Goal: Task Accomplishment & Management: Use online tool/utility

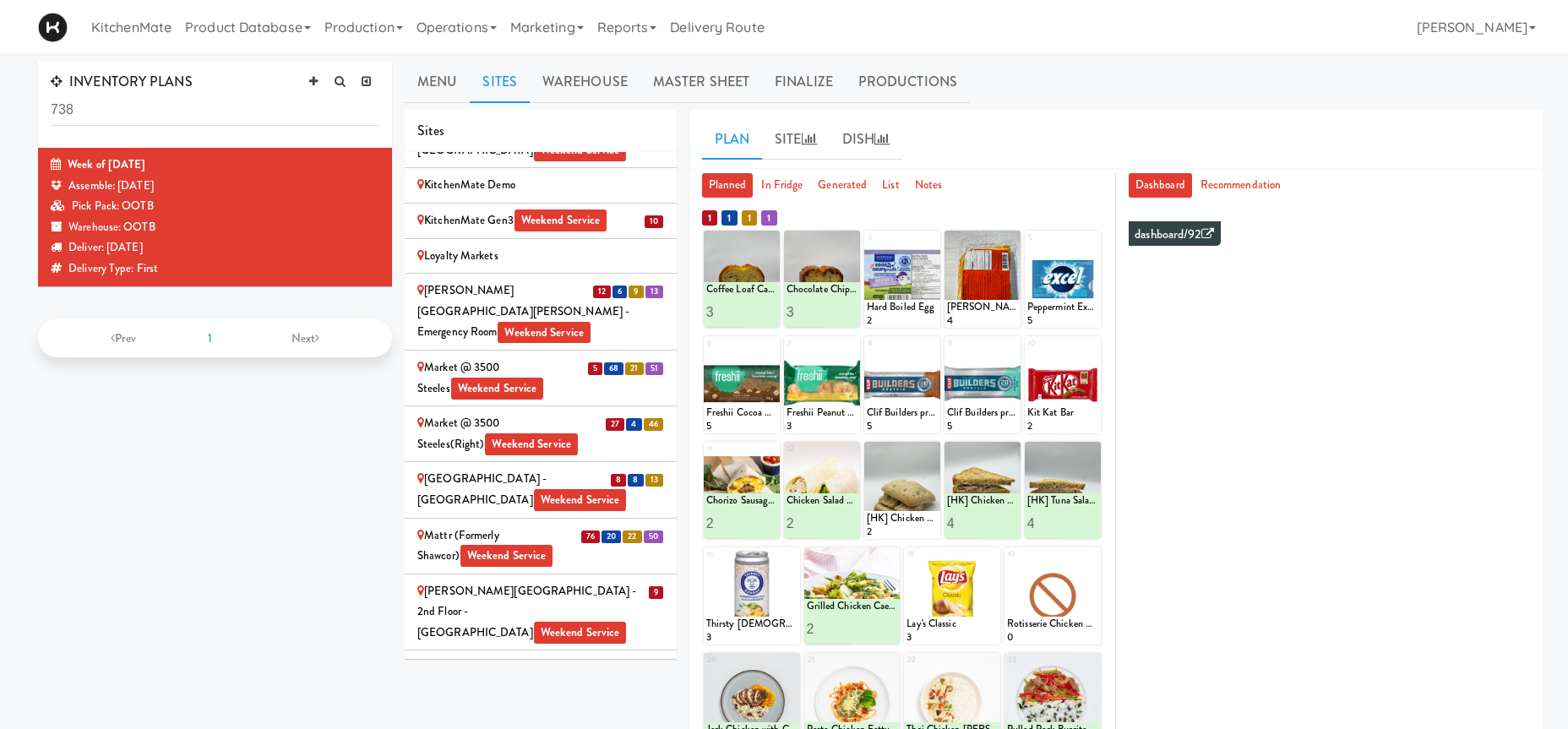
scroll to position [2564, 0]
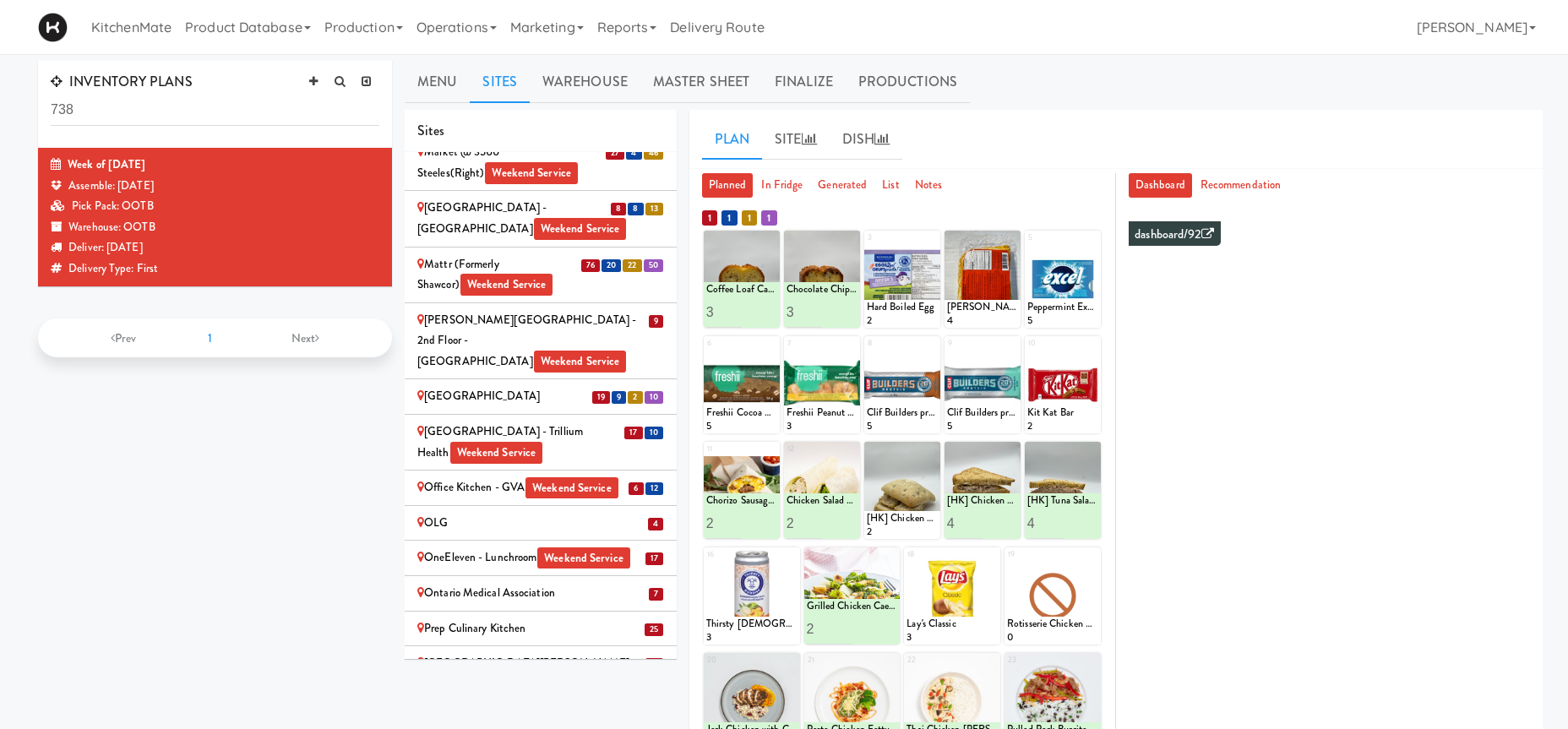
click at [453, 477] on div "Office Kitchen - GVA Weekend Service" at bounding box center [540, 488] width 246 height 21
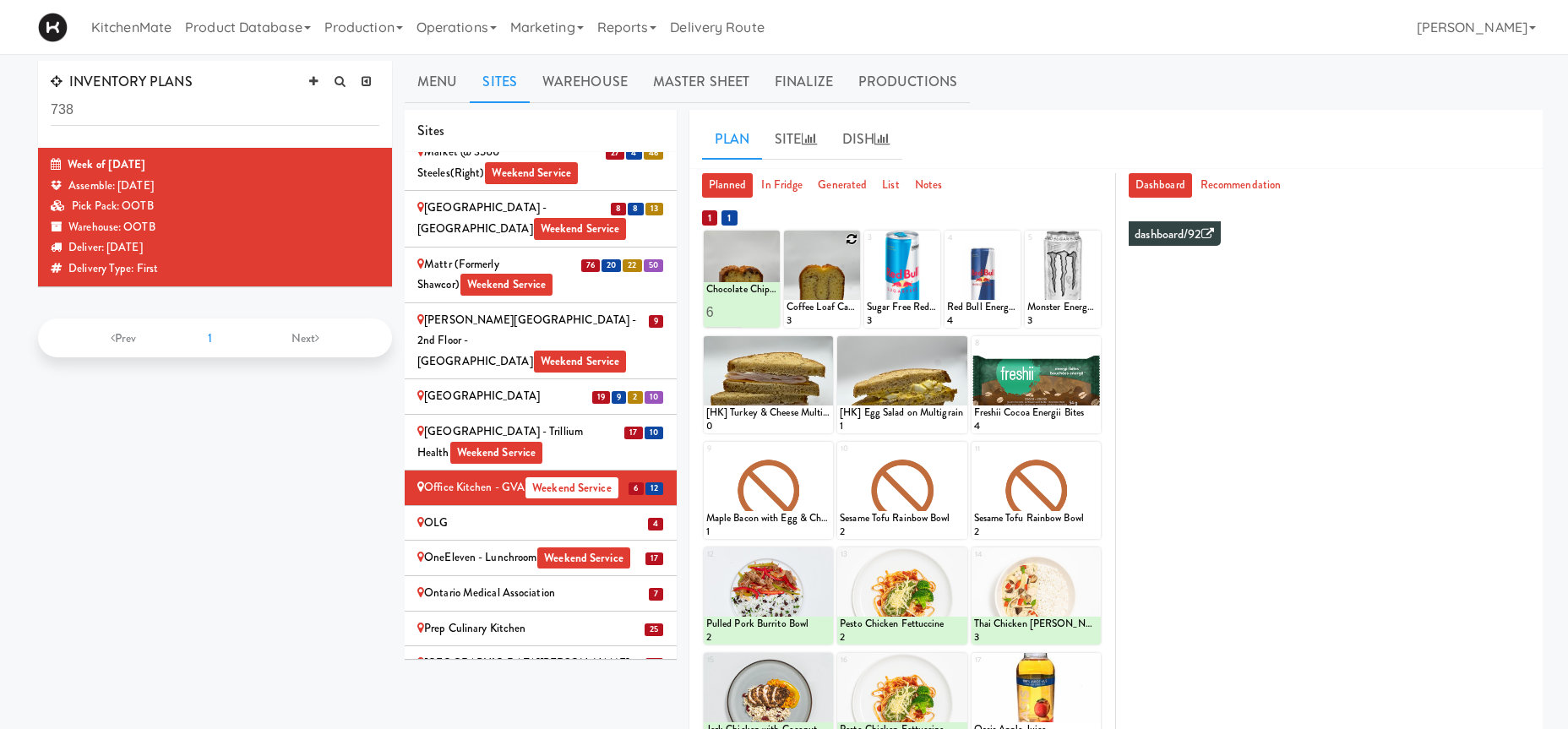
click at [851, 238] on icon at bounding box center [852, 239] width 12 height 12
click option "Coffee Loaf Cake" at bounding box center [0, 0] width 0 height 0
click at [812, 308] on input "2" at bounding box center [804, 312] width 35 height 31
click at [812, 308] on input "3" at bounding box center [804, 312] width 35 height 31
click at [812, 308] on input "4" at bounding box center [804, 312] width 35 height 31
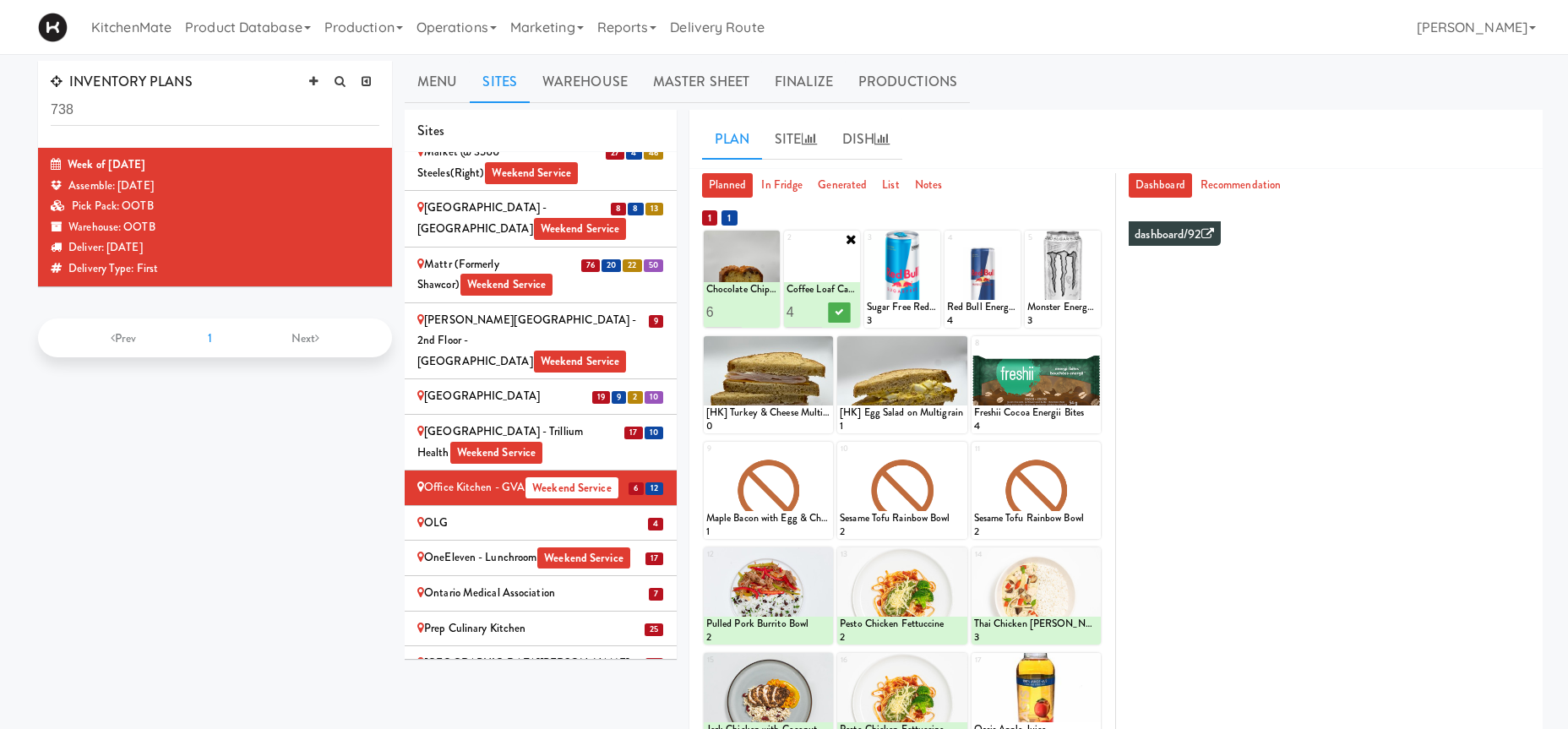
click at [814, 308] on input "5" at bounding box center [804, 312] width 35 height 31
type input "6"
click at [814, 308] on input "6" at bounding box center [804, 312] width 35 height 31
click at [828, 309] on div at bounding box center [839, 312] width 35 height 31
click at [833, 309] on button at bounding box center [840, 313] width 22 height 21
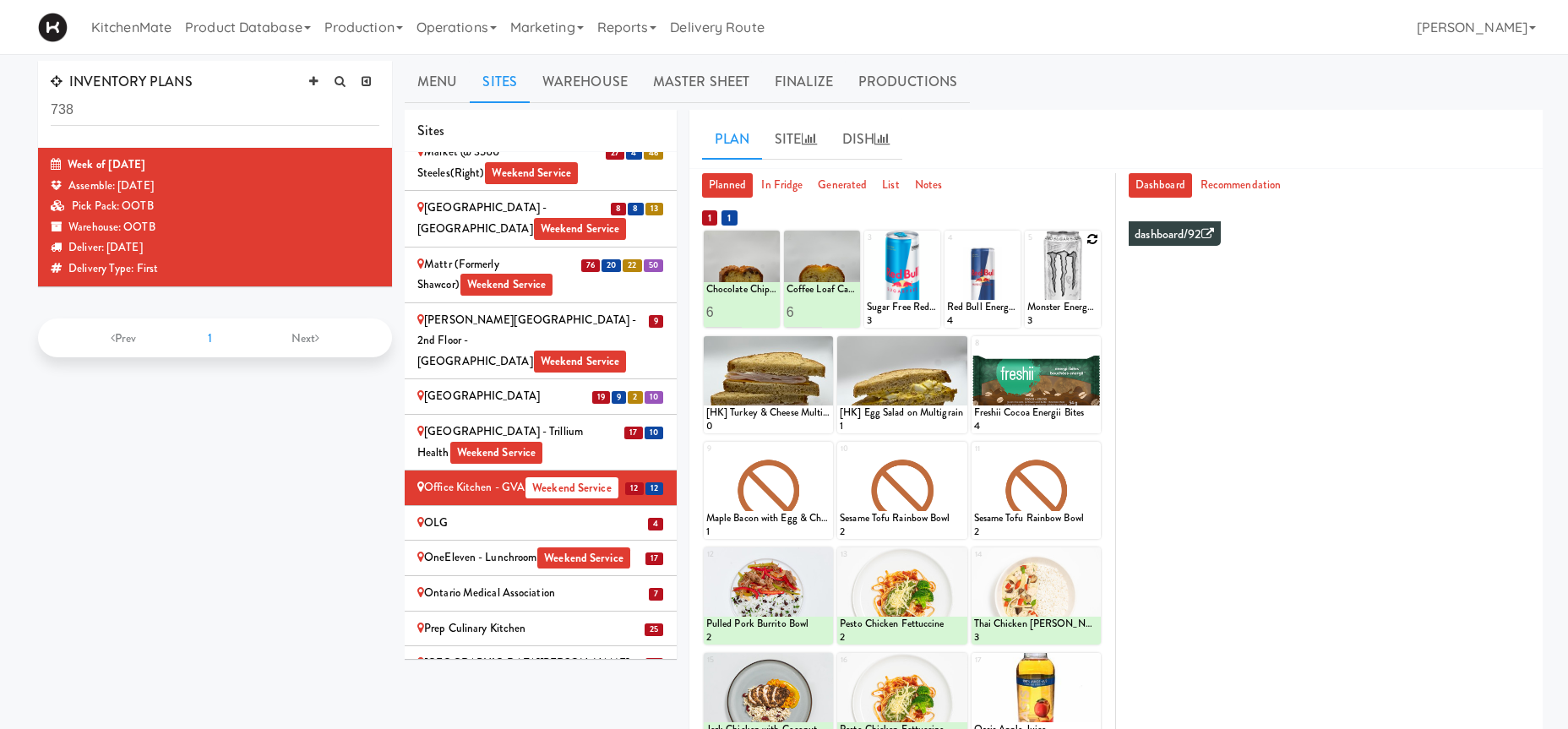
click at [1096, 240] on icon at bounding box center [1092, 239] width 12 height 12
click option "Monster Energy Zero Ultra" at bounding box center [0, 0] width 0 height 0
click at [1056, 307] on input "2" at bounding box center [1044, 312] width 35 height 31
click at [1056, 307] on input "3" at bounding box center [1044, 312] width 35 height 31
type input "4"
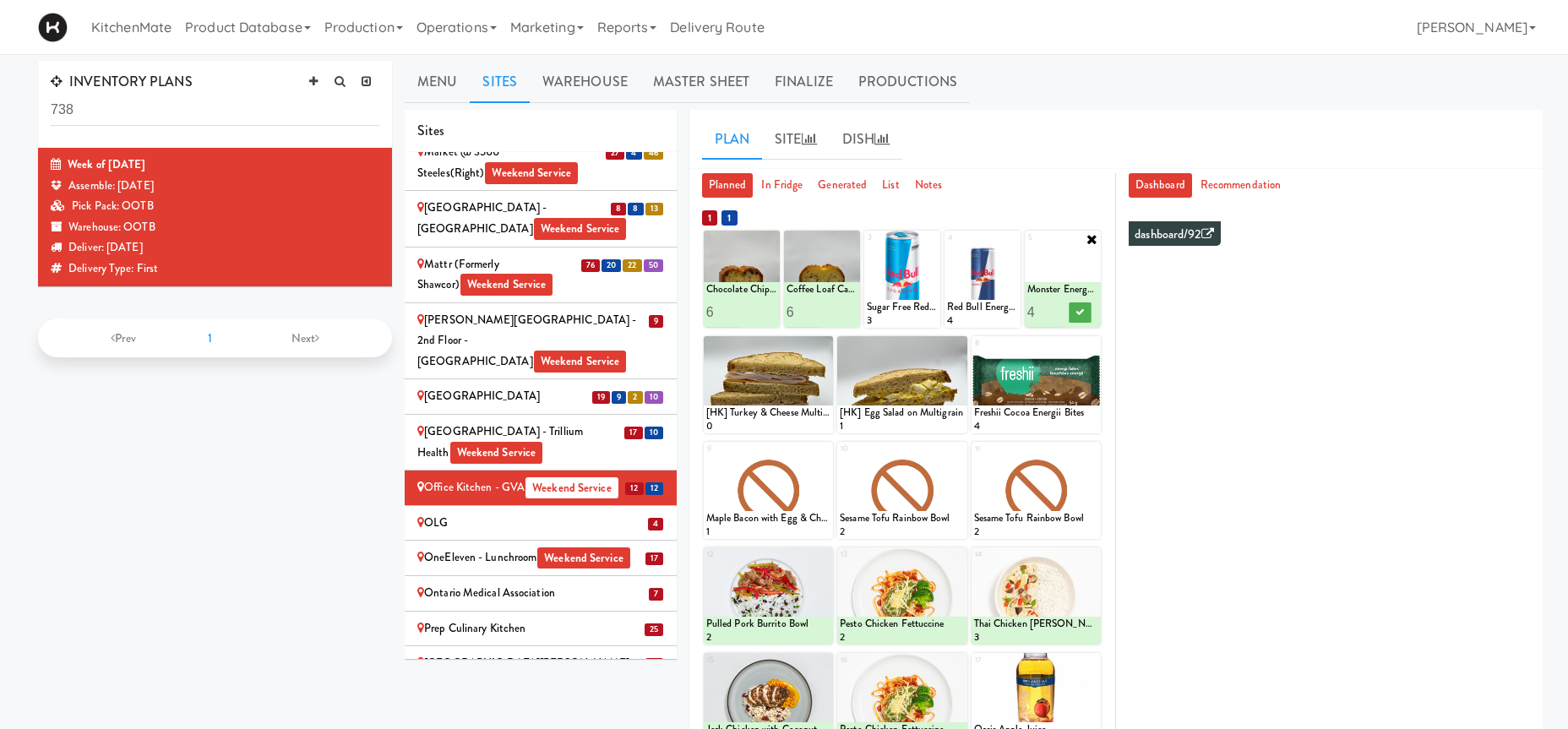
click at [1056, 307] on input "4" at bounding box center [1044, 312] width 35 height 31
click at [1080, 313] on icon at bounding box center [1080, 312] width 9 height 9
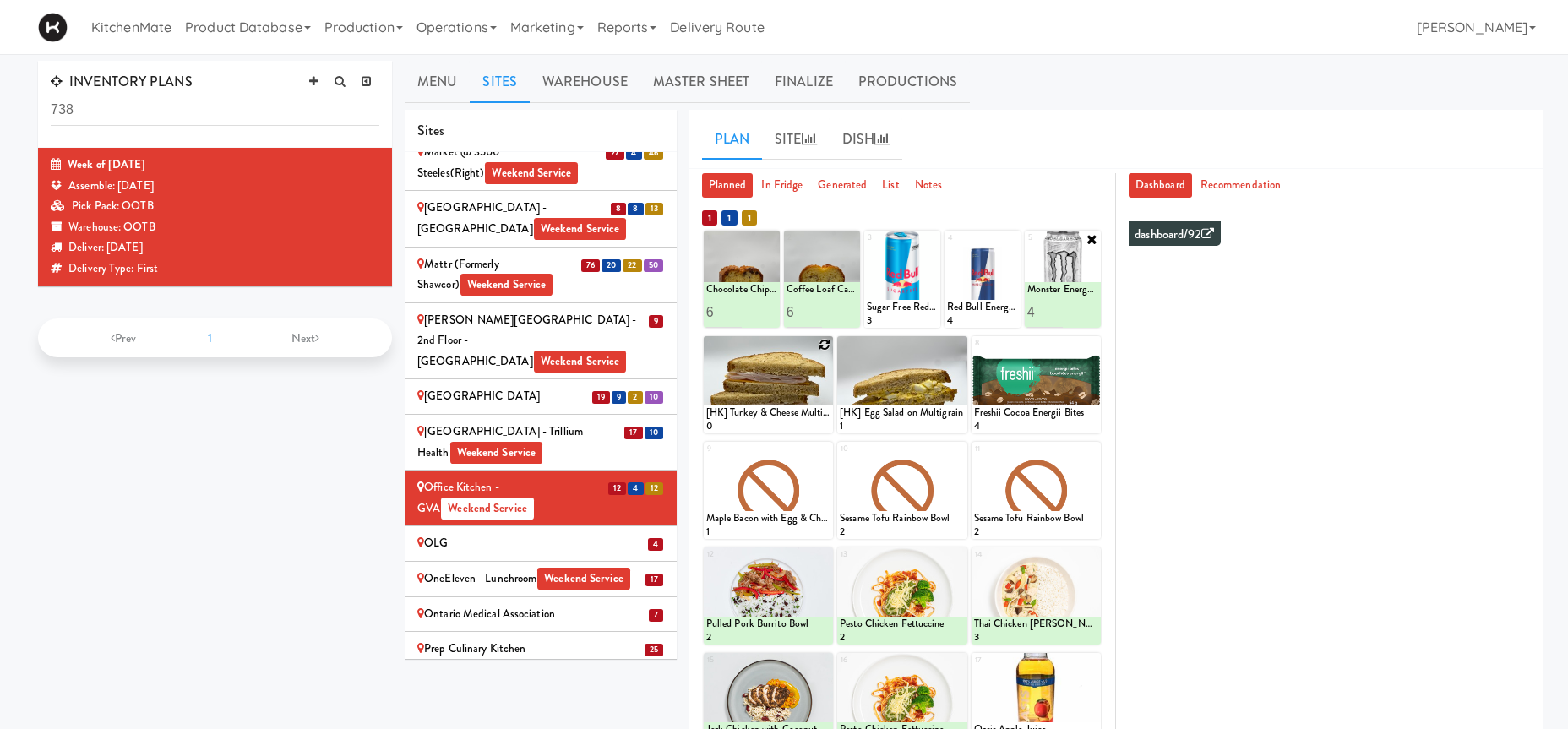
click at [826, 345] on icon at bounding box center [824, 344] width 12 height 12
click at [706, 352] on select "- Empty - Activia Probiotic Peach Mango Smoothie Coca Cola Diet Coke Frooti Fuz…" at bounding box center [768, 392] width 125 height 81
click at [777, 400] on select "- Empty - Activia Probiotic Peach Mango Smoothie Coca Cola Diet Coke Frooti Fuz…" at bounding box center [768, 392] width 125 height 81
click at [706, 352] on select "- Empty - Activia Probiotic Peach Mango Smoothie Coca Cola Diet Coke Frooti Fuz…" at bounding box center [768, 392] width 125 height 81
click at [755, 374] on select "- Empty - Activia Probiotic Peach Mango Smoothie Coca Cola Diet Coke Frooti Fuz…" at bounding box center [768, 392] width 125 height 81
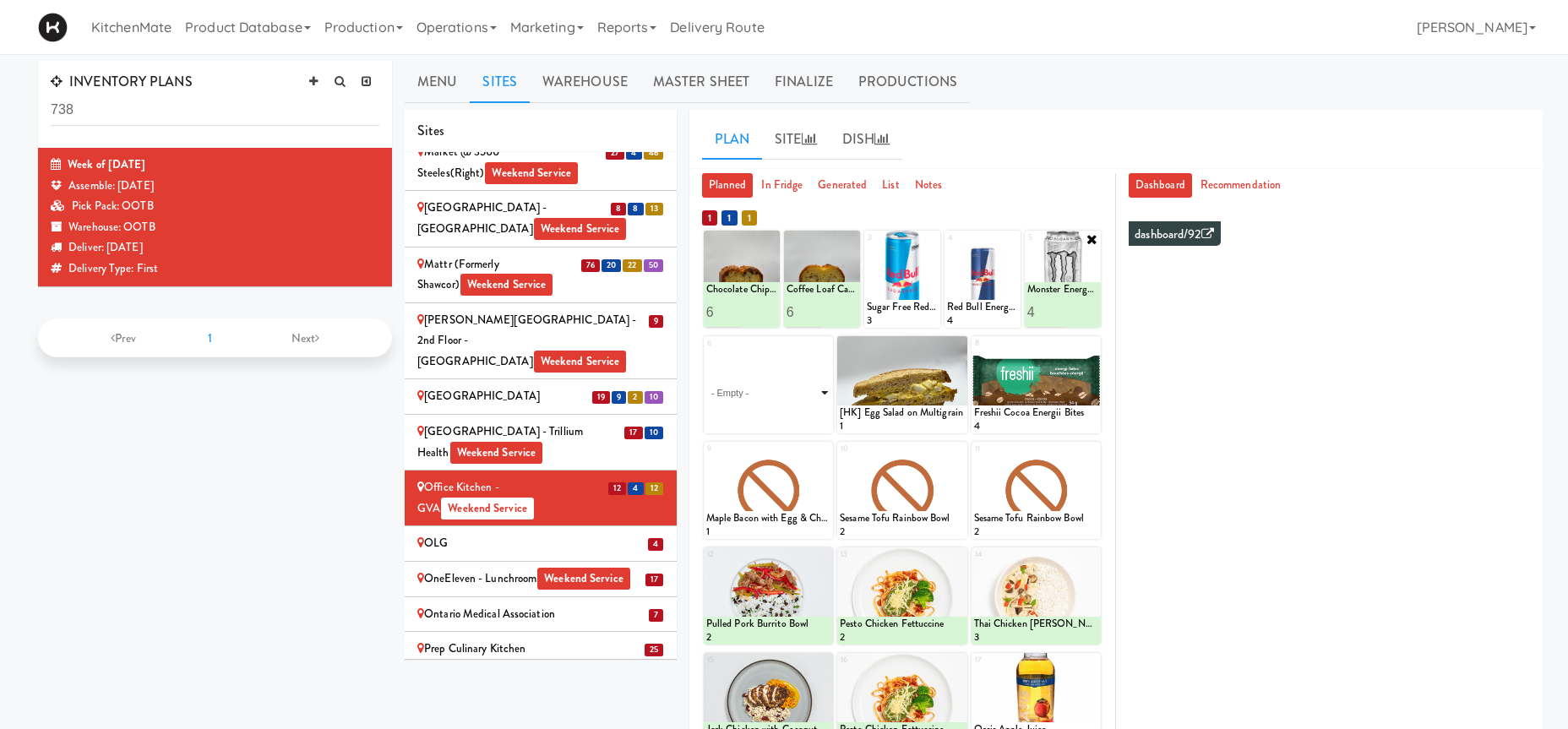
click at [706, 352] on select "- Empty - Activia Probiotic Peach Mango Smoothie Coca Cola Diet Coke Frooti Fuz…" at bounding box center [768, 392] width 125 height 81
click at [818, 449] on div at bounding box center [768, 489] width 129 height 97
click at [821, 444] on div at bounding box center [768, 489] width 129 height 97
click at [805, 472] on div at bounding box center [768, 489] width 129 height 97
click at [820, 451] on icon at bounding box center [824, 450] width 12 height 12
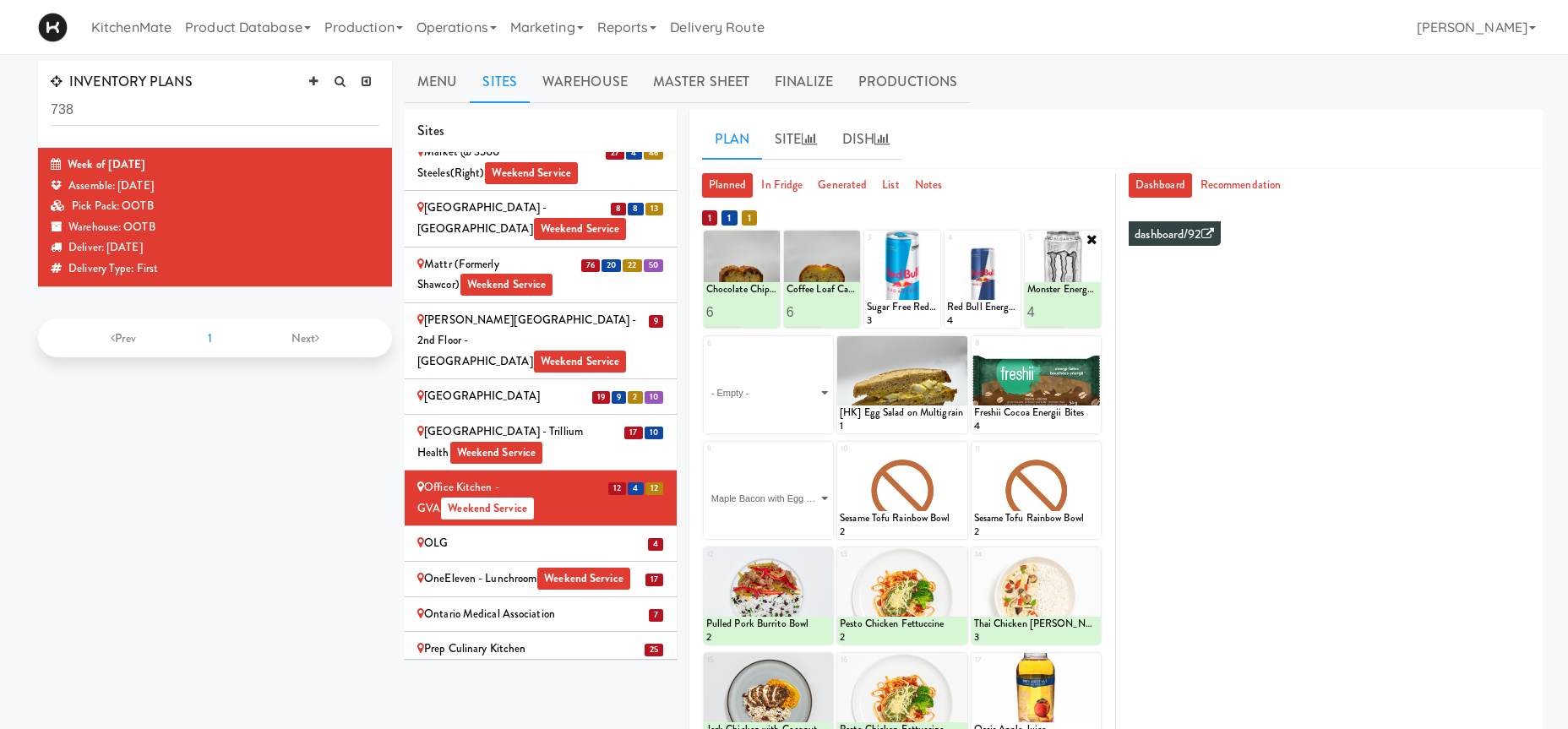
click option "Maple Bacon with Egg & Cheddar on Sesame Seed Bagel" at bounding box center [0, 0] width 0 height 0
click at [763, 520] on input "2" at bounding box center [737, 523] width 63 height 31
type input "3"
click at [763, 520] on input "3" at bounding box center [737, 523] width 63 height 31
click at [799, 530] on button at bounding box center [799, 524] width 22 height 21
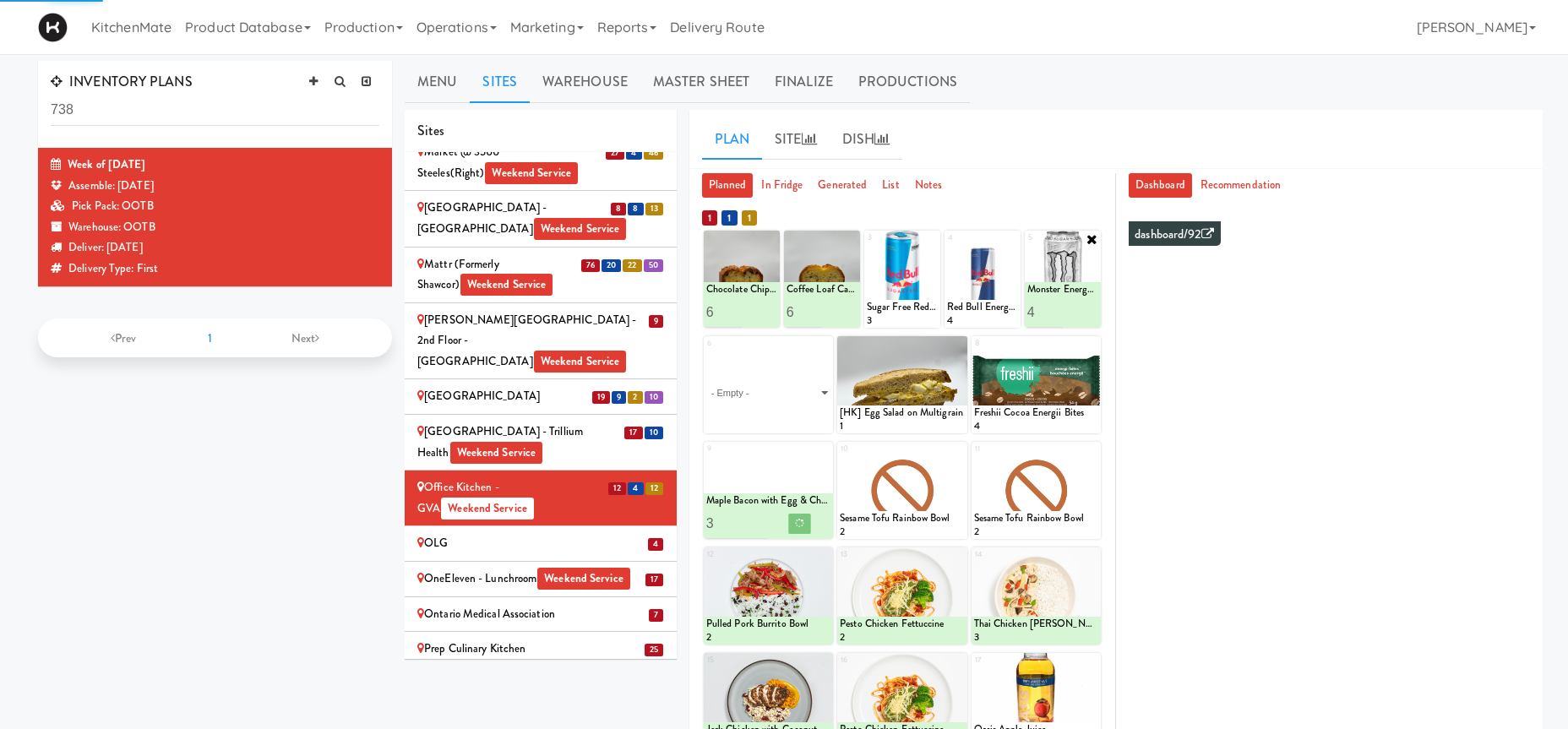
click at [561, 526] on li "4 OLG" at bounding box center [540, 544] width 272 height 35
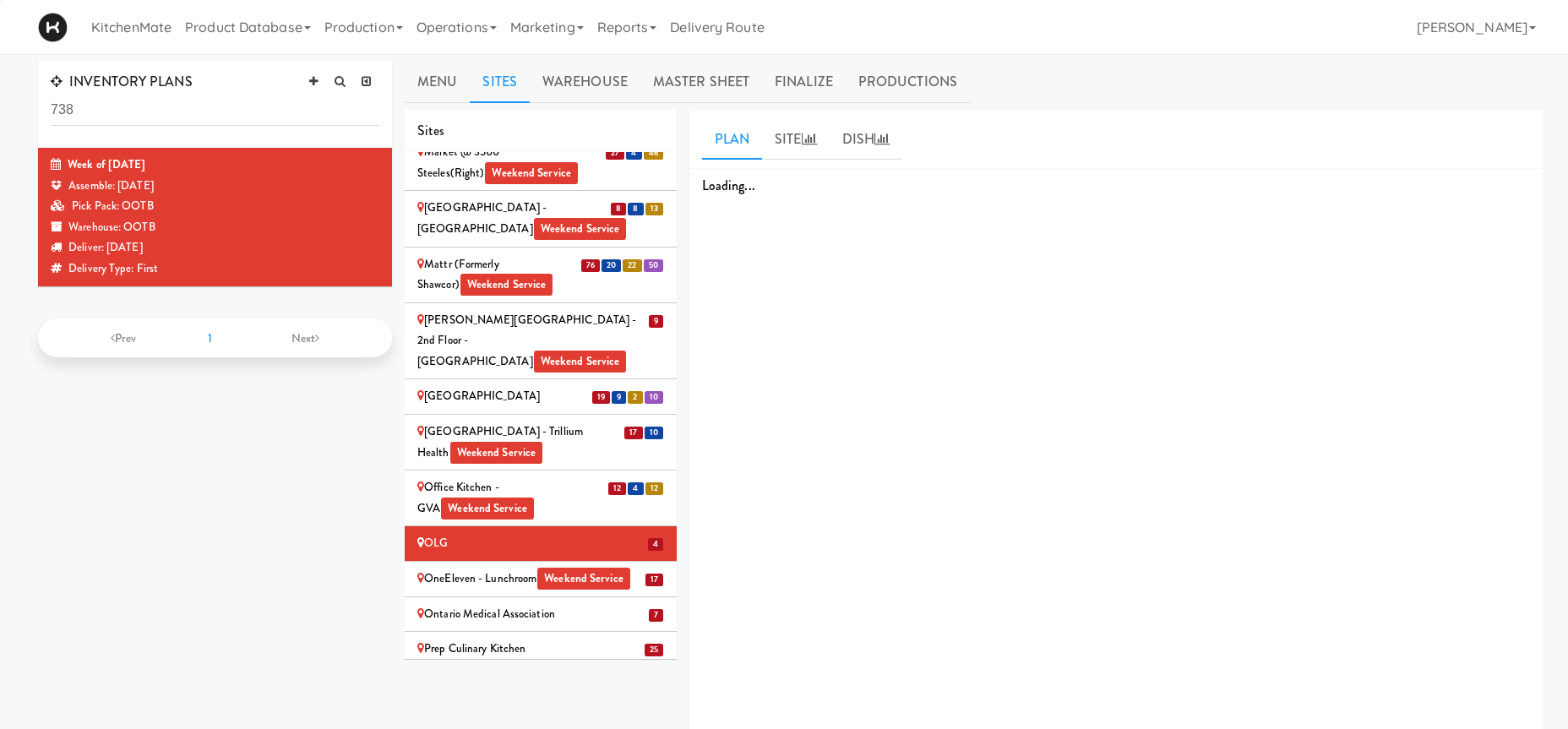
click at [575, 477] on div "Office Kitchen - GVA Weekend Service" at bounding box center [540, 498] width 246 height 41
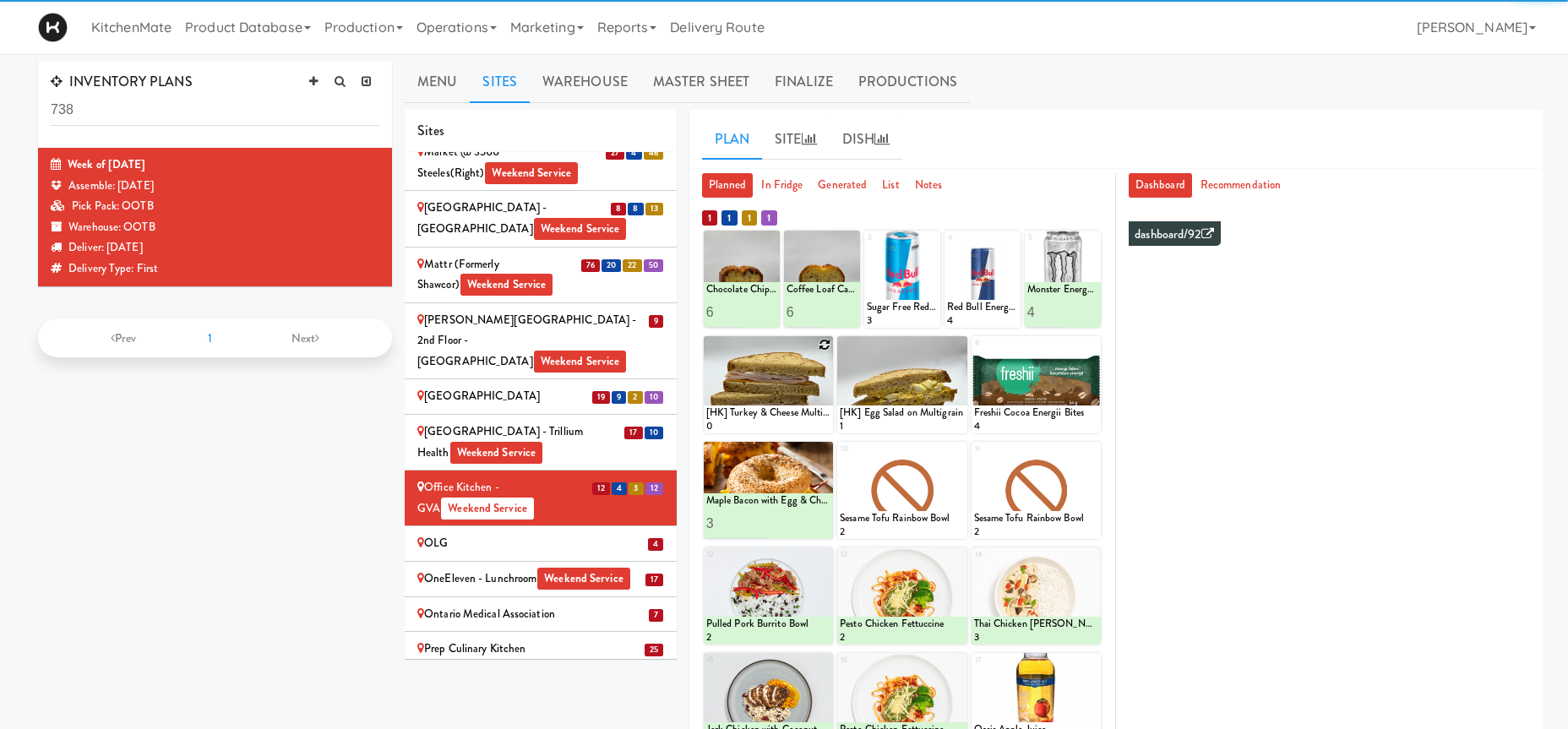
click at [823, 344] on icon at bounding box center [824, 344] width 12 height 12
click option "[HK] Tuna Salad on Multigrain" at bounding box center [0, 0] width 0 height 0
type input "3"
click at [761, 414] on input "3" at bounding box center [737, 417] width 63 height 31
click at [799, 423] on button at bounding box center [799, 418] width 22 height 21
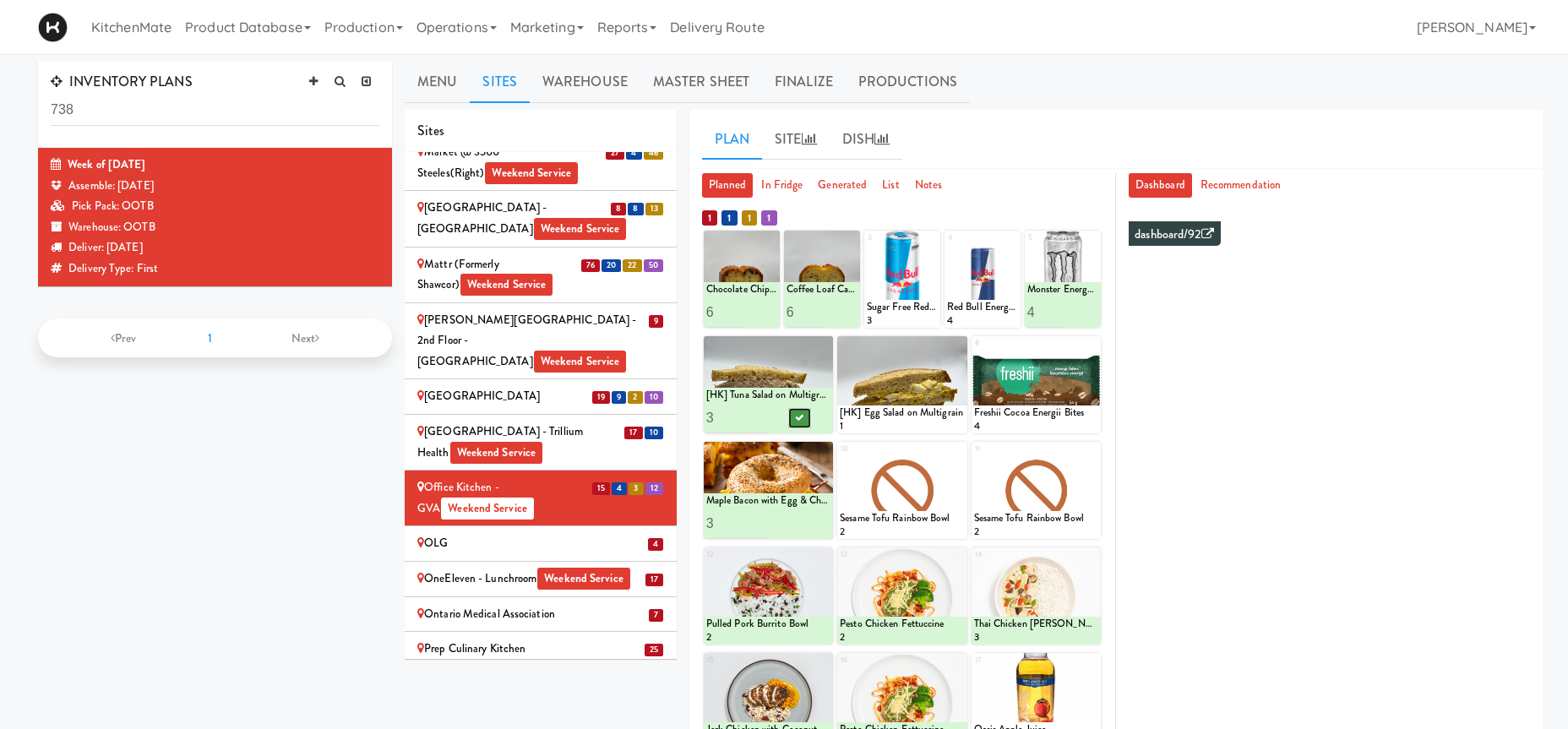
click at [795, 414] on button at bounding box center [799, 418] width 22 height 21
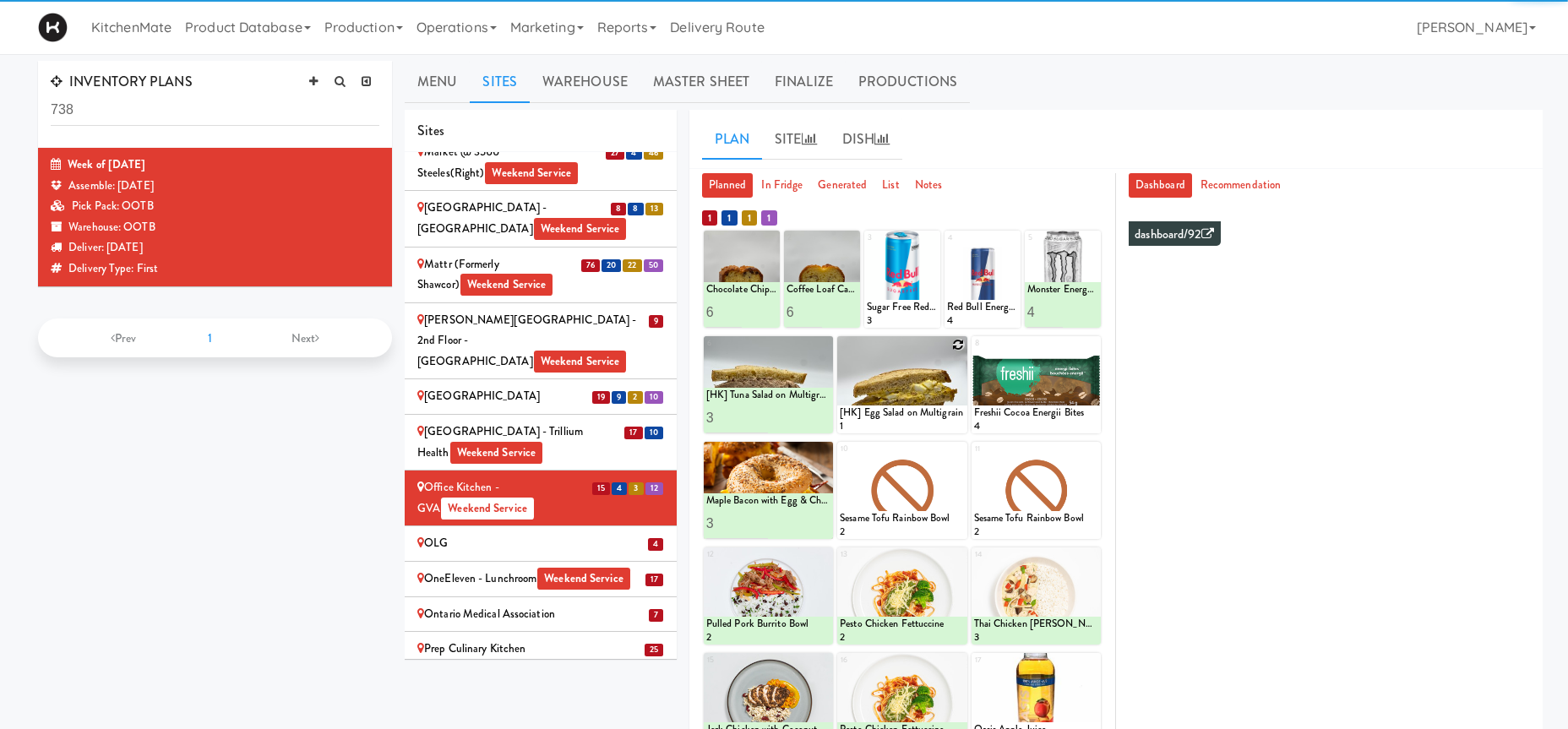
click at [955, 339] on icon at bounding box center [959, 344] width 12 height 12
click at [935, 350] on div "7 [HK] Egg Salad on Multigrain 1" at bounding box center [902, 384] width 129 height 97
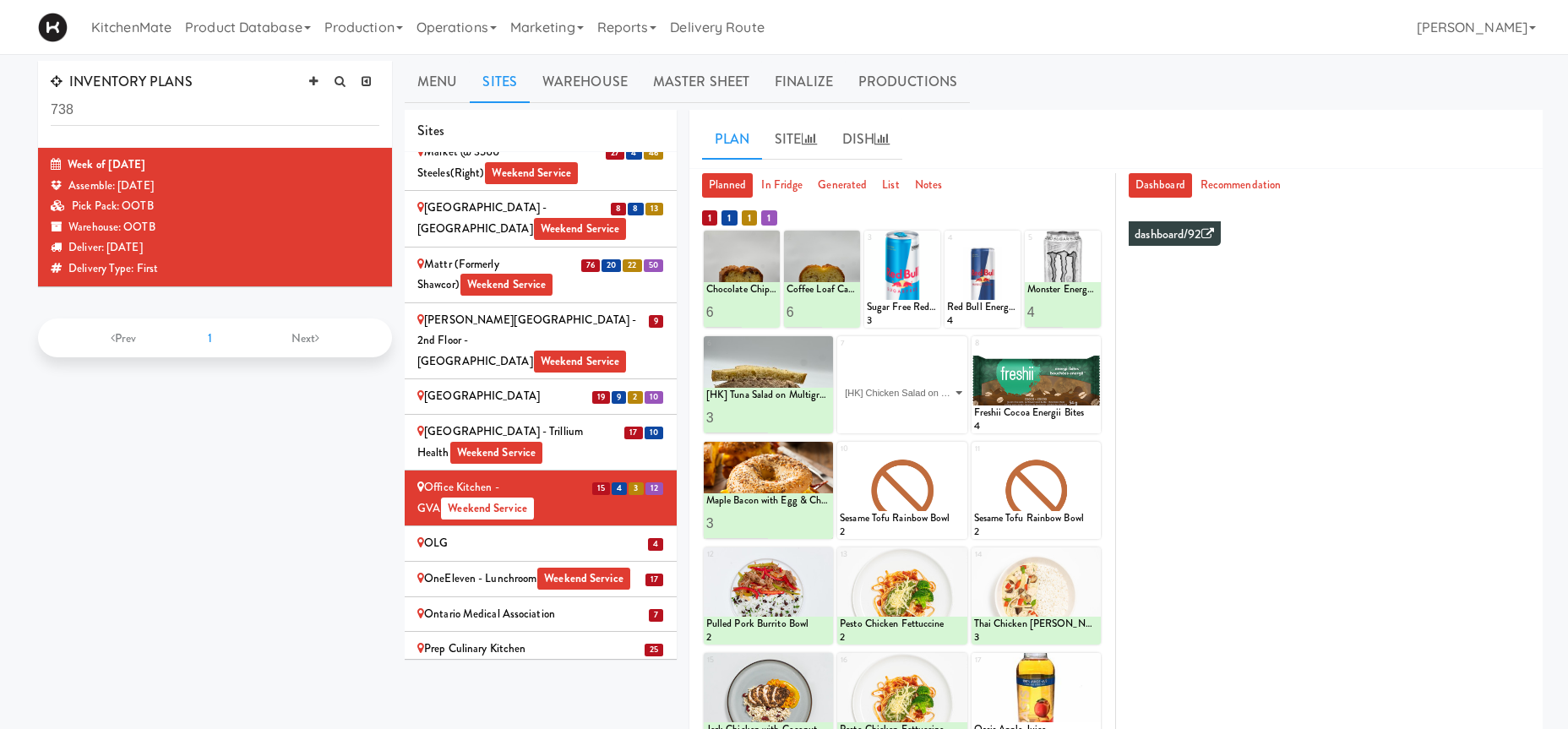
click option "[HK] Chicken Salad on Multigrain" at bounding box center [0, 0] width 0 height 0
click at [894, 411] on input "2" at bounding box center [871, 417] width 63 height 31
type input "3"
click at [894, 411] on input "3" at bounding box center [871, 417] width 63 height 31
click at [933, 416] on icon at bounding box center [933, 417] width 9 height 9
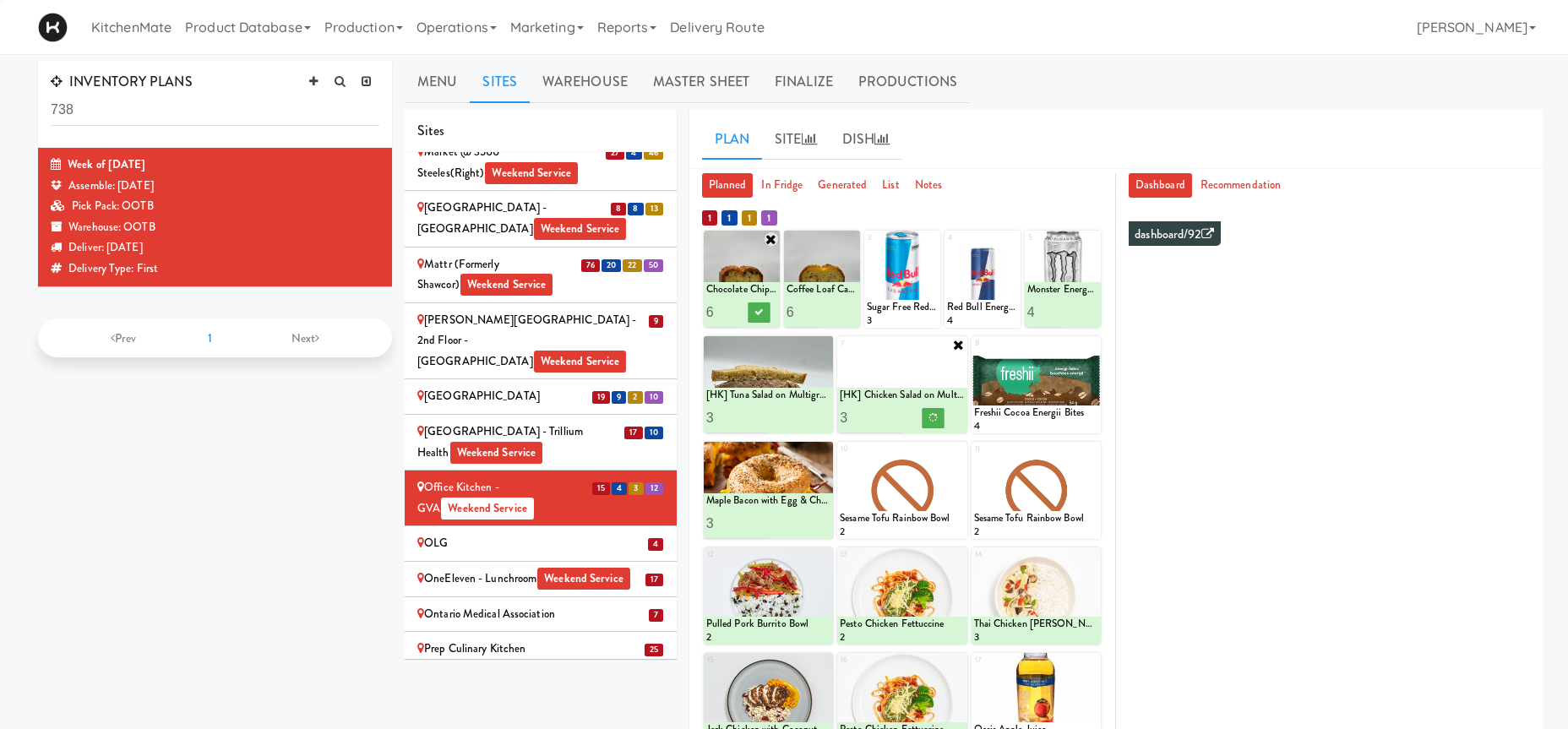
click at [733, 314] on input "5" at bounding box center [723, 312] width 35 height 31
type input "4"
click at [733, 314] on input "4" at bounding box center [723, 312] width 35 height 31
click at [757, 308] on button at bounding box center [758, 313] width 22 height 21
click at [816, 318] on input "5" at bounding box center [804, 312] width 35 height 31
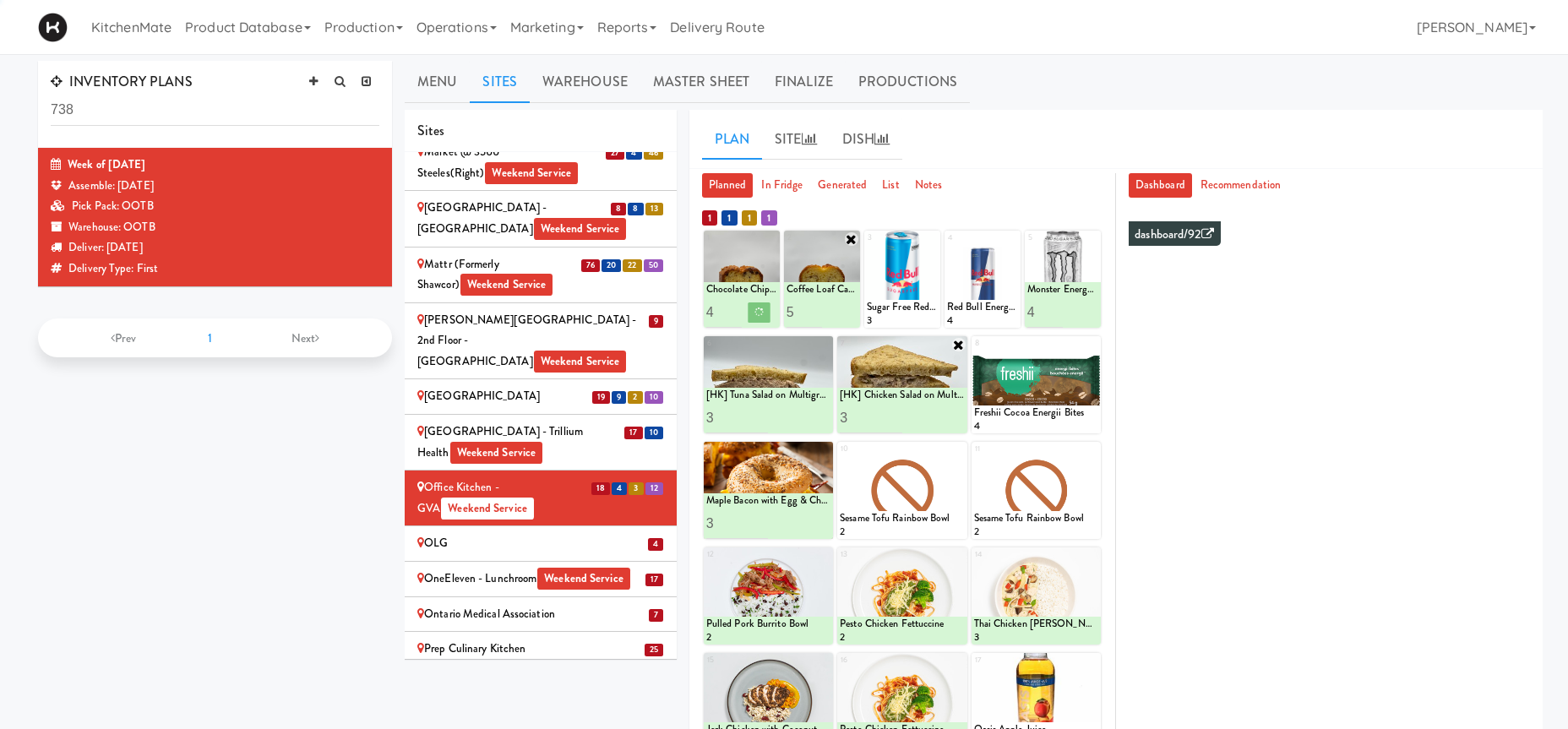
type input "4"
click at [816, 318] on input "4" at bounding box center [804, 312] width 35 height 31
click at [840, 317] on icon at bounding box center [840, 312] width 9 height 9
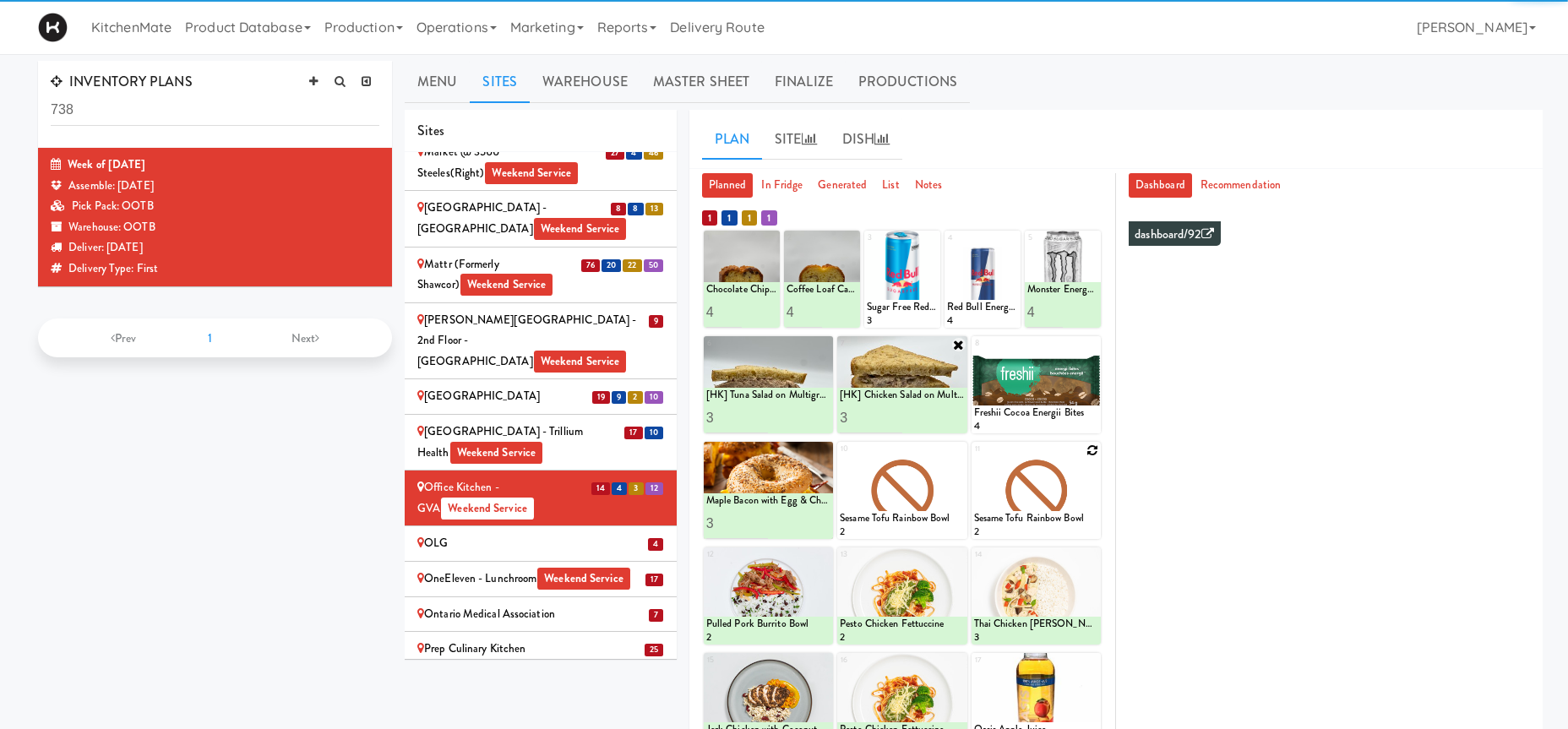
scroll to position [86, 0]
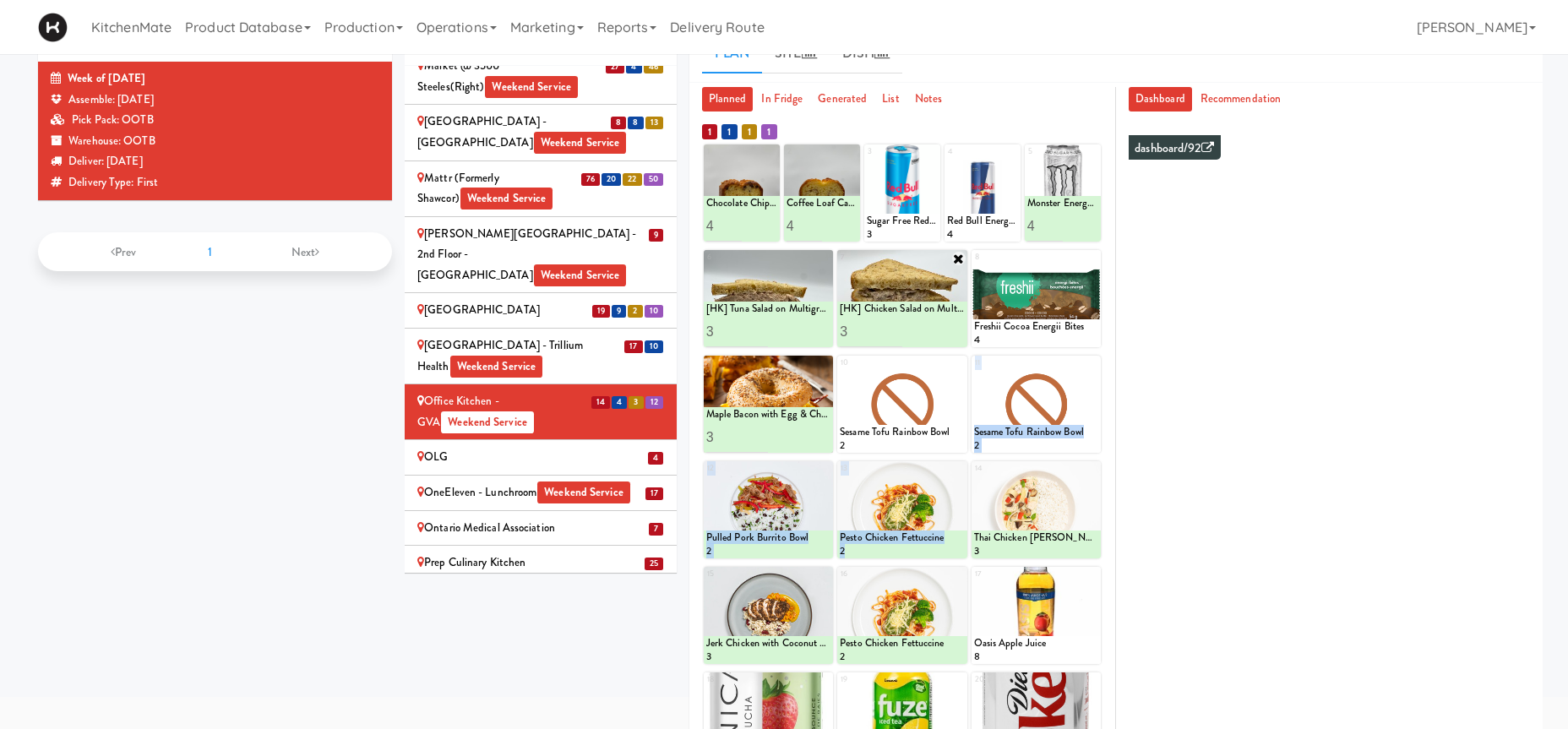
drag, startPoint x: 1070, startPoint y: 451, endPoint x: 1130, endPoint y: 557, distance: 121.8
click at [1103, 557] on div "1 Chocolate Chip Loaf Cake 4 2 Coffee Loaf Cake 4 3 4 5 Monster Energy Zero Ult…" at bounding box center [902, 504] width 400 height 772
click at [1069, 114] on div "Planned In Fridge Generated List Notes 1 Chocolate Chip Loaf Cake 4 2 Coffee Lo…" at bounding box center [903, 488] width 427 height 802
click at [1001, 114] on div "Planned In Fridge Generated List Notes 1 Chocolate Chip Loaf Cake 4 2 Coffee Lo…" at bounding box center [903, 488] width 427 height 802
click at [1068, 59] on ul "Plan Site Dish" at bounding box center [1115, 52] width 828 height 42
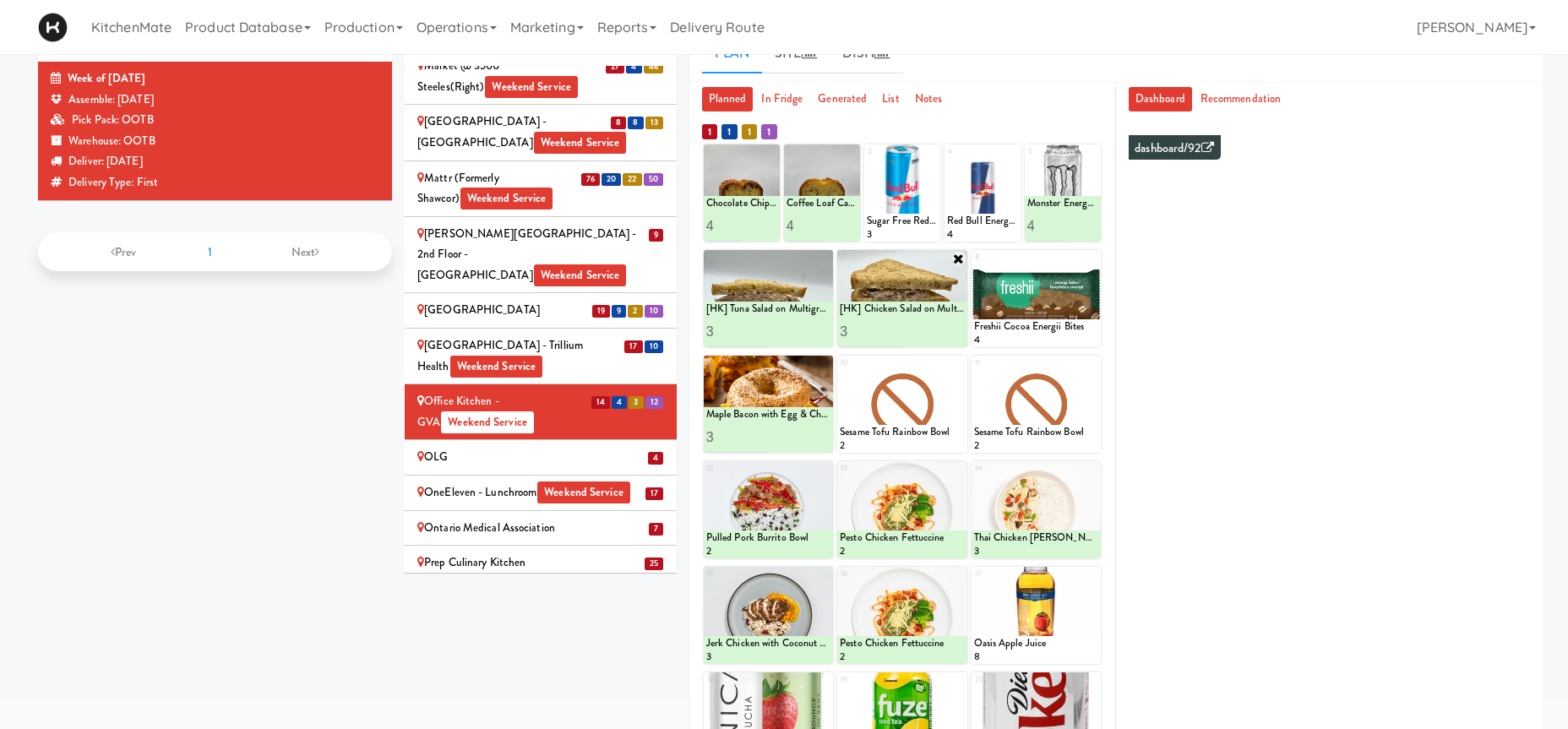
click at [1515, 93] on ul "Dashboard Recommendation" at bounding box center [1328, 99] width 401 height 25
drag, startPoint x: 1097, startPoint y: 359, endPoint x: 1095, endPoint y: 368, distance: 9.2
click at [1095, 368] on div at bounding box center [1036, 404] width 129 height 97
click at [1091, 369] on icon at bounding box center [1092, 364] width 12 height 12
click option "Roasted Red Pepper Hummus with Crackers" at bounding box center [0, 0] width 0 height 0
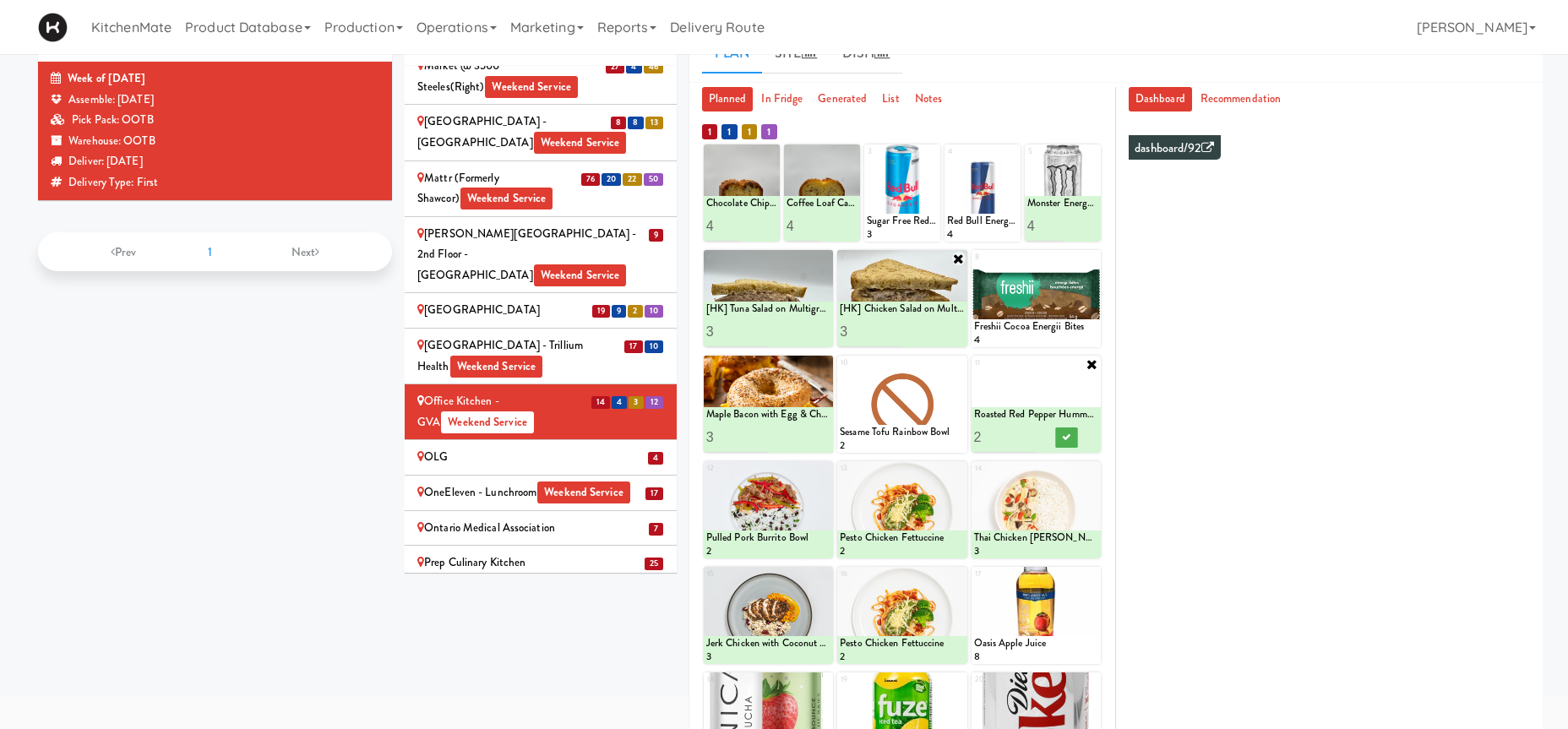
click at [1026, 432] on input "2" at bounding box center [1005, 437] width 63 height 31
click at [1026, 434] on input "3" at bounding box center [1005, 437] width 63 height 31
type input "4"
click at [1028, 434] on input "4" at bounding box center [1005, 437] width 63 height 31
click at [1059, 435] on button at bounding box center [1067, 438] width 22 height 21
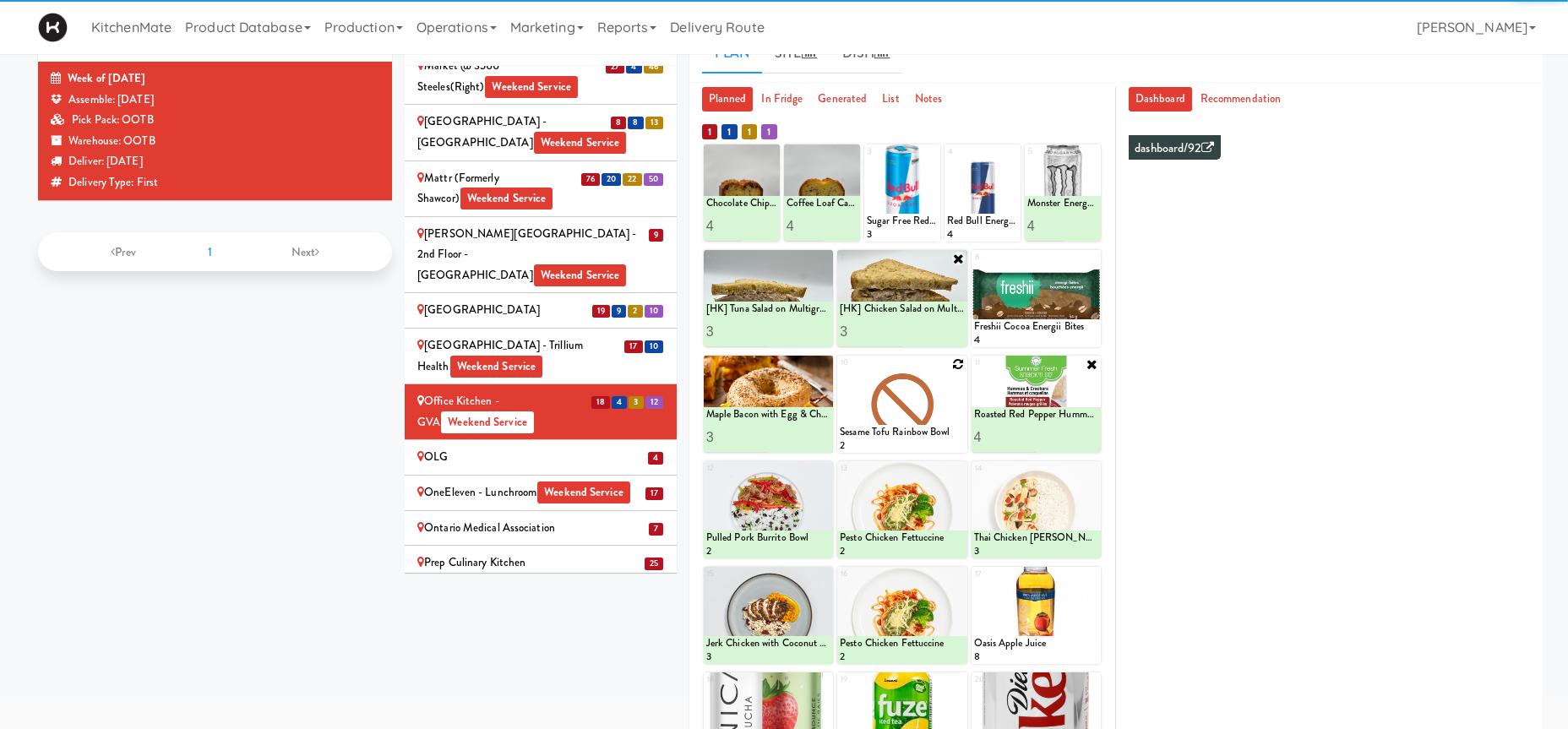
click at [961, 370] on icon at bounding box center [959, 364] width 12 height 12
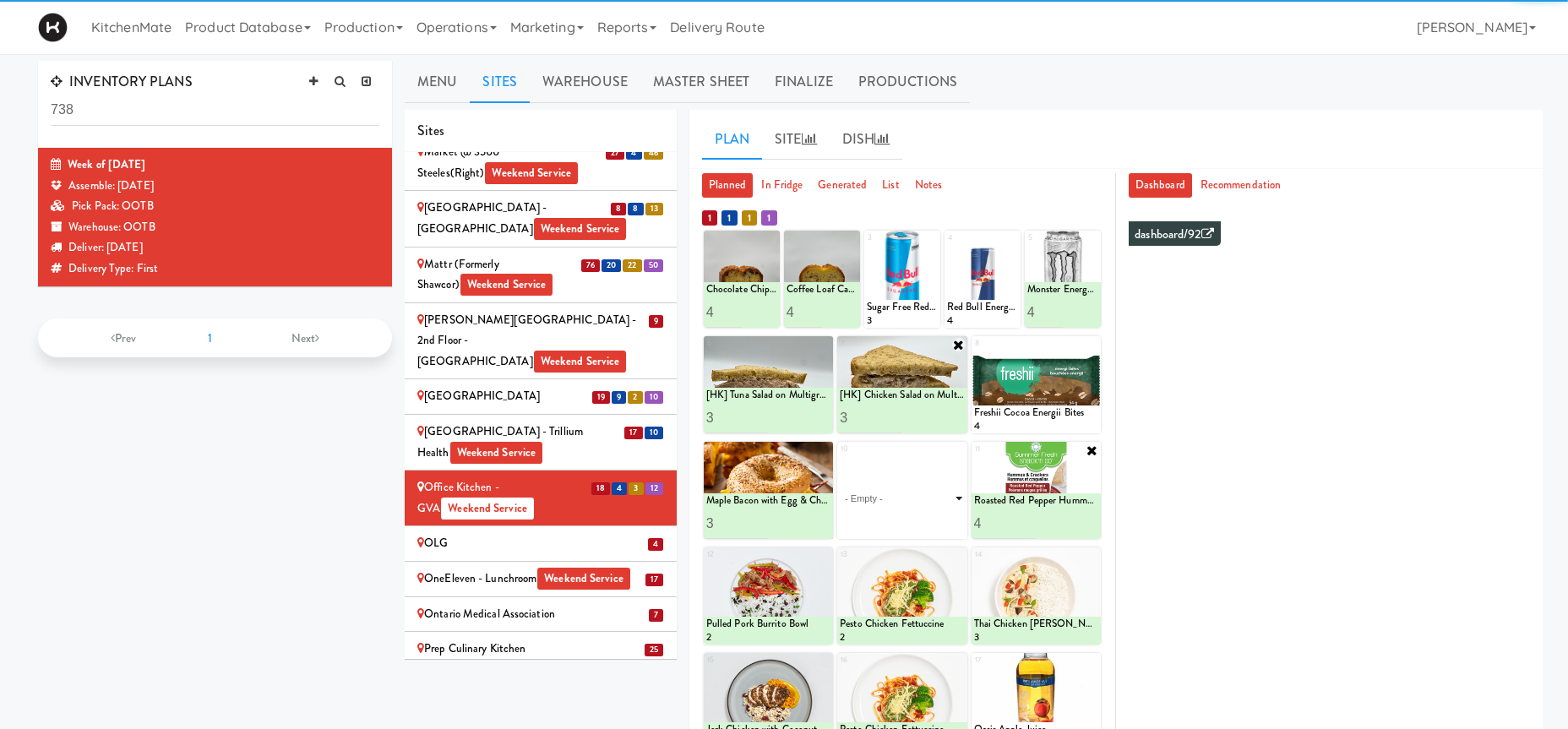
click at [955, 467] on select "- Empty - Activia Probiotic Peach Mango Smoothie Coca Cola Diet Coke Frooti Fuz…" at bounding box center [902, 498] width 125 height 81
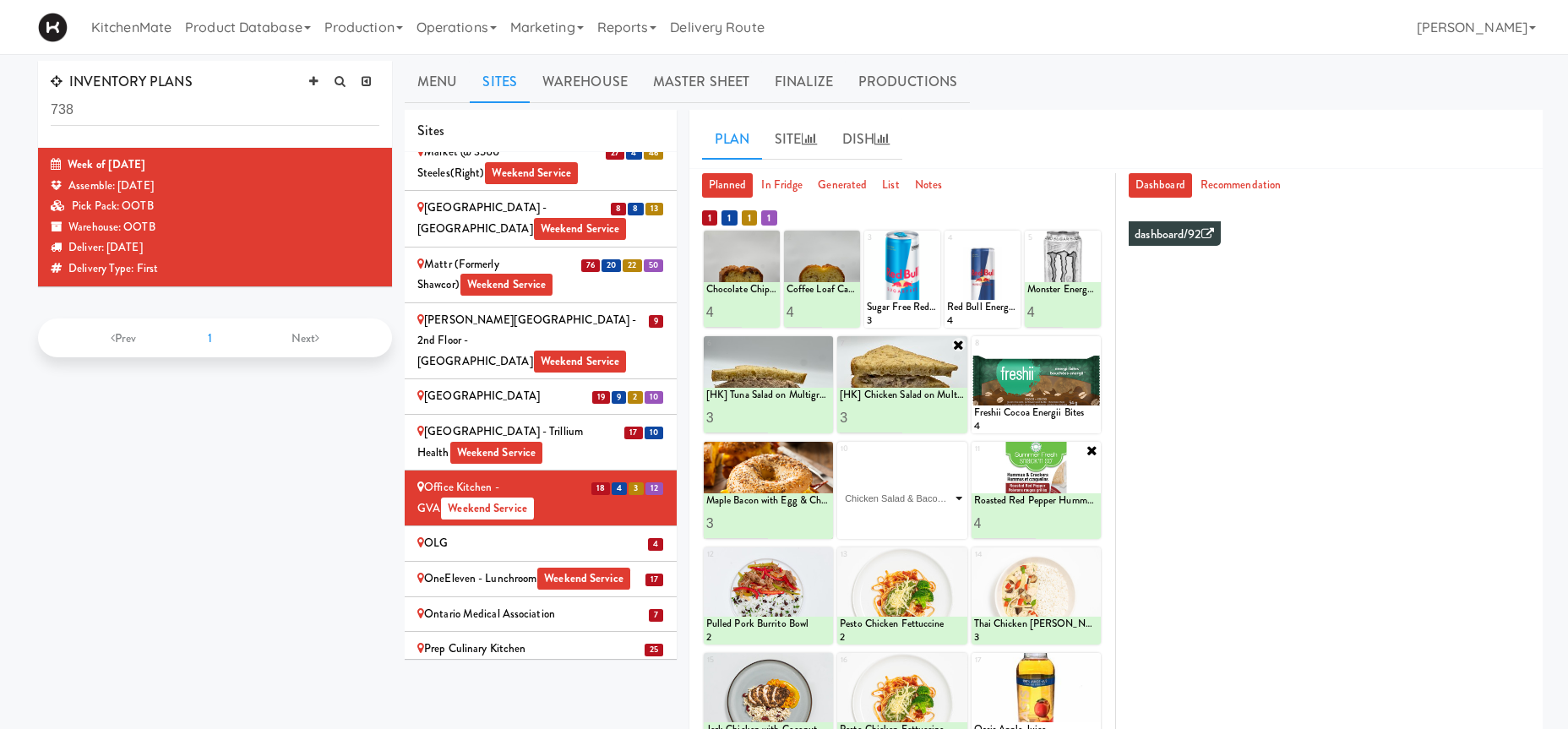
click option "Chicken Salad & Bacon Wrap" at bounding box center [0, 0] width 0 height 0
type input "2"
click at [893, 518] on input "2" at bounding box center [871, 523] width 63 height 31
click at [933, 525] on icon at bounding box center [933, 523] width 9 height 9
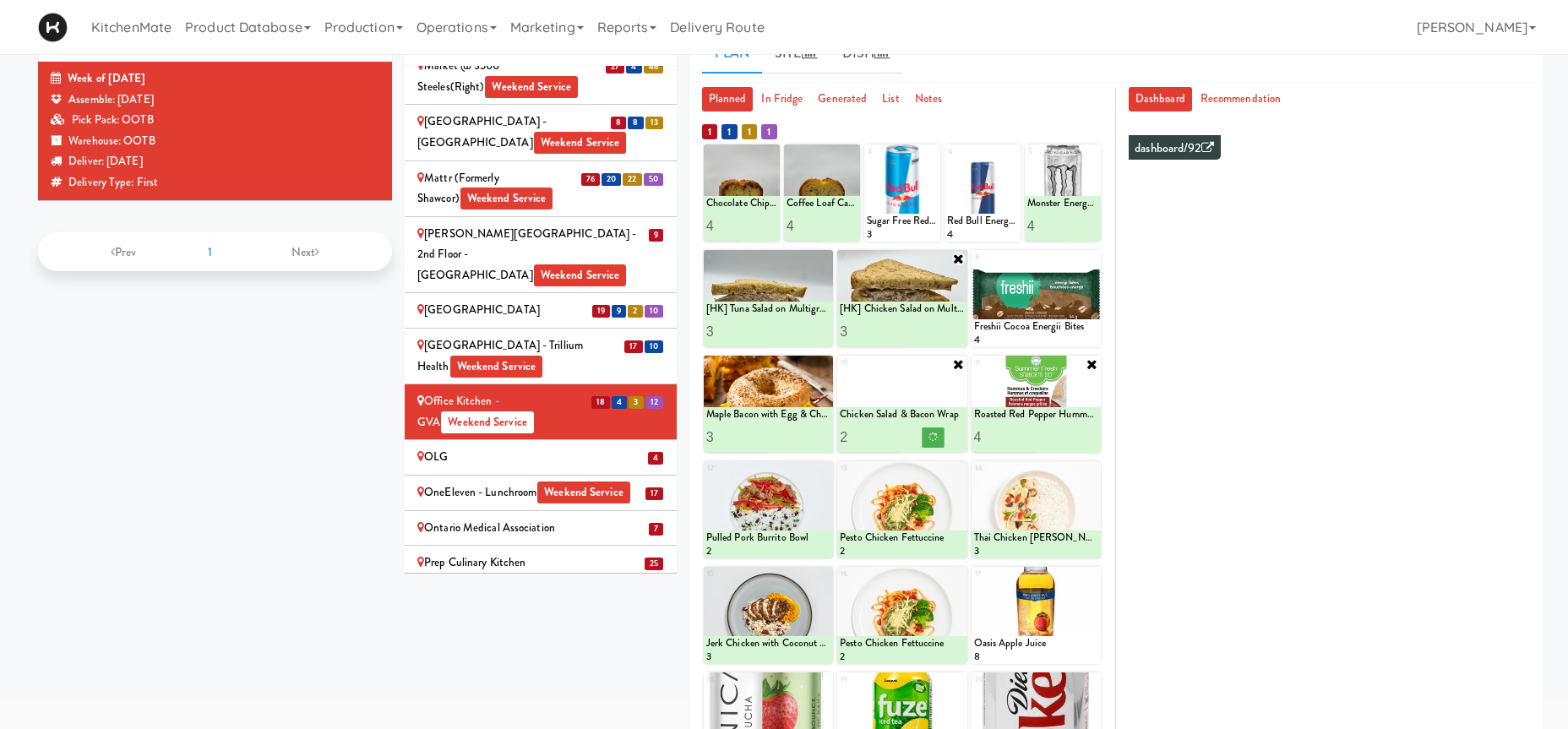
click at [475, 447] on div "OLG" at bounding box center [540, 457] width 246 height 21
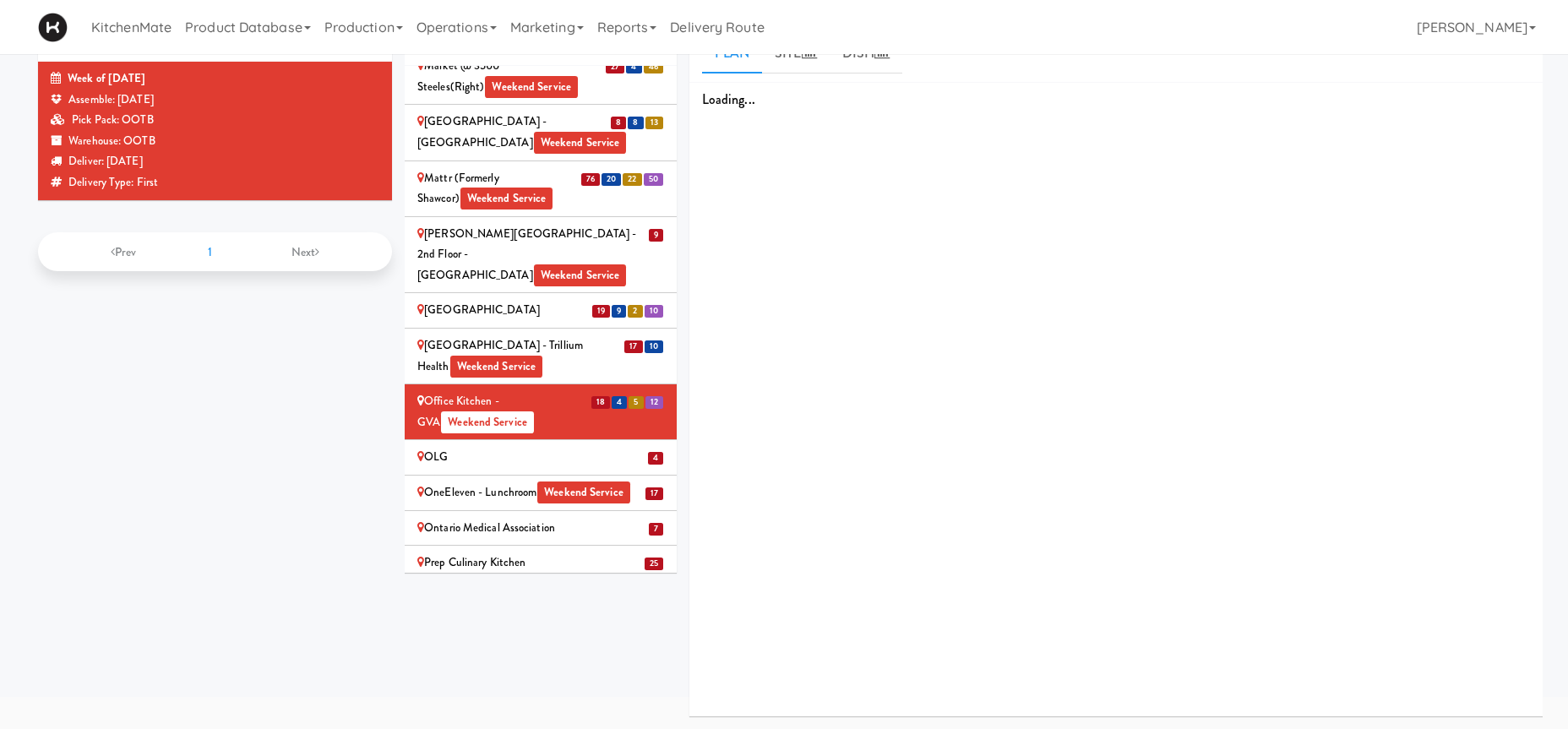
click at [429, 447] on div "OLG" at bounding box center [540, 457] width 246 height 21
click at [449, 447] on div "OLG" at bounding box center [540, 457] width 246 height 21
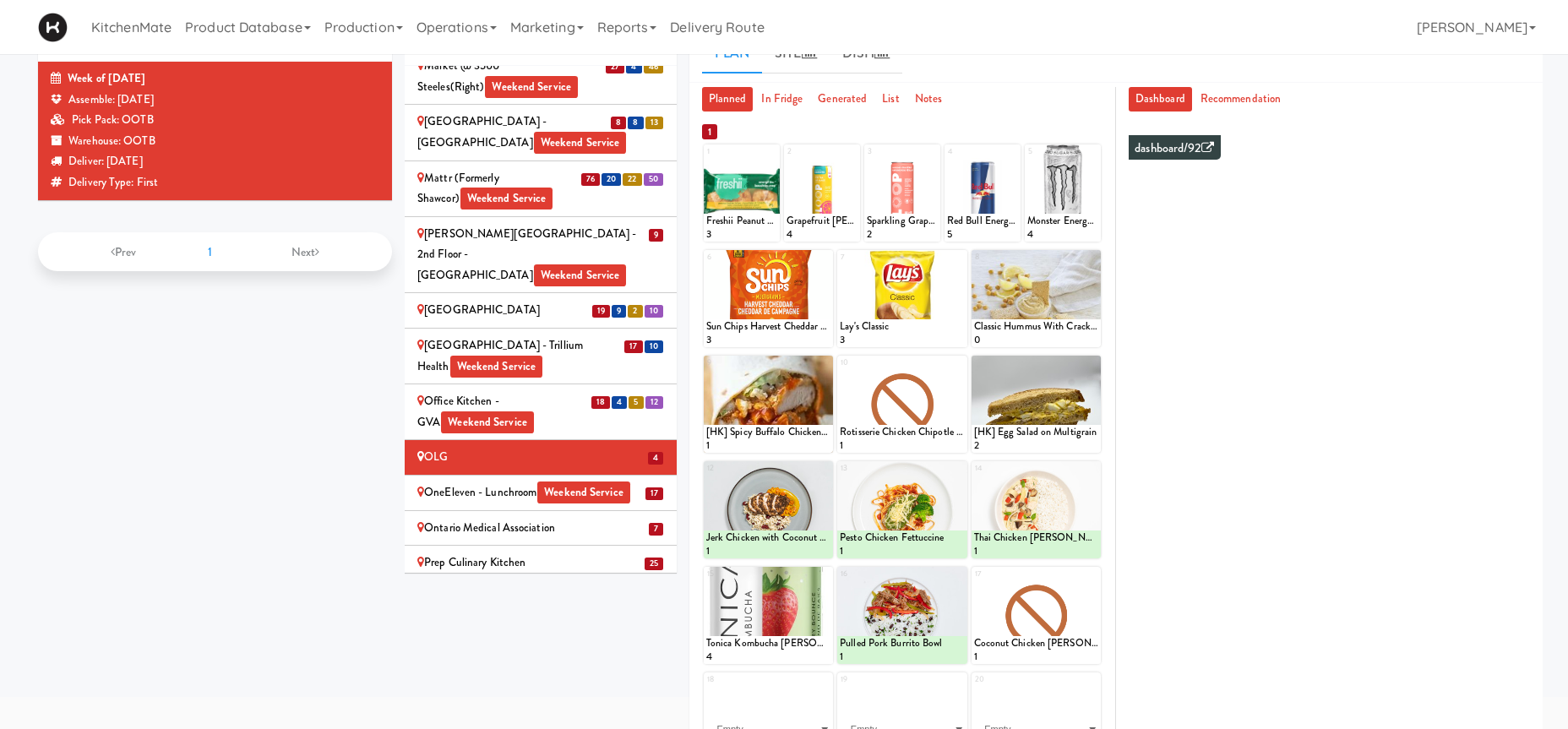
scroll to position [2433, 0]
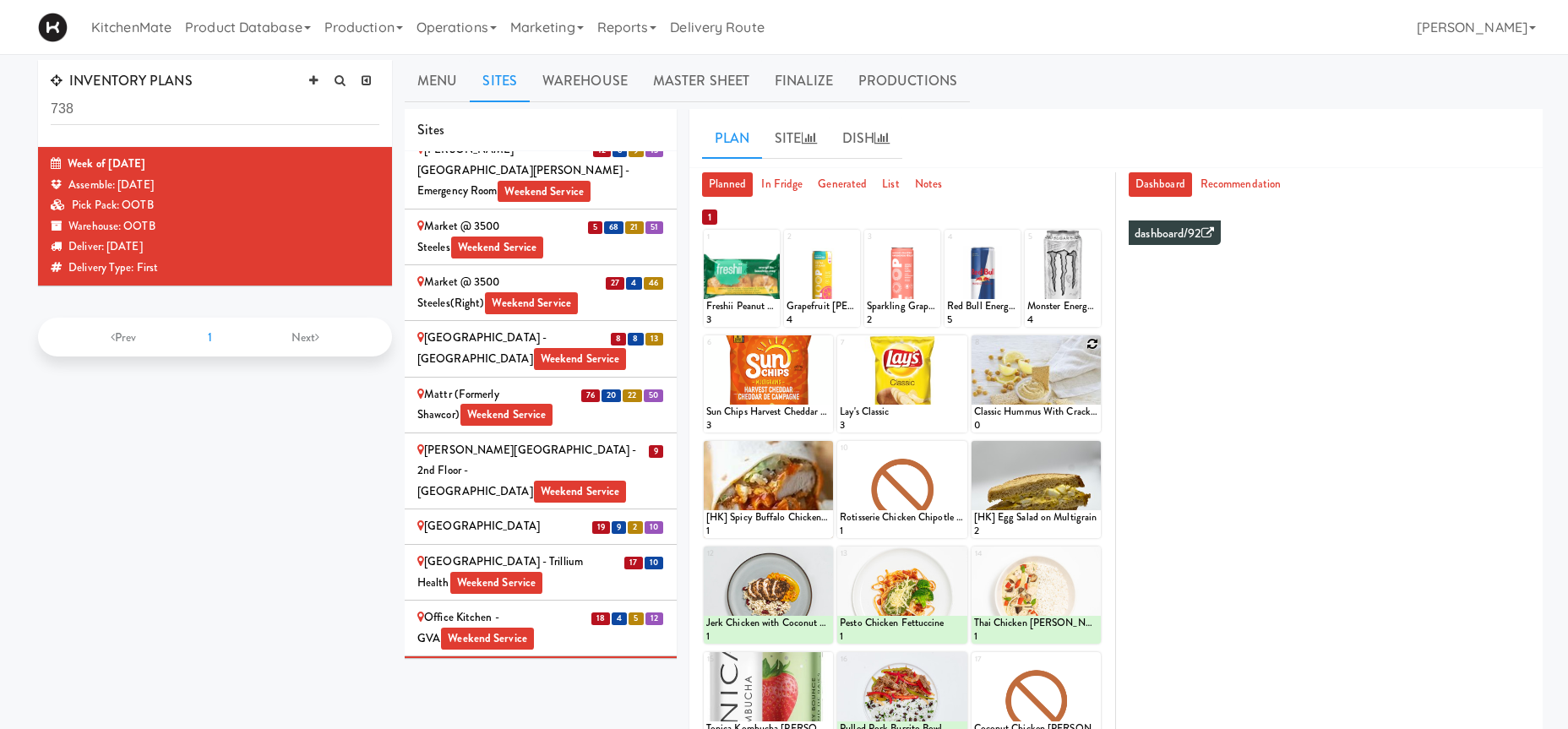
click at [1089, 347] on icon at bounding box center [1092, 343] width 12 height 12
click at [1091, 347] on div "8 Classic Hummus With Crackers 0" at bounding box center [1036, 383] width 129 height 97
click at [1089, 372] on select "- Empty - Activia Probiotic Peach Mango Smoothie Coca Cola Diet Coke Frooti Fuz…" at bounding box center [1036, 392] width 125 height 81
click at [1080, 388] on select "- Empty - Activia Probiotic Peach Mango Smoothie Coca Cola Diet Coke Frooti Fuz…" at bounding box center [1036, 392] width 125 height 81
click at [1079, 391] on select "- Empty - Activia Probiotic Peach Mango Smoothie Coca Cola Diet Coke Frooti Fuz…" at bounding box center [1036, 392] width 125 height 81
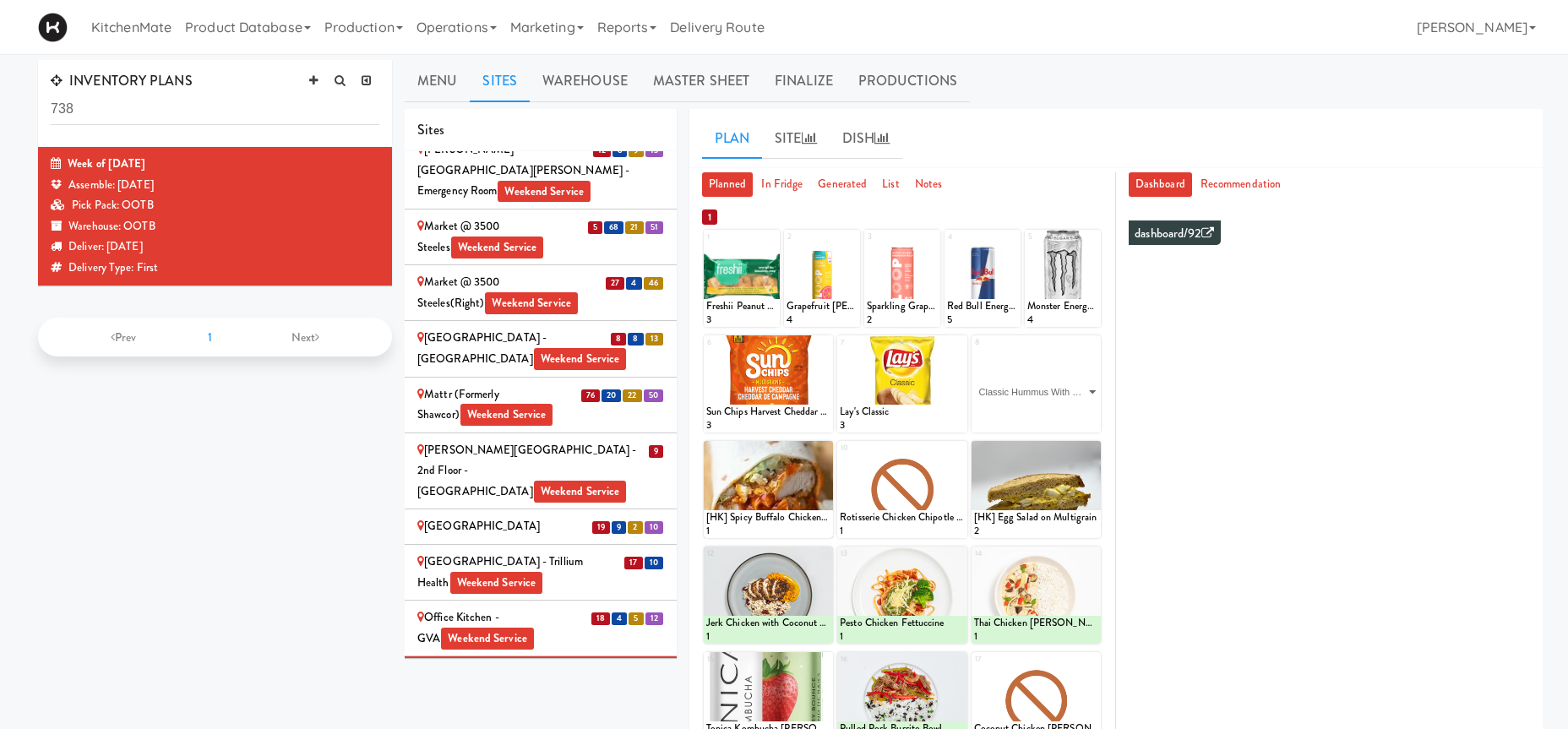
click option "Classic Hummus With Crackers" at bounding box center [0, 0] width 0 height 0
type input "4"
click at [1030, 412] on input "4" at bounding box center [1005, 416] width 63 height 31
click at [1067, 419] on icon at bounding box center [1067, 416] width 9 height 9
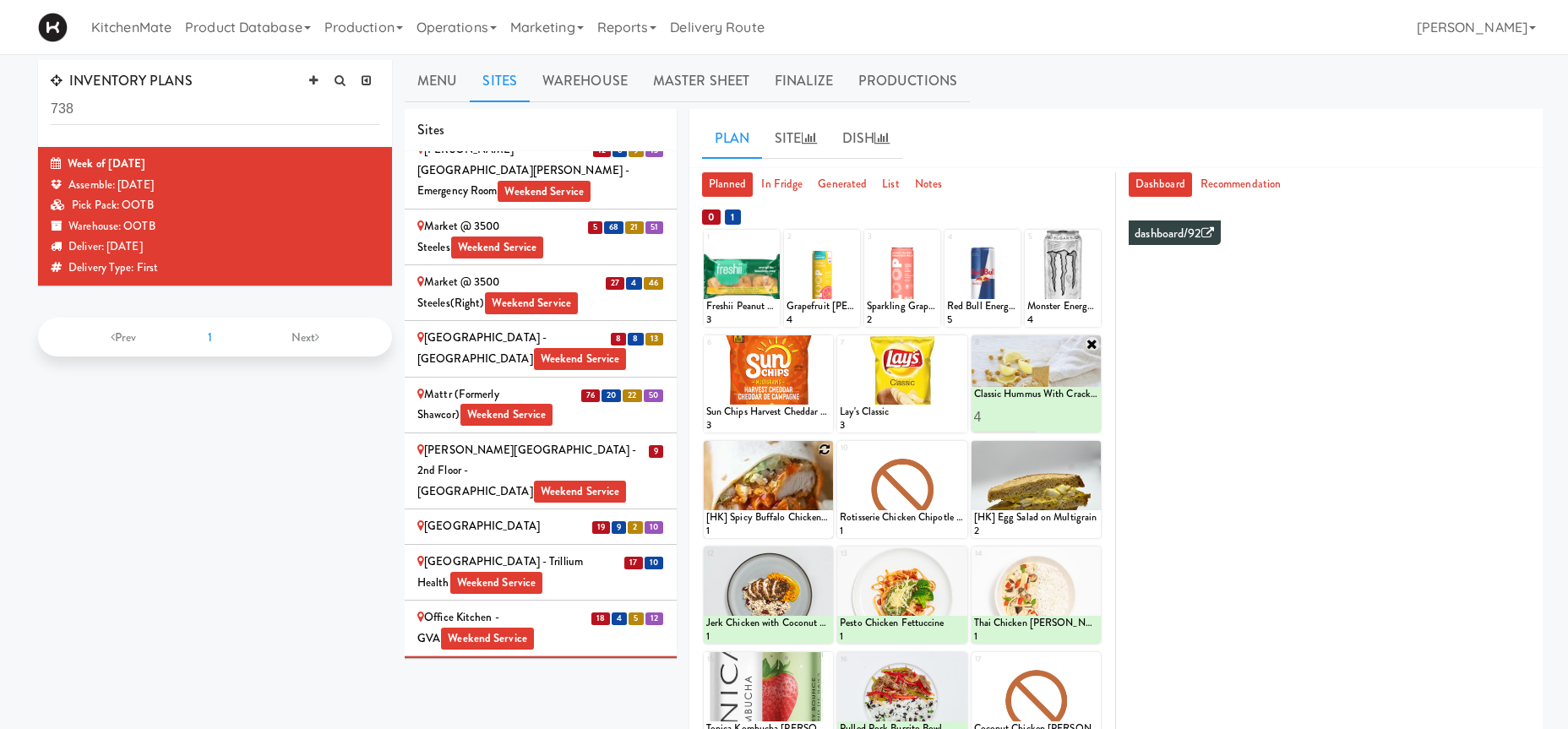
click at [824, 448] on icon at bounding box center [824, 449] width 12 height 12
click option "[HK] Spicy Buffalo Chicken Wrap" at bounding box center [0, 0] width 0 height 0
type input "2"
click at [757, 516] on input "2" at bounding box center [737, 522] width 63 height 31
click at [799, 524] on icon at bounding box center [799, 522] width 9 height 9
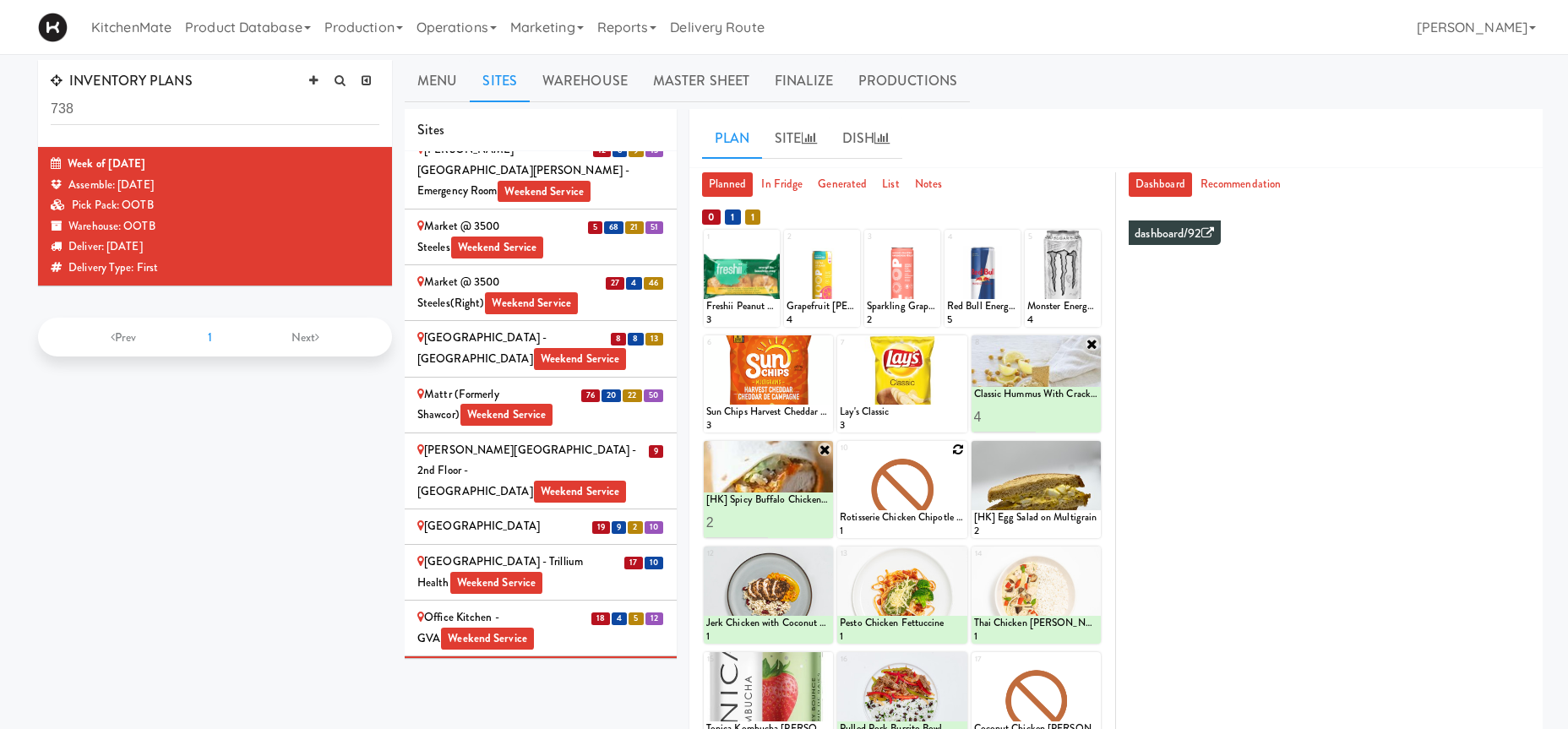
click at [953, 447] on icon at bounding box center [959, 449] width 12 height 12
click option "[HK] Chicken & Swiss Cheese On Focaccia" at bounding box center [0, 0] width 0 height 0
type input "2"
click at [893, 519] on input "2" at bounding box center [871, 522] width 63 height 31
click at [925, 516] on button at bounding box center [933, 523] width 22 height 21
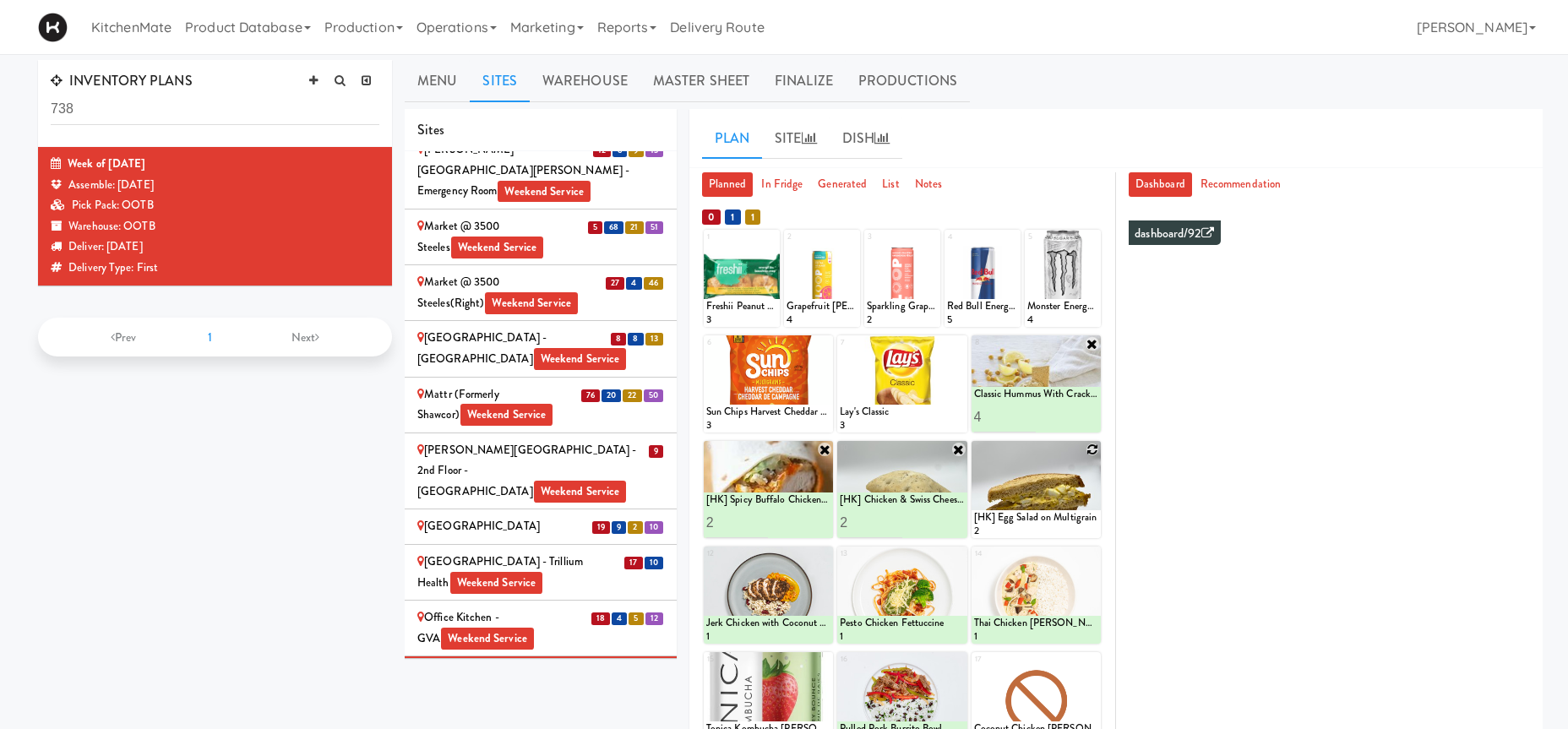
click at [1096, 446] on icon at bounding box center [1092, 449] width 12 height 12
click option "[HK] Tuna Salad on Multigrain" at bounding box center [0, 0] width 0 height 0
type input "2"
drag, startPoint x: 1029, startPoint y: 519, endPoint x: 1059, endPoint y: 523, distance: 30.3
click at [1030, 519] on input "2" at bounding box center [1005, 522] width 63 height 31
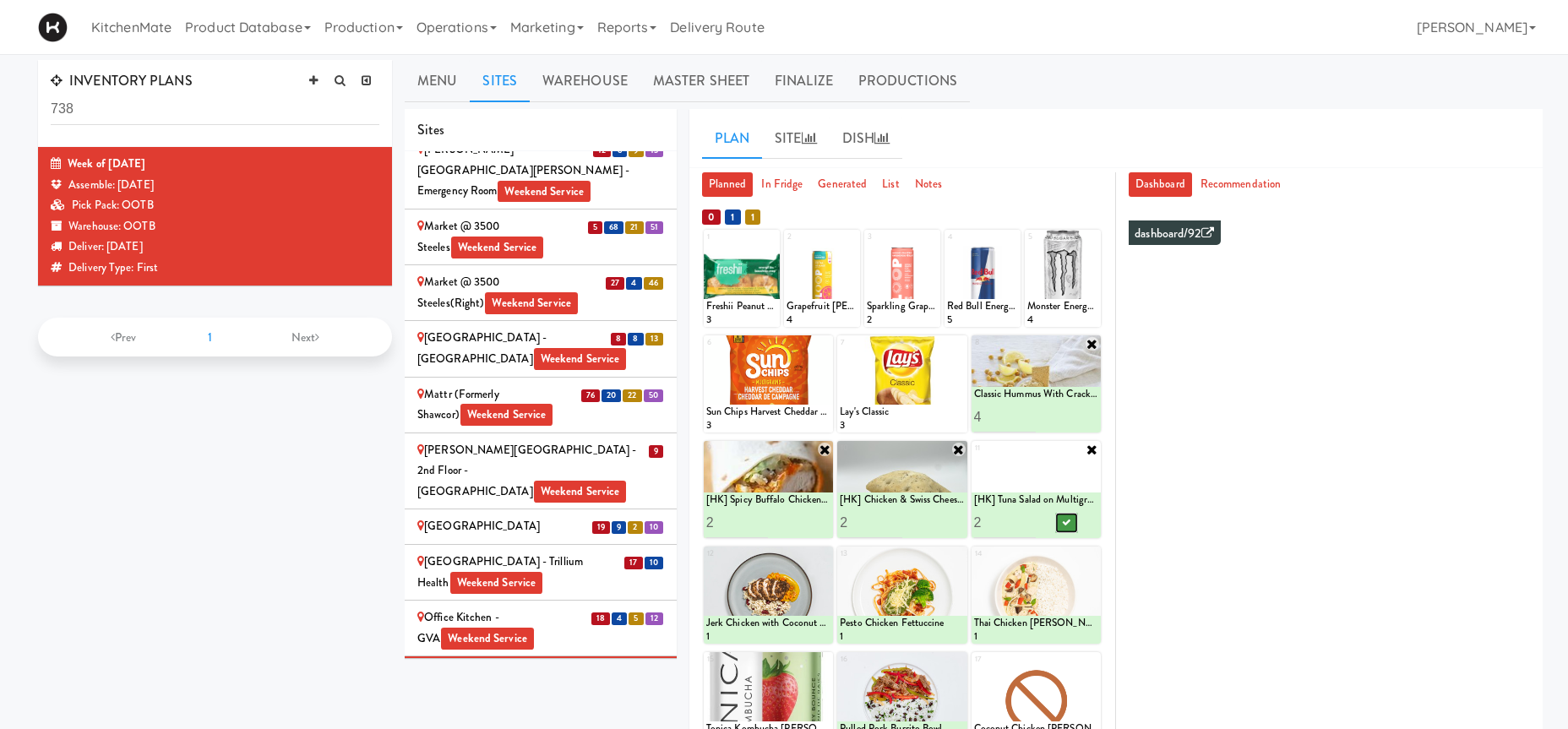
click at [1064, 525] on icon at bounding box center [1067, 522] width 9 height 9
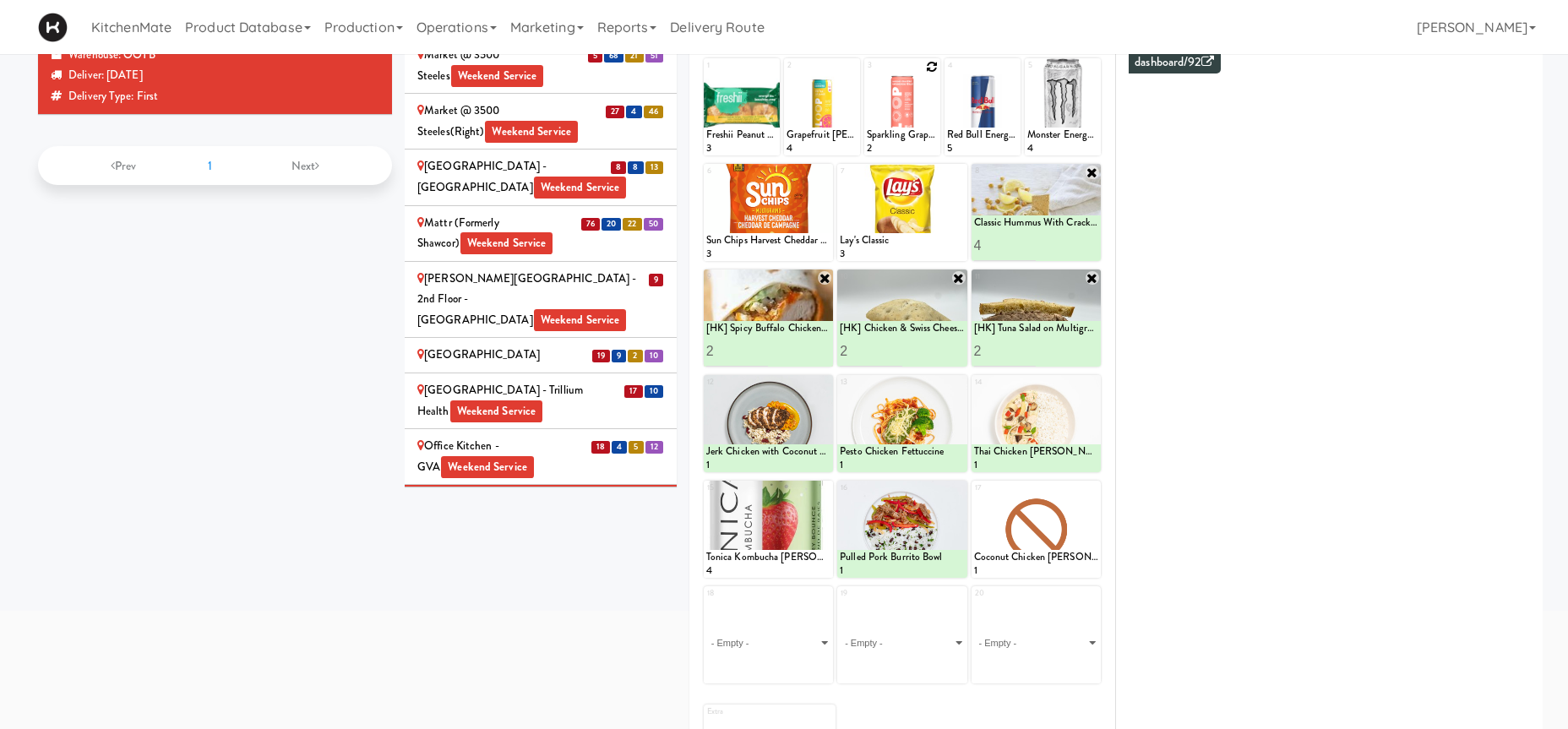
scroll to position [86, 0]
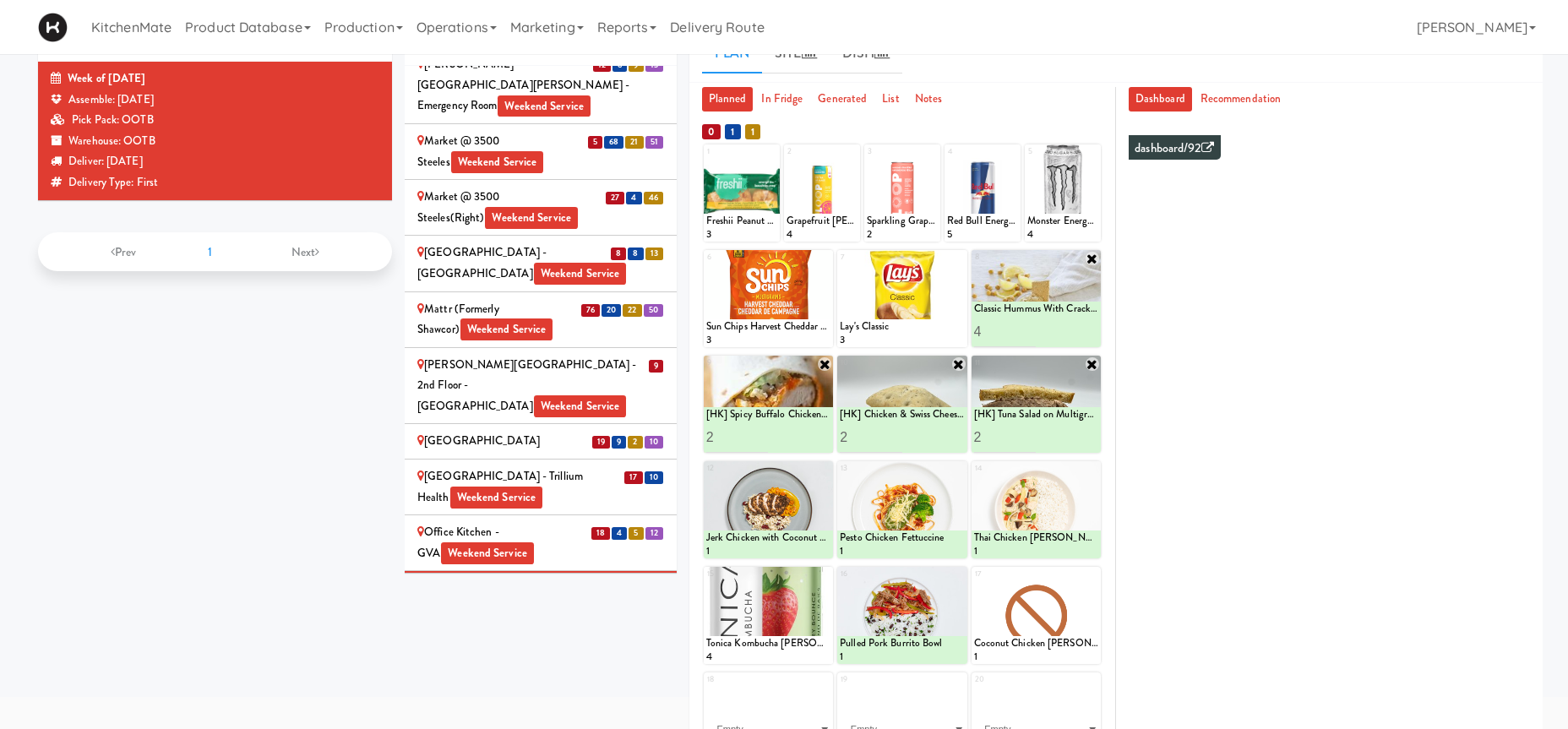
click at [425, 613] on div "OneEleven - Lunchroom Weekend Service" at bounding box center [540, 623] width 246 height 21
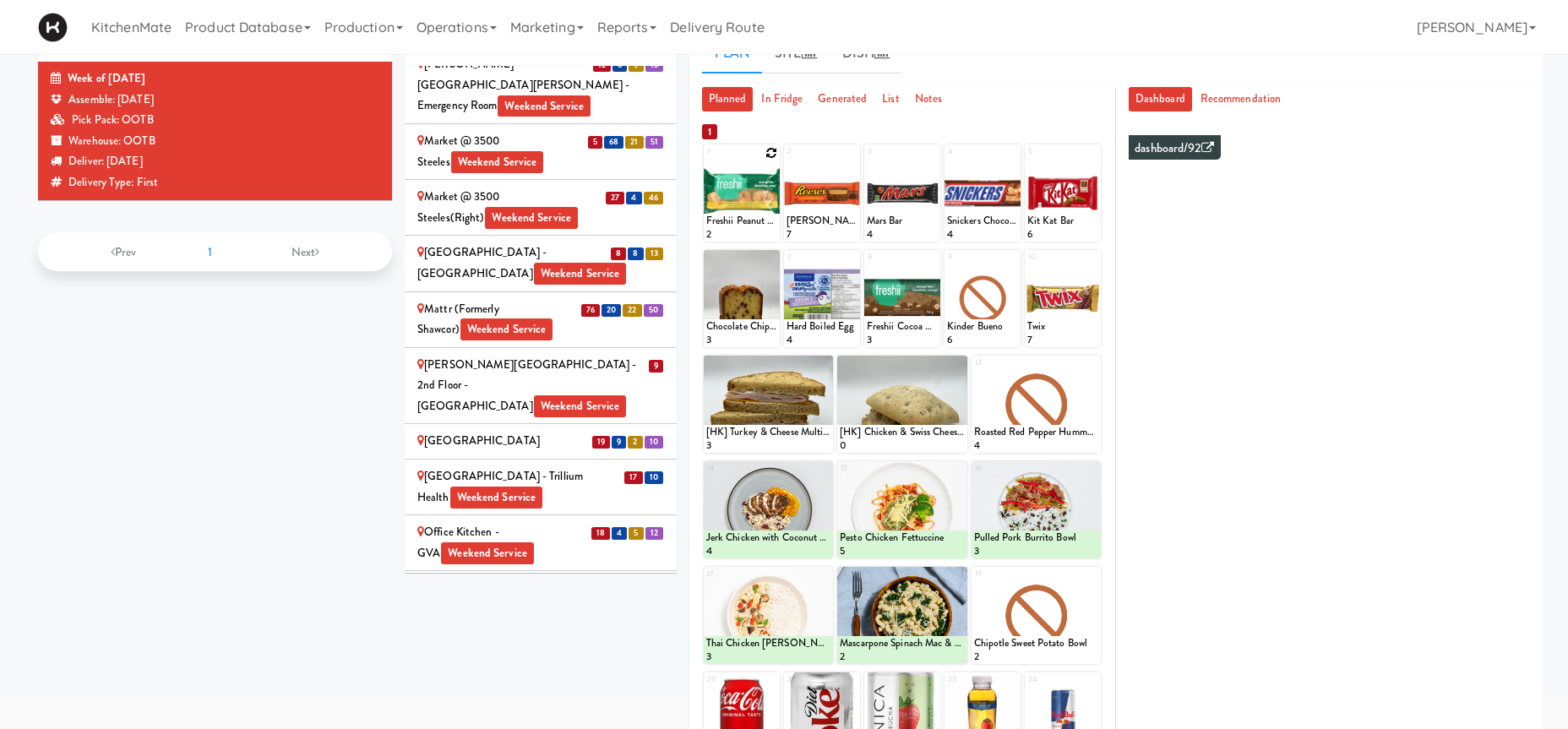
click at [770, 154] on icon at bounding box center [771, 153] width 12 height 12
click at [706, 161] on select "- Empty - Activia Probiotic Peach Mango Smoothie Coca Cola Diet Coke Frooti Fuz…" at bounding box center [741, 201] width 71 height 81
click option "Freshii Peanut Butter Energii Bites" at bounding box center [0, 0] width 0 height 0
click at [730, 225] on input "2" at bounding box center [723, 226] width 35 height 31
click at [730, 225] on input "3" at bounding box center [723, 226] width 35 height 31
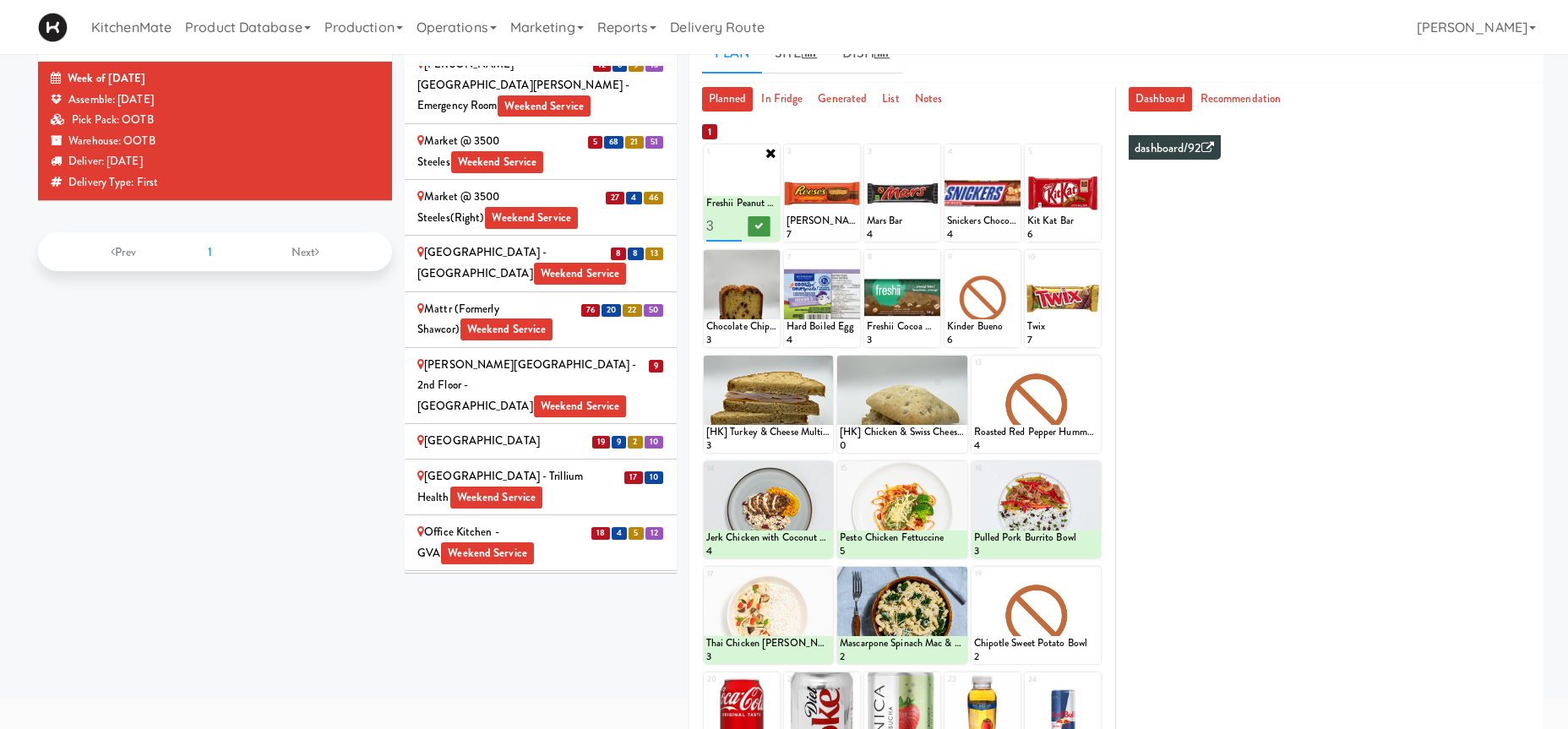
type input "4"
drag, startPoint x: 730, startPoint y: 225, endPoint x: 762, endPoint y: 227, distance: 32.1
click at [732, 225] on input "4" at bounding box center [723, 226] width 35 height 31
click at [759, 228] on icon at bounding box center [758, 226] width 9 height 9
click at [932, 257] on icon at bounding box center [932, 258] width 12 height 12
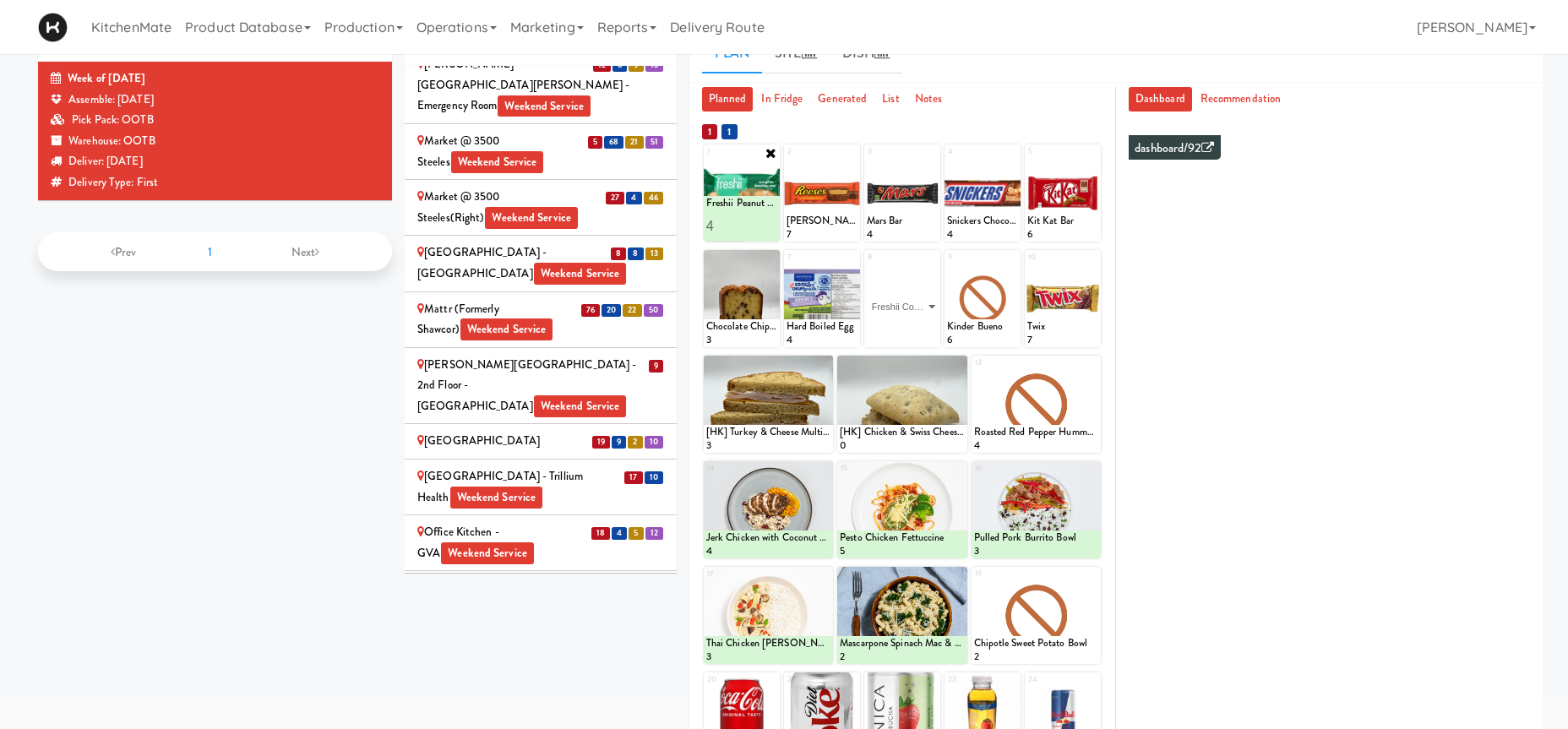
click option "Freshii Cocoa Energii Bites" at bounding box center [0, 0] width 0 height 0
click at [895, 326] on input "2" at bounding box center [884, 331] width 35 height 31
click at [895, 326] on input "3" at bounding box center [884, 331] width 35 height 31
type input "4"
click at [895, 326] on input "4" at bounding box center [884, 331] width 35 height 31
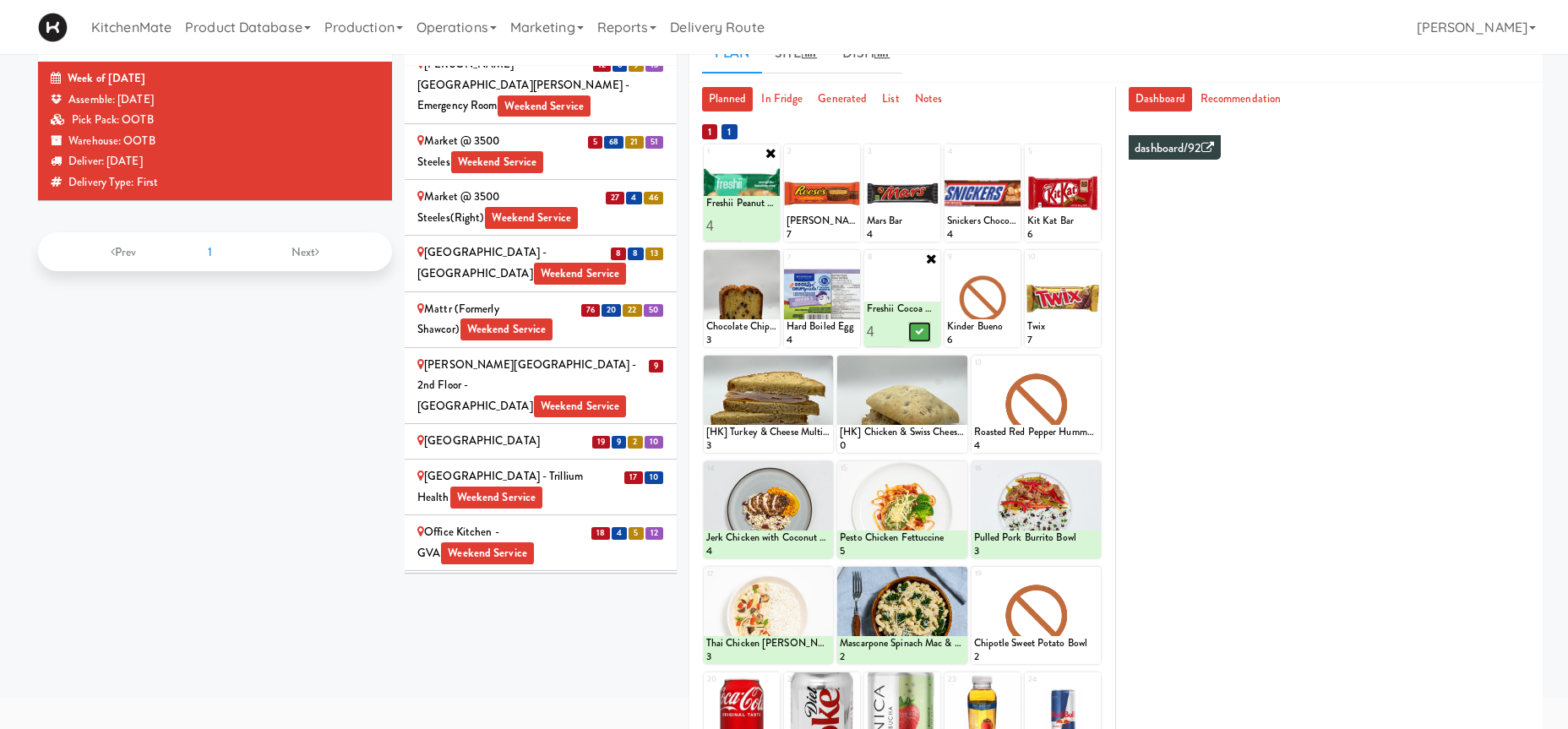
click at [917, 333] on icon at bounding box center [920, 331] width 9 height 9
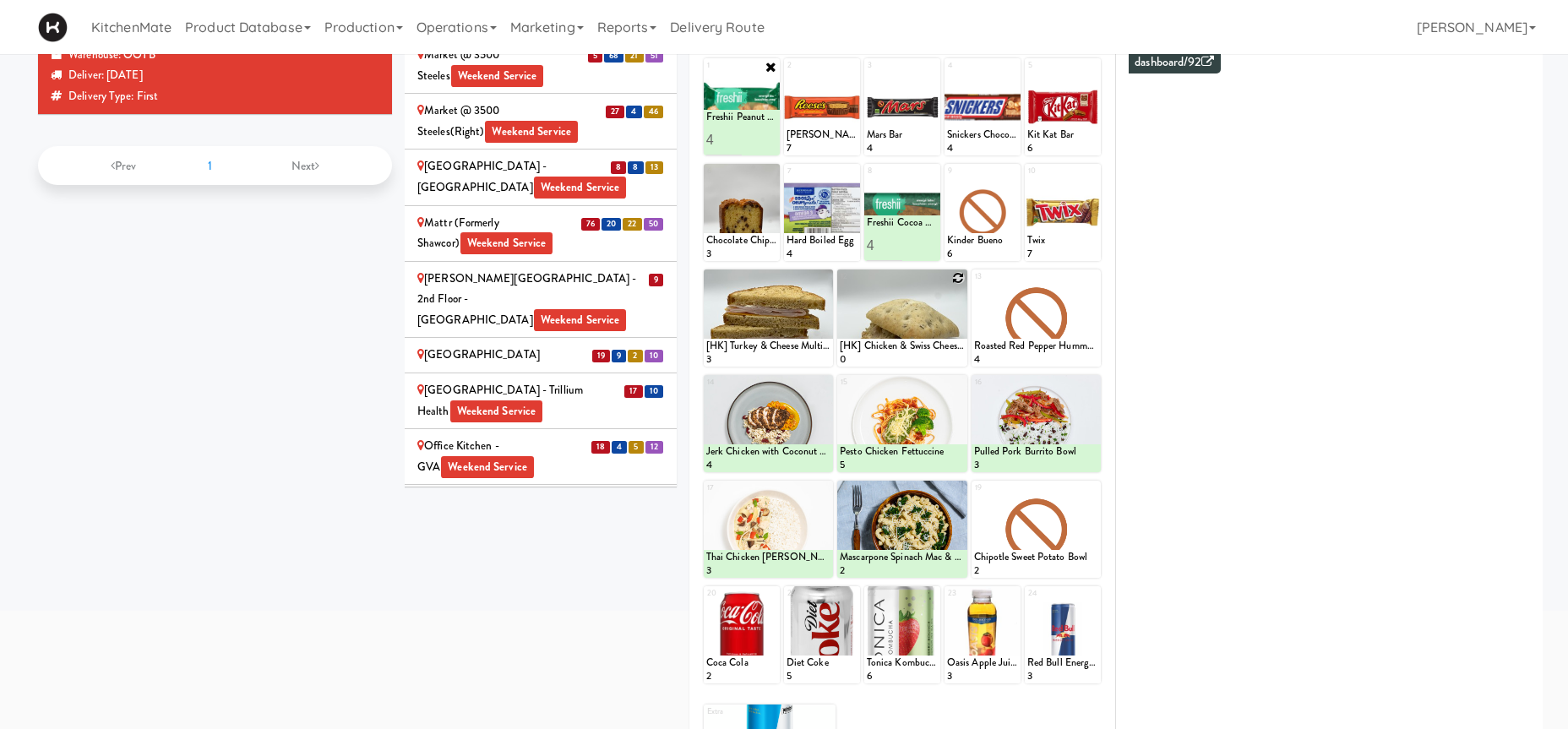
click at [957, 277] on icon at bounding box center [959, 278] width 12 height 12
click at [840, 285] on select "- Empty - Activia Probiotic Peach Mango Smoothie Coca Cola Diet Coke Frooti Fuz…" at bounding box center [902, 325] width 125 height 81
click option "[HK] Chicken & Swiss Cheese On Focaccia" at bounding box center [0, 0] width 0 height 0
click at [897, 348] on input "2" at bounding box center [871, 350] width 63 height 31
click at [897, 348] on input "3" at bounding box center [871, 350] width 63 height 31
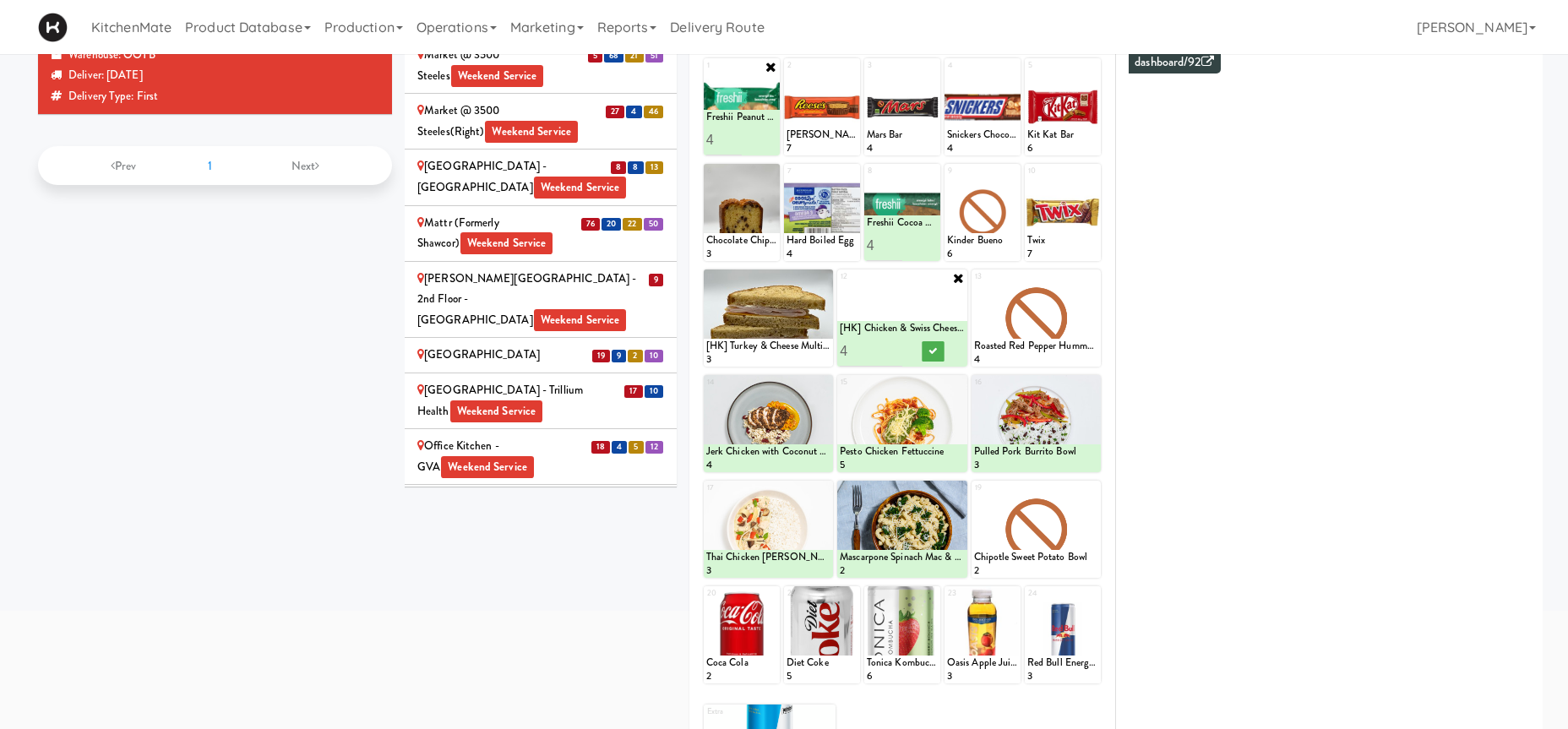
type input "4"
click at [897, 348] on input "4" at bounding box center [871, 350] width 63 height 31
click at [933, 349] on icon at bounding box center [933, 350] width 9 height 9
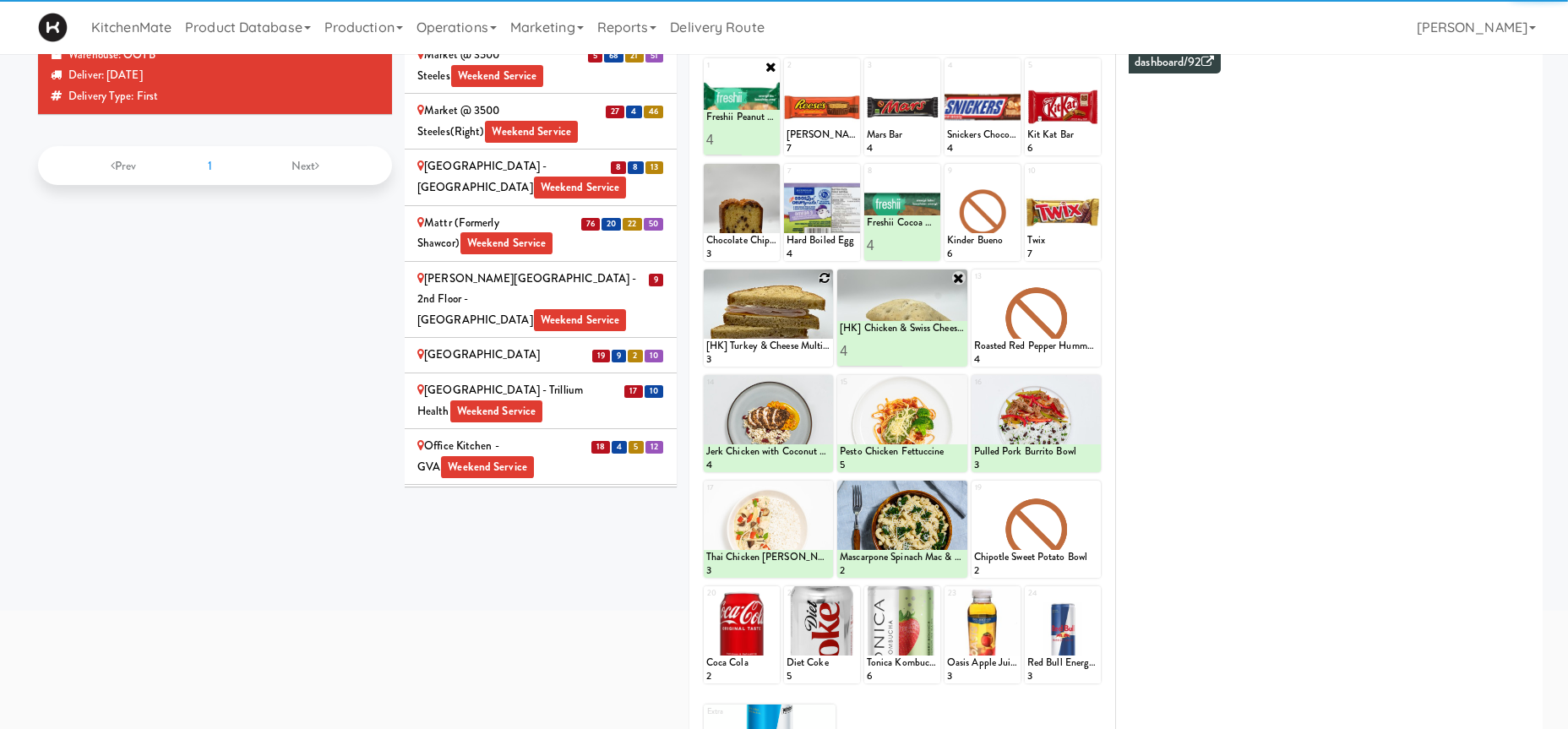
click at [830, 276] on icon at bounding box center [824, 278] width 12 height 12
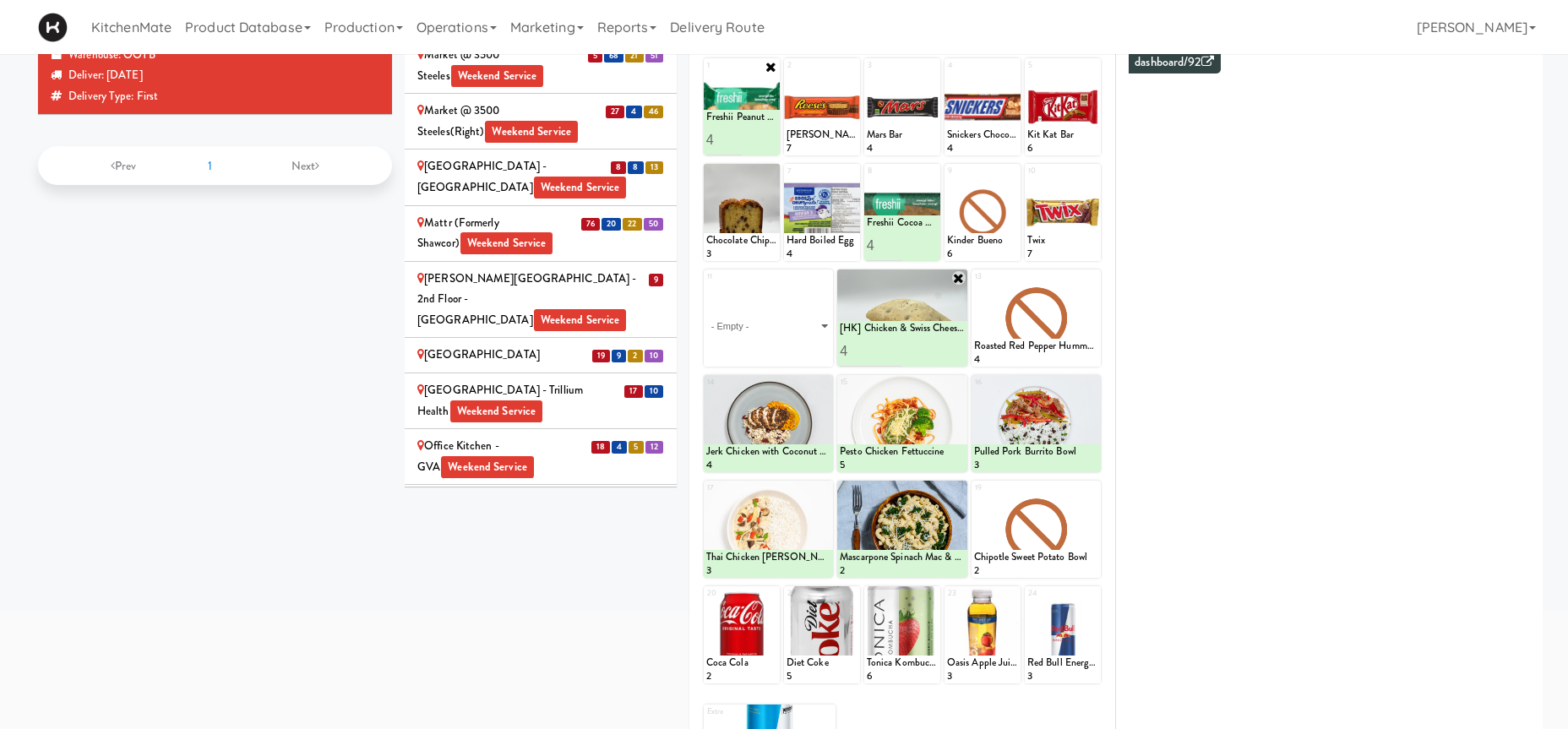
click at [706, 285] on select "- Empty - Activia Probiotic Peach Mango Smoothie Coca Cola Diet Coke Frooti Fuz…" at bounding box center [768, 325] width 125 height 81
click option "[HK] Spicy Buffalo Chicken Wrap" at bounding box center [0, 0] width 0 height 0
click at [758, 344] on input "2" at bounding box center [737, 350] width 63 height 31
type input "3"
click at [759, 344] on input "3" at bounding box center [737, 350] width 63 height 31
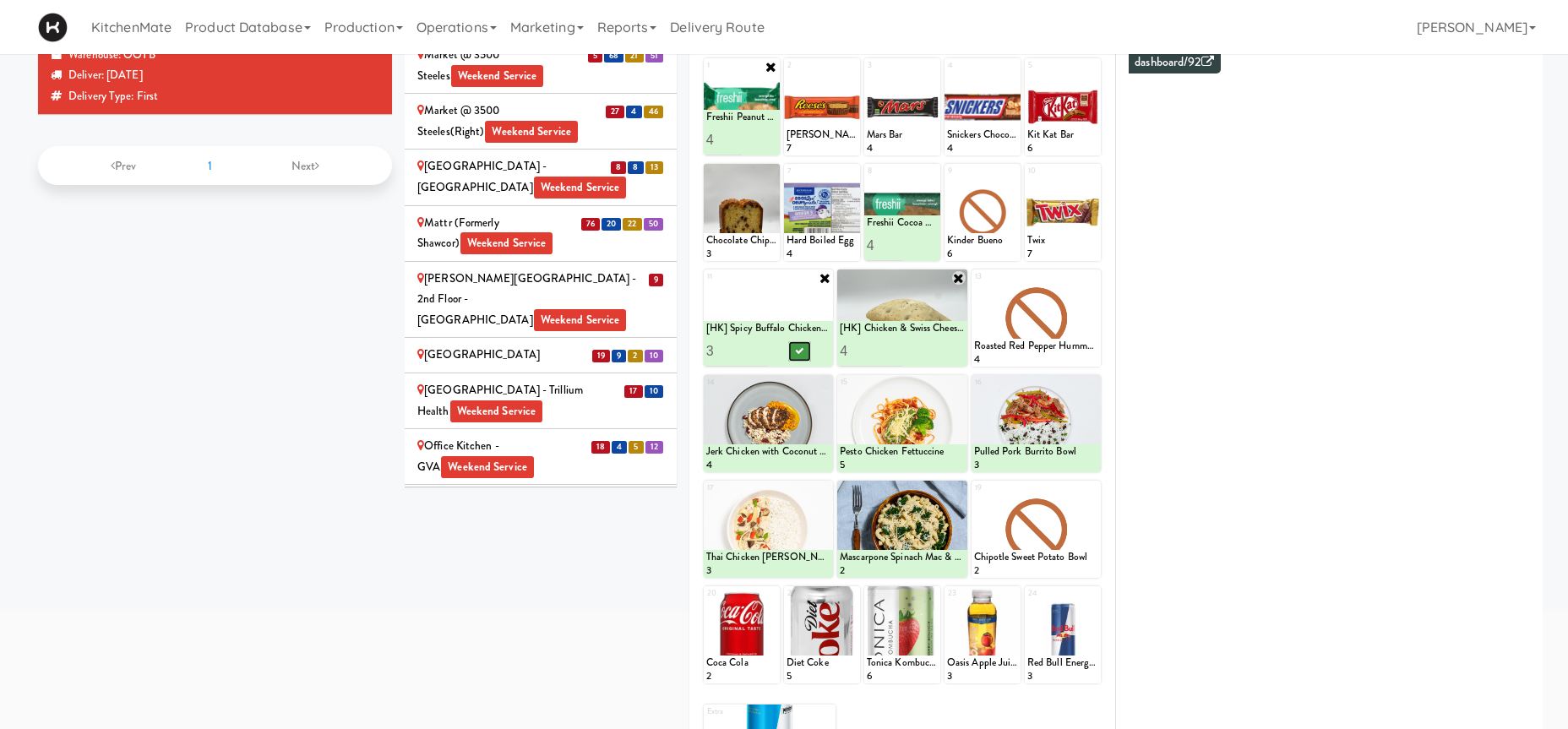
click at [801, 349] on icon at bounding box center [799, 350] width 9 height 9
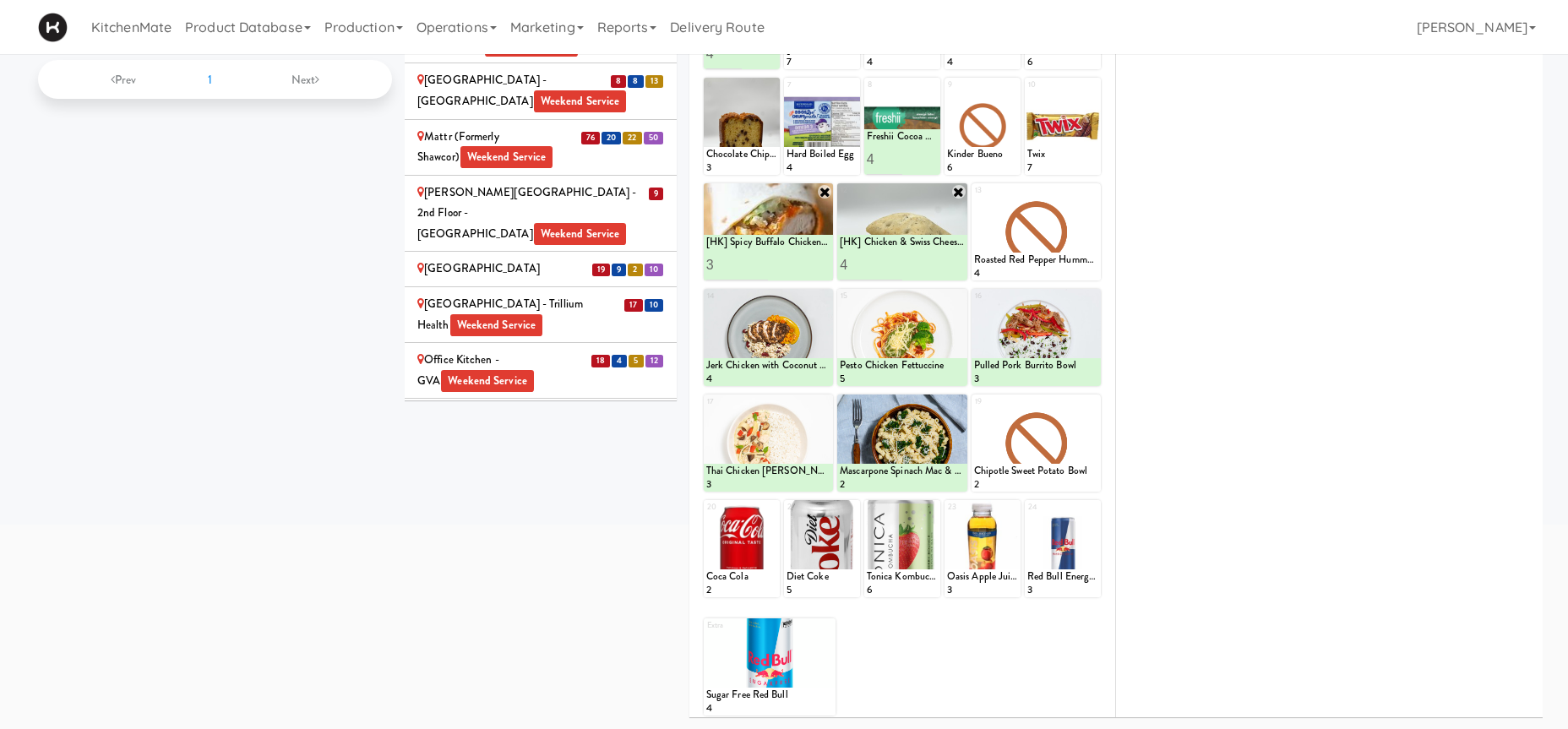
scroll to position [0, 0]
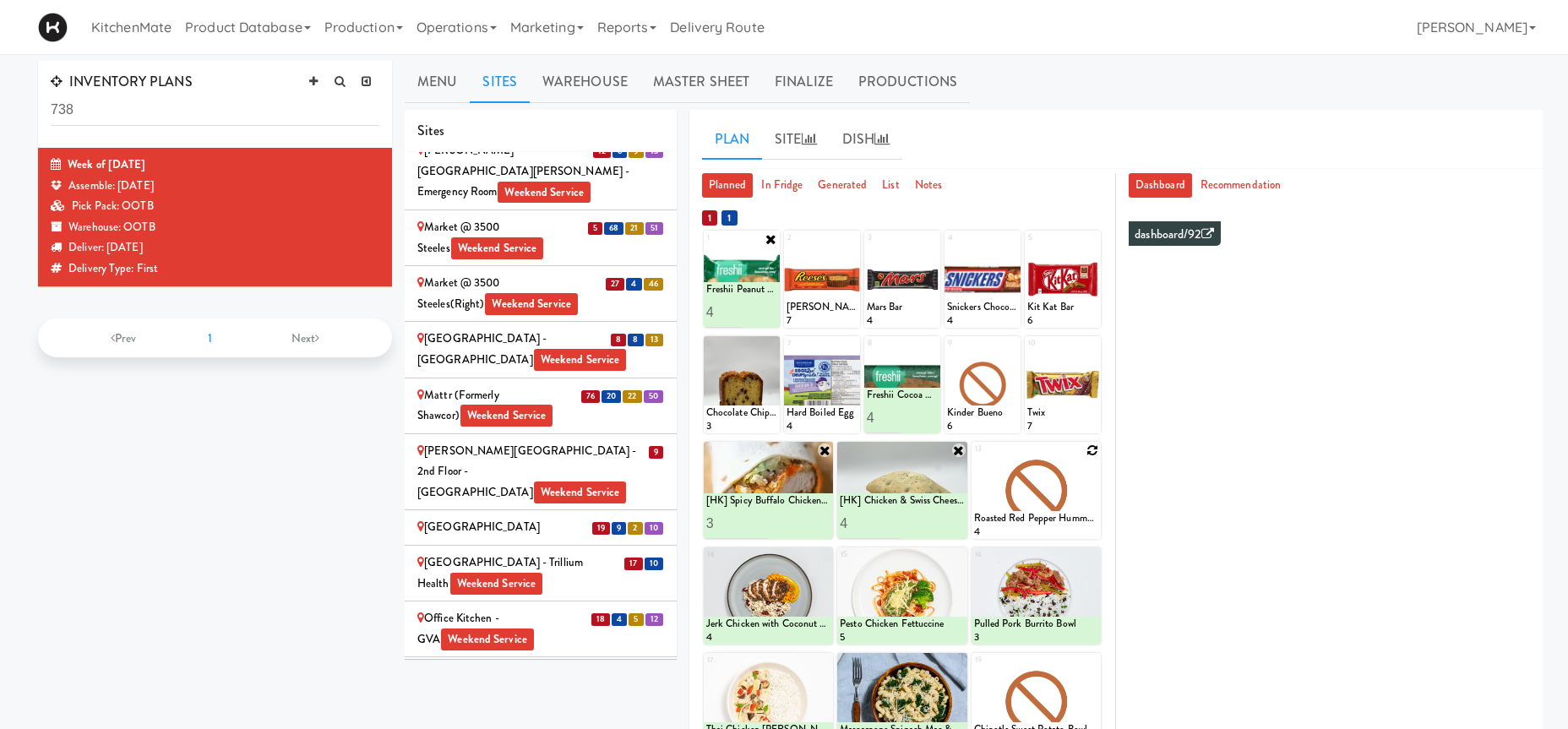
click at [1092, 448] on icon at bounding box center [1092, 450] width 12 height 12
click at [974, 458] on select "- Empty - Activia Probiotic Peach Mango Smoothie Coca Cola Diet Coke Frooti Fuz…" at bounding box center [1036, 498] width 125 height 81
click option "Chorizo Sausage Breakfast Wrap" at bounding box center [0, 0] width 0 height 0
click at [1029, 514] on input "1" at bounding box center [1005, 523] width 63 height 31
type input "2"
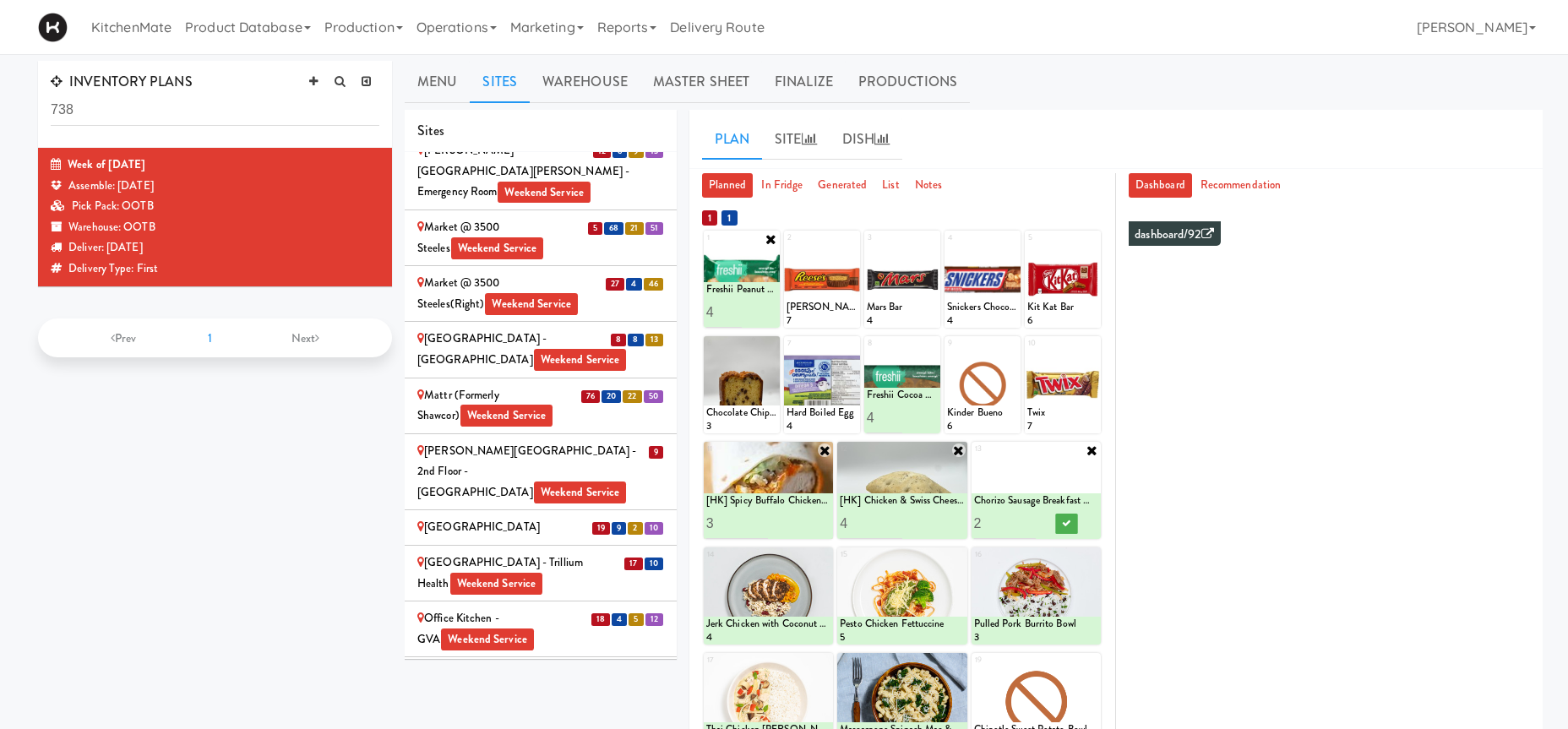
click at [1027, 519] on input "2" at bounding box center [1005, 523] width 63 height 31
click at [1058, 524] on button at bounding box center [1067, 524] width 22 height 21
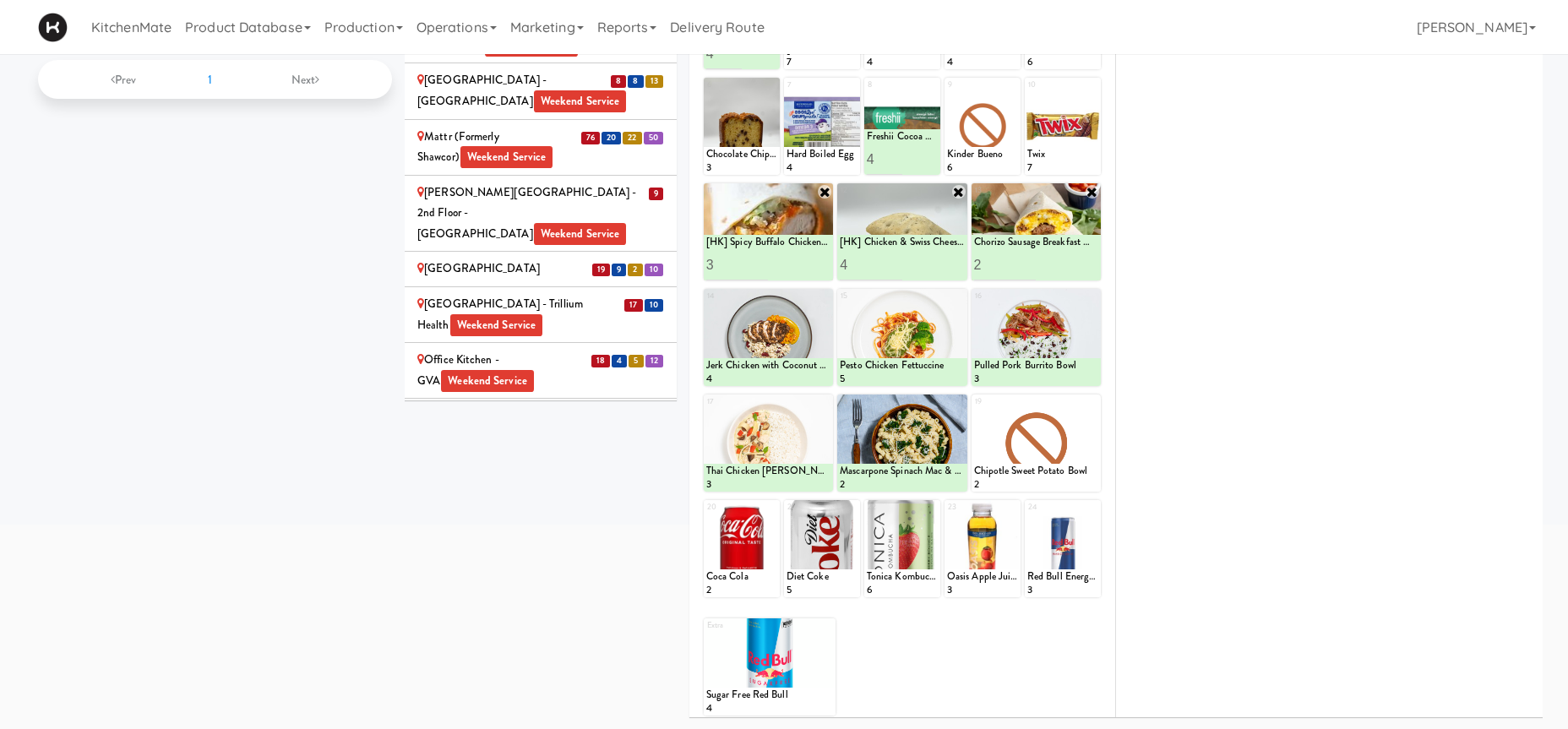
scroll to position [86, 0]
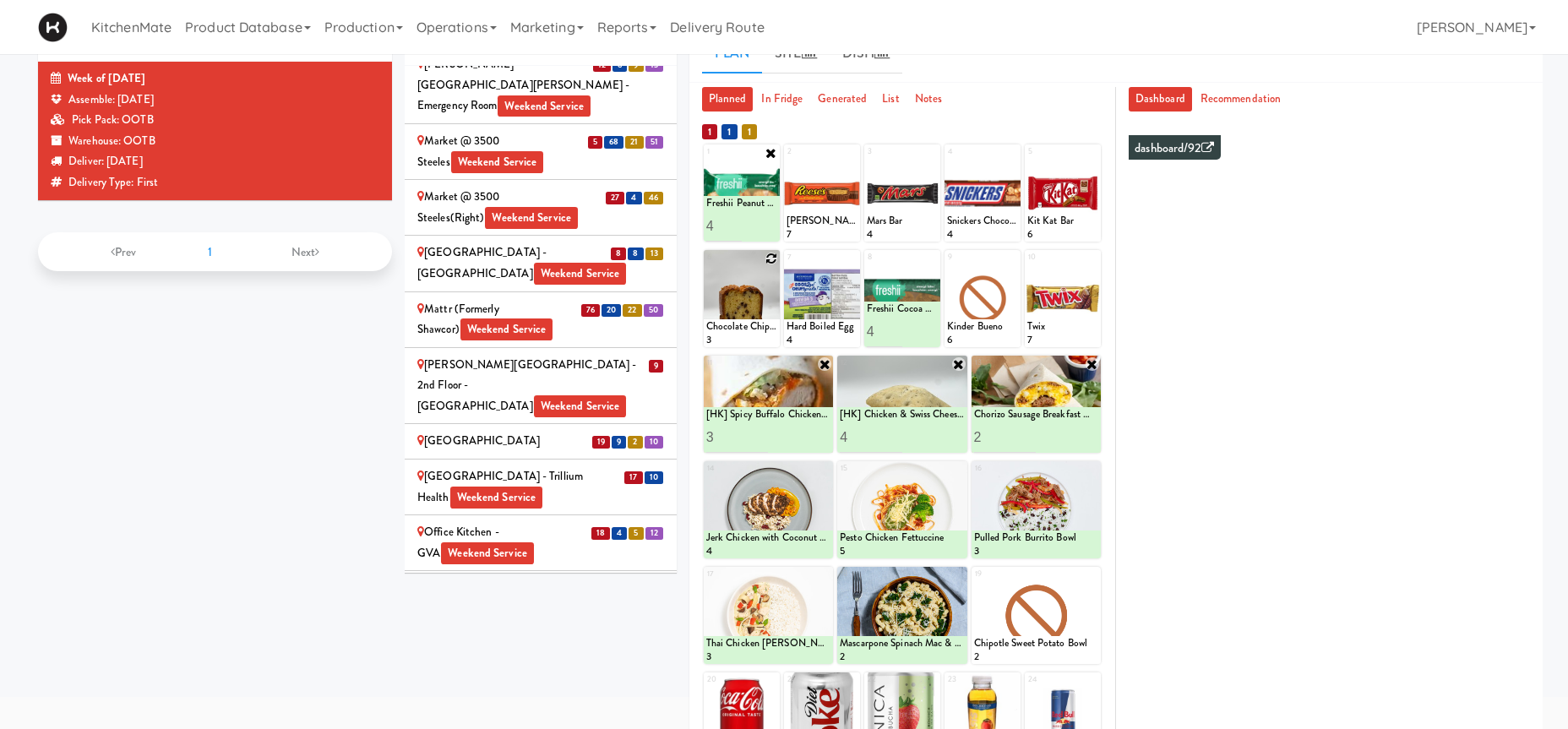
click at [769, 257] on icon at bounding box center [771, 258] width 12 height 12
click option "Chocolate Chip Loaf Cake" at bounding box center [0, 0] width 0 height 0
click at [734, 326] on input "2" at bounding box center [723, 331] width 35 height 31
type input "3"
click at [734, 326] on input "3" at bounding box center [723, 331] width 35 height 31
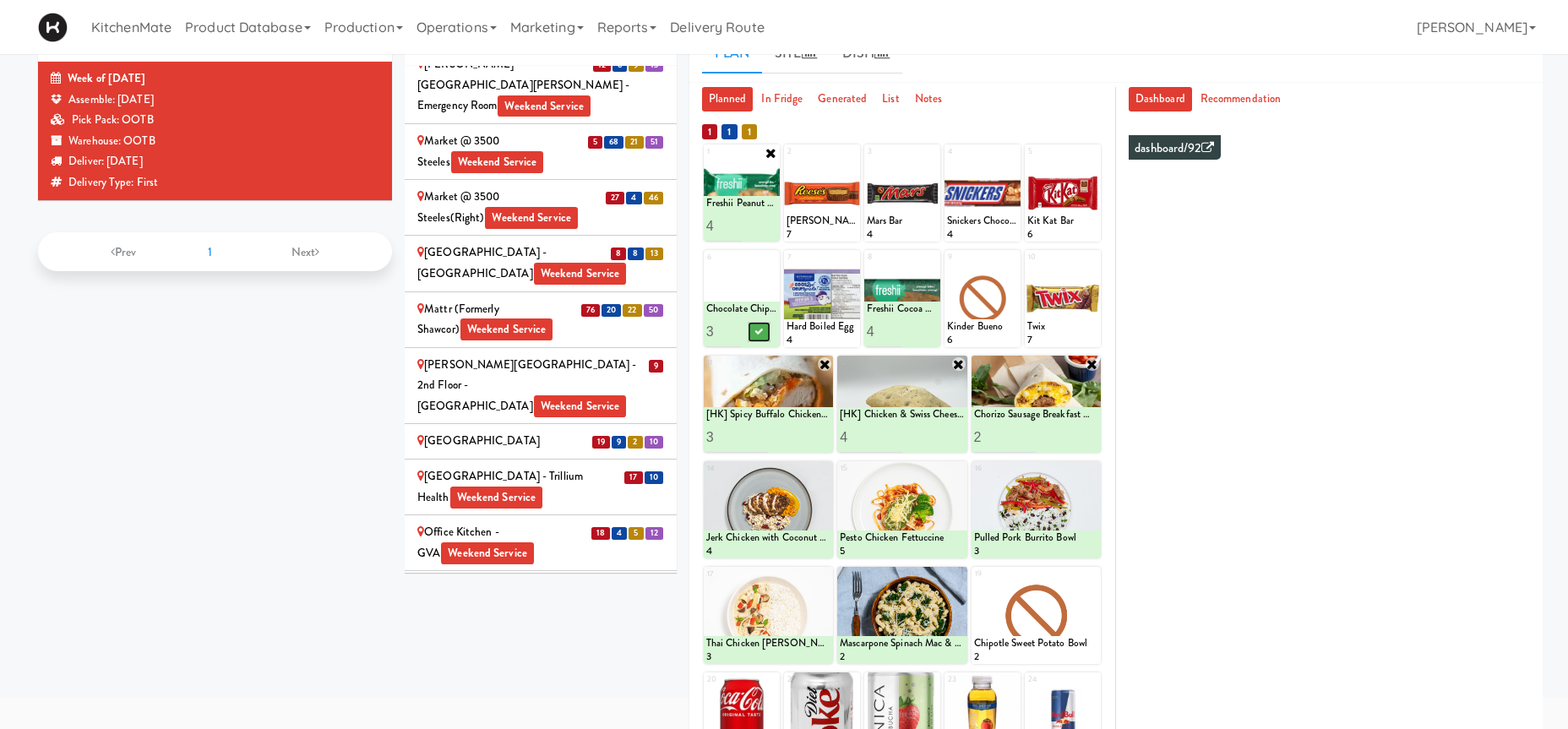
click at [753, 331] on button at bounding box center [758, 332] width 22 height 21
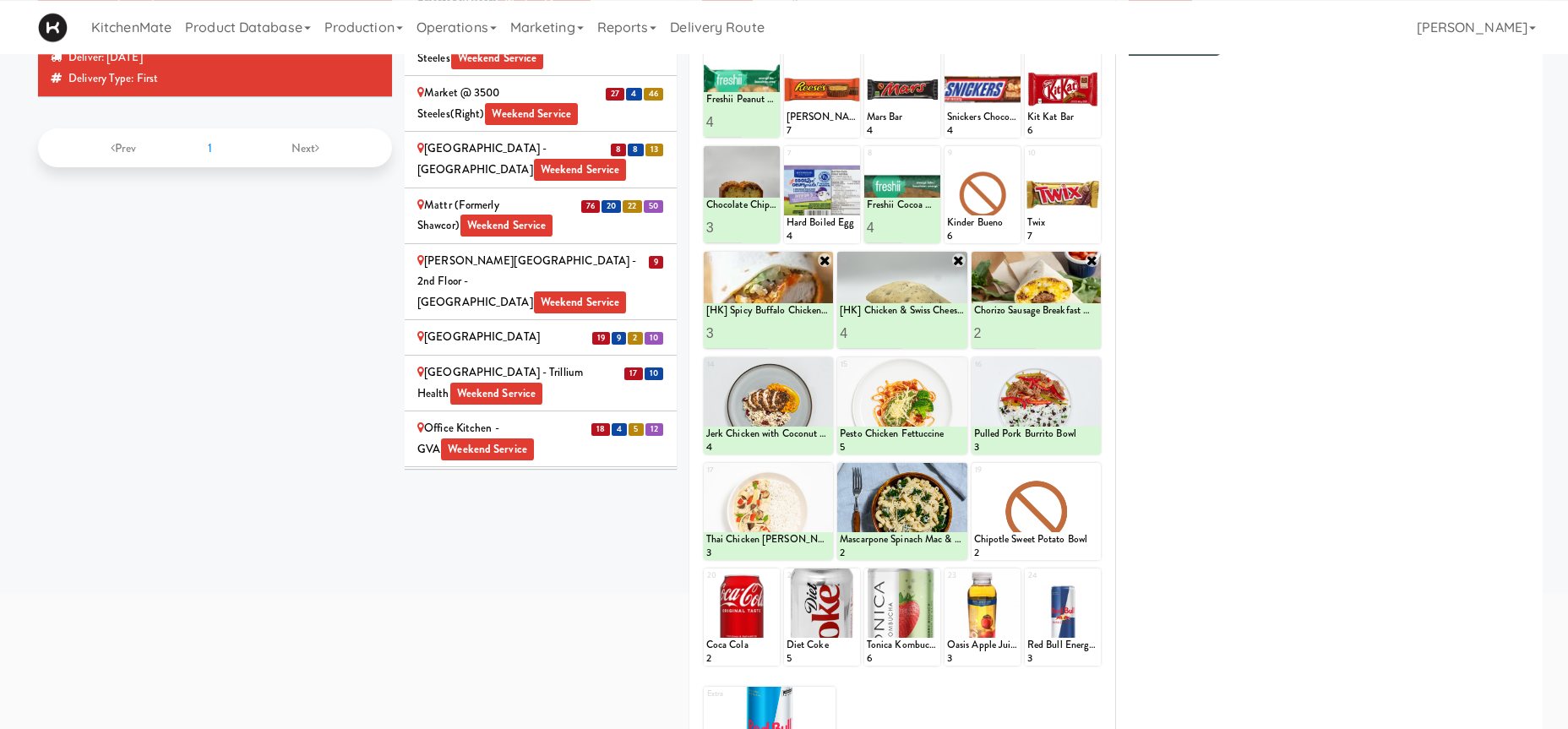
scroll to position [87, 0]
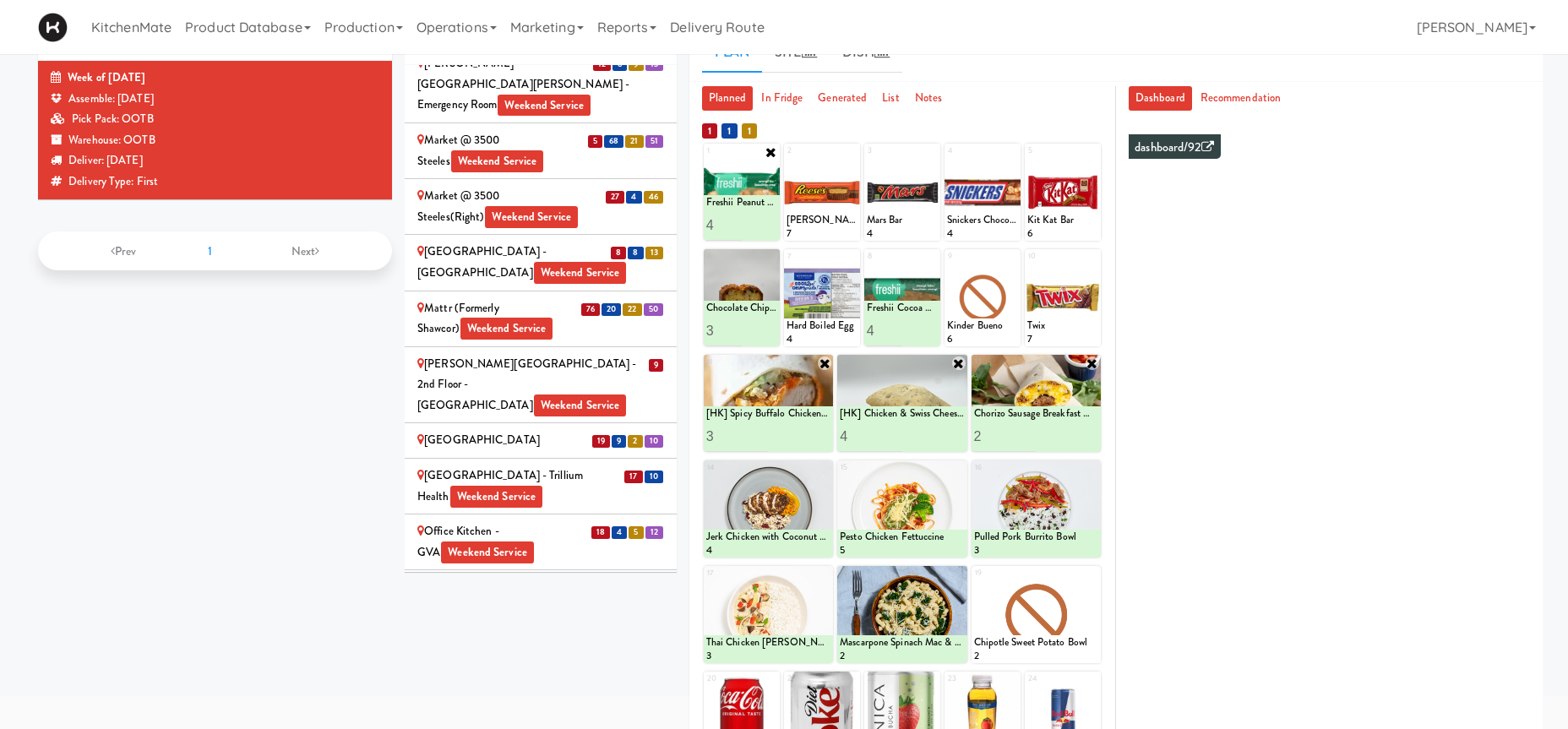
click at [546, 668] on div "Ontario Medical Association" at bounding box center [540, 678] width 246 height 21
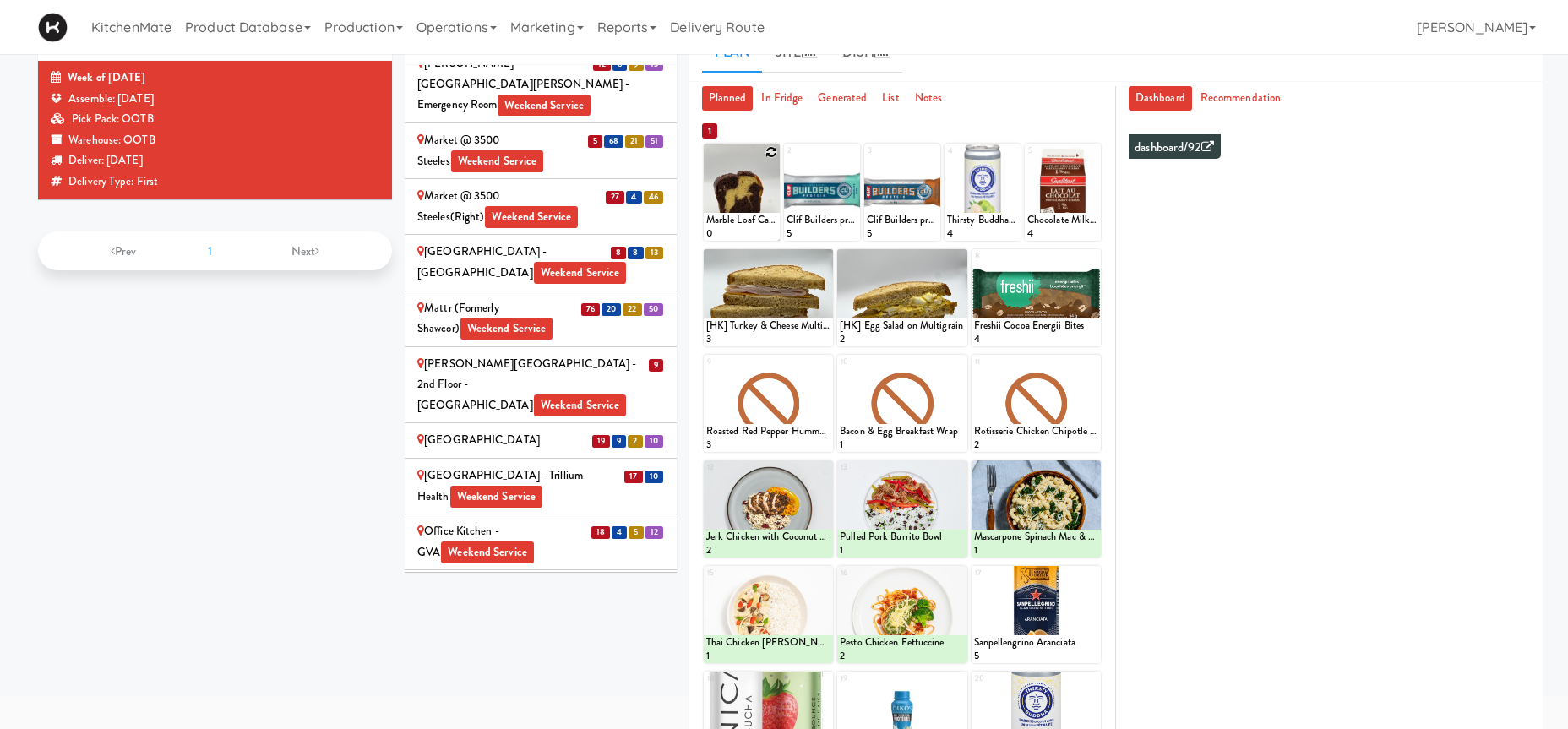
click at [775, 150] on icon at bounding box center [771, 152] width 12 height 12
click option "Marble Loaf Cake" at bounding box center [0, 0] width 0 height 0
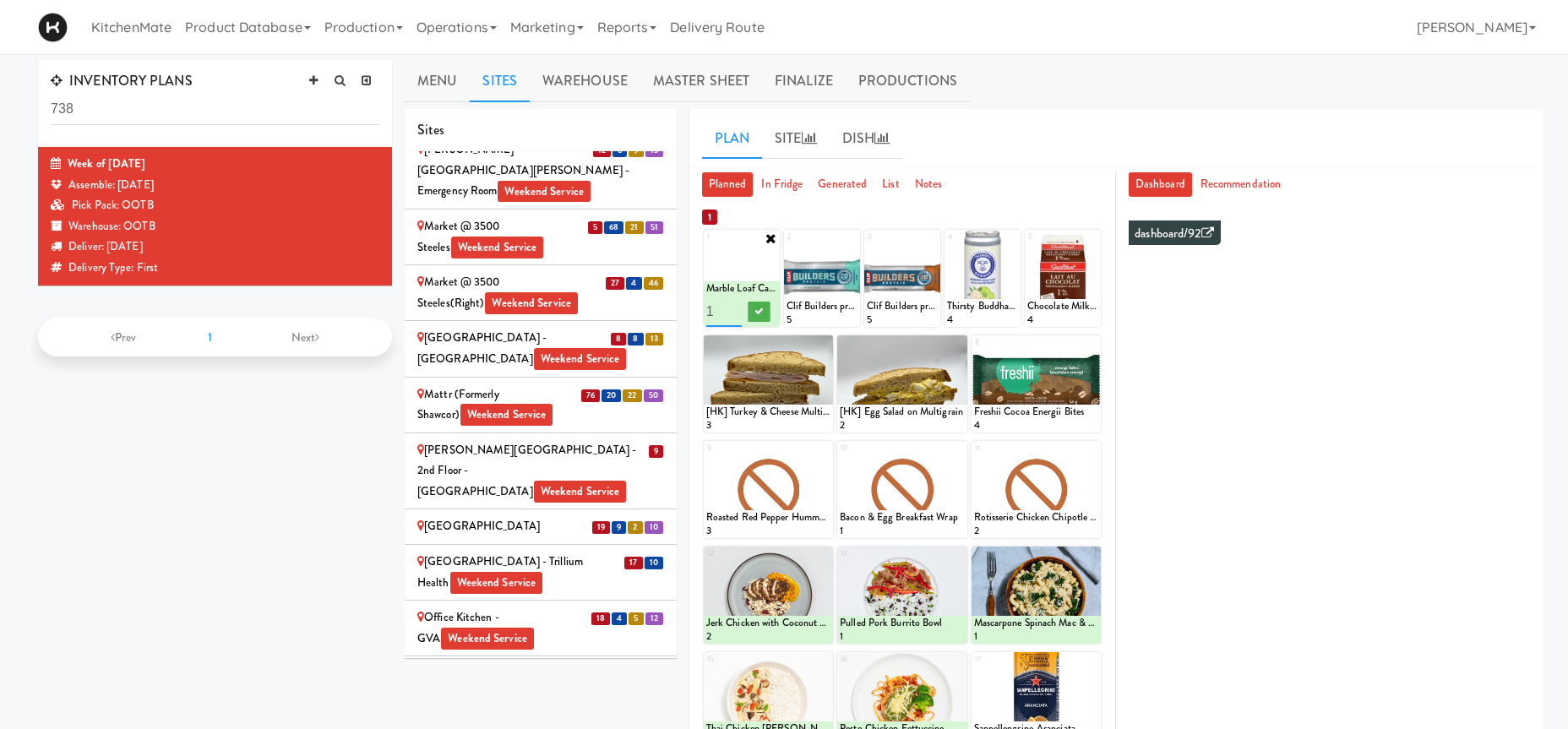
click at [735, 308] on input "2" at bounding box center [723, 311] width 35 height 31
click at [735, 308] on input "3" at bounding box center [723, 311] width 35 height 31
type input "4"
click at [735, 308] on input "4" at bounding box center [723, 311] width 35 height 31
click at [758, 309] on icon at bounding box center [758, 311] width 9 height 9
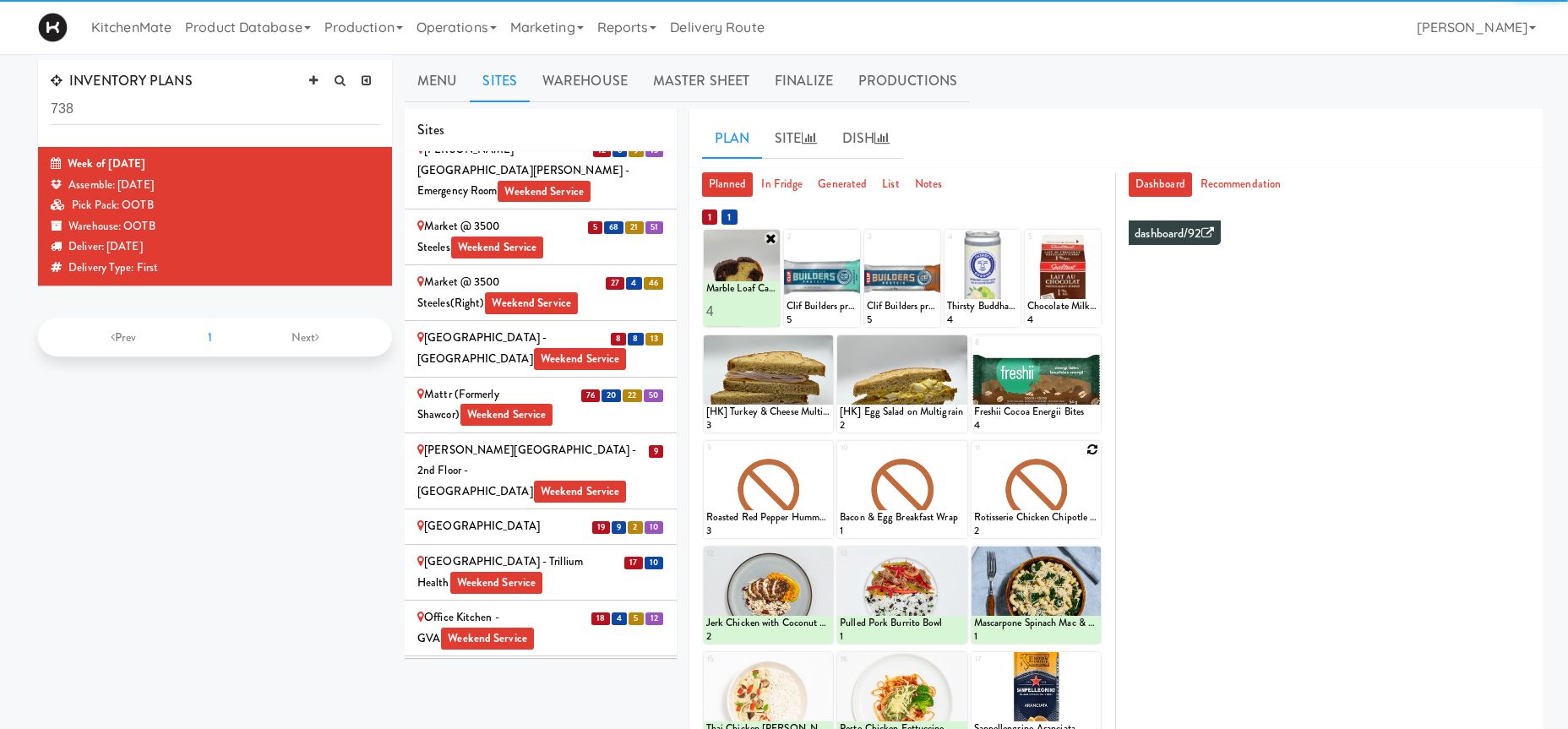
scroll to position [87, 0]
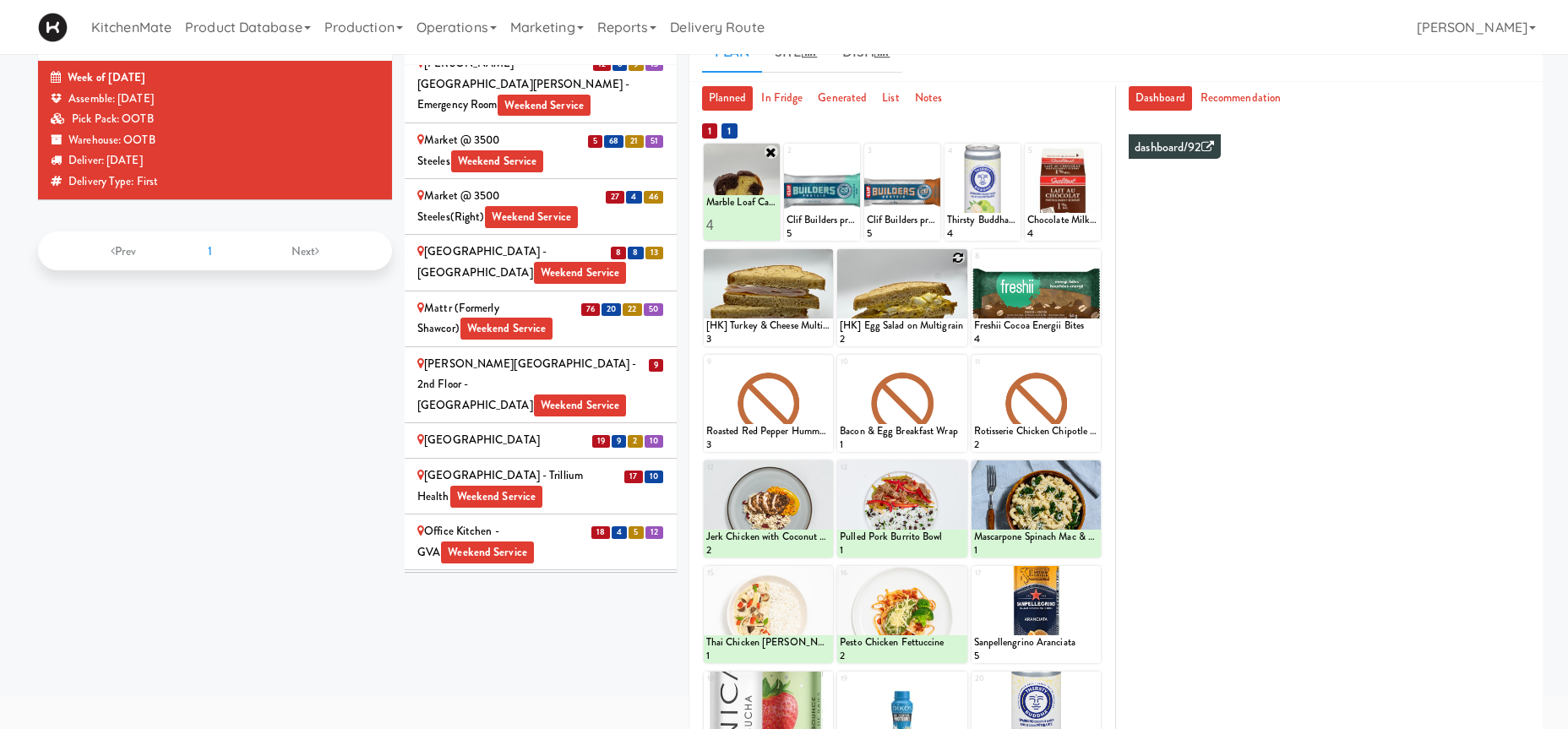
click at [959, 253] on icon at bounding box center [959, 258] width 12 height 12
click option "[HK] Tuna Salad on Multigrain" at bounding box center [0, 0] width 0 height 0
type input "2"
click at [896, 325] on input "2" at bounding box center [871, 331] width 63 height 31
click at [931, 332] on icon at bounding box center [933, 331] width 9 height 9
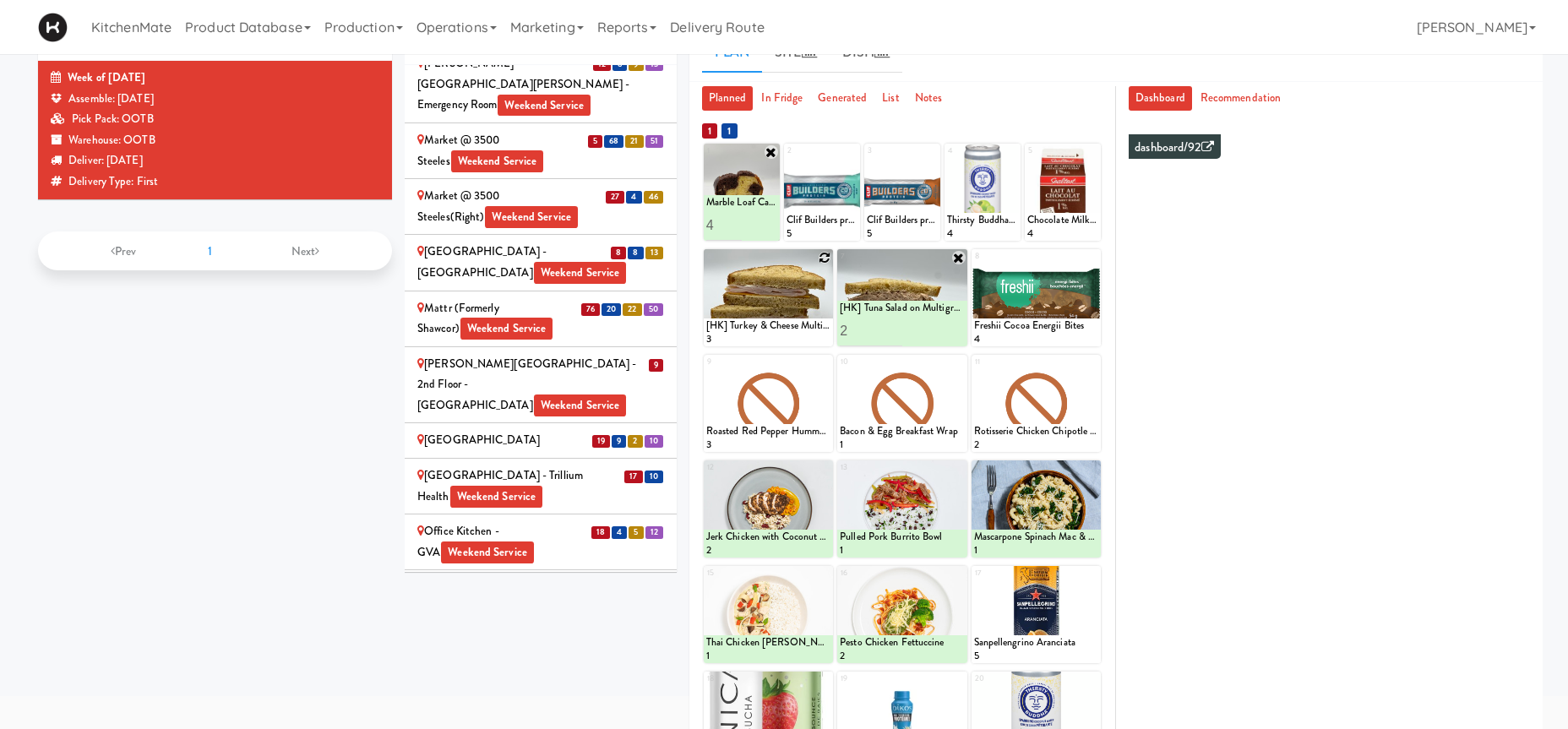
click at [823, 259] on icon at bounding box center [824, 258] width 12 height 12
drag, startPoint x: 823, startPoint y: 259, endPoint x: 794, endPoint y: 306, distance: 55.2
click at [822, 260] on div "6 - Empty - Activia Probiotic Peach Mango Smoothie Coca Cola Diet Coke Frooti F…" at bounding box center [768, 297] width 129 height 97
click at [805, 300] on select "- Empty - Activia Probiotic Peach Mango Smoothie Coca Cola Diet Coke Frooti Fuz…" at bounding box center [768, 306] width 125 height 81
click at [790, 297] on select "- Empty - Activia Probiotic Peach Mango Smoothie Coca Cola Diet Coke Frooti Fuz…" at bounding box center [768, 306] width 125 height 81
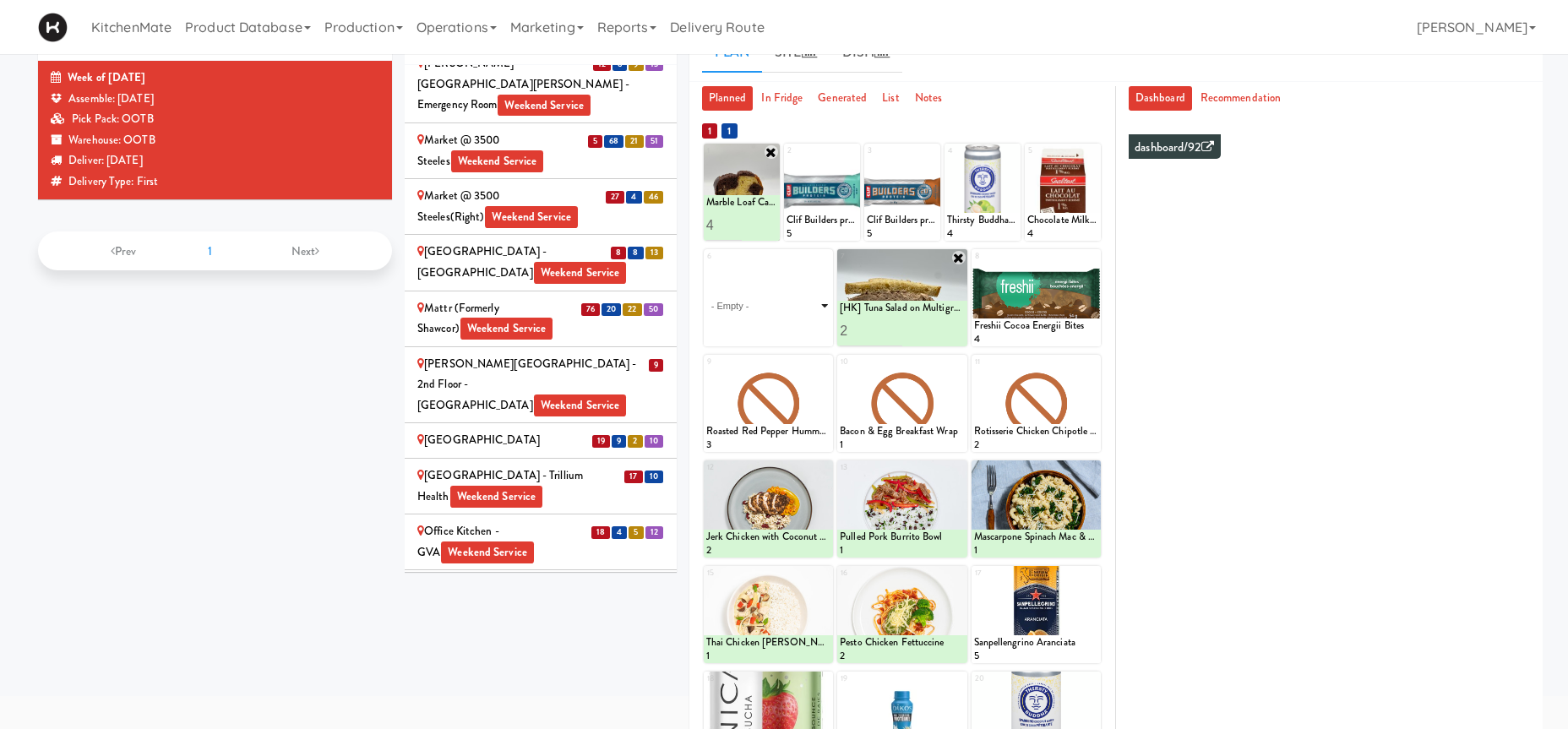
click at [706, 265] on select "- Empty - Activia Probiotic Peach Mango Smoothie Coca Cola Diet Coke Frooti Fuz…" at bounding box center [768, 306] width 125 height 81
click option "Chocolate Chip Loaf Cake" at bounding box center [0, 0] width 0 height 0
click at [759, 325] on input "2" at bounding box center [737, 331] width 63 height 31
type input "4"
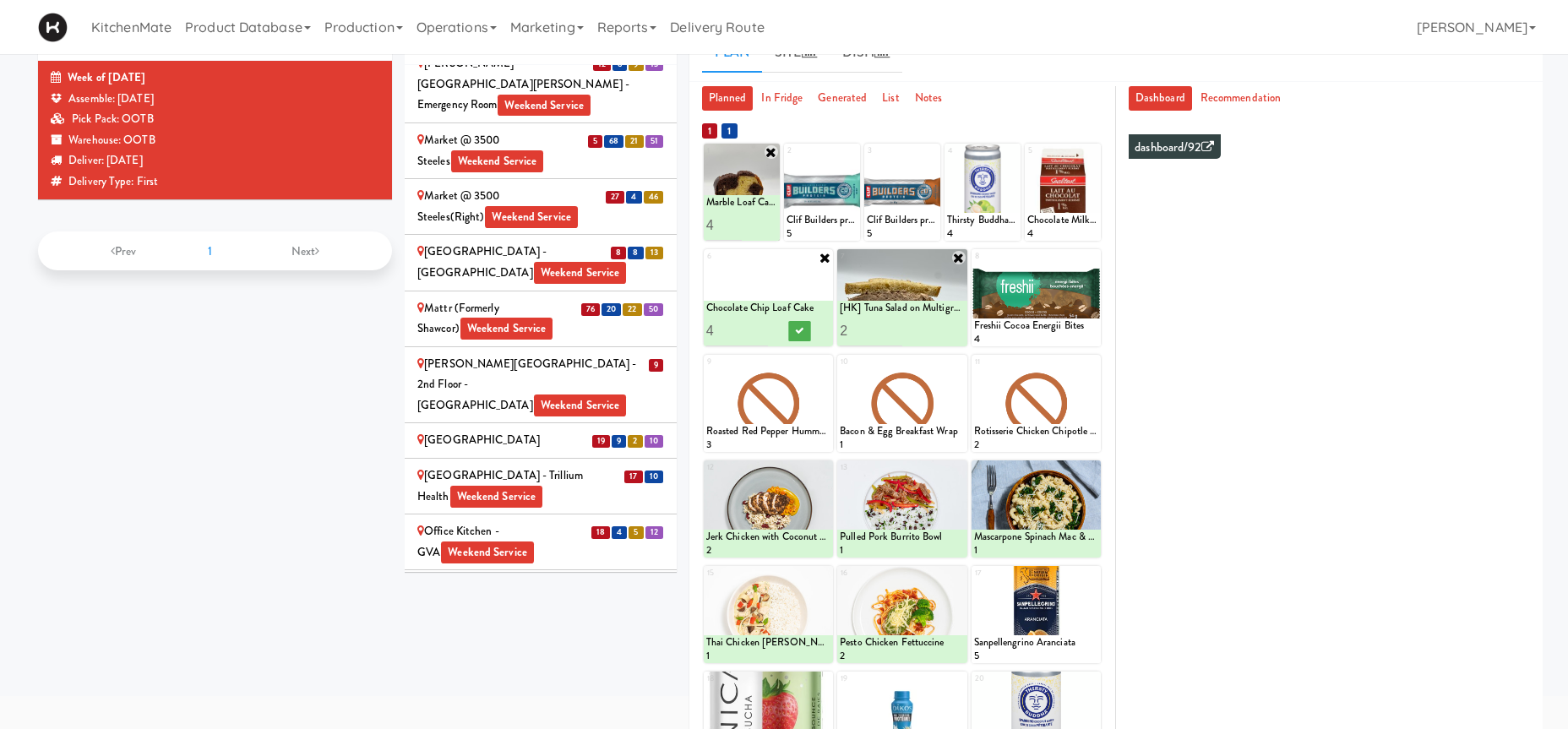
click at [759, 325] on input "4" at bounding box center [737, 331] width 63 height 31
click at [799, 322] on button at bounding box center [799, 331] width 22 height 21
click at [827, 361] on icon at bounding box center [824, 363] width 12 height 12
click at [811, 398] on select "- Empty - Activia Probiotic Peach Mango Smoothie Coca Cola Diet Coke Frooti Fuz…" at bounding box center [768, 411] width 125 height 81
click option "[HK] Chicken Salad on Multigrain" at bounding box center [0, 0] width 0 height 0
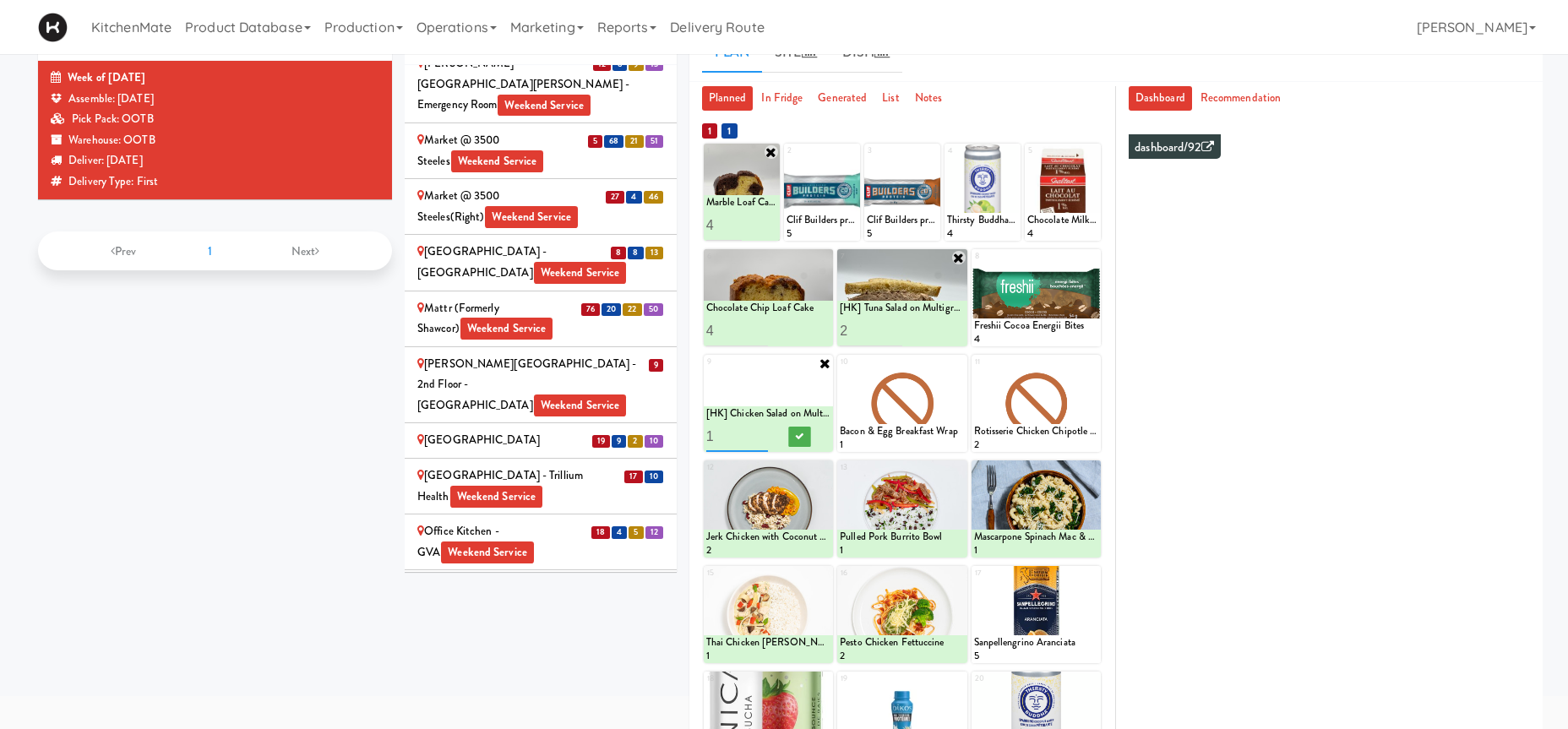
type input "2"
click at [760, 433] on input "2" at bounding box center [737, 436] width 63 height 31
click at [799, 438] on icon at bounding box center [799, 436] width 9 height 9
click at [963, 362] on icon at bounding box center [959, 363] width 12 height 12
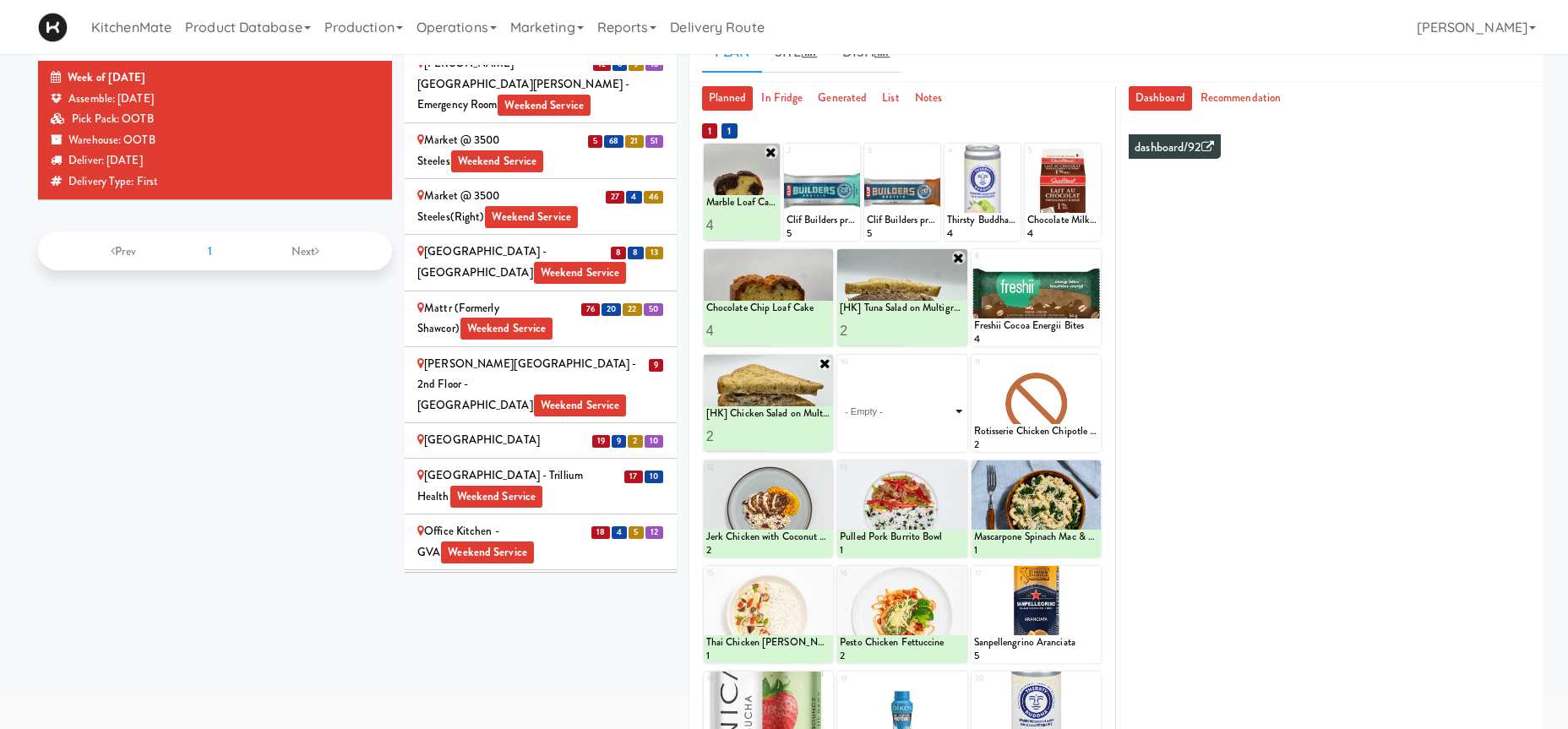
click at [953, 389] on select "- Empty - Activia Probiotic Peach Mango Smoothie Coca Cola Diet Coke Frooti Fuz…" at bounding box center [902, 411] width 125 height 81
click at [954, 364] on div "10 - Empty - Activia Probiotic Peach Mango Smoothie Coca Cola Diet Coke Frooti …" at bounding box center [902, 403] width 129 height 97
click at [949, 391] on select "- Empty - Activia Probiotic Peach Mango Smoothie Coca Cola Diet Coke Frooti Fuz…" at bounding box center [902, 411] width 125 height 81
click at [840, 371] on select "- Empty - Activia Probiotic Peach Mango Smoothie Coca Cola Diet Coke Frooti Fuz…" at bounding box center [902, 411] width 125 height 81
click option "Grilled Chicken Caesar Salad" at bounding box center [0, 0] width 0 height 0
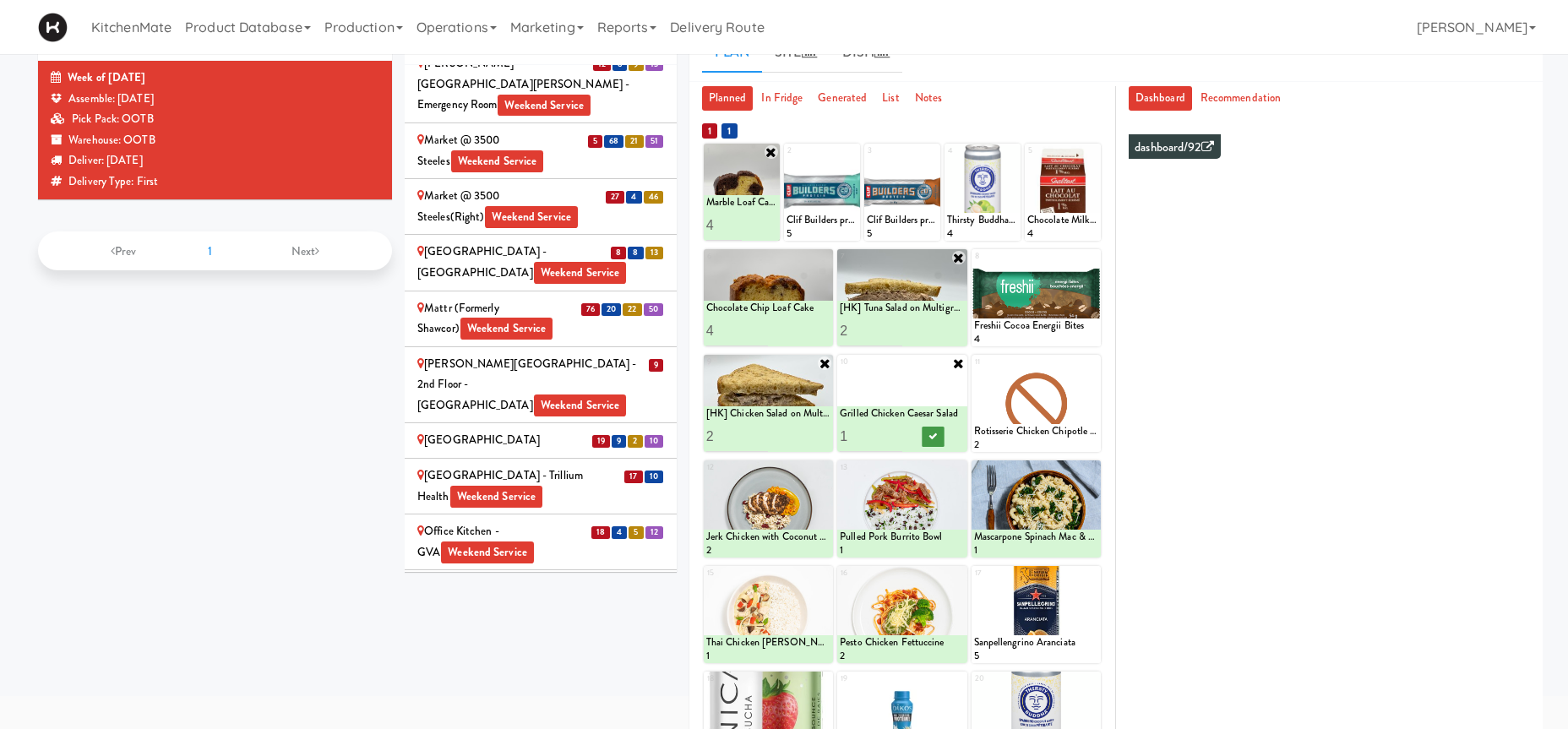
type input "2"
drag, startPoint x: 896, startPoint y: 434, endPoint x: 923, endPoint y: 430, distance: 27.3
click at [896, 434] on input "2" at bounding box center [871, 436] width 63 height 31
click at [937, 430] on button at bounding box center [933, 437] width 22 height 21
click at [1087, 362] on icon at bounding box center [1092, 363] width 12 height 12
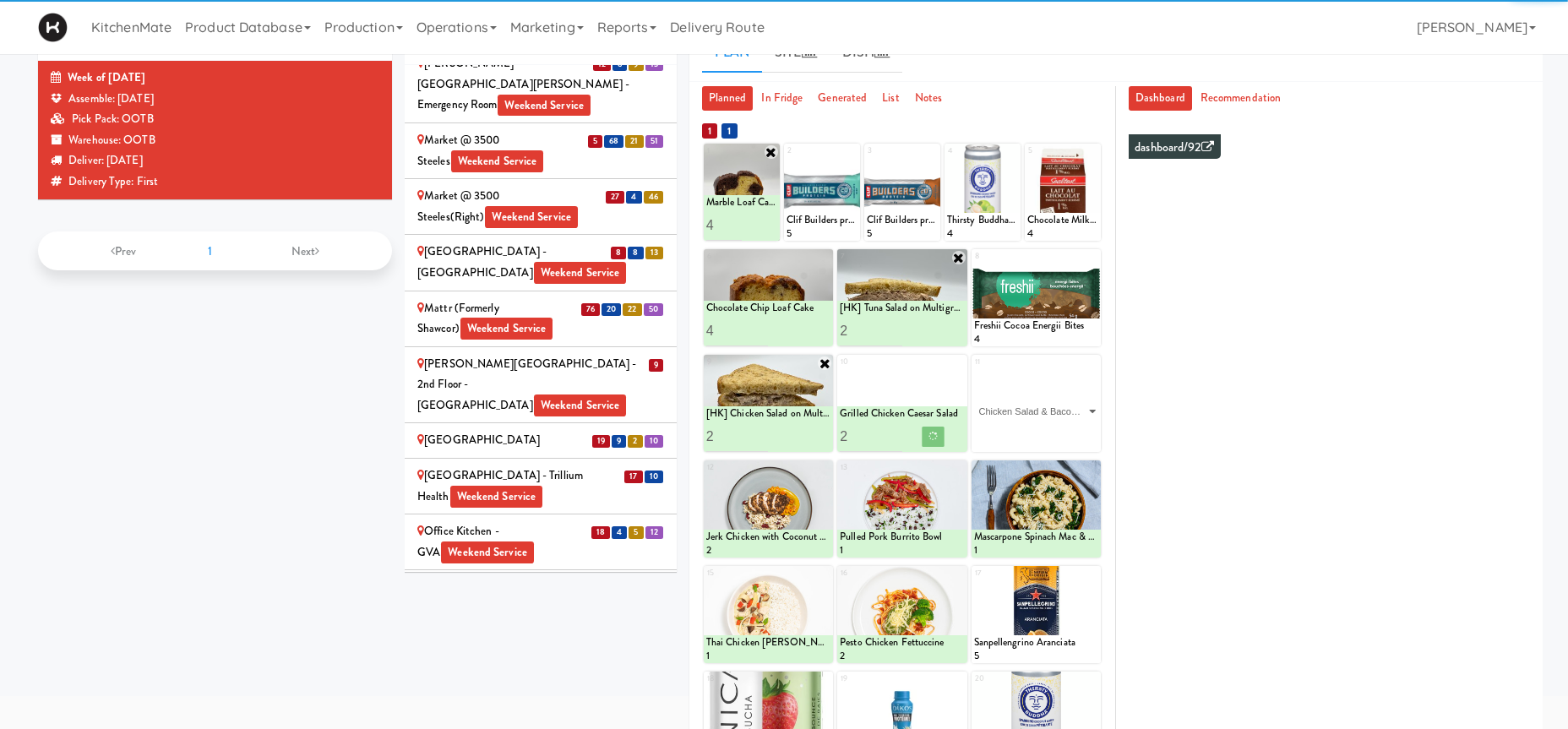
click option "Chicken Salad & Bacon Wrap" at bounding box center [0, 0] width 0 height 0
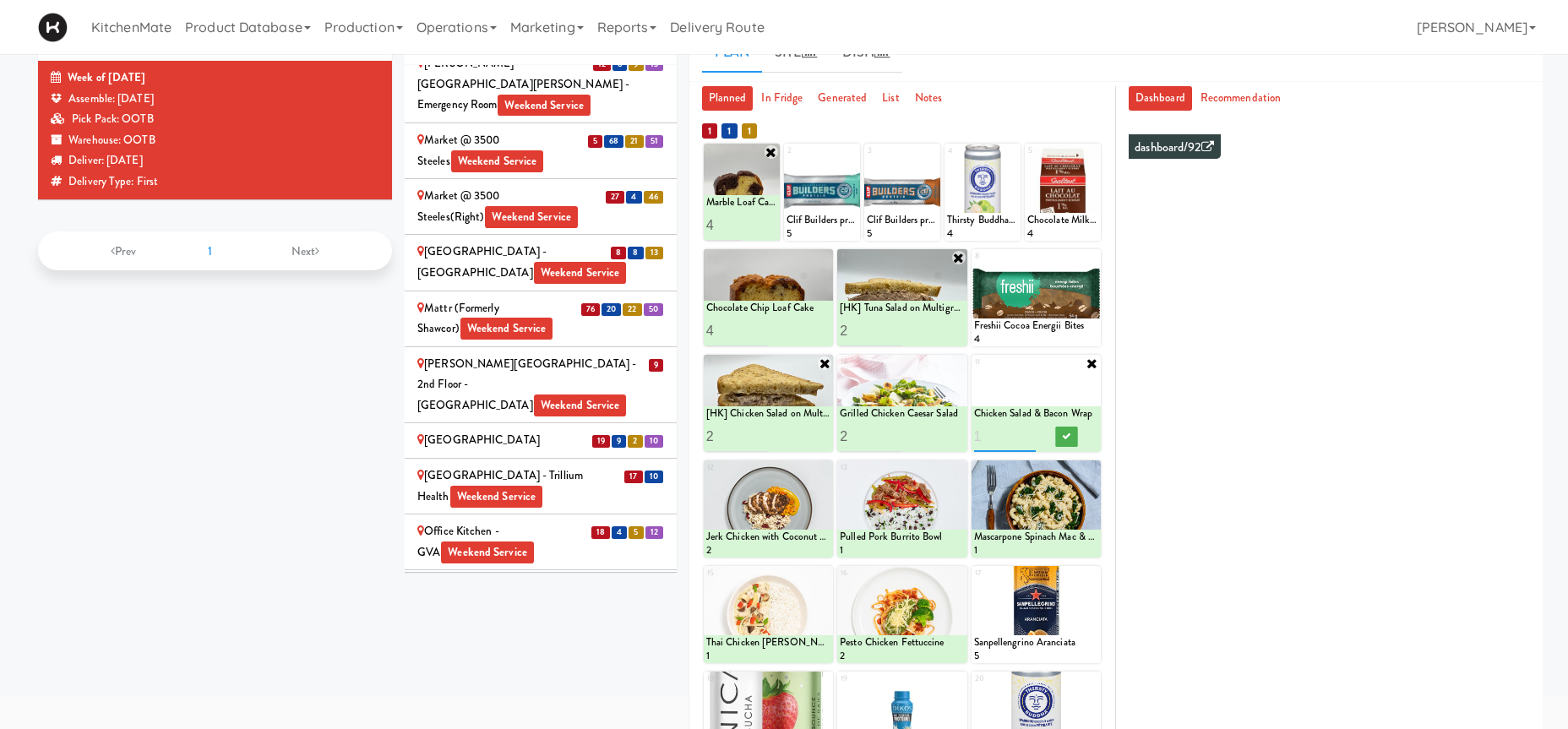
click at [1025, 434] on input "number" at bounding box center [1005, 436] width 63 height 31
type input "2"
click at [1028, 433] on input "2" at bounding box center [1005, 436] width 63 height 31
click at [1064, 432] on button at bounding box center [1067, 437] width 22 height 21
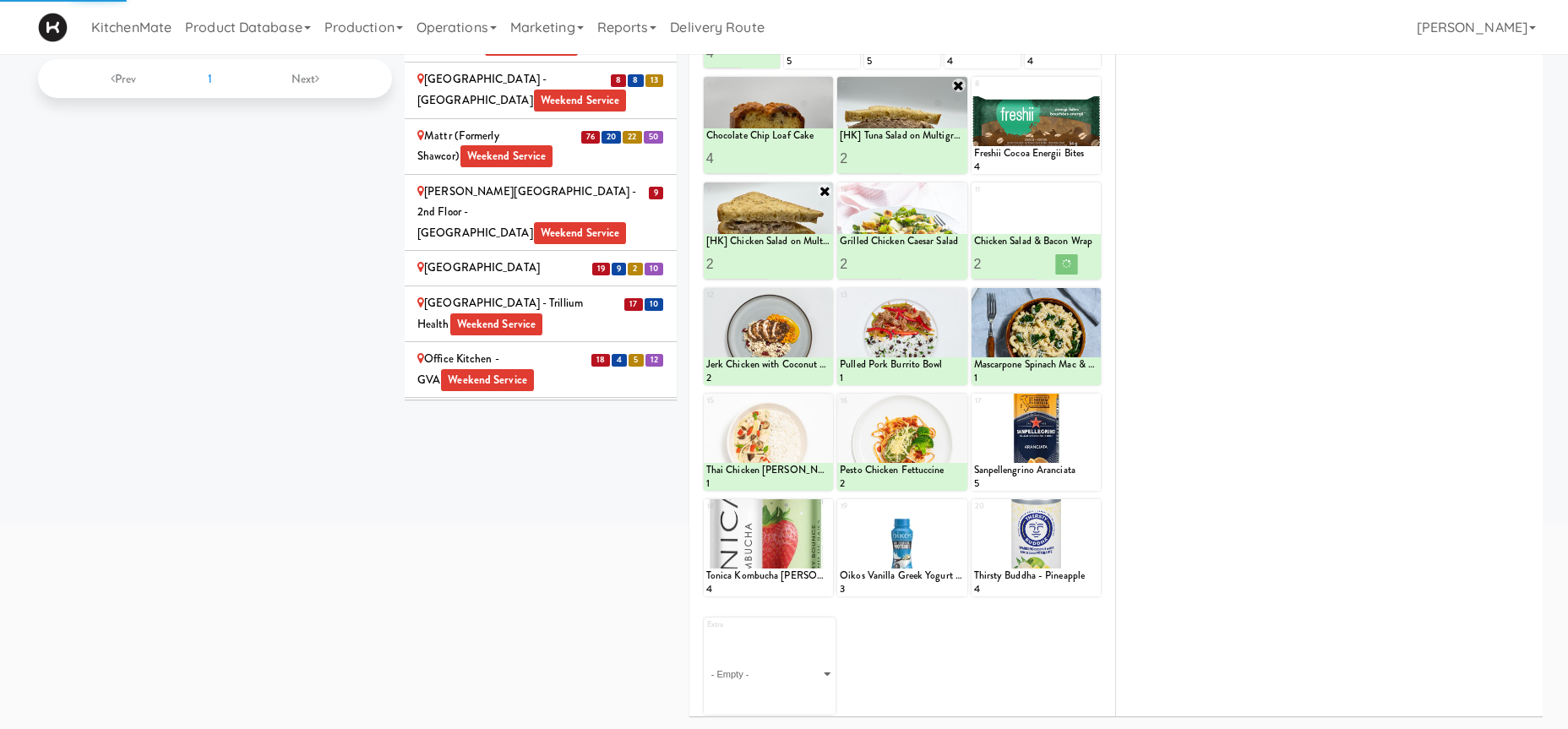
scroll to position [1, 0]
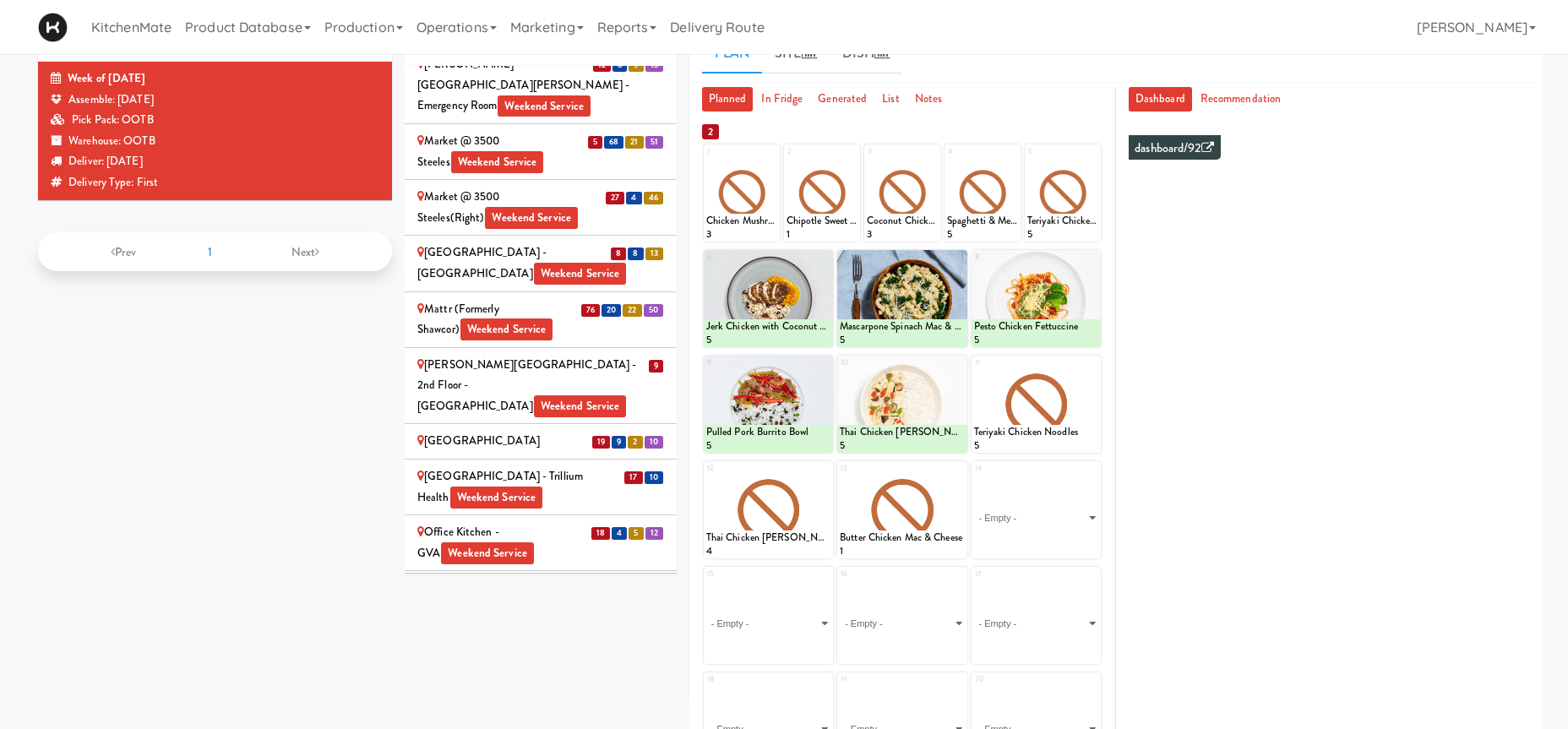
scroll to position [2783, 0]
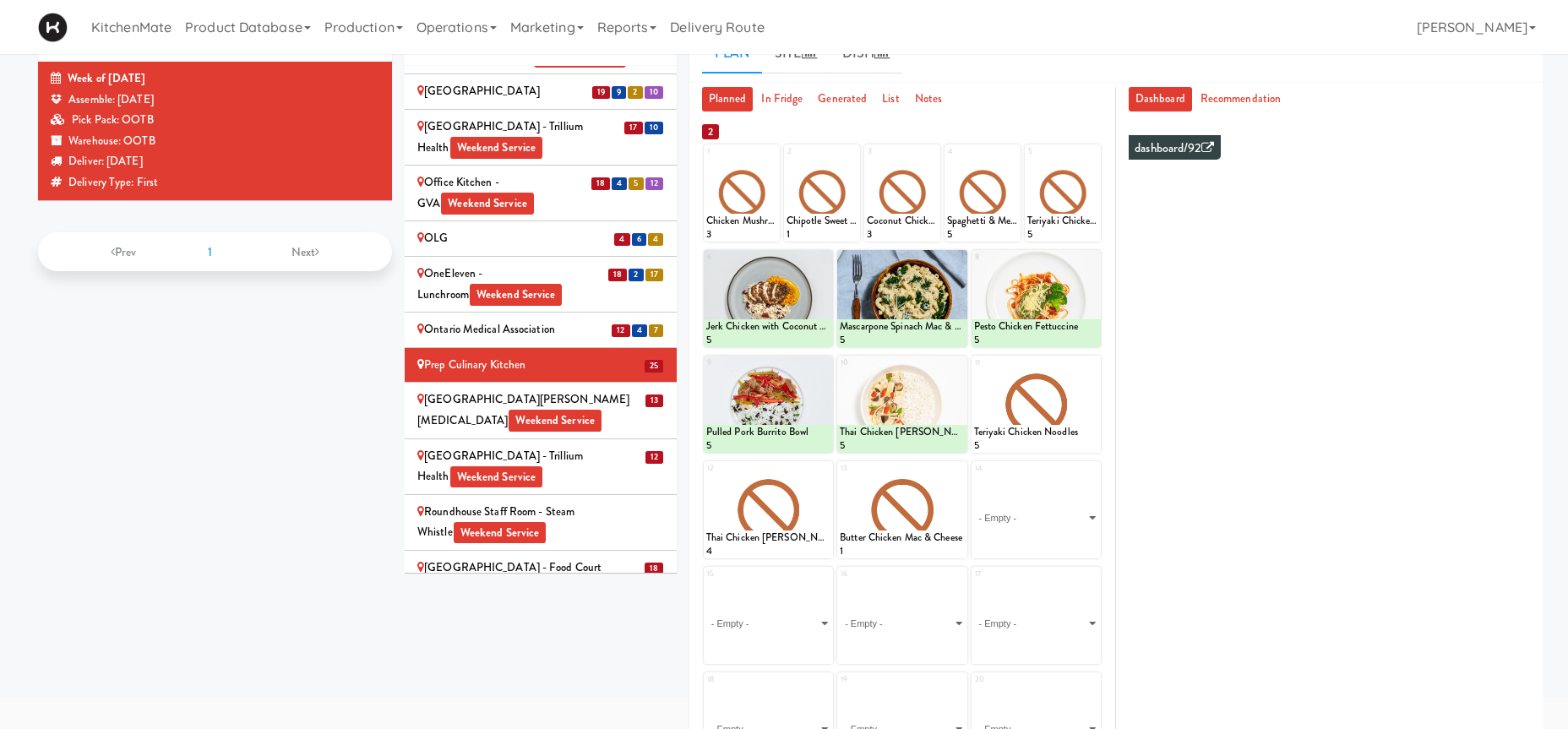
click at [564, 389] on div "Princess Margaret Cancer Centre Weekend Service" at bounding box center [540, 410] width 246 height 41
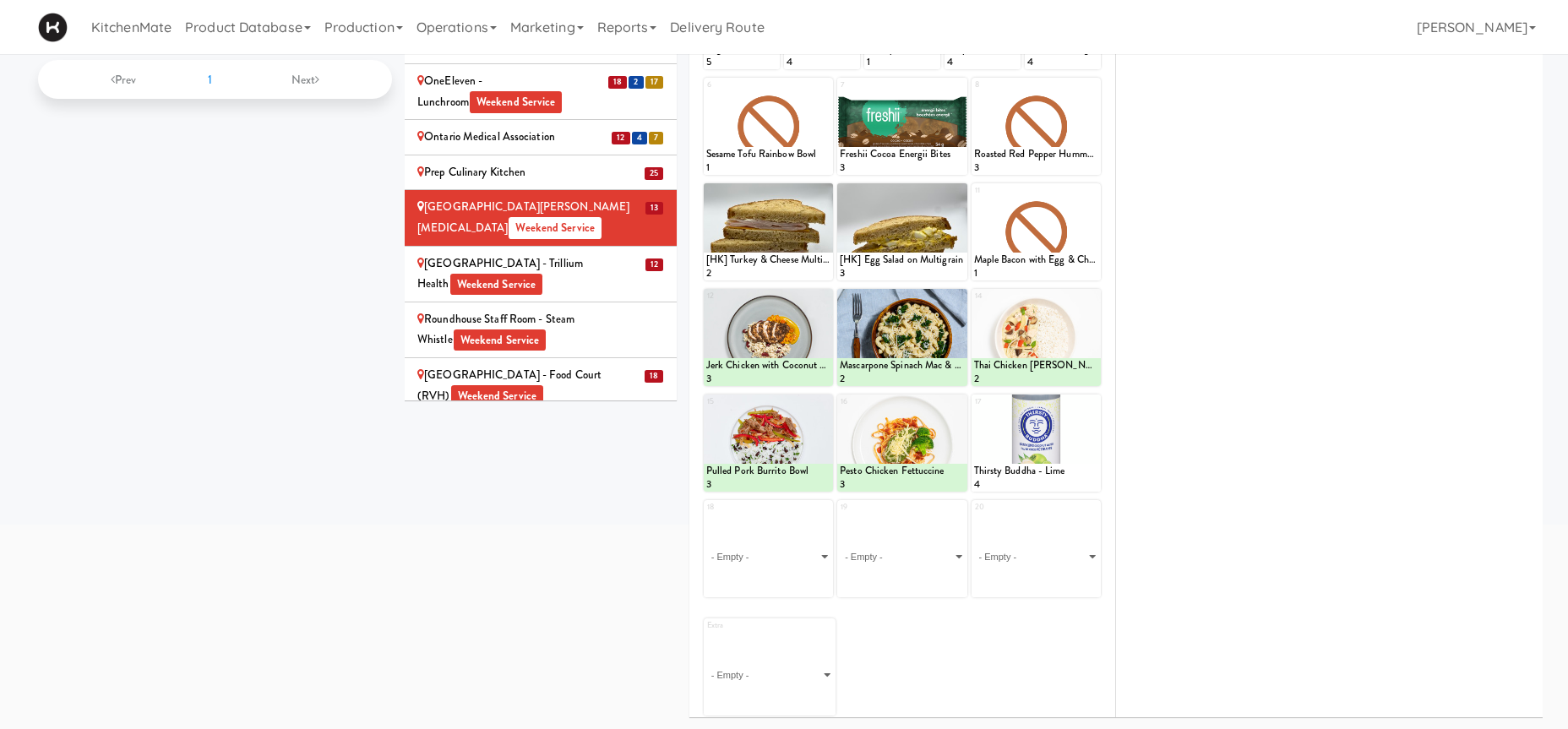
scroll to position [86, 0]
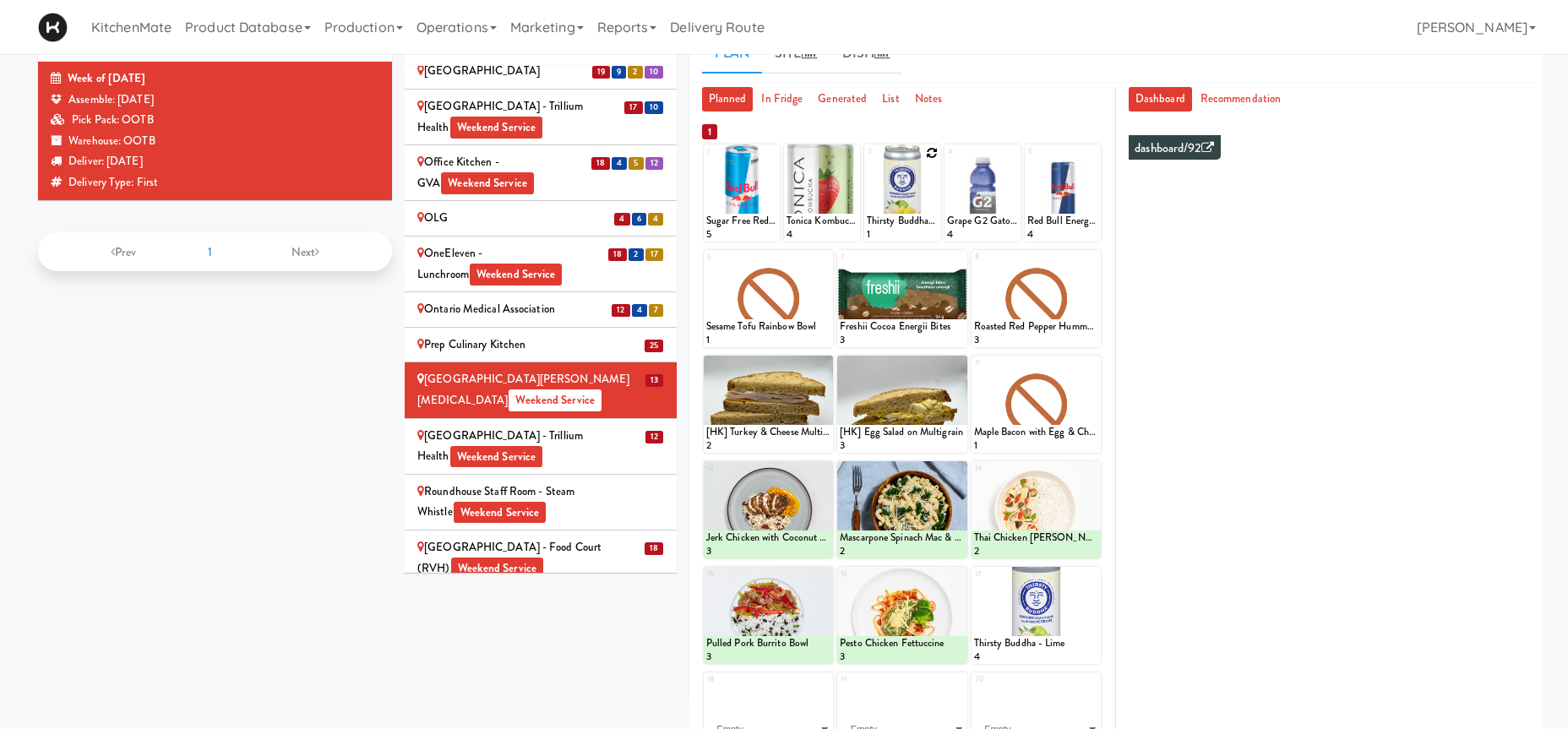
click at [927, 157] on icon at bounding box center [932, 153] width 12 height 12
click option "Thirsty Buddha - Pineapple" at bounding box center [0, 0] width 0 height 0
click at [889, 222] on input "2" at bounding box center [884, 226] width 35 height 31
click at [892, 224] on input "3" at bounding box center [884, 226] width 35 height 31
click at [892, 224] on input "4" at bounding box center [884, 226] width 35 height 31
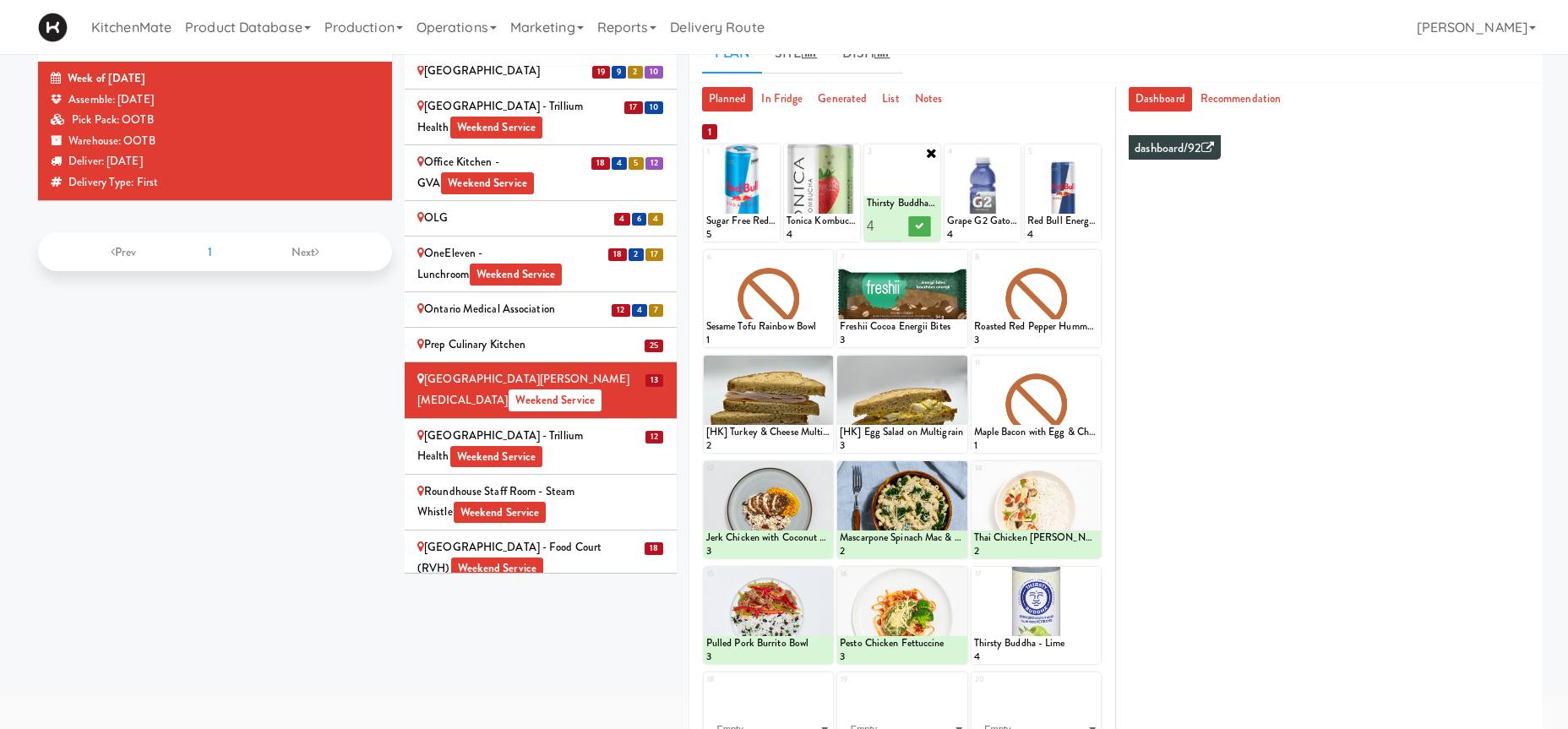
type input "5"
click at [892, 224] on input "5" at bounding box center [884, 226] width 35 height 31
drag, startPoint x: 921, startPoint y: 229, endPoint x: 850, endPoint y: 229, distance: 71.0
click at [921, 231] on icon at bounding box center [920, 226] width 9 height 9
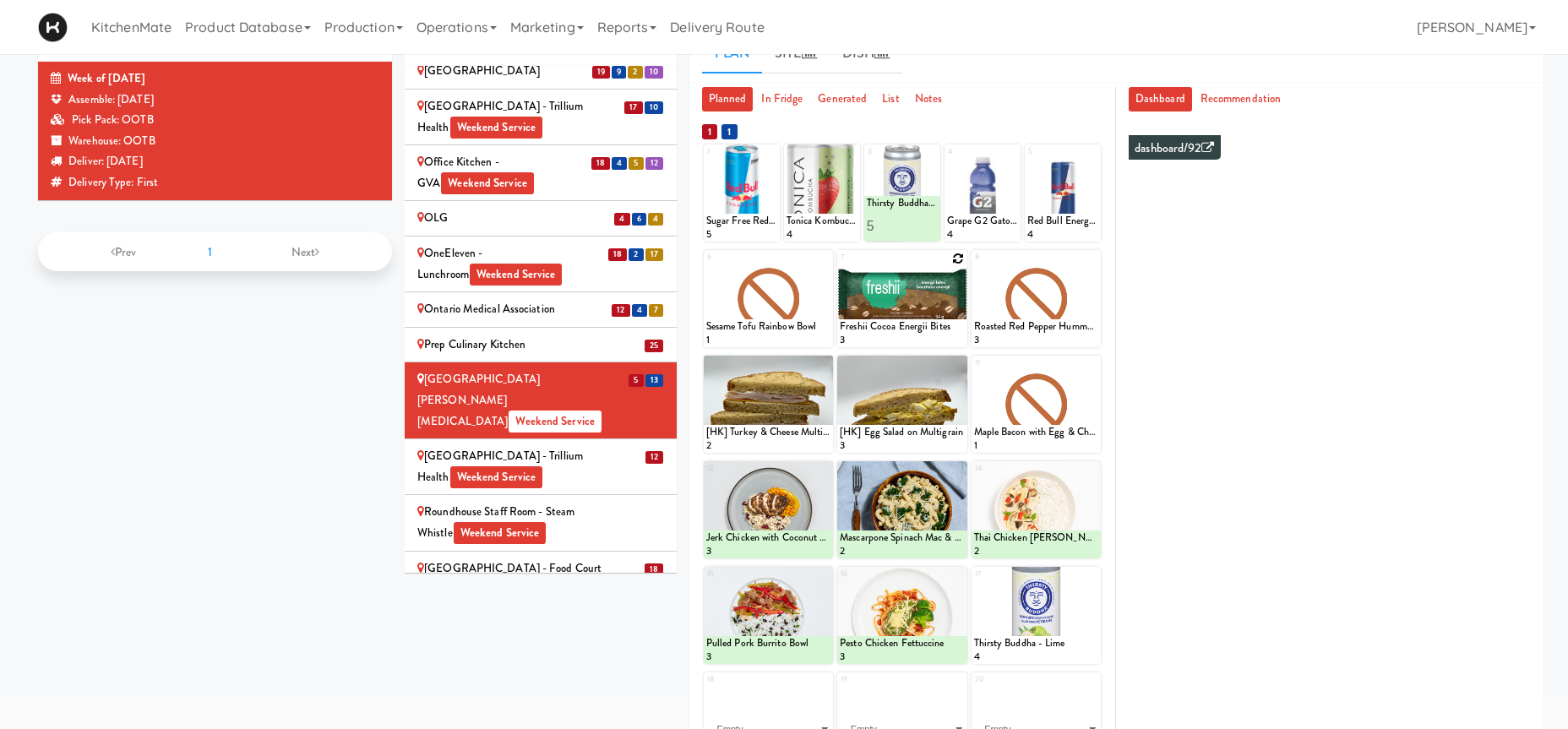
click at [955, 258] on icon at bounding box center [959, 258] width 12 height 12
click option "Freshii Cocoa Energii Bites" at bounding box center [0, 0] width 0 height 0
click at [890, 328] on input "2" at bounding box center [871, 331] width 63 height 31
click at [890, 328] on input "3" at bounding box center [871, 331] width 63 height 31
click at [890, 328] on input "4" at bounding box center [871, 331] width 63 height 31
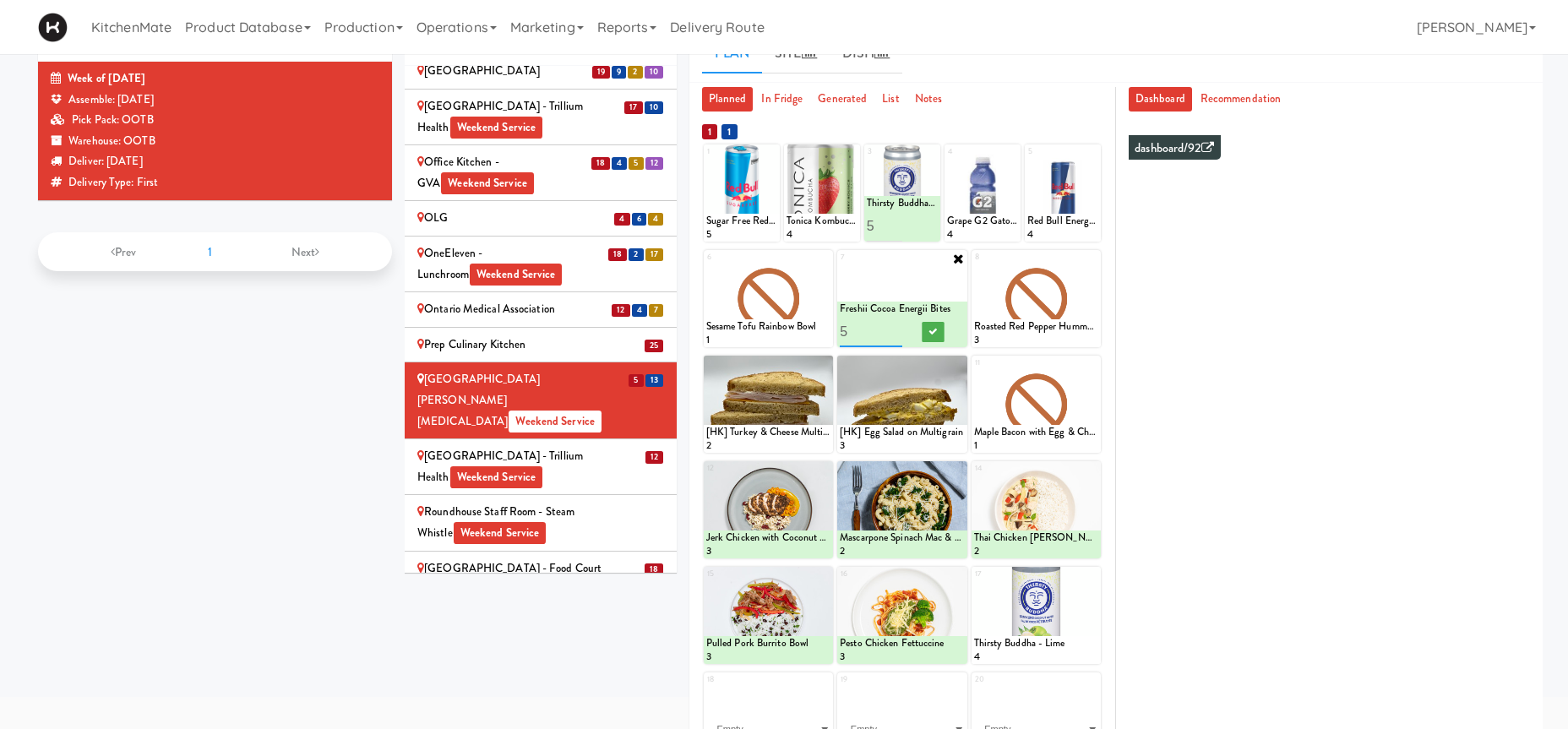
click at [890, 328] on input "5" at bounding box center [871, 331] width 63 height 31
type input "6"
click at [891, 330] on input "6" at bounding box center [871, 331] width 63 height 31
click at [931, 332] on icon at bounding box center [933, 331] width 9 height 9
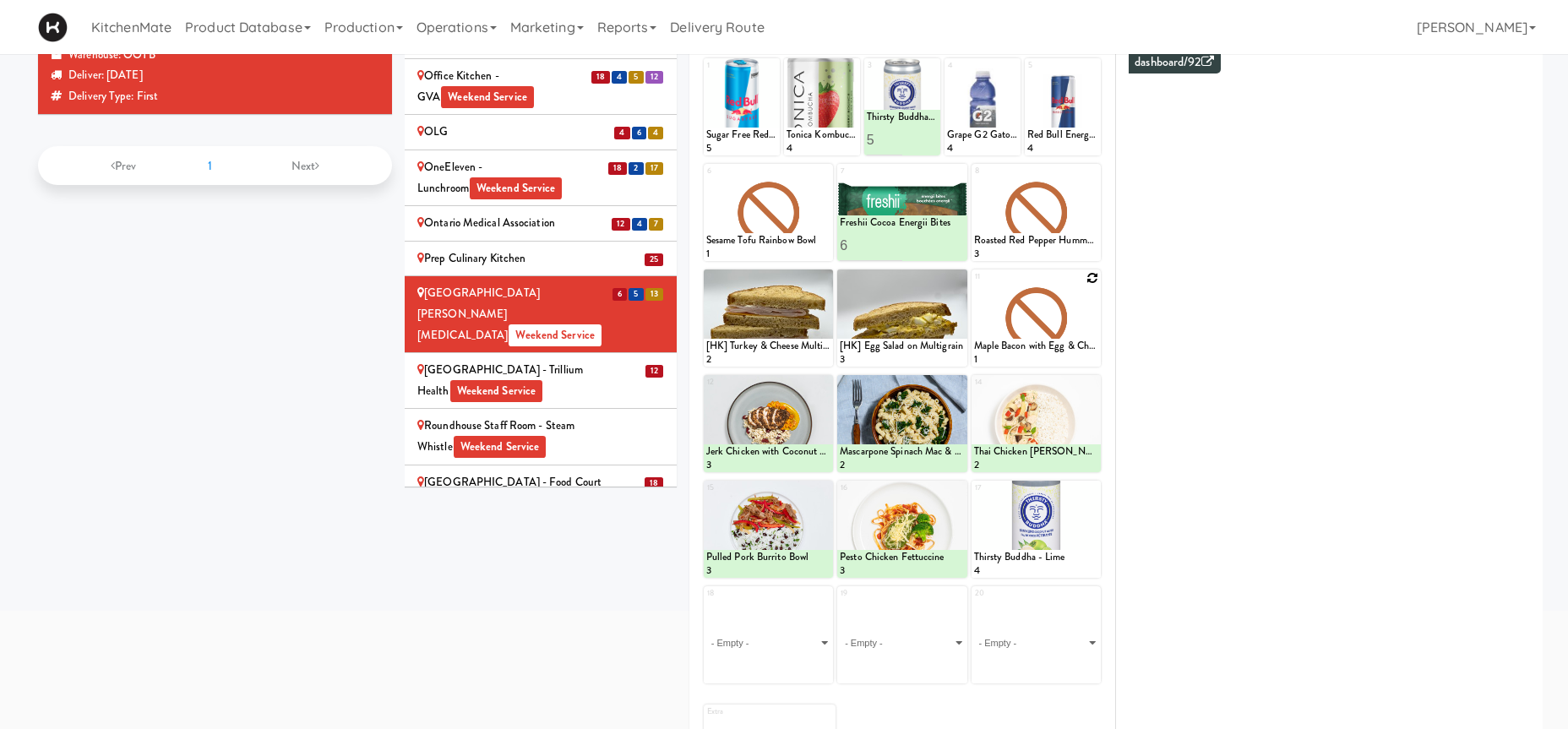
click at [1095, 280] on icon at bounding box center [1092, 278] width 12 height 12
click at [974, 285] on select "- Empty - Activia Probiotic Peach Mango Smoothie Coca Cola Diet Coke Frooti Fuz…" at bounding box center [1036, 325] width 125 height 81
click option "Maple Bacon with Egg & Cheddar on Sesame Seed Bagel" at bounding box center [0, 0] width 0 height 0
click at [1028, 349] on input "2" at bounding box center [1005, 350] width 63 height 31
click at [1030, 345] on input "3" at bounding box center [1005, 350] width 63 height 31
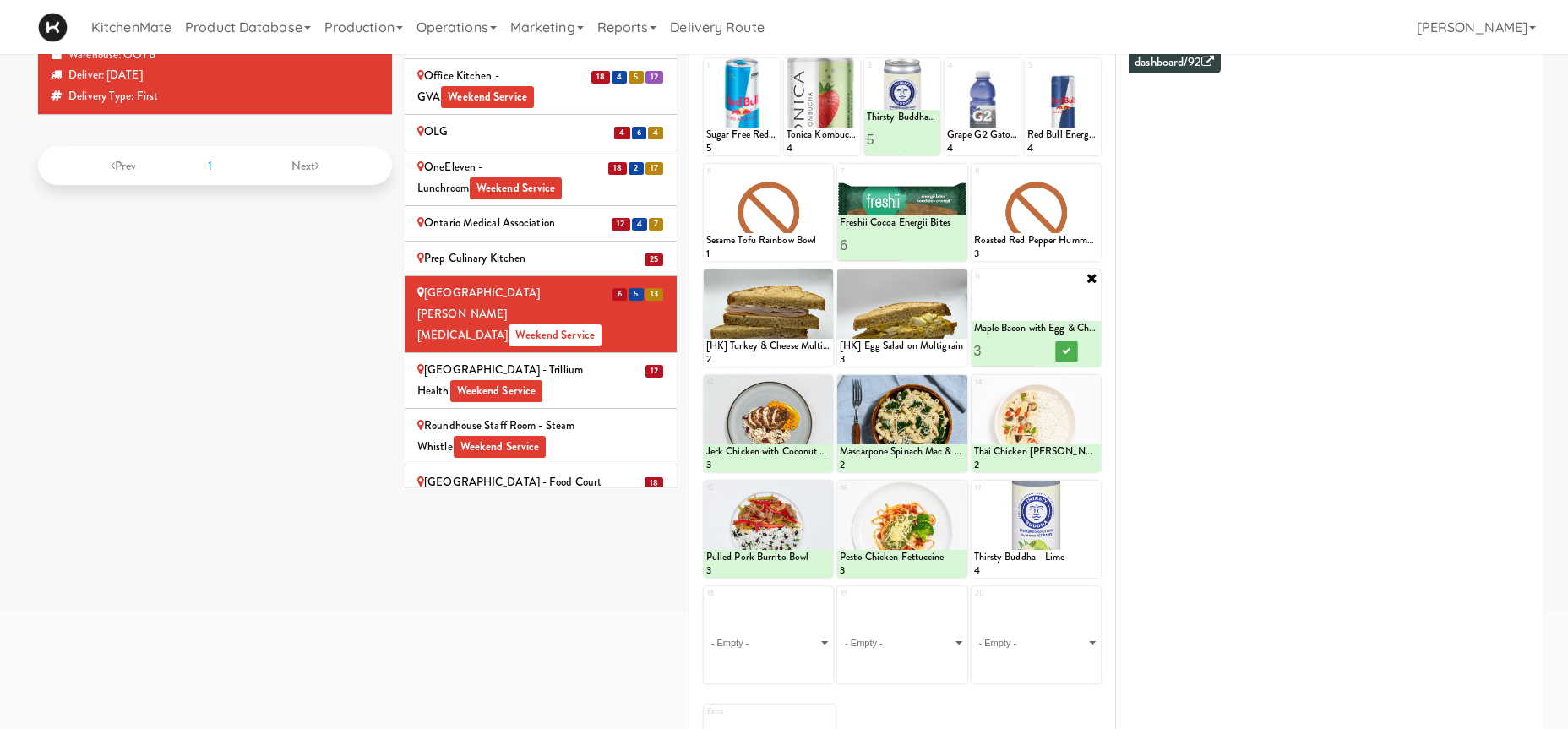
type input "2"
click at [1030, 355] on input "2" at bounding box center [1005, 350] width 63 height 31
click at [1064, 351] on icon at bounding box center [1067, 350] width 9 height 9
click at [958, 278] on icon at bounding box center [959, 278] width 12 height 12
click at [952, 296] on select "- Empty - Activia Probiotic Peach Mango Smoothie Coca Cola Diet Coke Frooti Fuz…" at bounding box center [902, 325] width 125 height 81
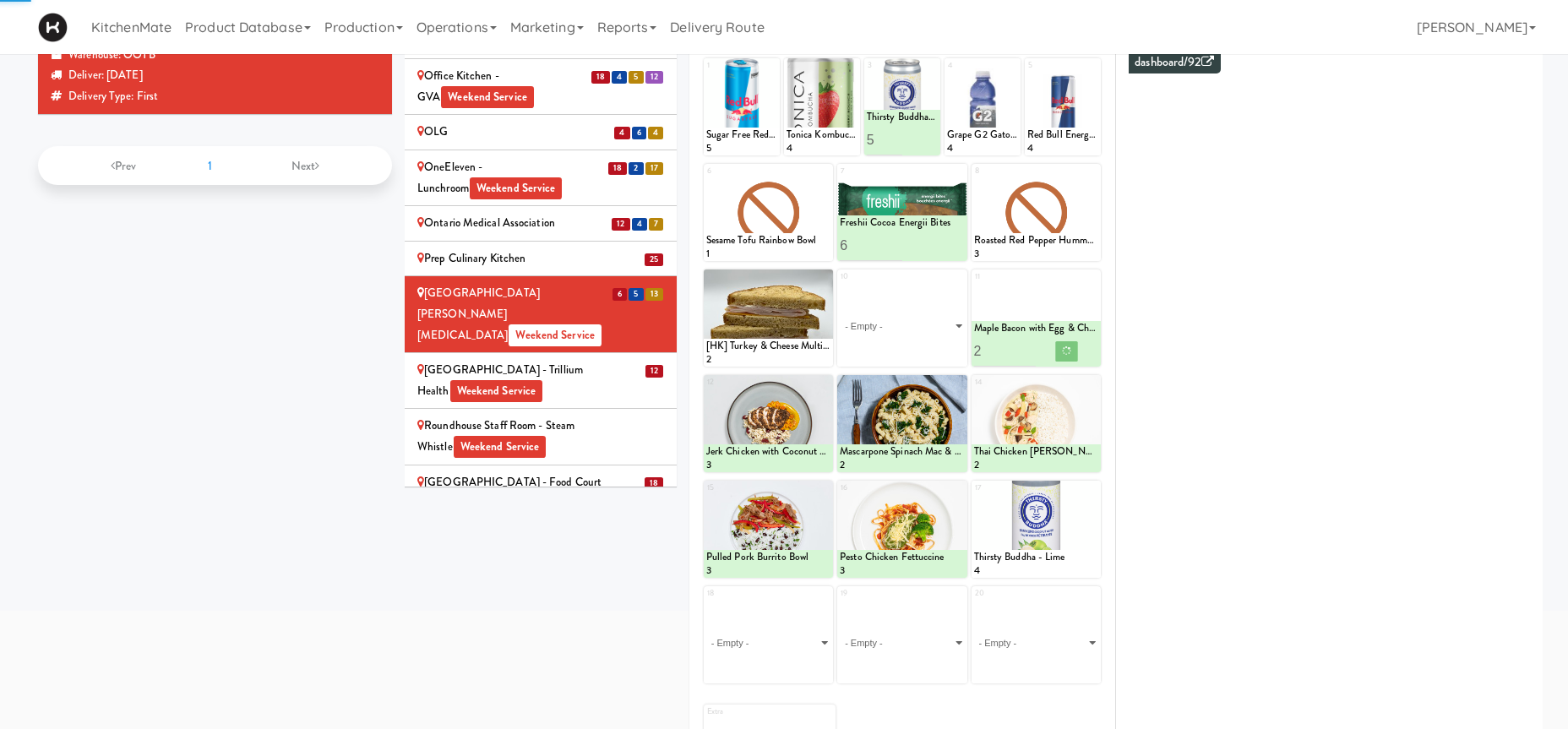
click at [958, 282] on div "10 - Empty - Activia Probiotic Peach Mango Smoothie Coca Cola Diet Coke Frooti …" at bounding box center [902, 318] width 129 height 97
click at [945, 300] on select "- Empty - Activia Probiotic Peach Mango Smoothie Coca Cola Diet Coke Frooti Fuz…" at bounding box center [902, 325] width 125 height 81
click at [938, 309] on select "- Empty - Activia Probiotic Peach Mango Smoothie Coca Cola Diet Coke Frooti Fuz…" at bounding box center [902, 325] width 125 height 81
click at [937, 327] on select "- Empty - Activia Probiotic Peach Mango Smoothie Coca Cola Diet Coke Frooti Fuz…" at bounding box center [902, 325] width 125 height 81
click option "Chorizo Sausage Breakfast Wrap" at bounding box center [0, 0] width 0 height 0
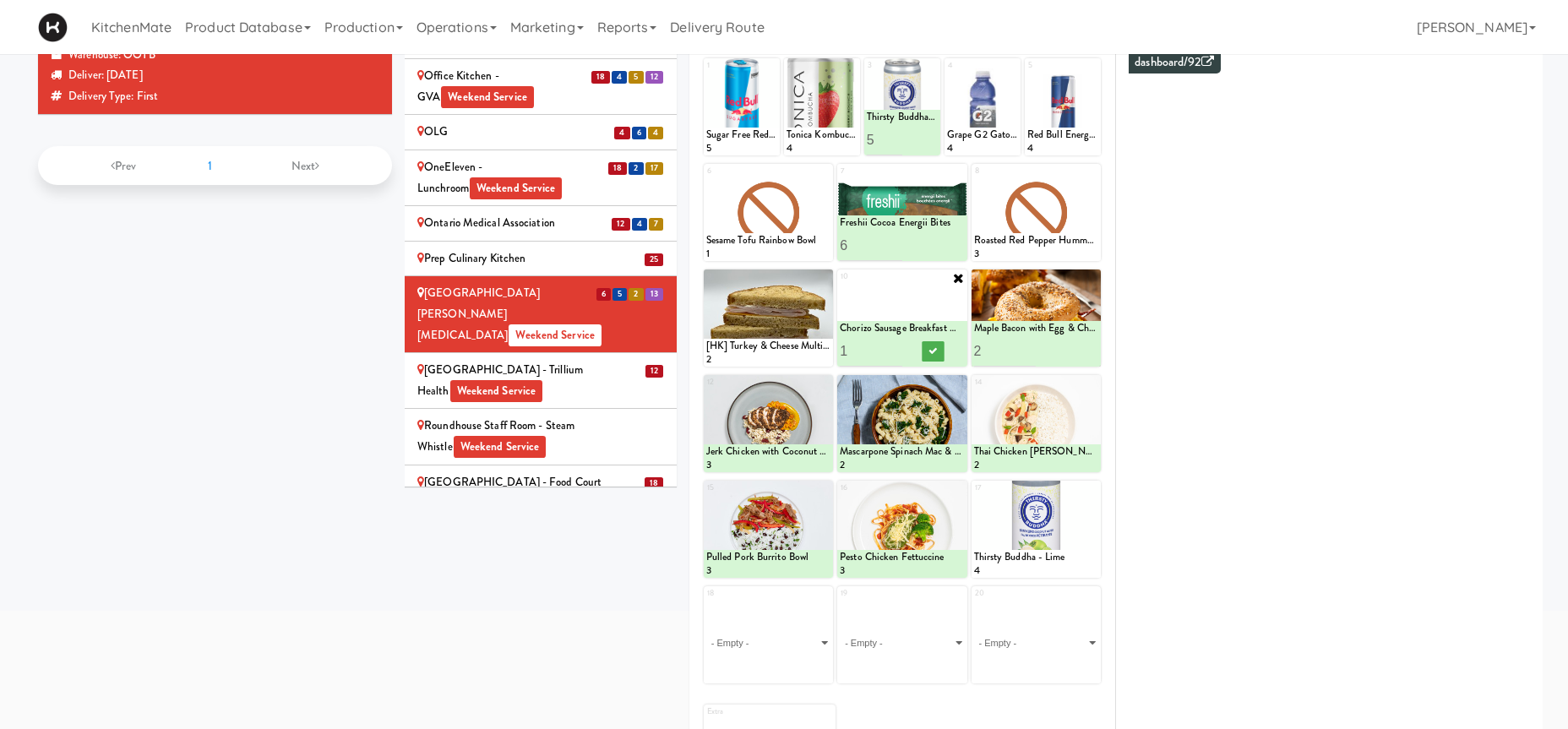
type input "2"
click at [896, 348] on input "2" at bounding box center [871, 350] width 63 height 31
click at [932, 352] on icon at bounding box center [933, 350] width 9 height 9
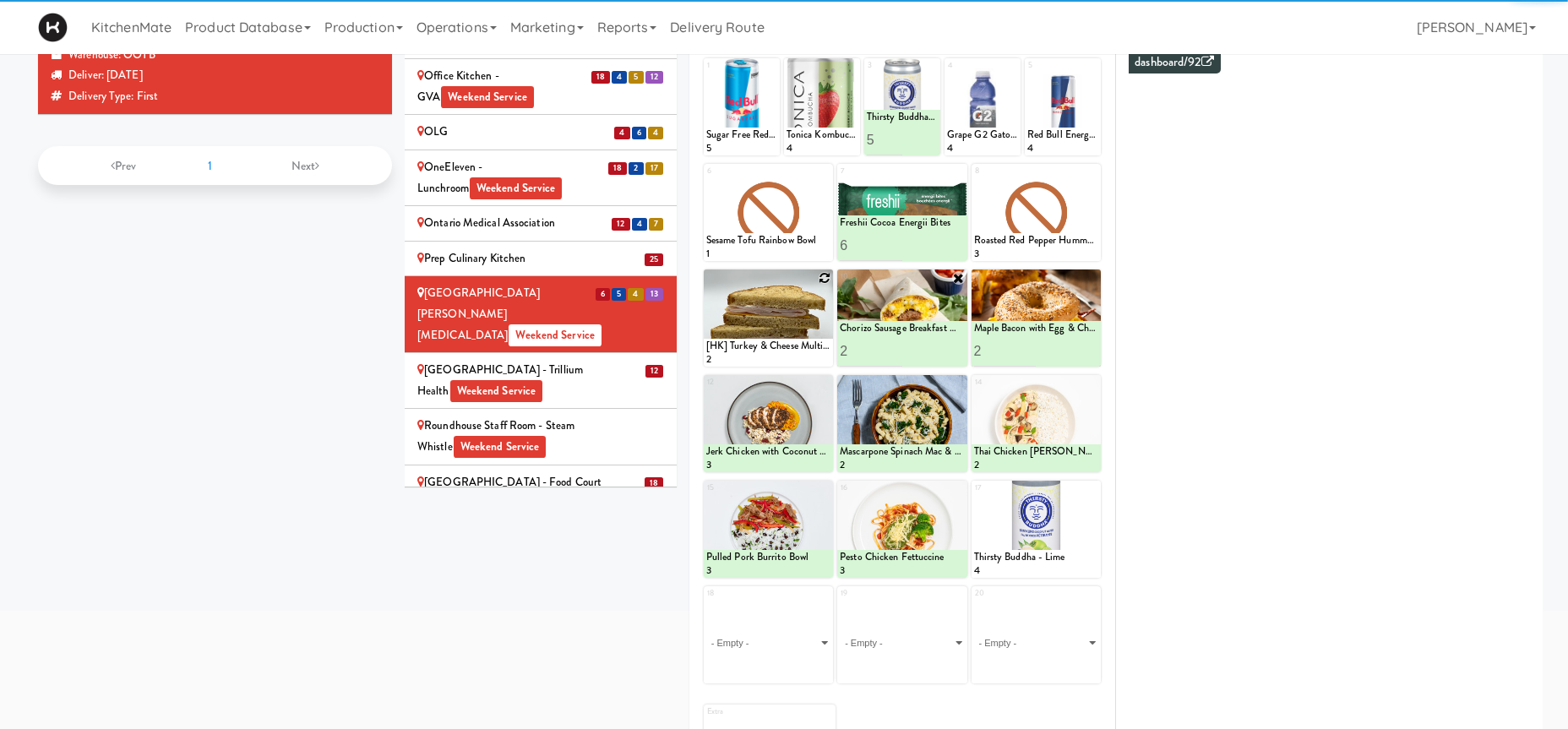
click at [825, 280] on icon at bounding box center [824, 278] width 12 height 12
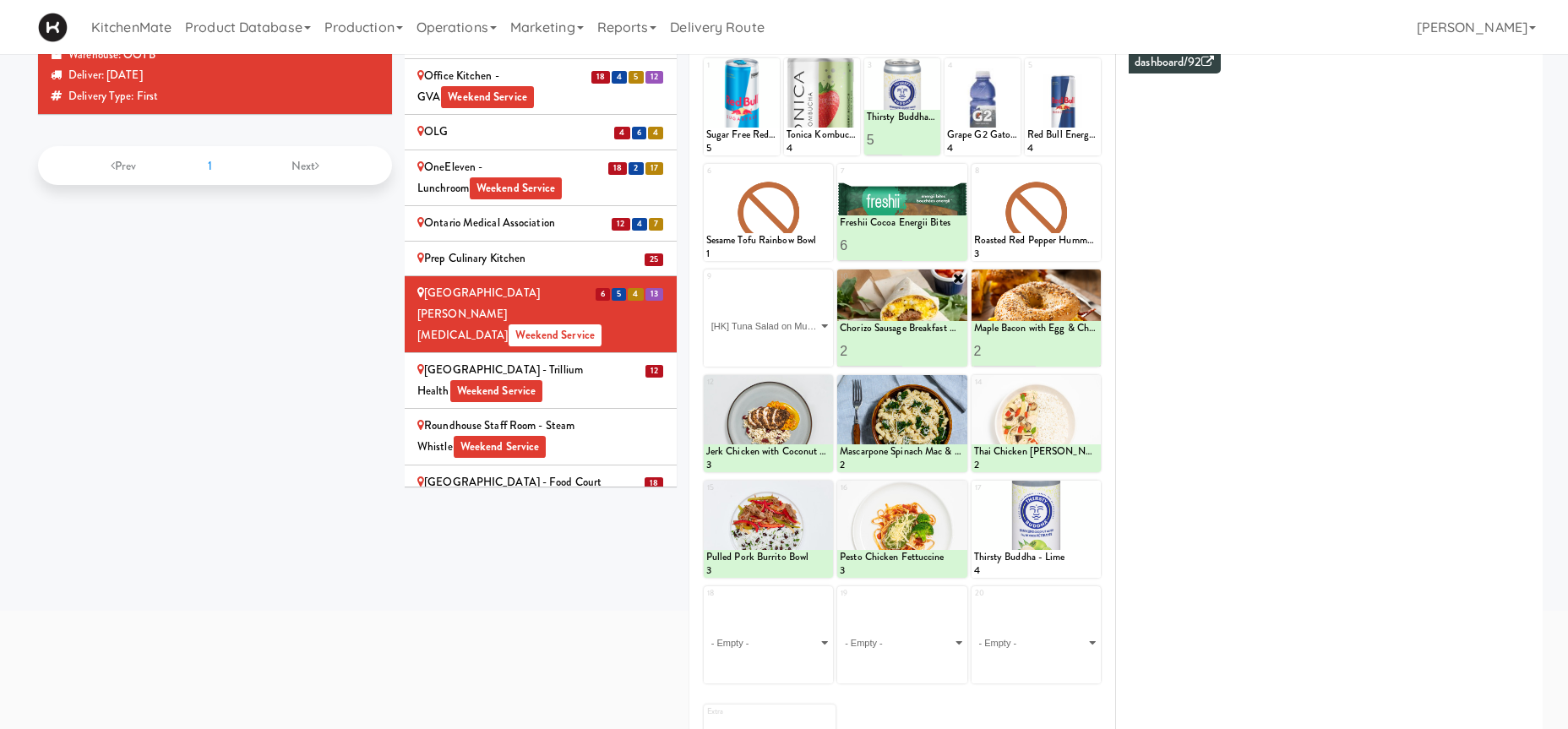
click option "[HK] Tuna Salad on Multigrain" at bounding box center [0, 0] width 0 height 0
type input "2"
click at [760, 347] on input "2" at bounding box center [737, 350] width 63 height 31
click at [791, 355] on button at bounding box center [799, 351] width 22 height 21
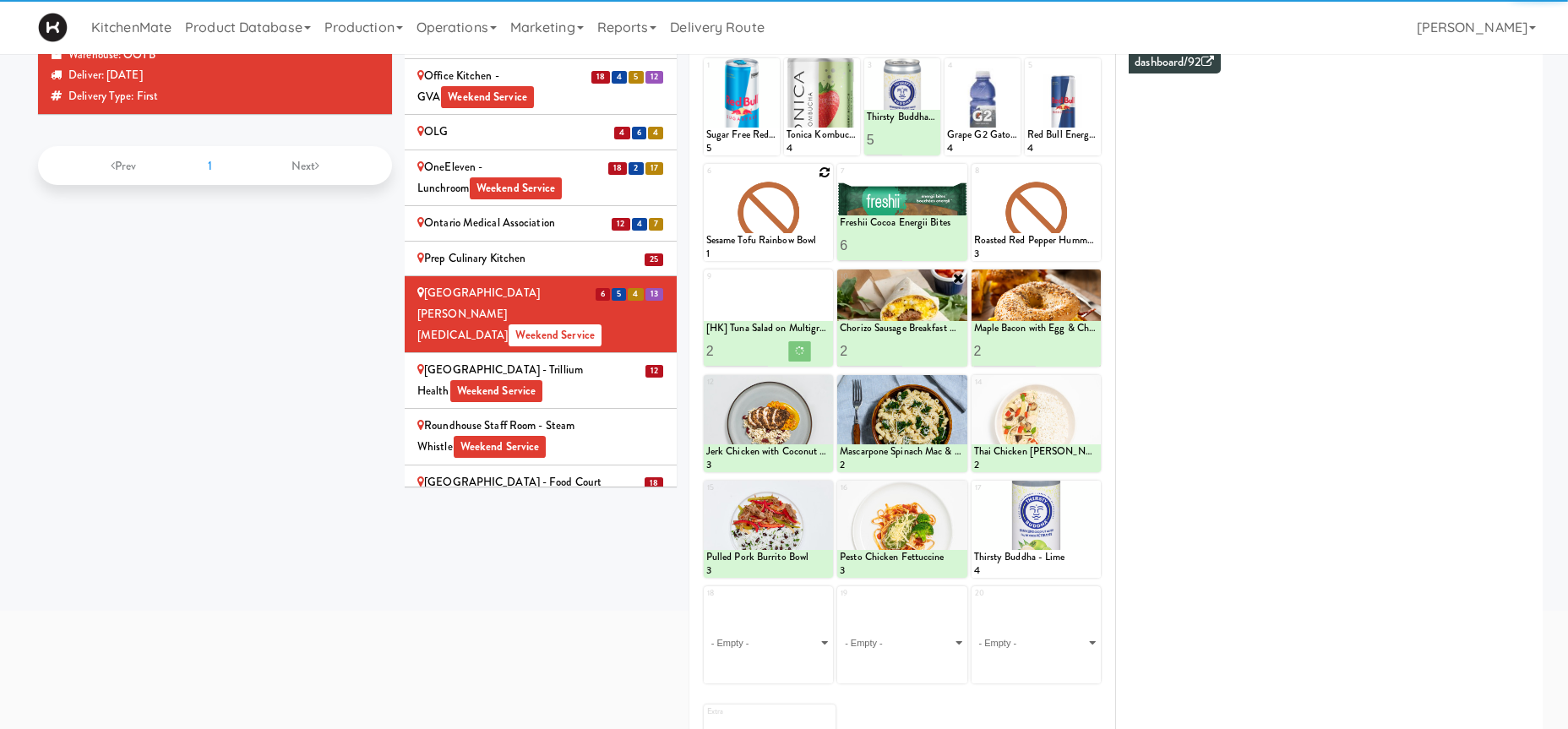
click at [823, 169] on icon at bounding box center [824, 173] width 12 height 12
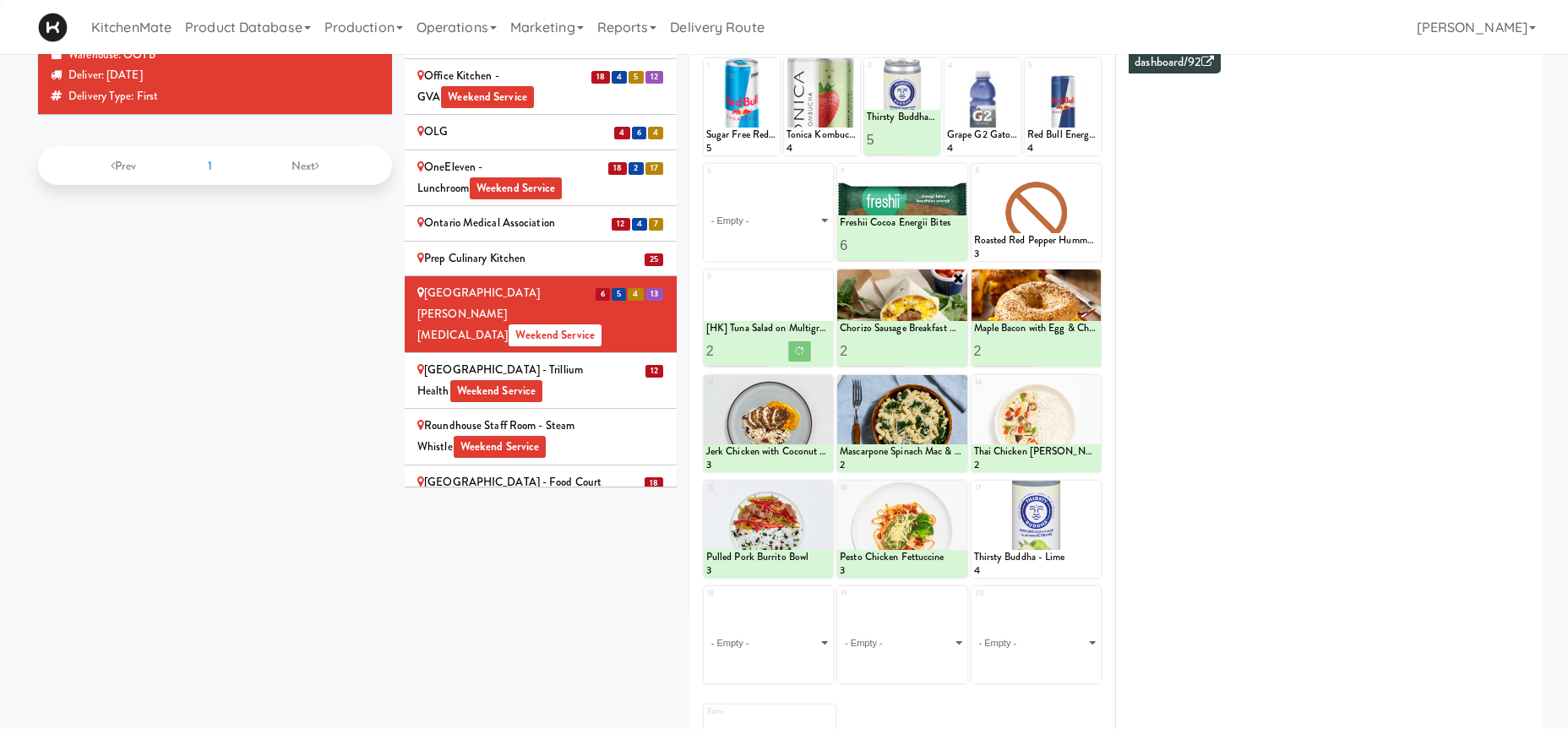
click at [824, 173] on div "6 - Empty - Activia Probiotic Peach Mango Smoothie Coca Cola Diet Coke Frooti F…" at bounding box center [768, 212] width 129 height 97
click at [809, 202] on select "- Empty - Activia Probiotic Peach Mango Smoothie Coca Cola Diet Coke Frooti Fuz…" at bounding box center [768, 221] width 125 height 81
click at [780, 212] on select "- Empty - Activia Probiotic Peach Mango Smoothie Coca Cola Diet Coke Frooti Fuz…" at bounding box center [768, 221] width 125 height 81
click at [764, 214] on select "- Empty - Activia Probiotic Peach Mango Smoothie Coca Cola Diet Coke Frooti Fuz…" at bounding box center [768, 221] width 125 height 81
click at [769, 220] on select "- Empty - Activia Probiotic Peach Mango Smoothie Coca Cola Diet Coke Frooti Fuz…" at bounding box center [768, 221] width 125 height 81
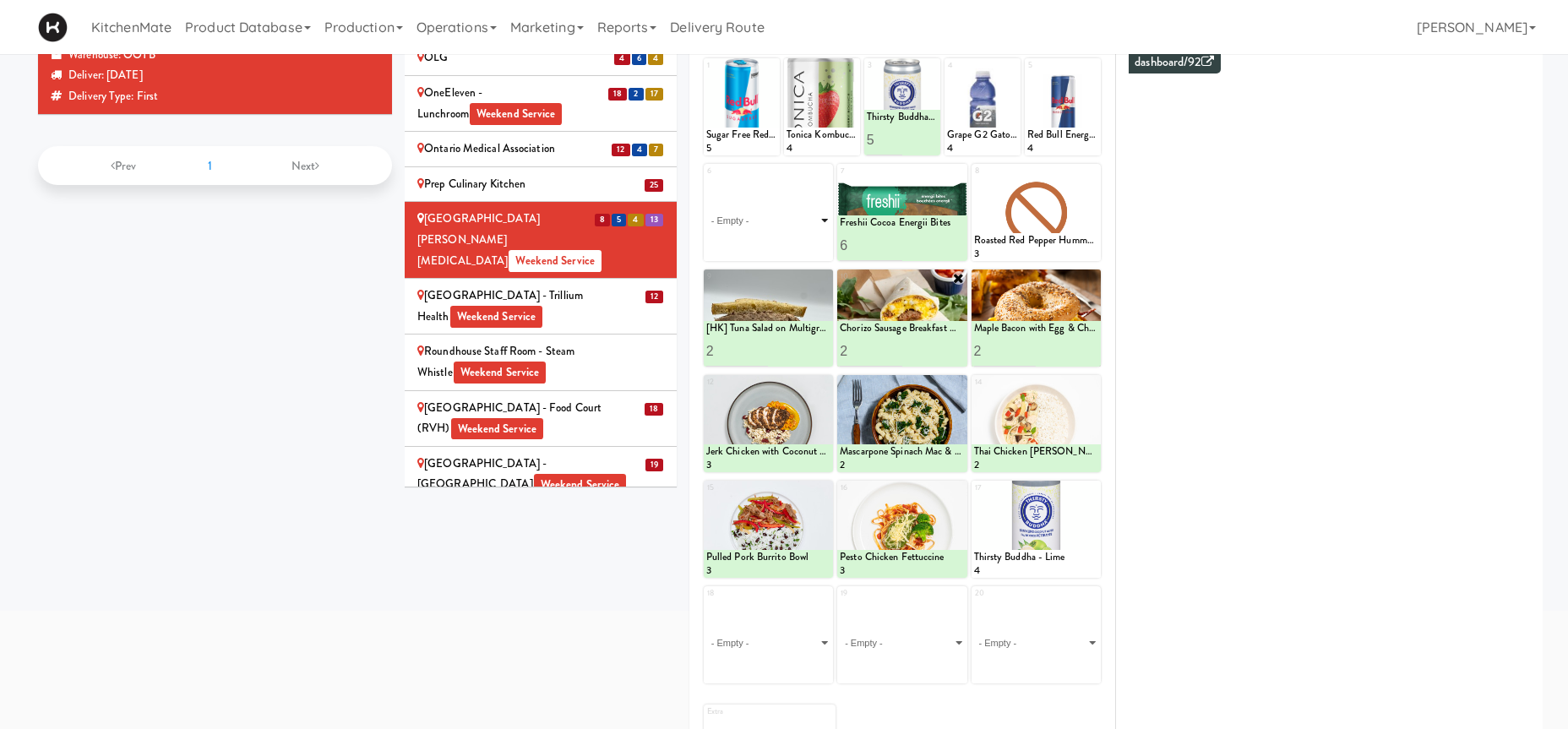
scroll to position [2804, 0]
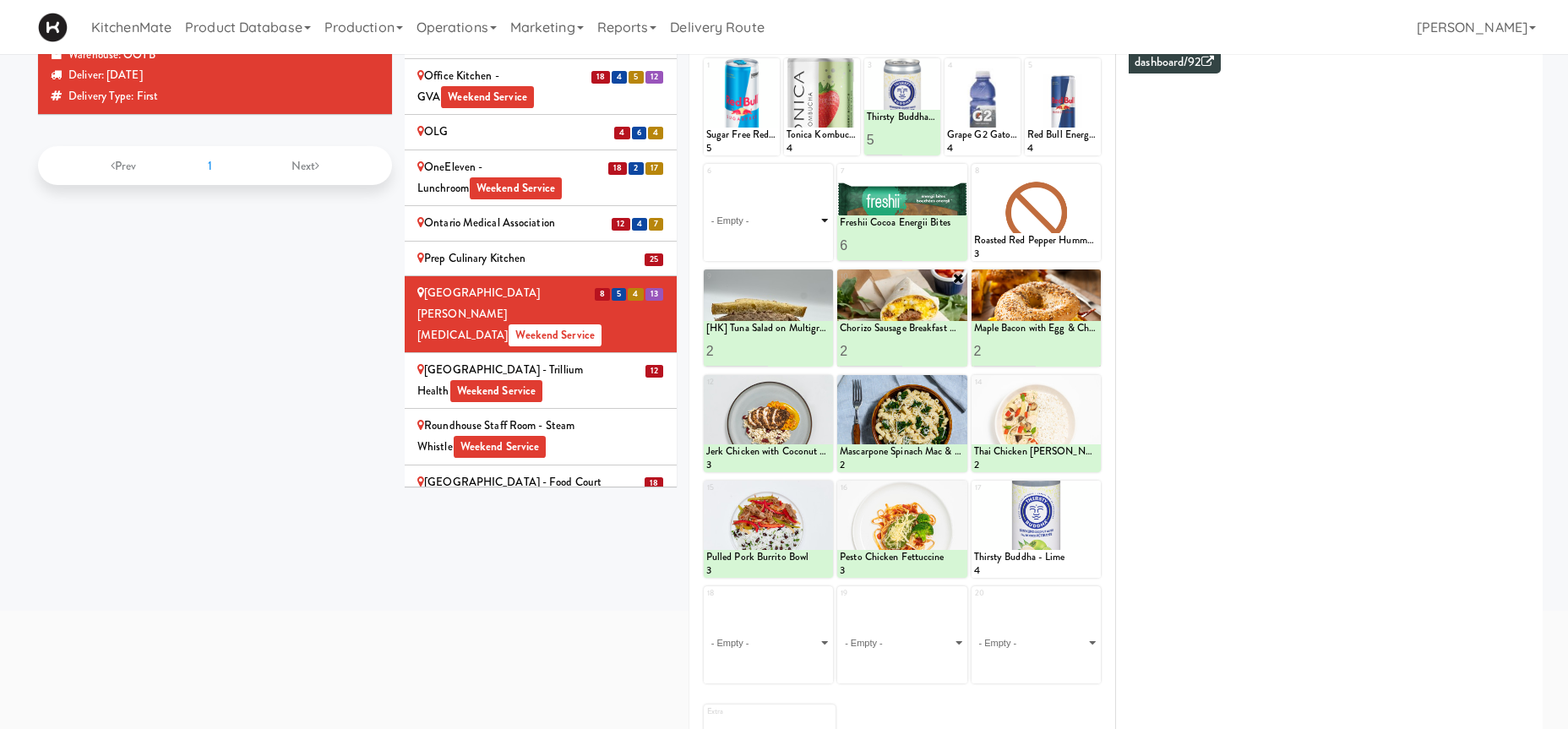
click at [706, 180] on select "- Empty - Activia Probiotic Peach Mango Smoothie Coca Cola Diet Coke Frooti Fuz…" at bounding box center [768, 221] width 125 height 81
click option "Bistro Deli Box" at bounding box center [0, 0] width 0 height 0
click at [799, 248] on icon at bounding box center [799, 245] width 9 height 9
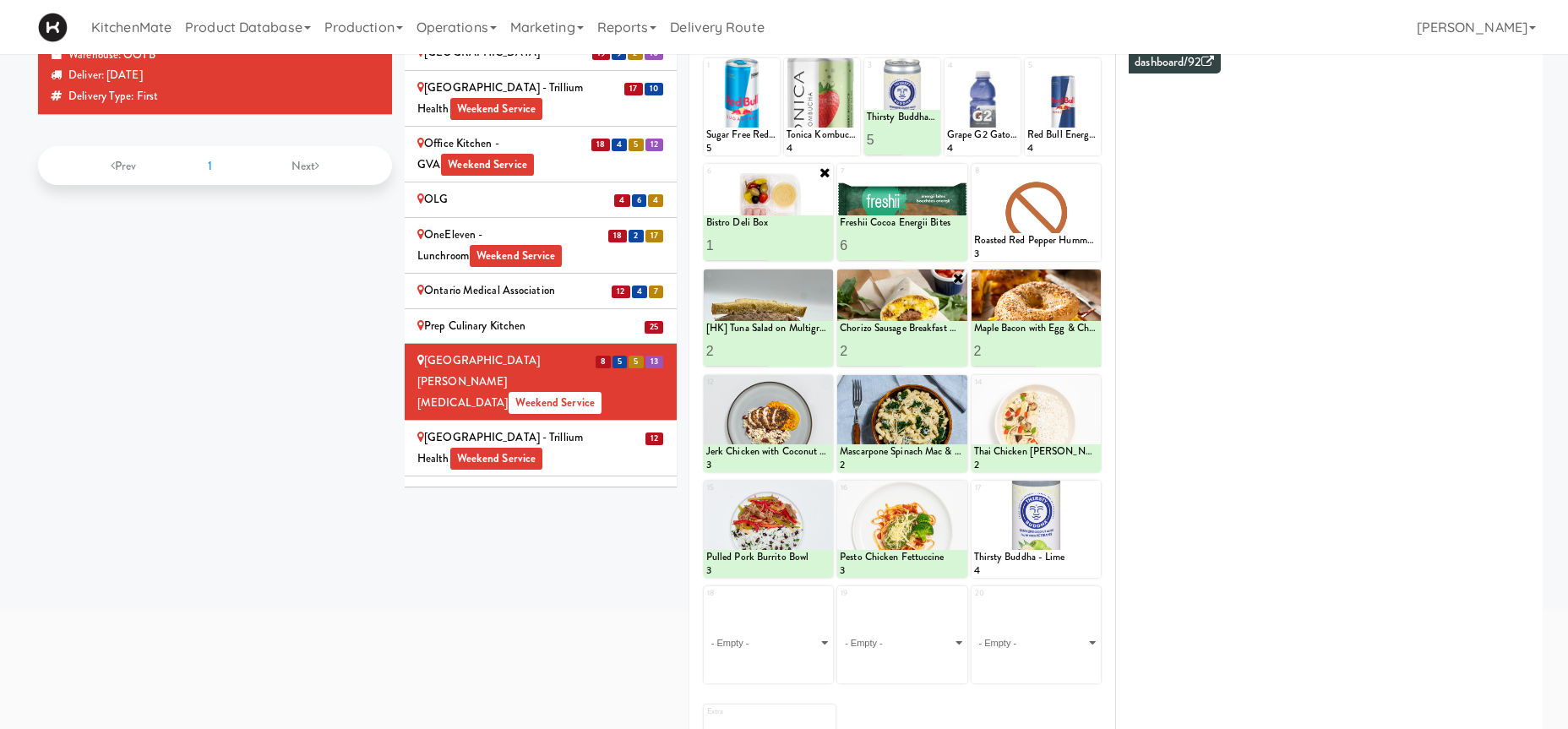
scroll to position [2687, 0]
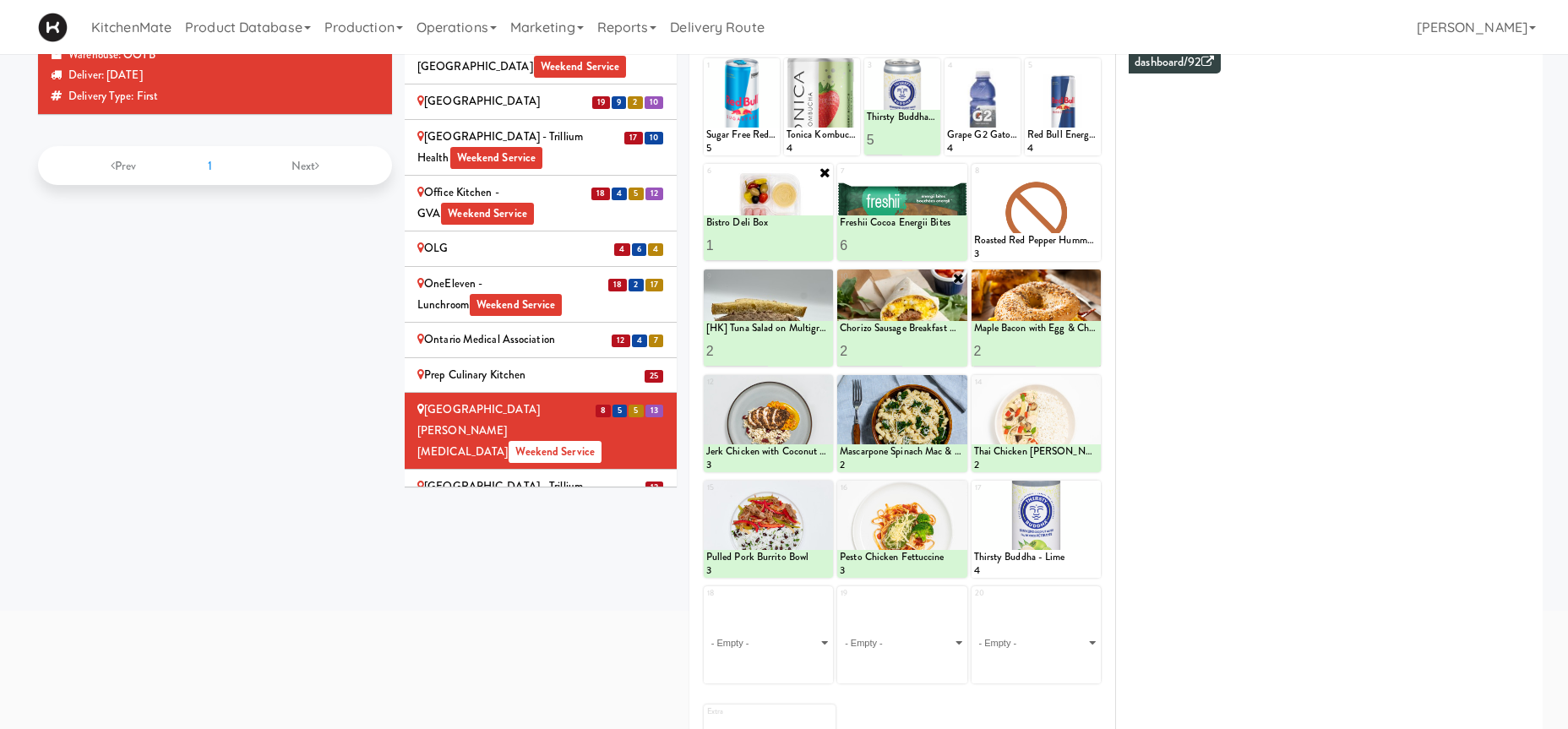
click at [566, 330] on div "Ontario Medical Association" at bounding box center [540, 340] width 246 height 21
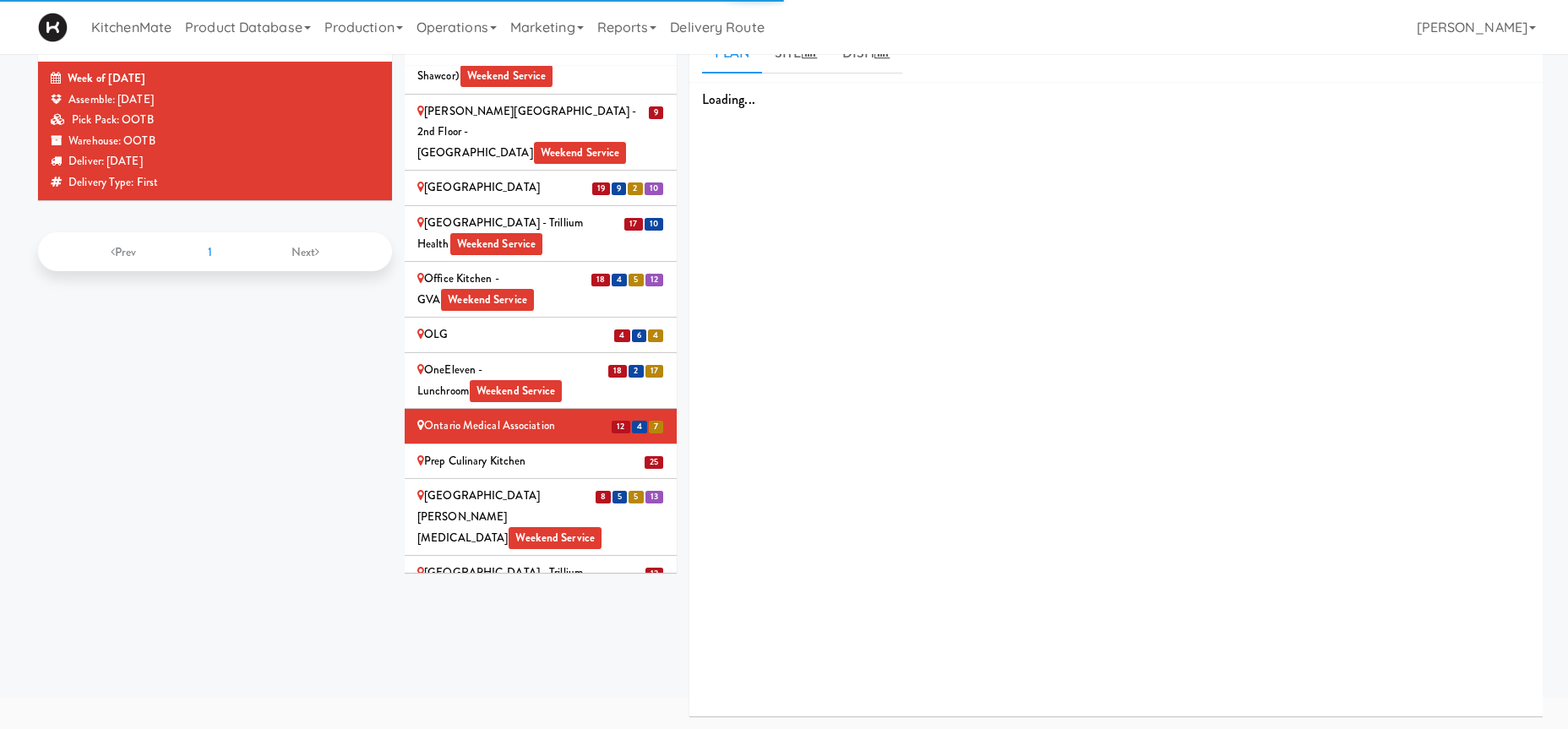
scroll to position [86, 0]
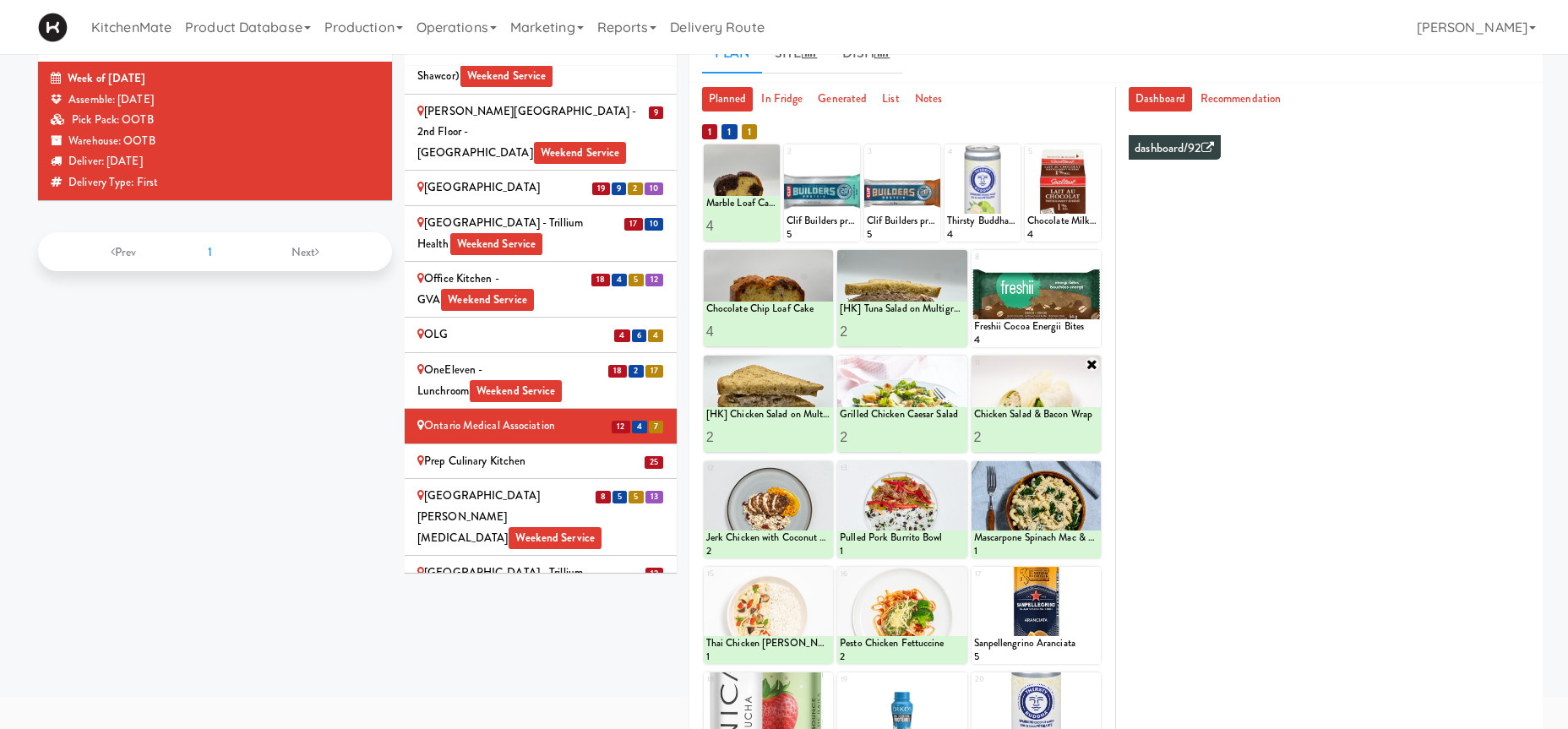
click at [1092, 364] on icon at bounding box center [1092, 364] width 14 height 14
click at [1073, 416] on div "Loading..." at bounding box center [1036, 404] width 129 height 97
click at [1094, 363] on icon at bounding box center [1092, 364] width 12 height 12
click option "Chorizo Sausage Breakfast Wrap" at bounding box center [0, 0] width 0 height 0
type input "2"
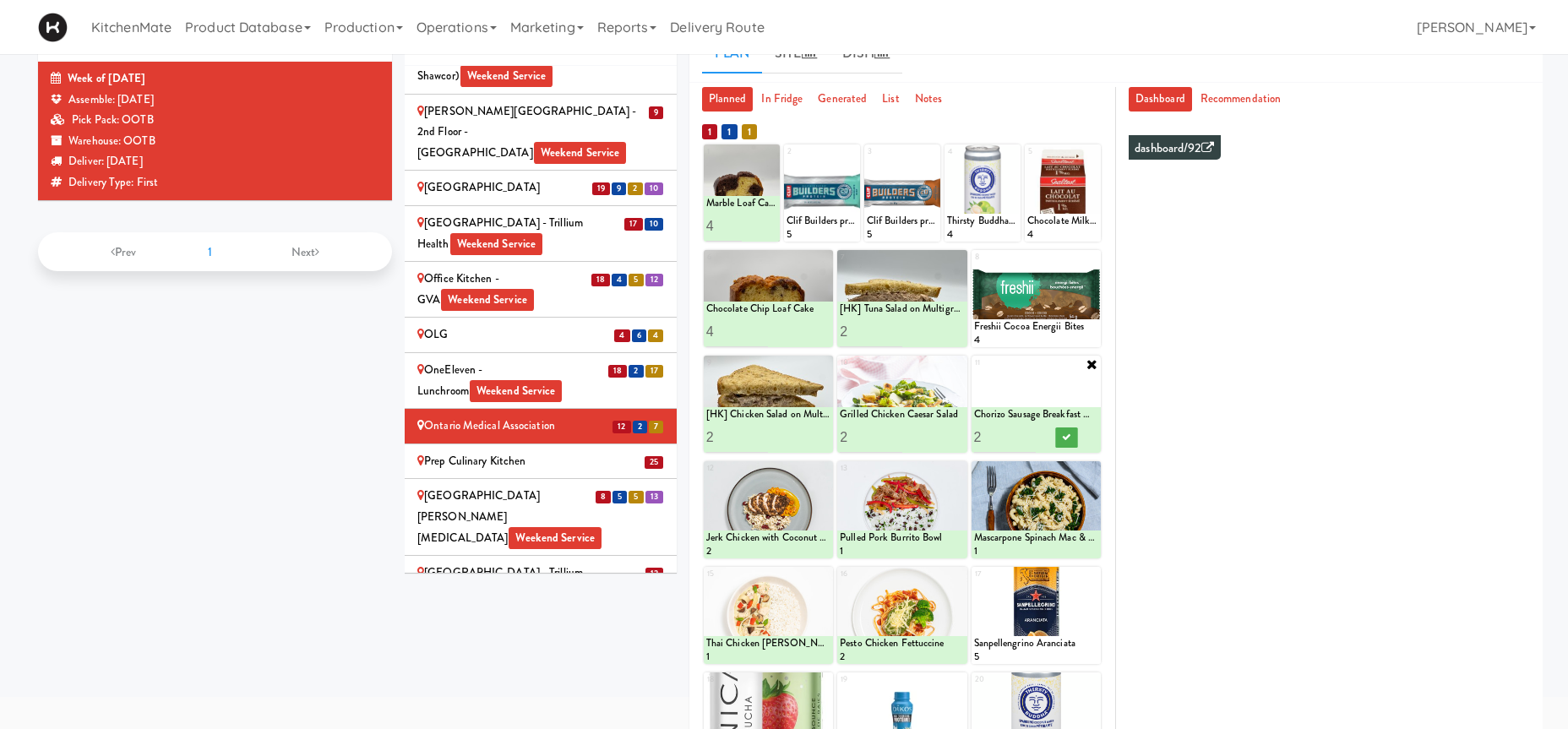
click at [1028, 432] on input "2" at bounding box center [1005, 437] width 63 height 31
click at [1070, 440] on icon at bounding box center [1067, 437] width 9 height 9
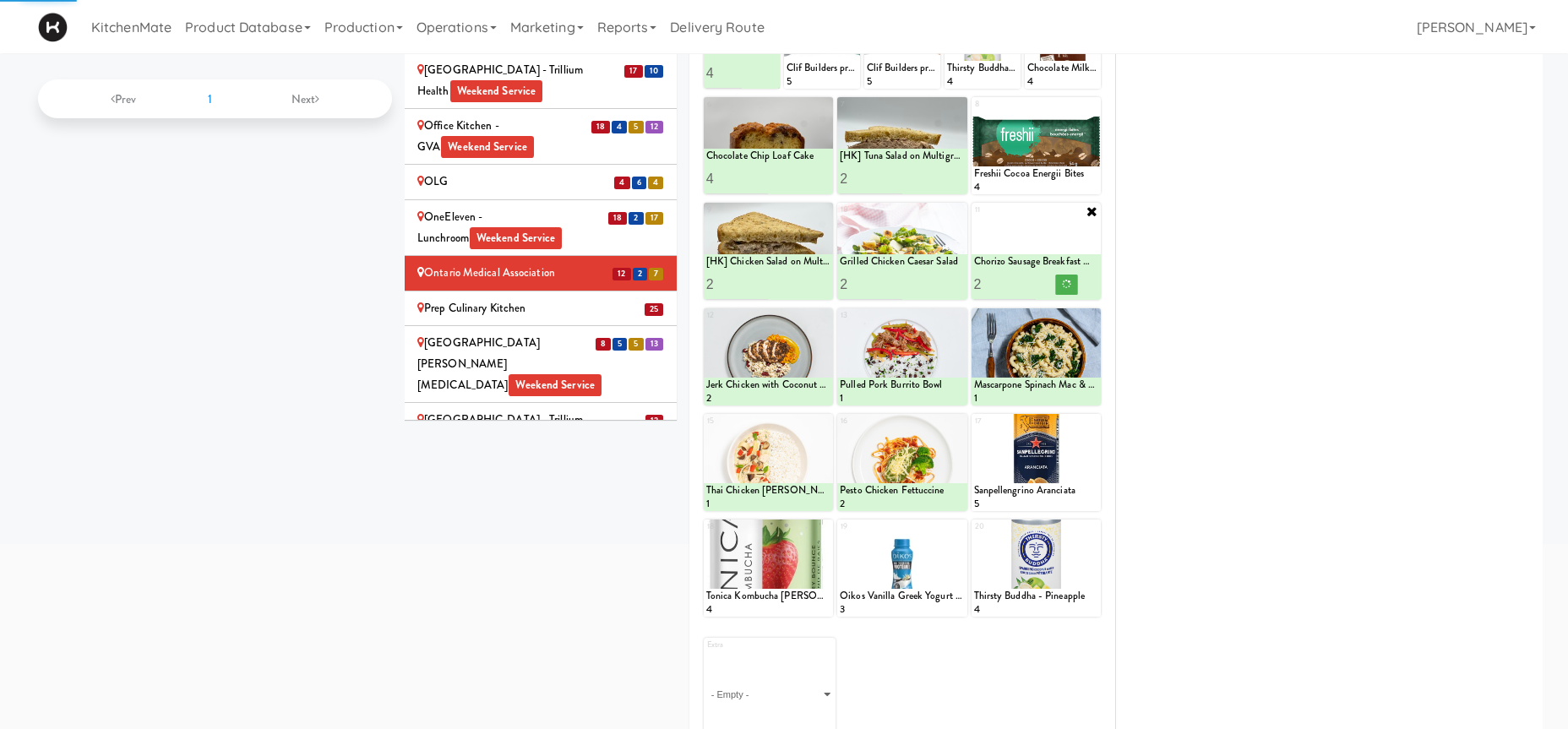
scroll to position [87, 0]
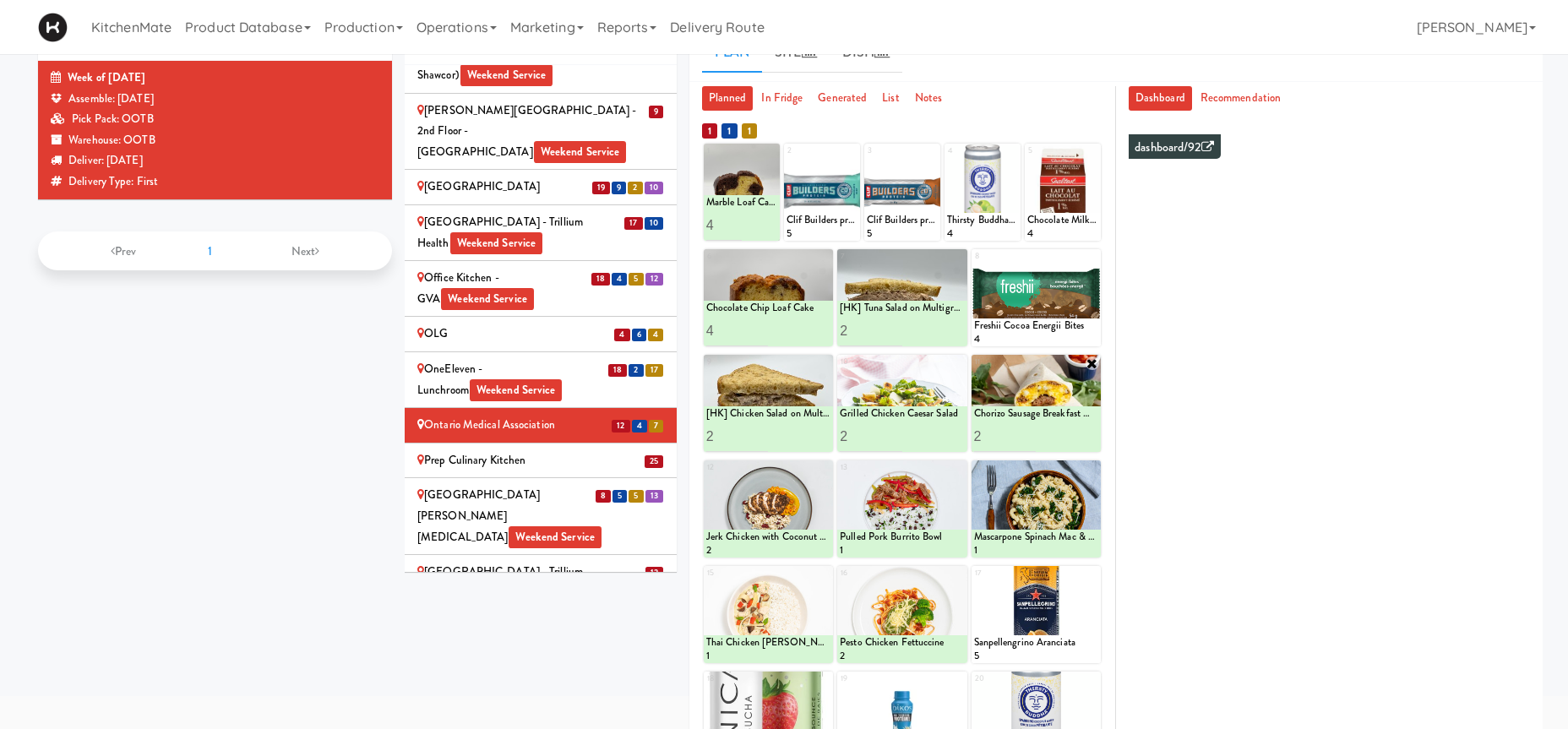
click at [570, 485] on div "Princess Margaret Cancer Centre Weekend Service" at bounding box center [540, 516] width 246 height 63
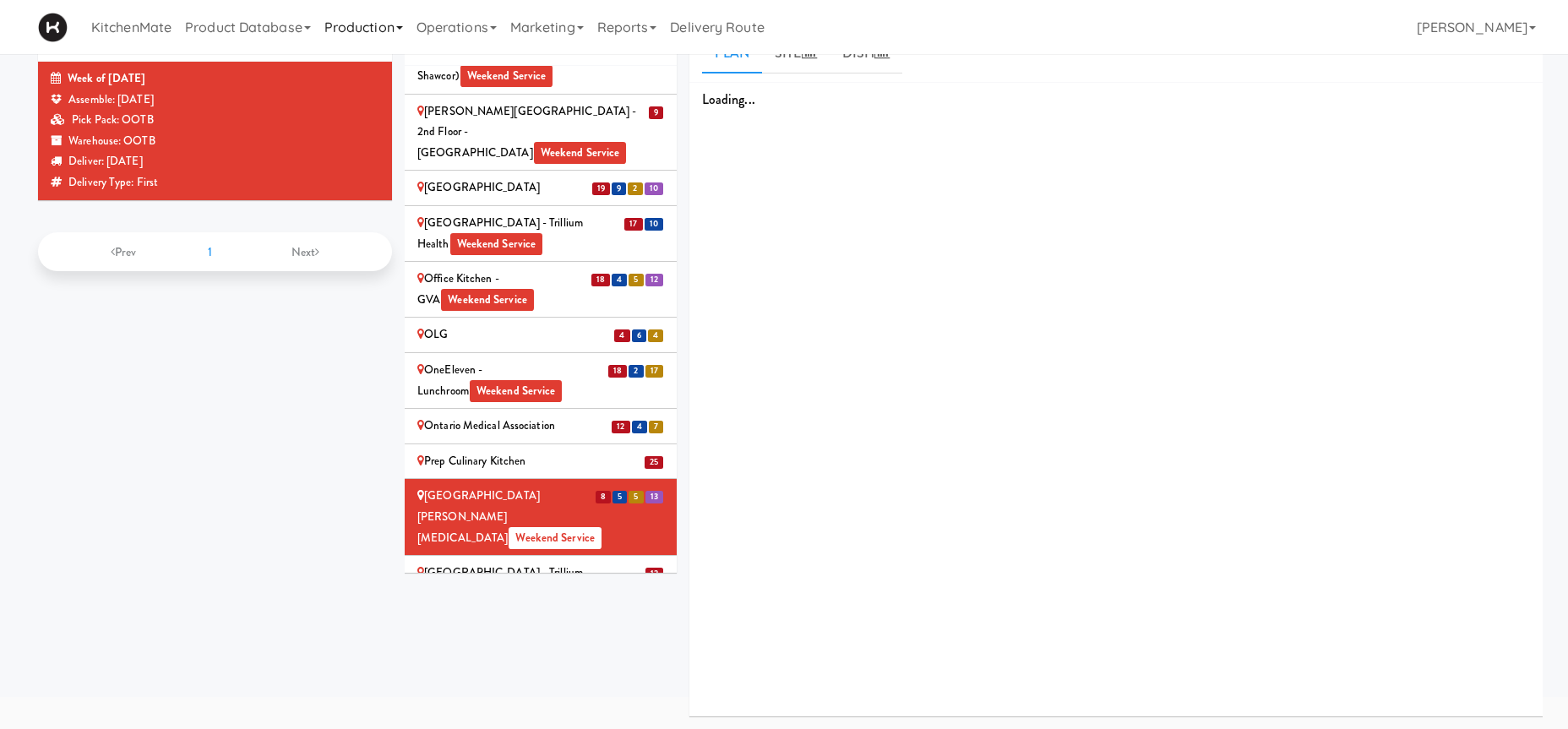
scroll to position [86, 0]
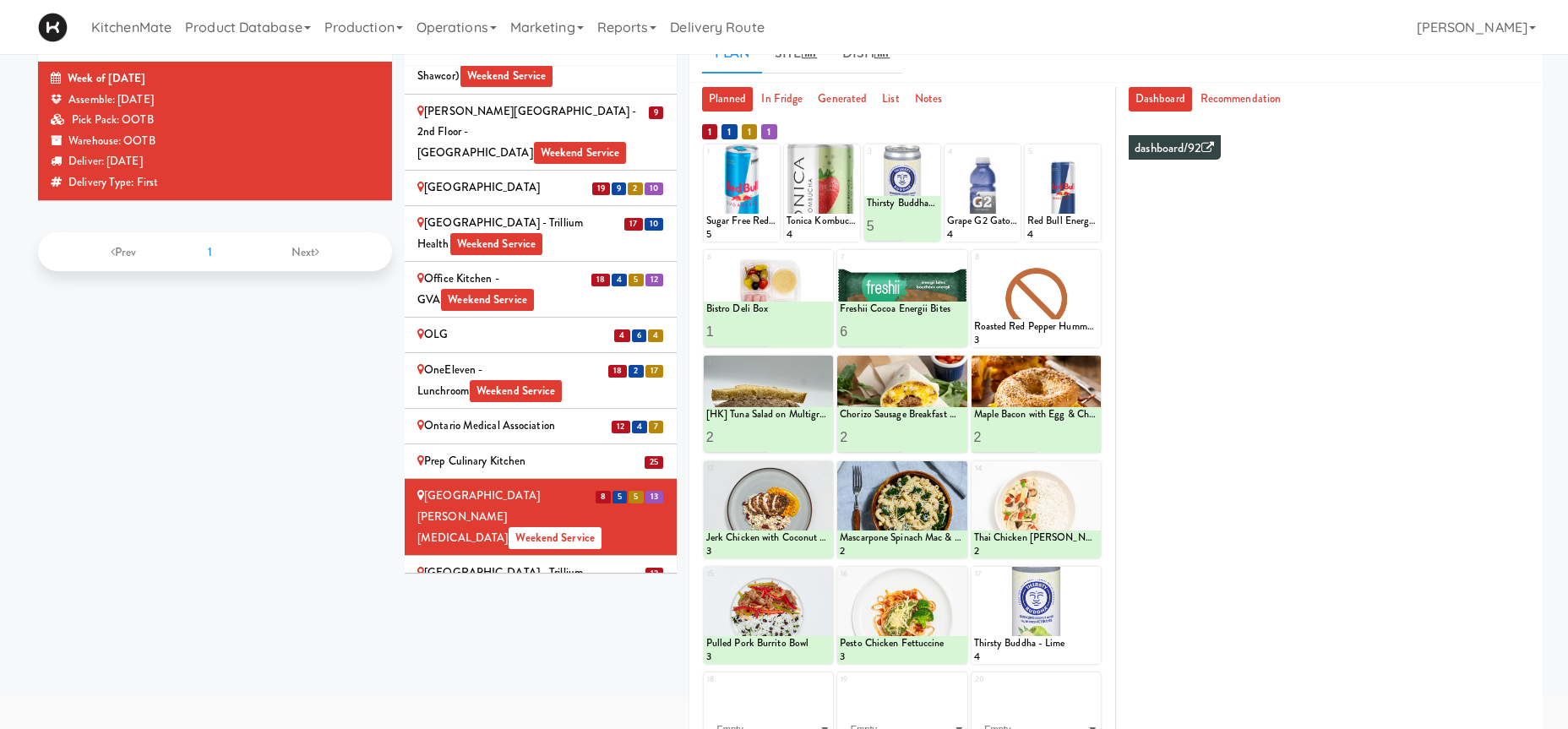
click at [582, 562] on div "Queensway Health Centre - Trillium Health Weekend Service" at bounding box center [540, 583] width 246 height 41
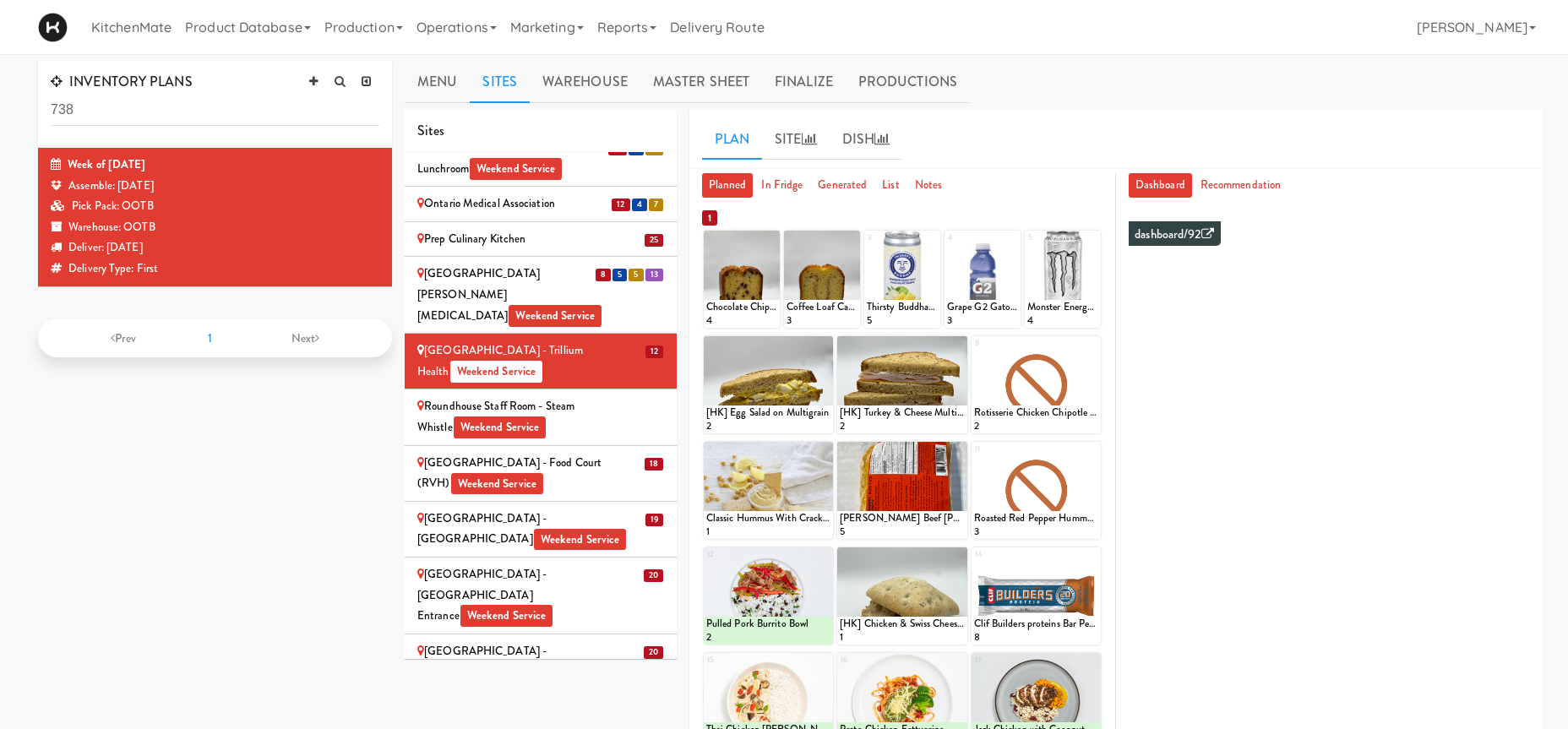
scroll to position [3036, 0]
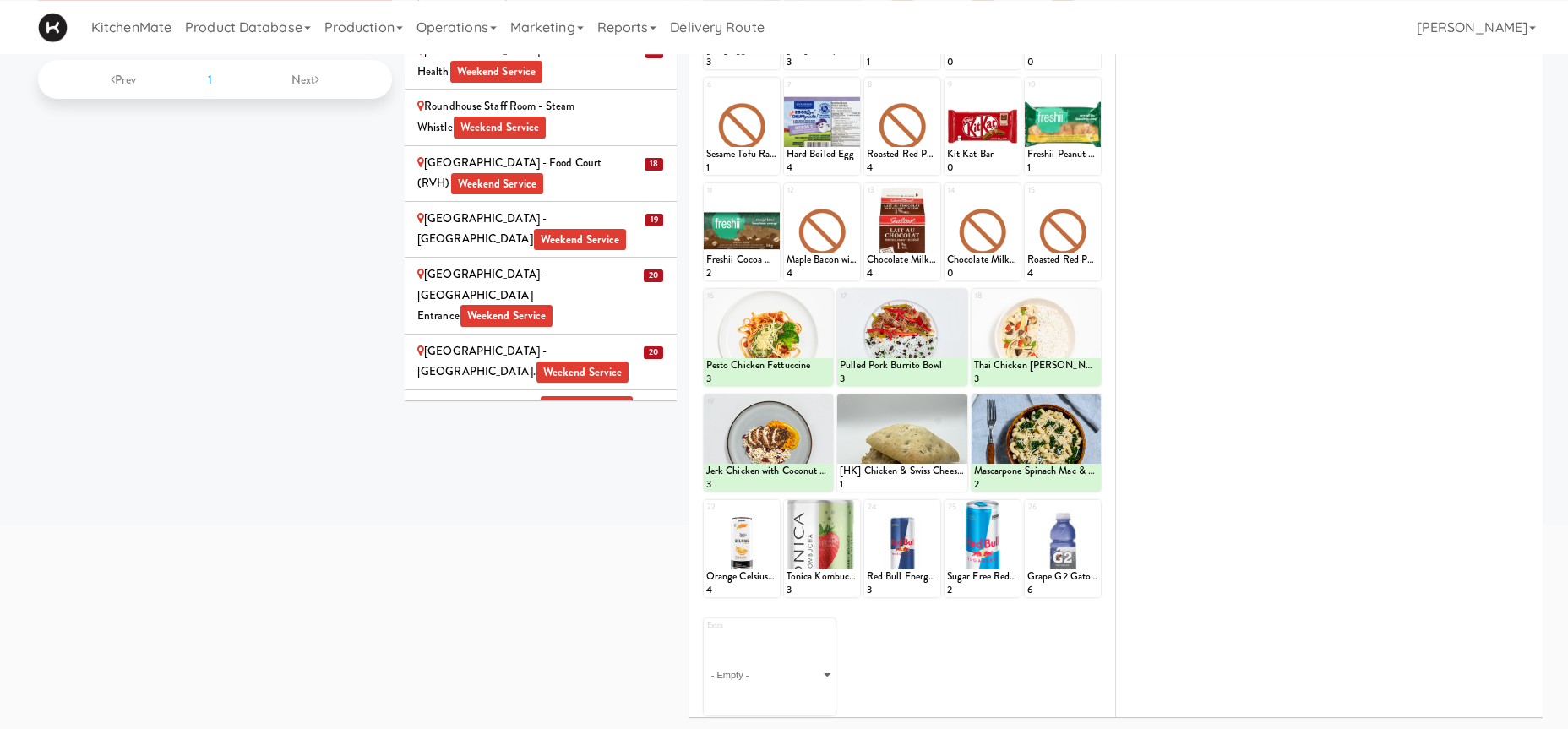
scroll to position [0, 0]
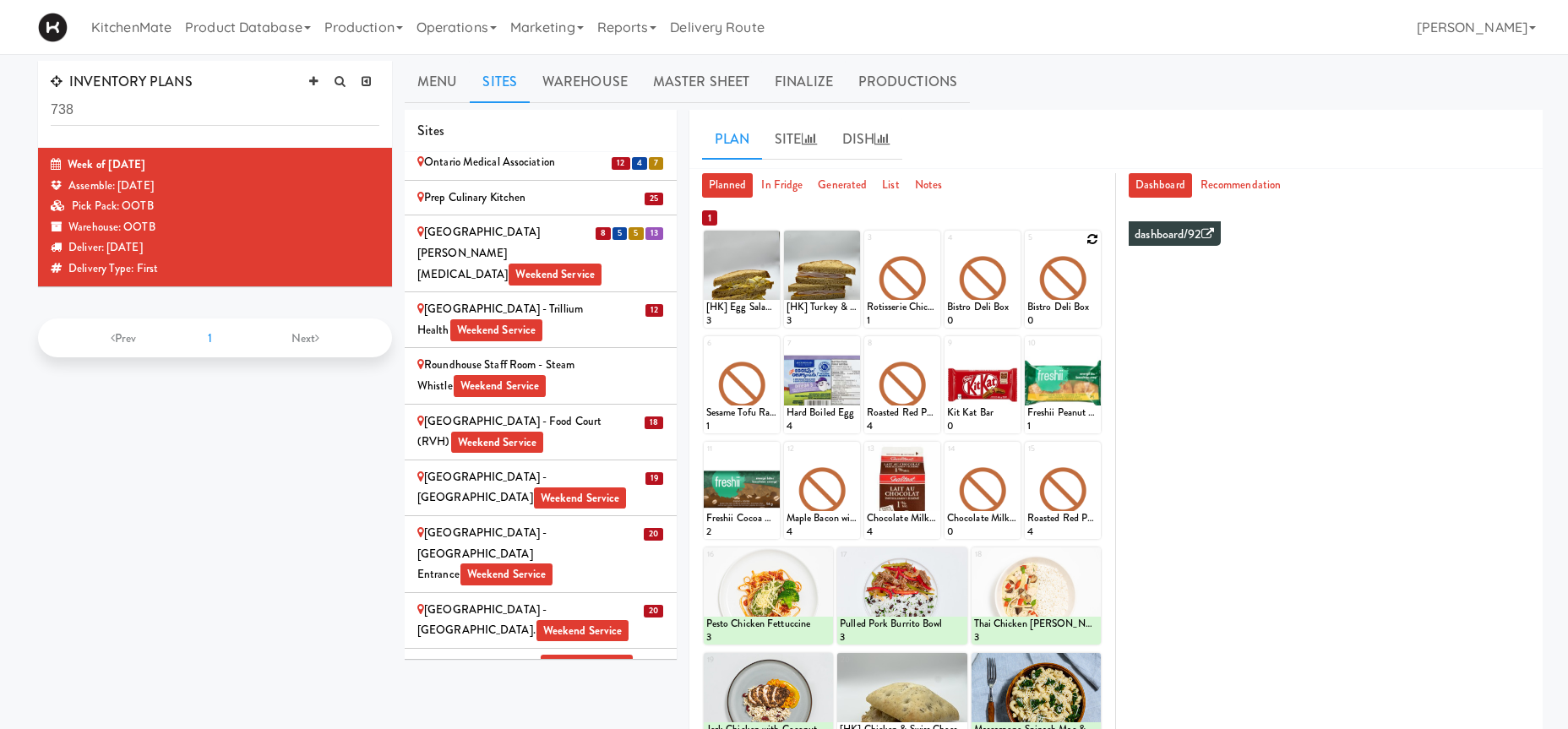
click at [1091, 237] on icon at bounding box center [1092, 239] width 12 height 12
click option "Bistro Deli Box" at bounding box center [0, 0] width 0 height 0
type input "2"
drag, startPoint x: 1054, startPoint y: 307, endPoint x: 1076, endPoint y: 309, distance: 22.1
click at [1054, 307] on input "2" at bounding box center [1044, 312] width 35 height 31
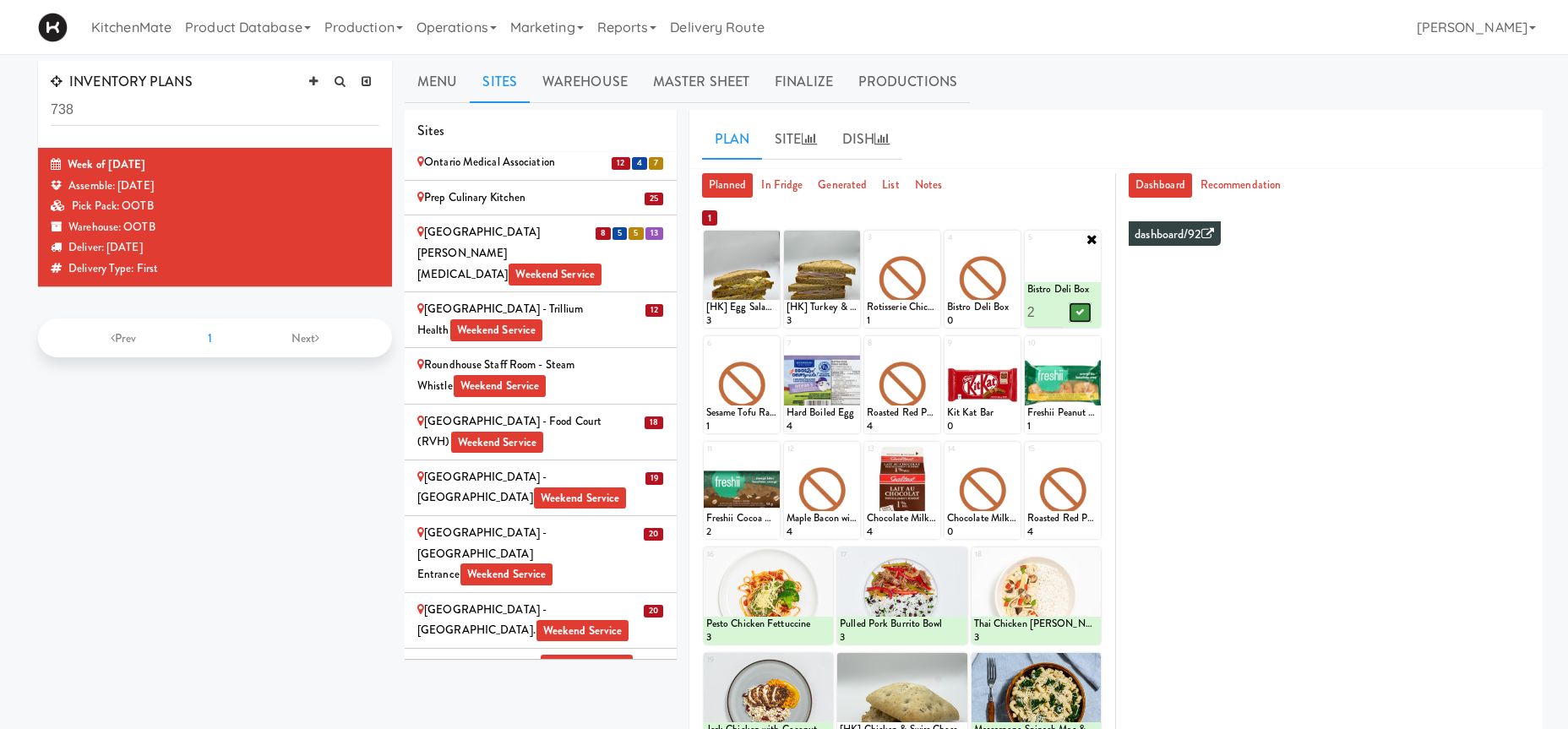
click at [1079, 310] on icon at bounding box center [1080, 312] width 9 height 9
click at [1008, 238] on icon at bounding box center [1012, 239] width 12 height 12
click option "Grilled Chicken Caesar Salad" at bounding box center [0, 0] width 0 height 0
type input "2"
click at [974, 307] on input "2" at bounding box center [964, 312] width 35 height 31
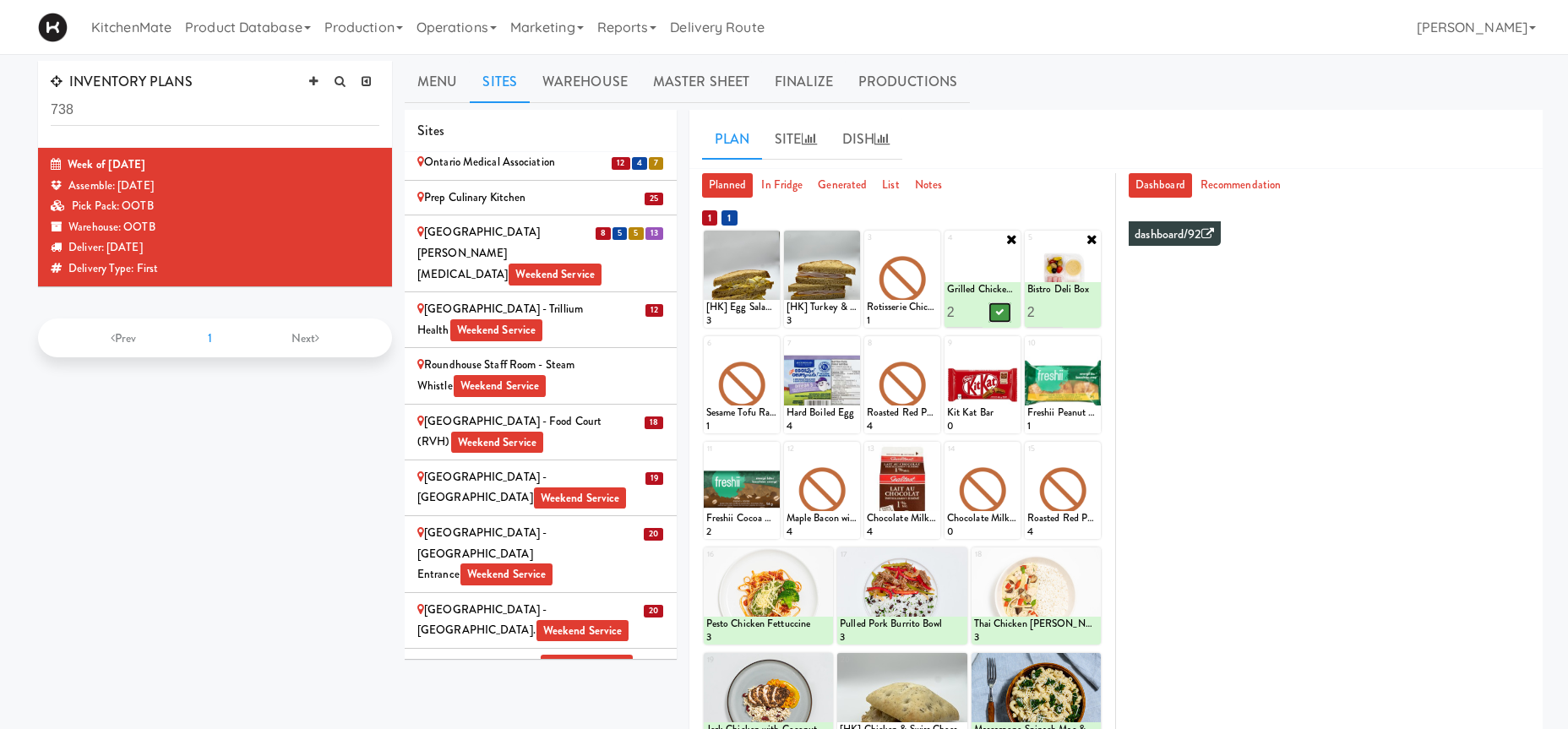
click at [997, 312] on icon at bounding box center [1000, 312] width 9 height 9
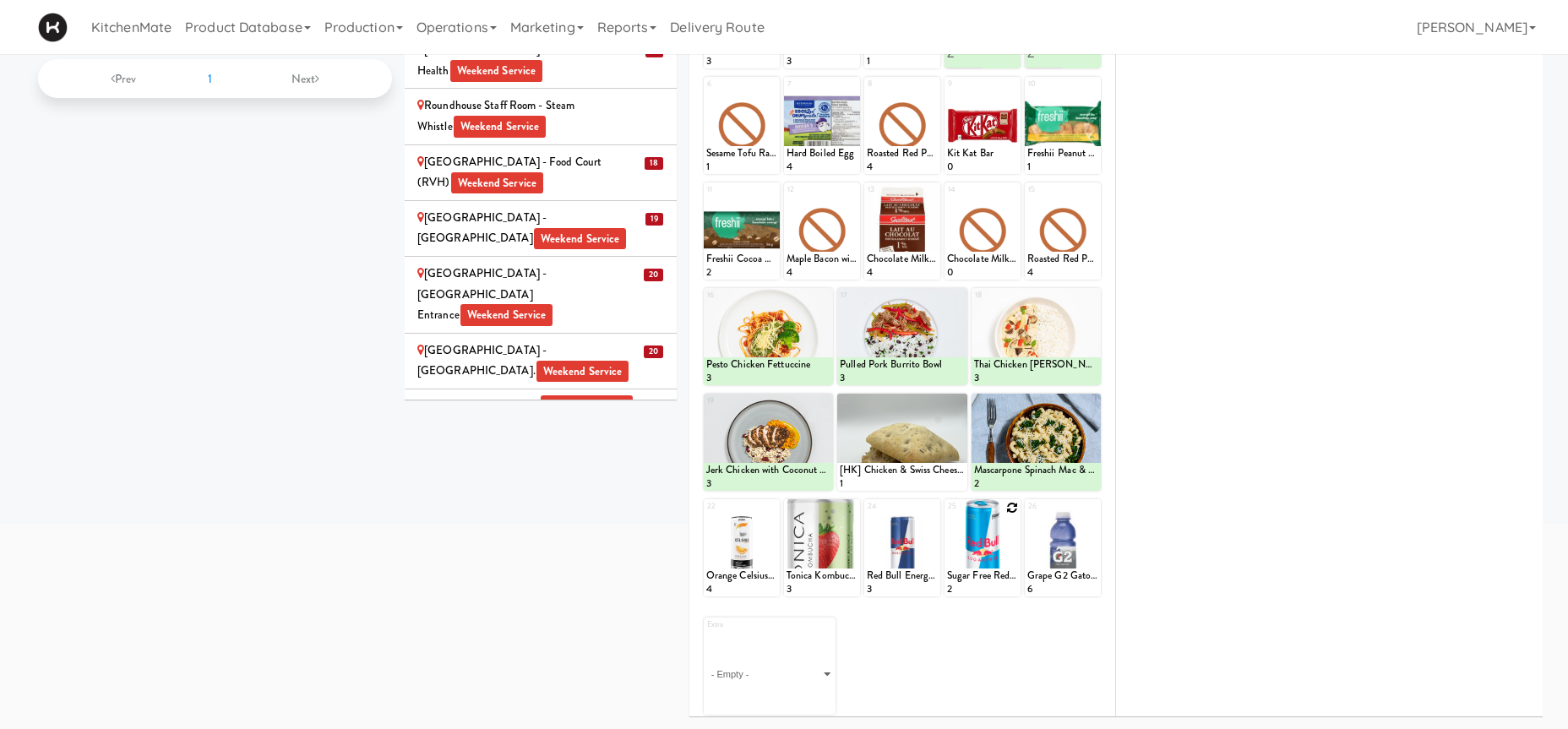
click at [1008, 503] on icon at bounding box center [1012, 507] width 12 height 12
click option "Sugar Free Red Bull" at bounding box center [0, 0] width 0 height 0
click at [970, 577] on input "2" at bounding box center [964, 580] width 35 height 31
click at [970, 577] on input "3" at bounding box center [964, 580] width 35 height 31
type input "4"
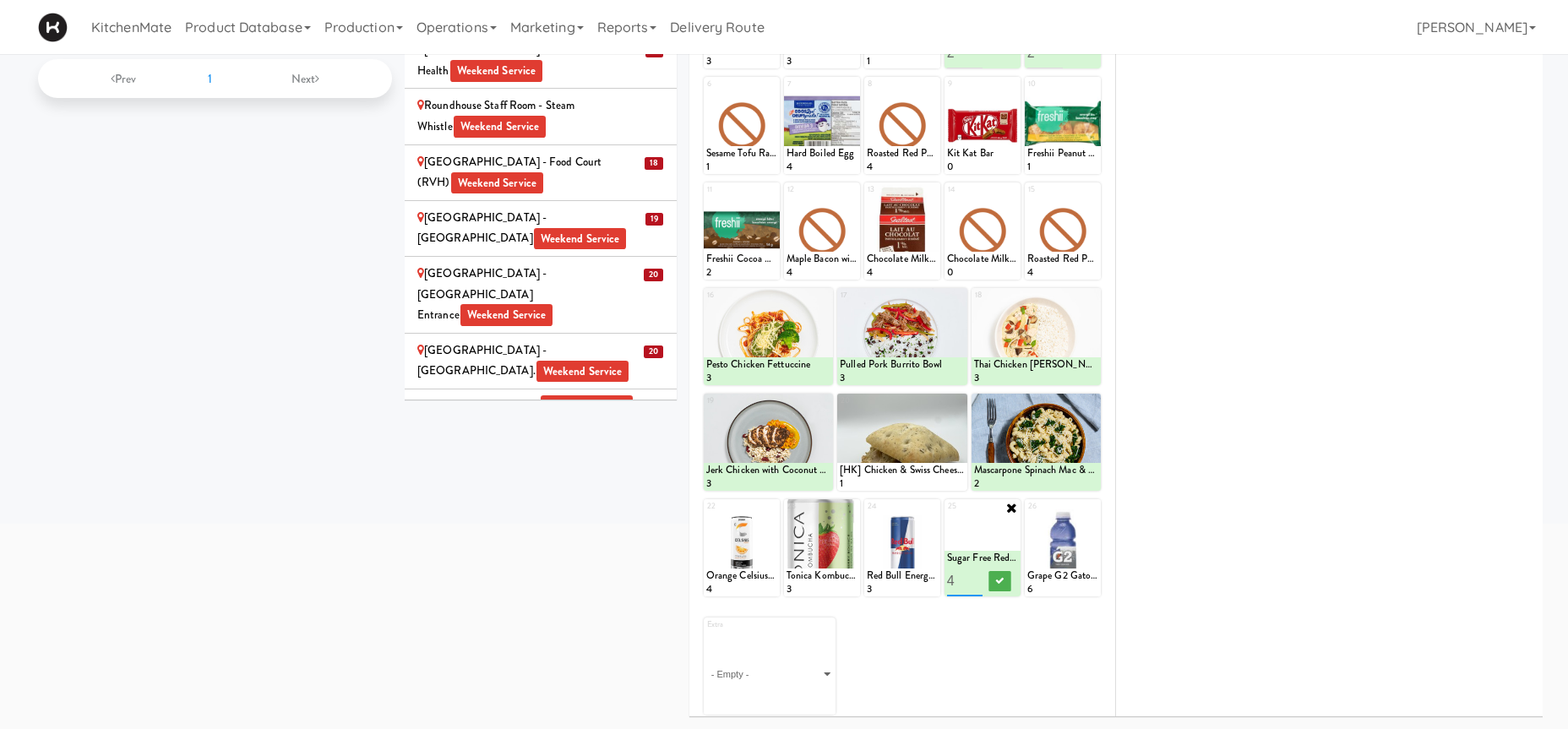
click at [970, 577] on input "4" at bounding box center [964, 580] width 35 height 31
click at [1010, 591] on button at bounding box center [1000, 581] width 22 height 21
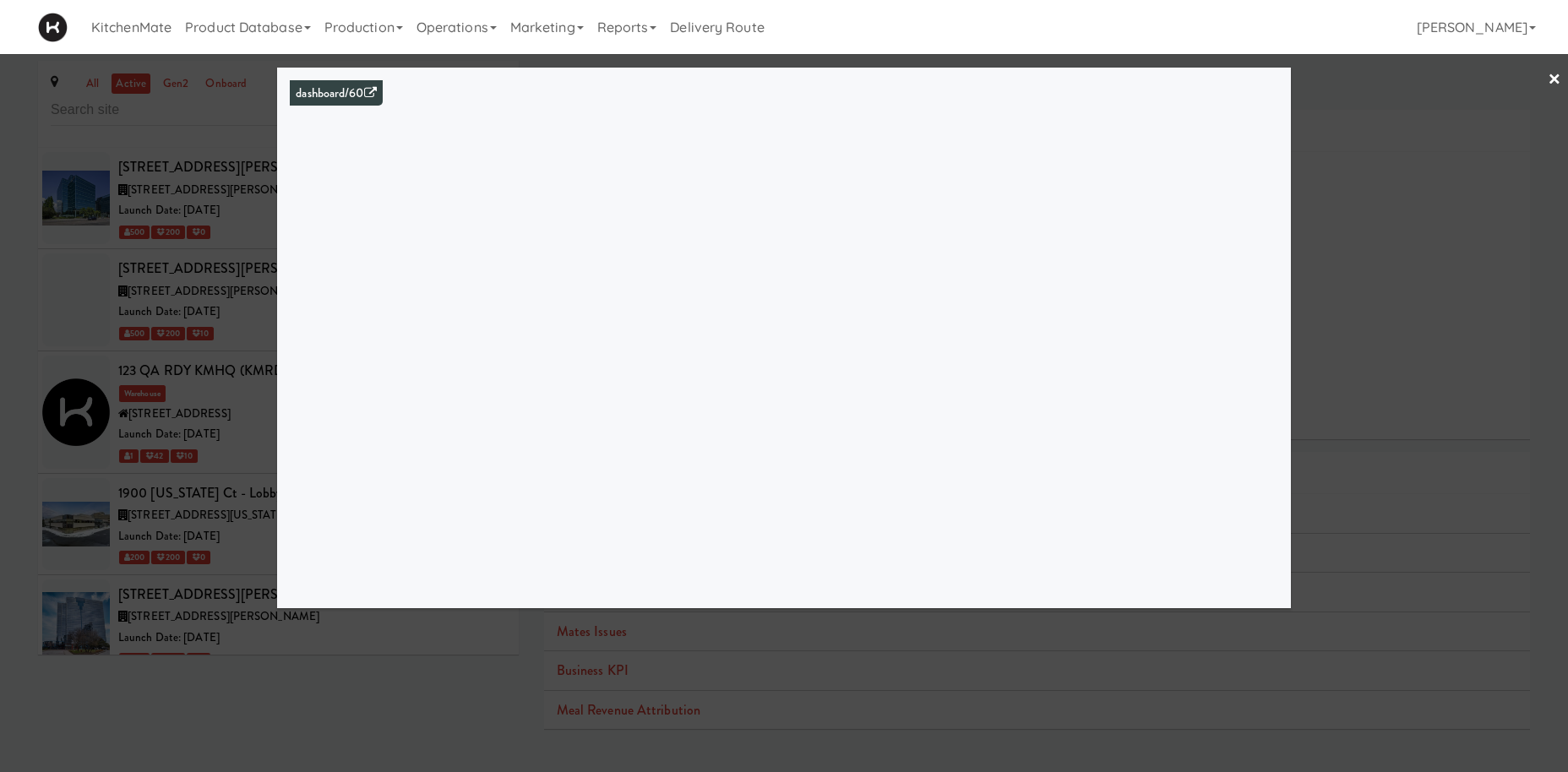
scroll to position [6251, 0]
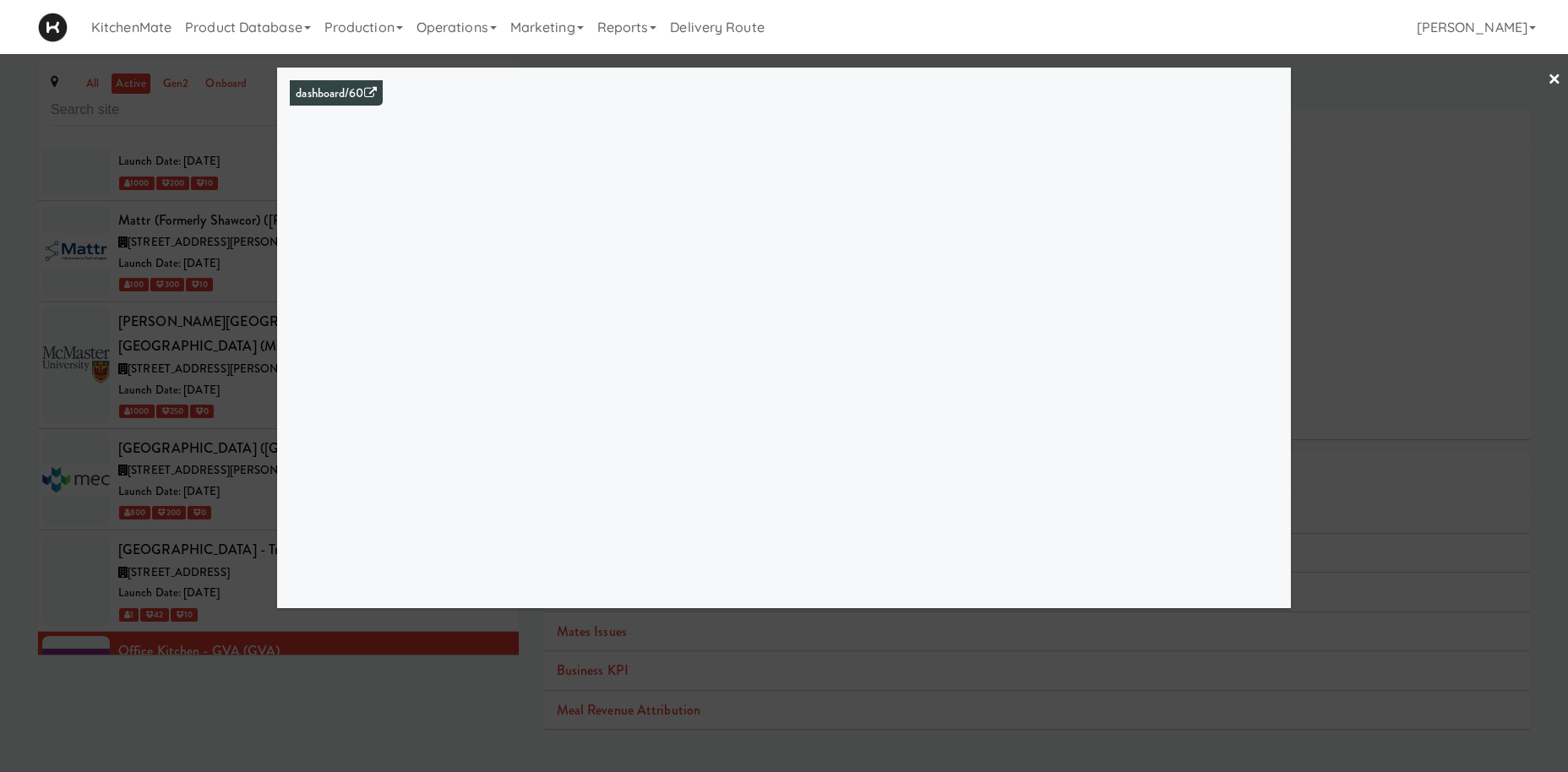
click at [167, 499] on div at bounding box center [784, 386] width 1568 height 772
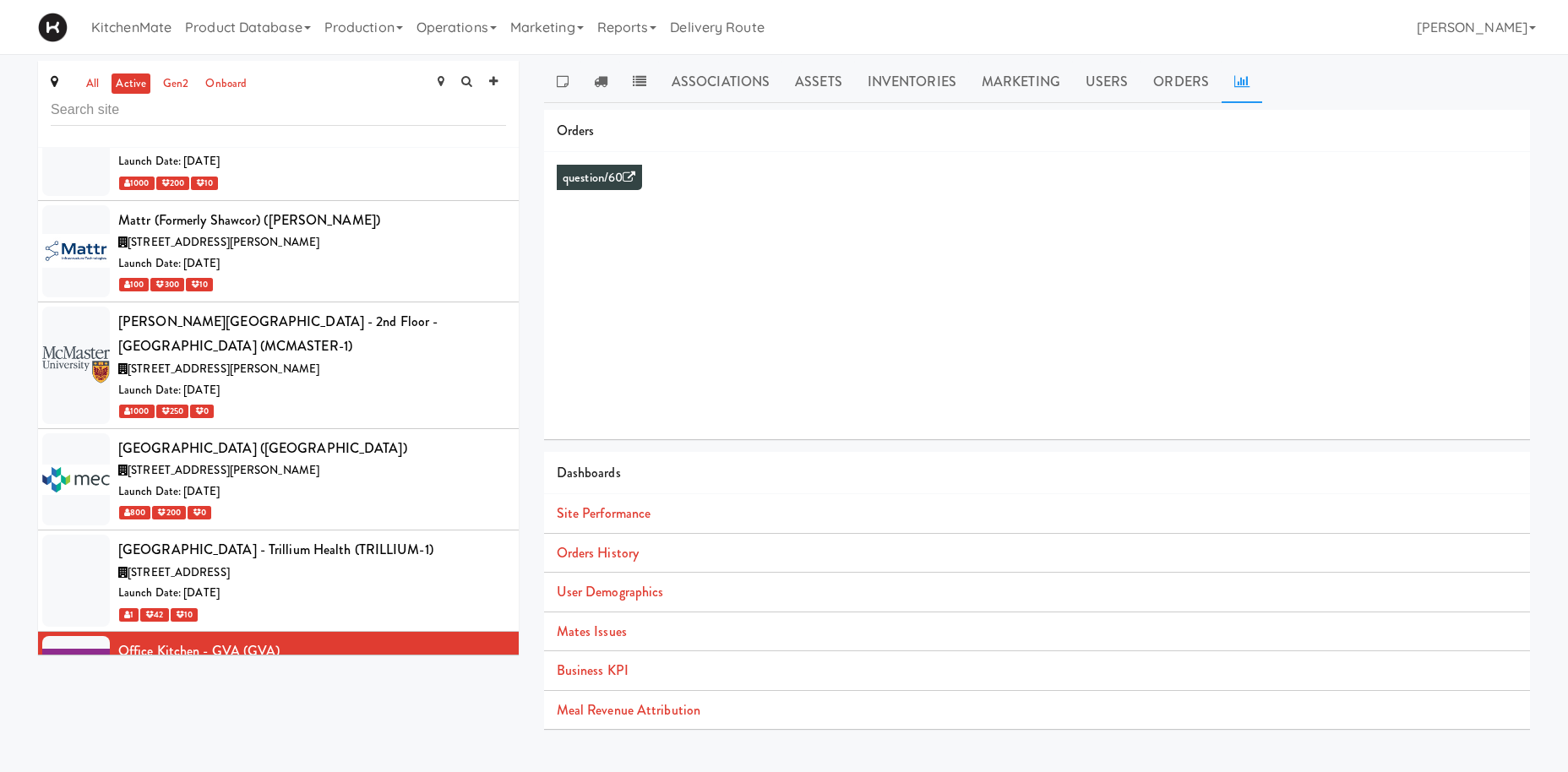
click at [311, 765] on div "[STREET_ADDRESS]" at bounding box center [312, 775] width 387 height 21
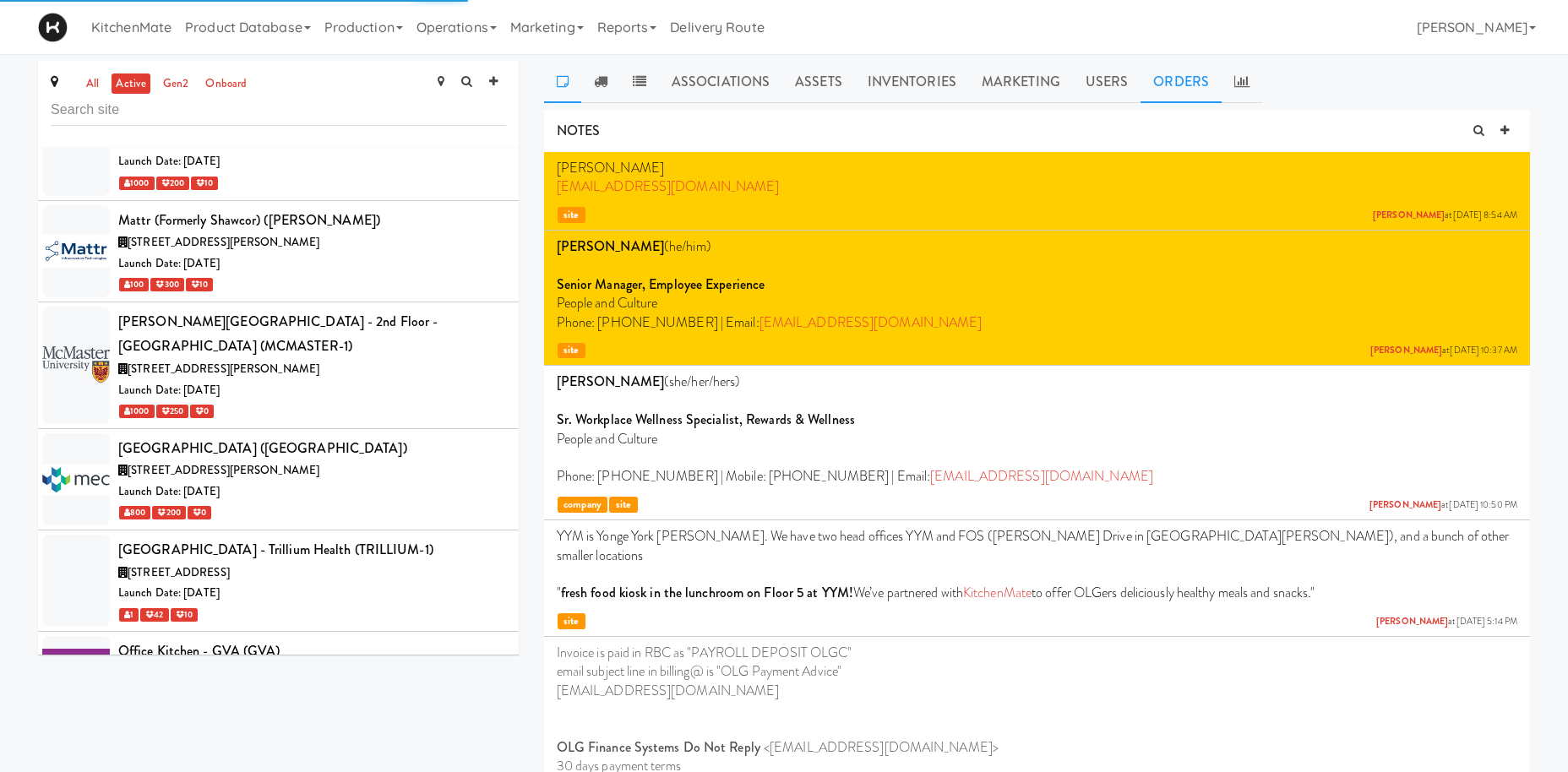
click at [1211, 64] on link "Orders" at bounding box center [1181, 82] width 81 height 42
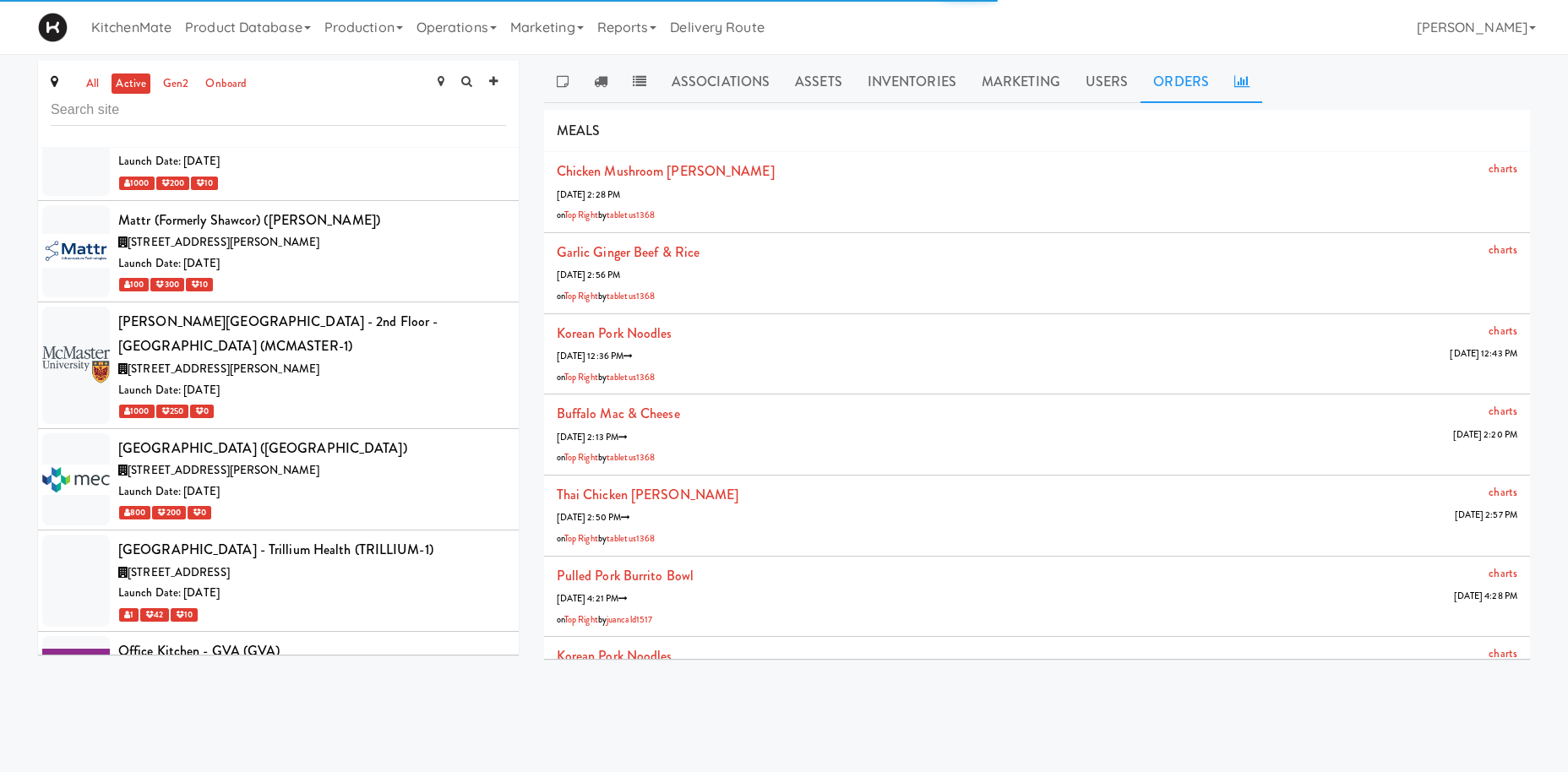
click at [1234, 79] on icon at bounding box center [1242, 82] width 15 height 14
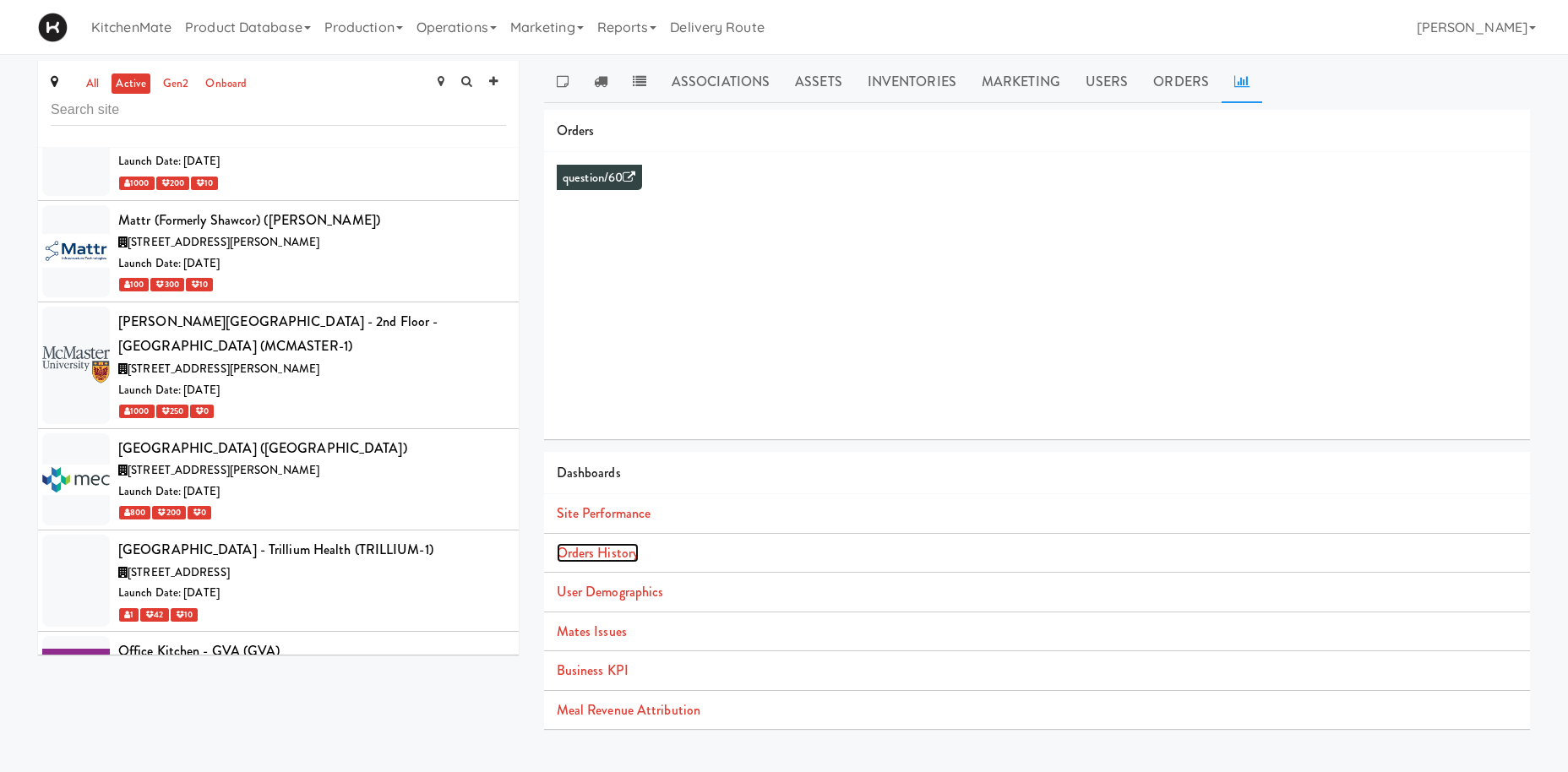
click at [615, 546] on link "Orders History" at bounding box center [597, 552] width 82 height 20
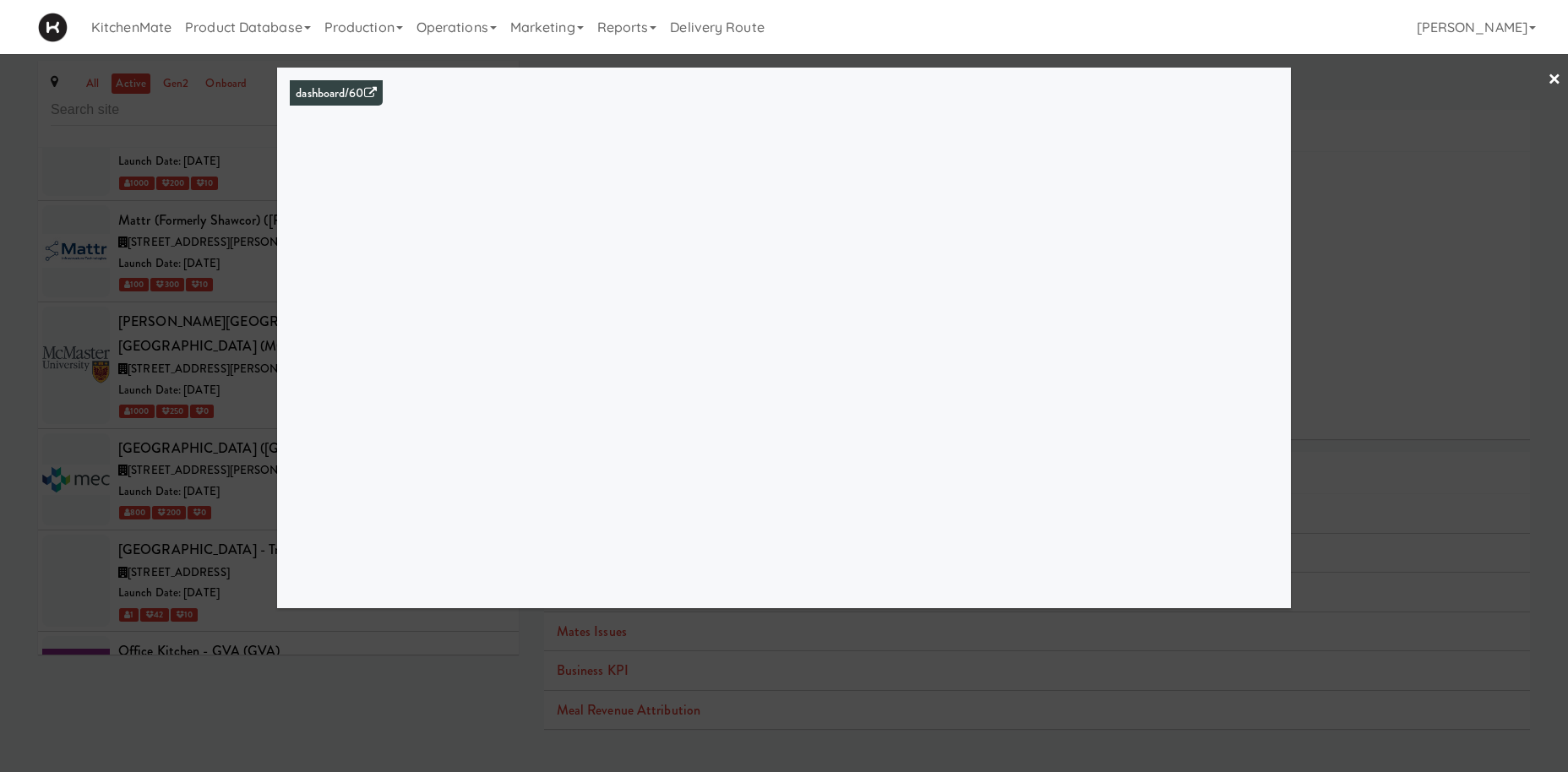
click at [79, 278] on div at bounding box center [784, 386] width 1568 height 772
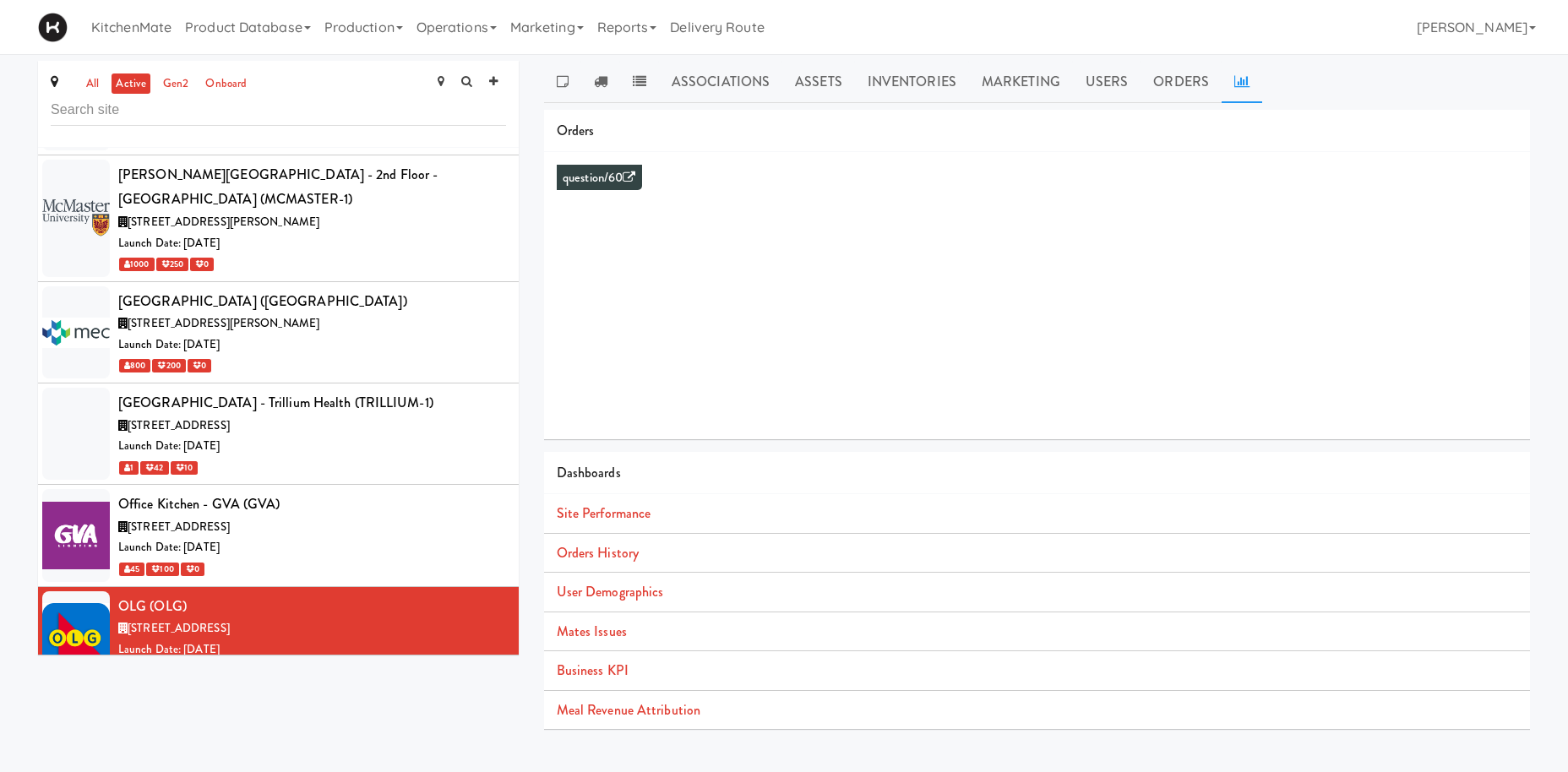
scroll to position [6600, 0]
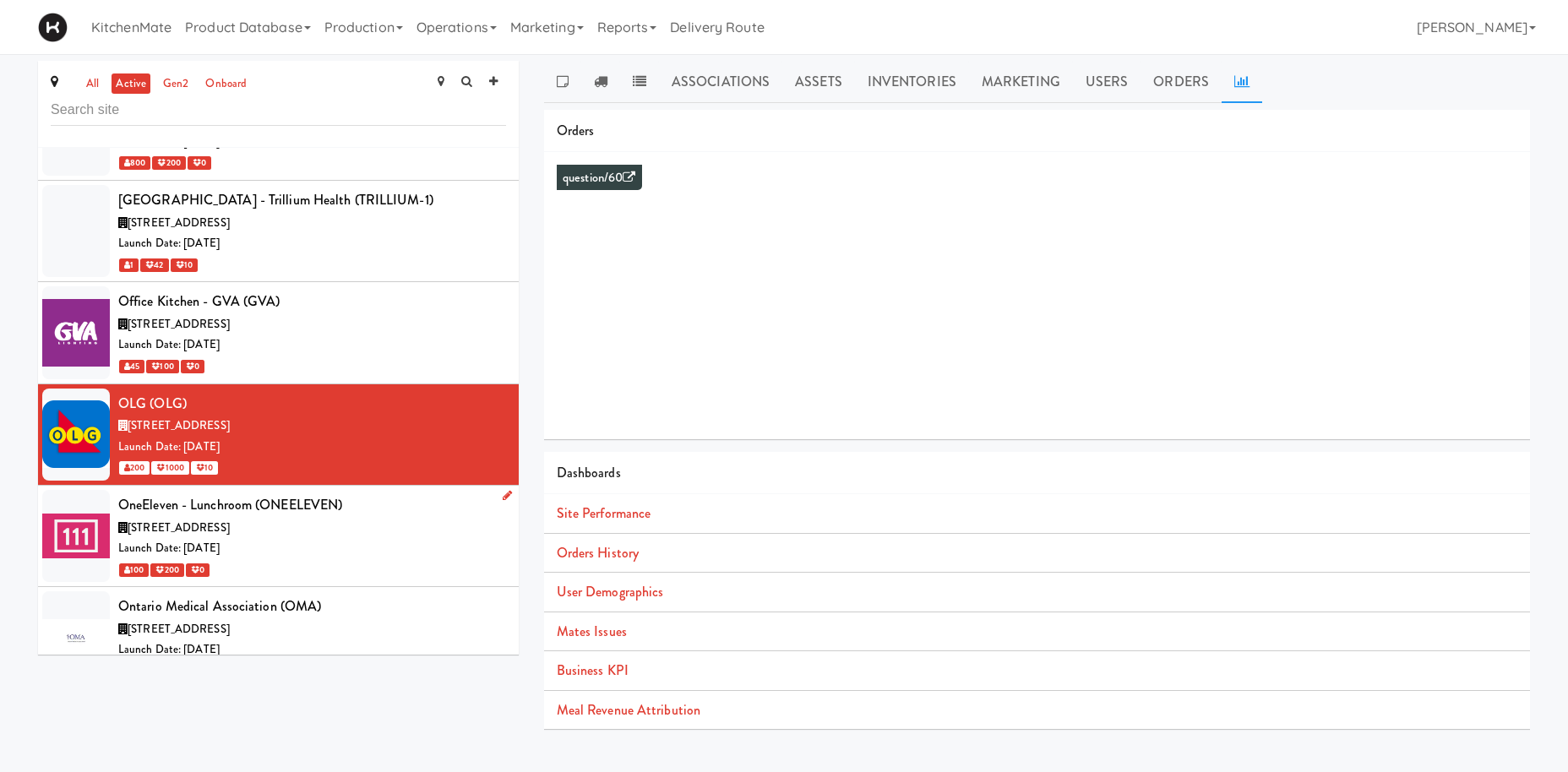
click at [296, 492] on div "OneEleven - Lunchroom (ONEELEVEN)" at bounding box center [312, 505] width 387 height 26
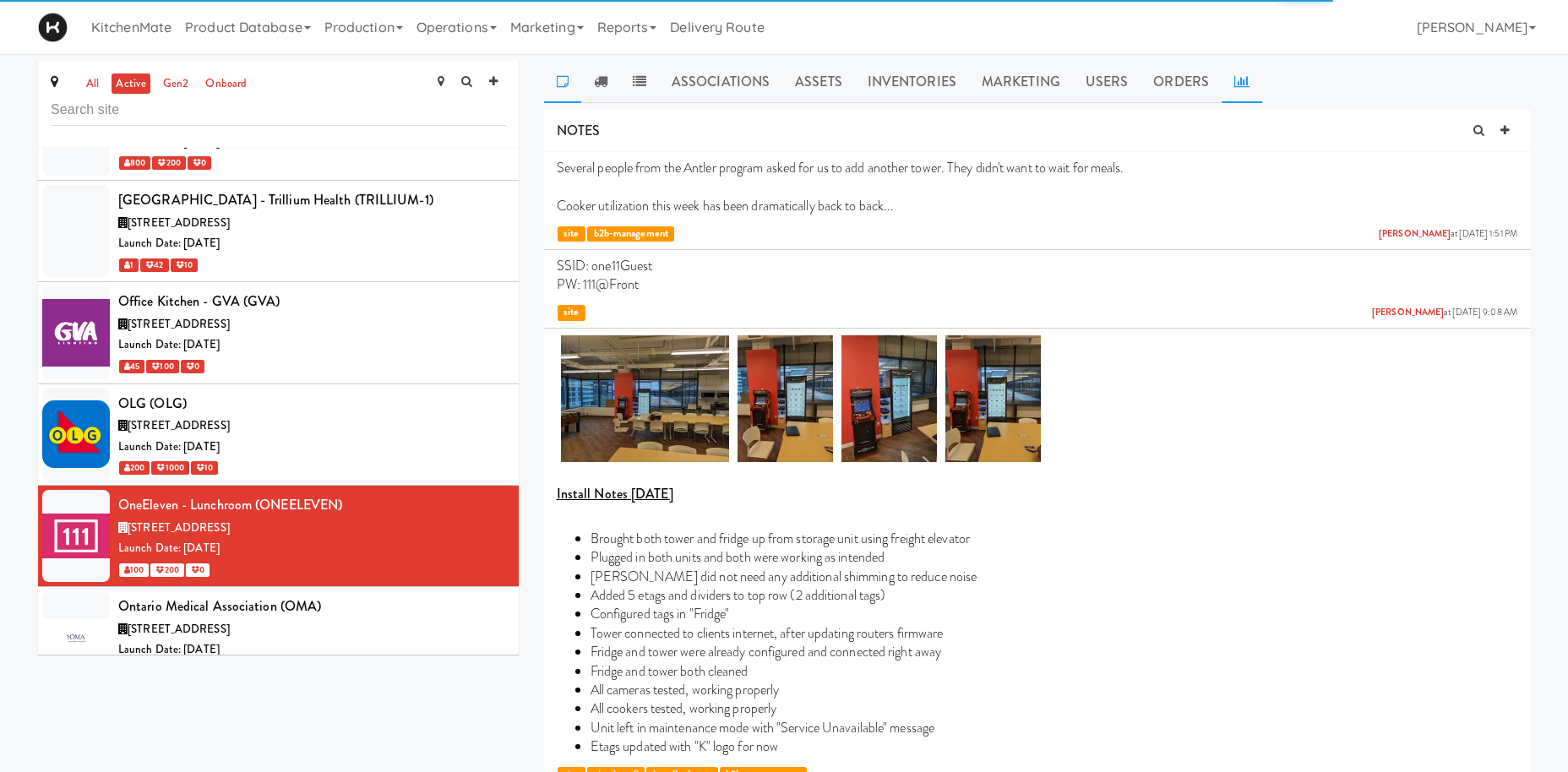
click at [1242, 84] on icon at bounding box center [1242, 82] width 15 height 14
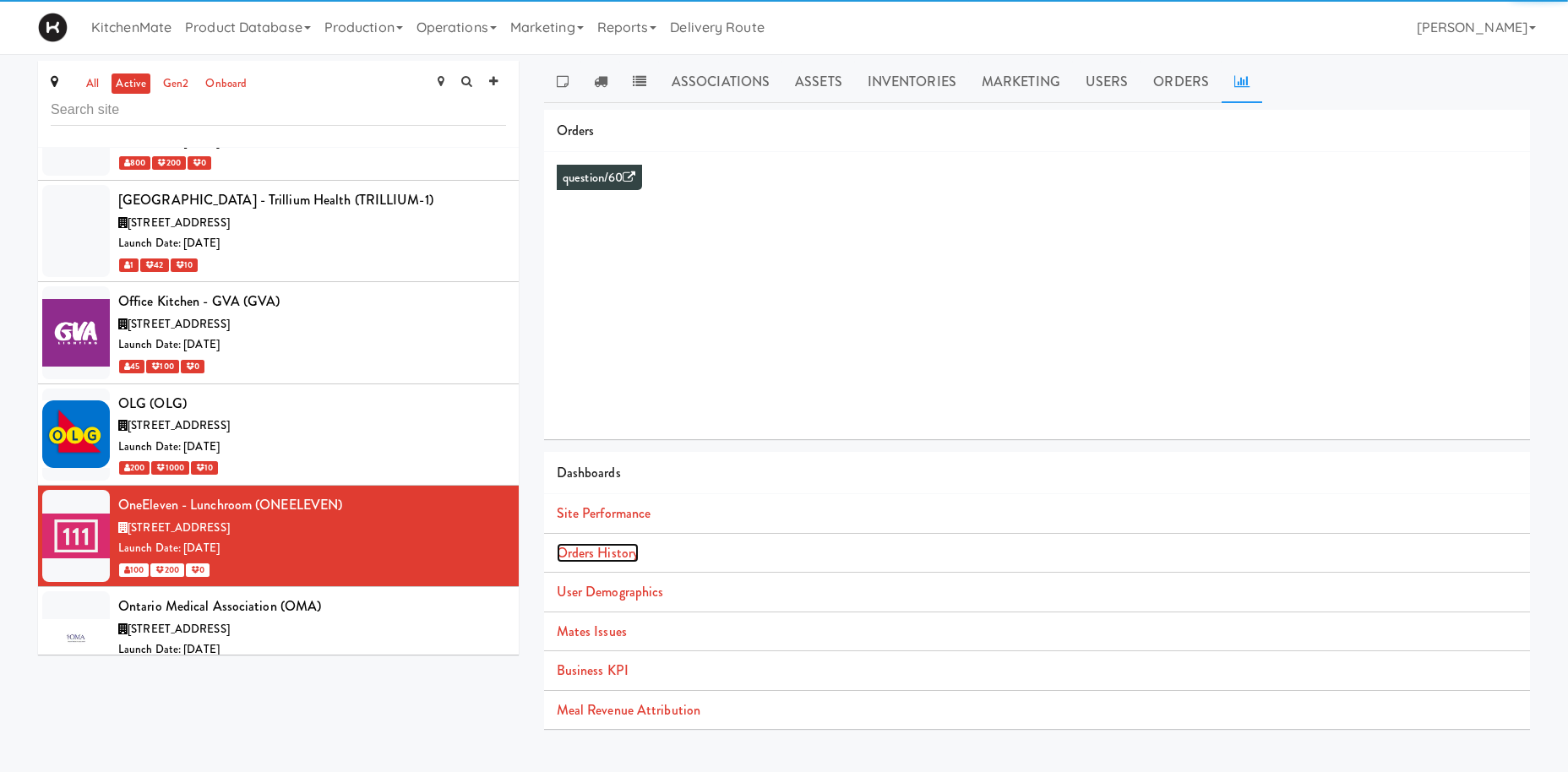
click at [587, 550] on link "Orders History" at bounding box center [597, 552] width 82 height 20
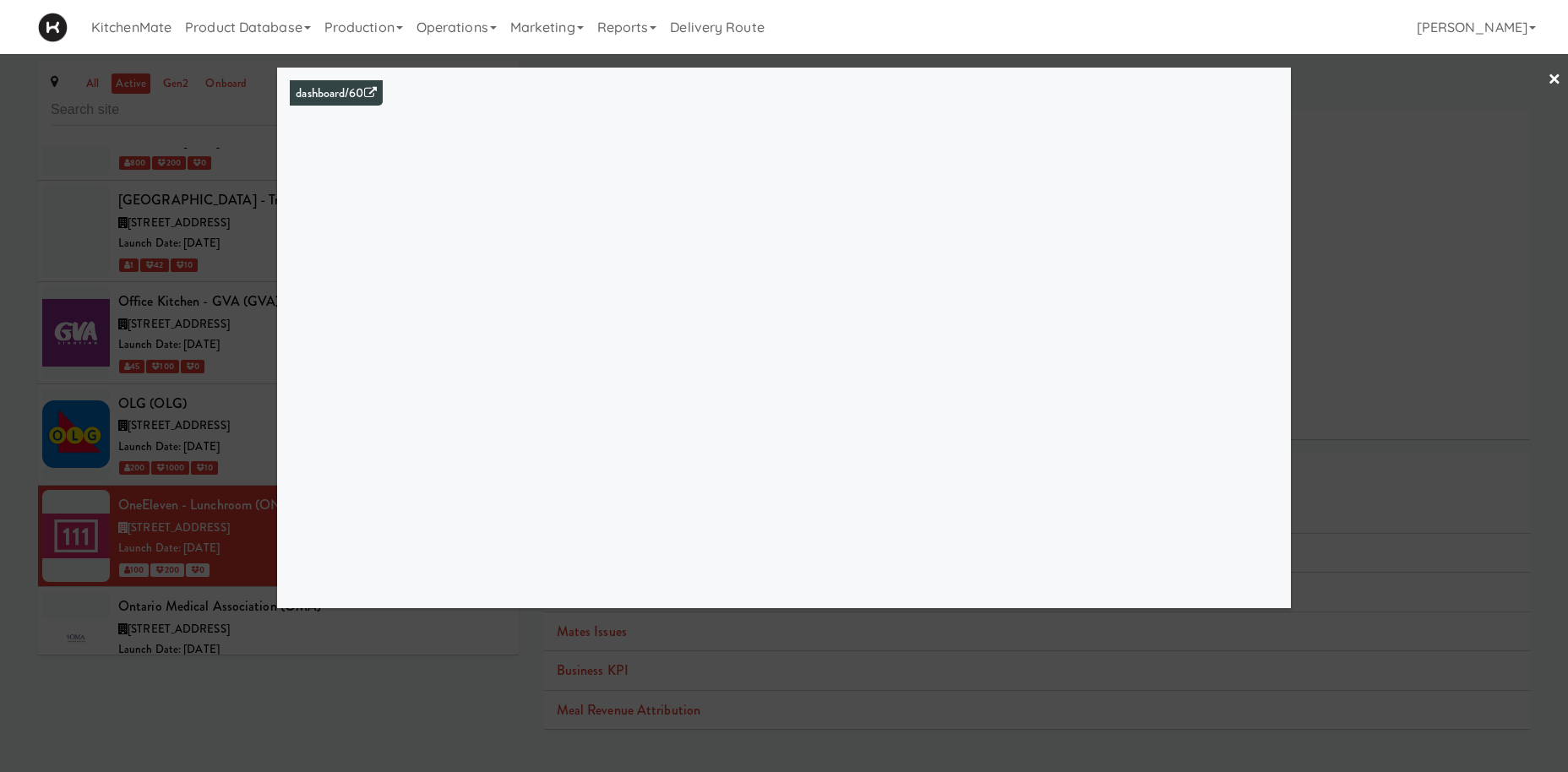
click at [13, 602] on div at bounding box center [784, 386] width 1568 height 772
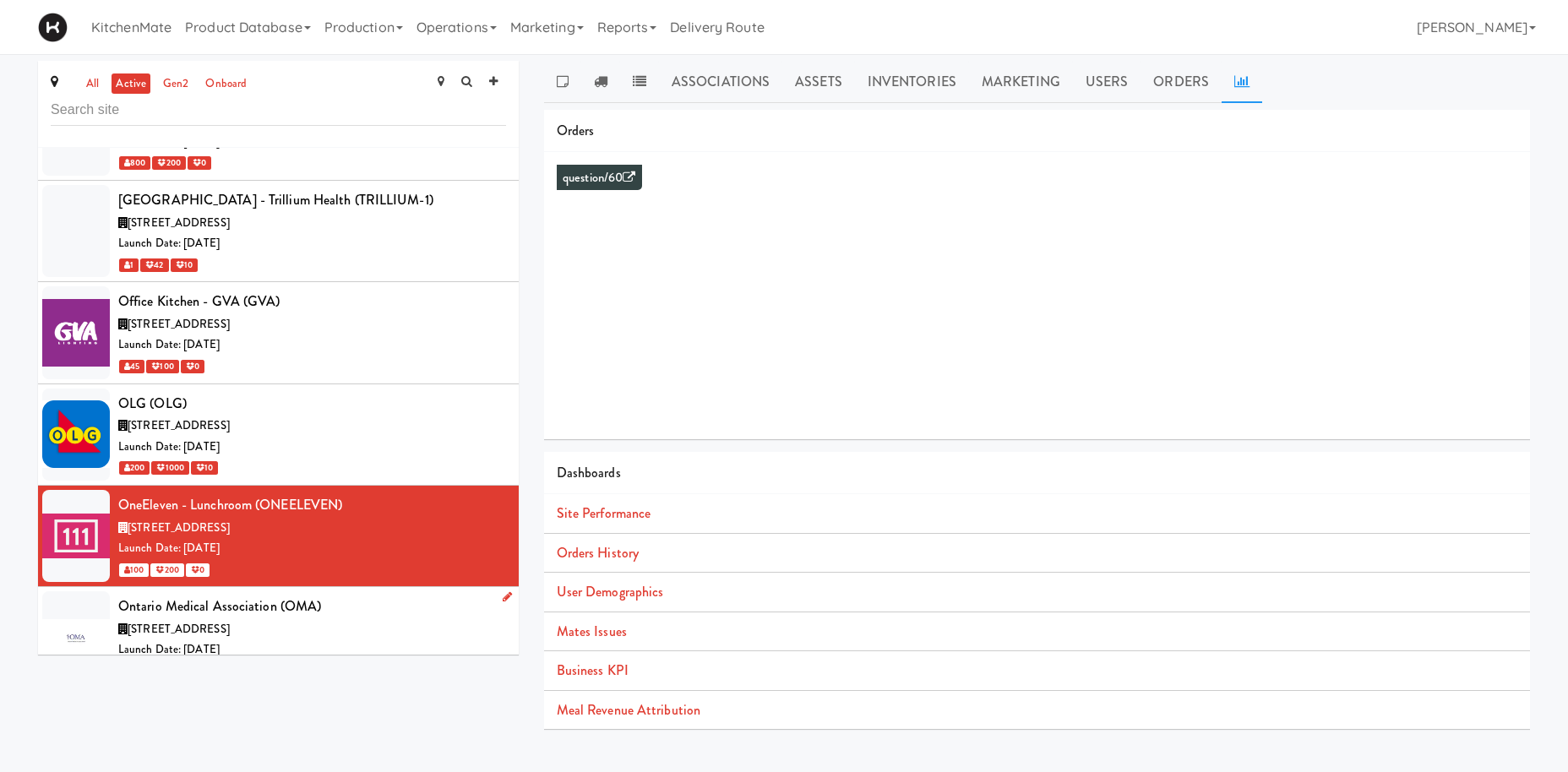
click at [199, 621] on span "150 Bloor Street West, Toronto Ontario" at bounding box center [179, 629] width 102 height 16
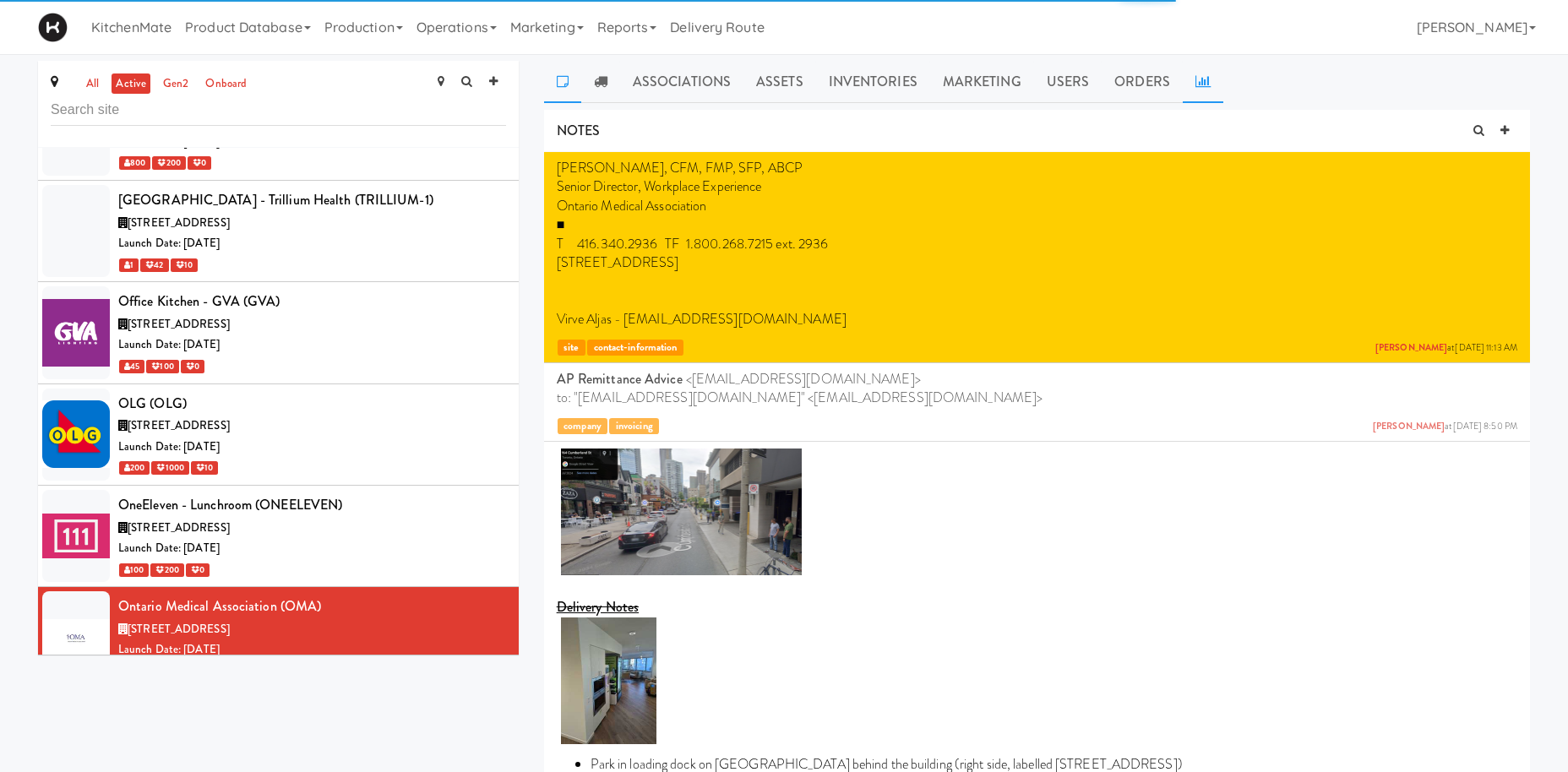
click at [1200, 72] on link at bounding box center [1202, 82] width 40 height 42
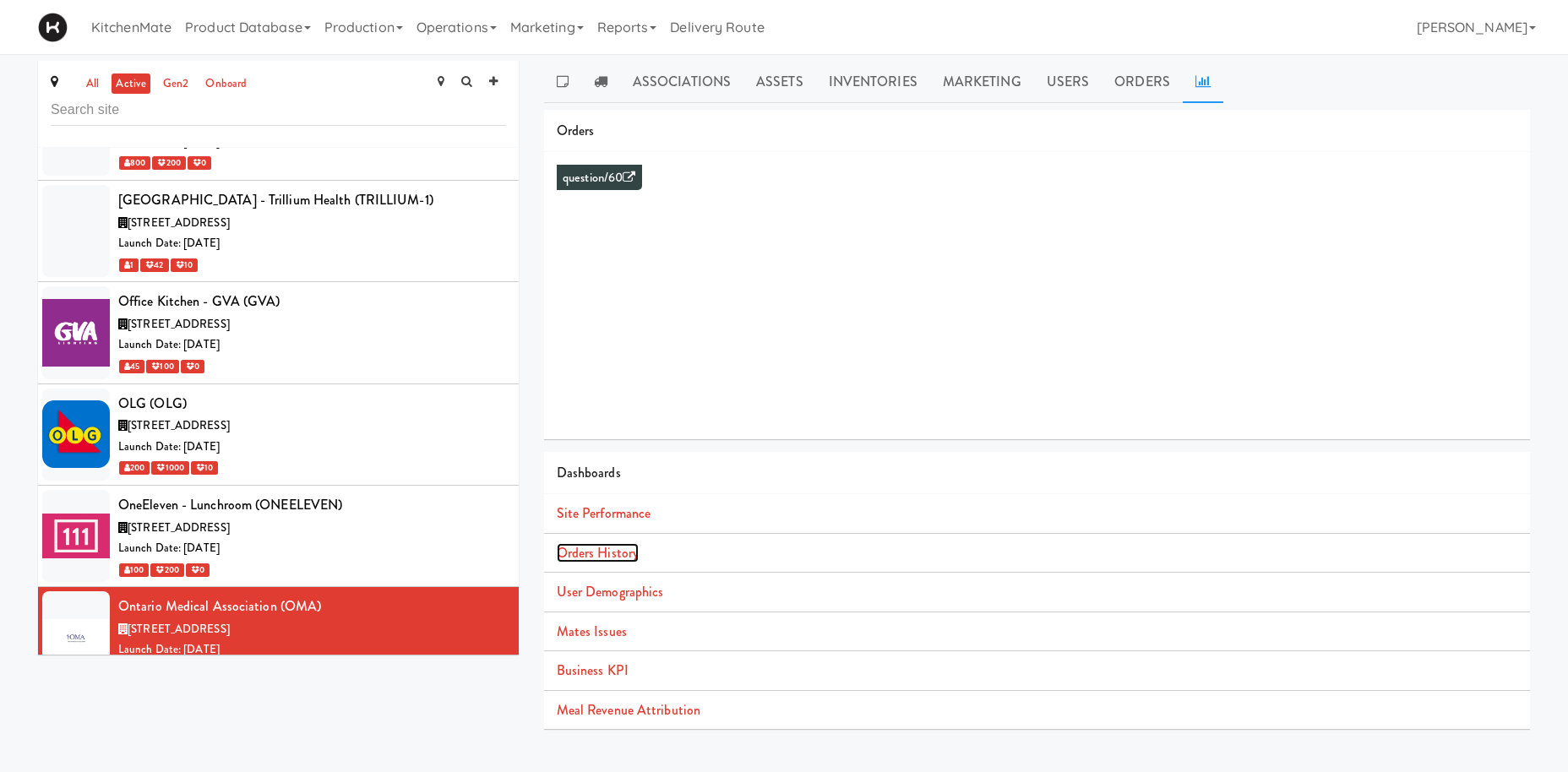
click at [633, 544] on link "Orders History" at bounding box center [597, 552] width 82 height 20
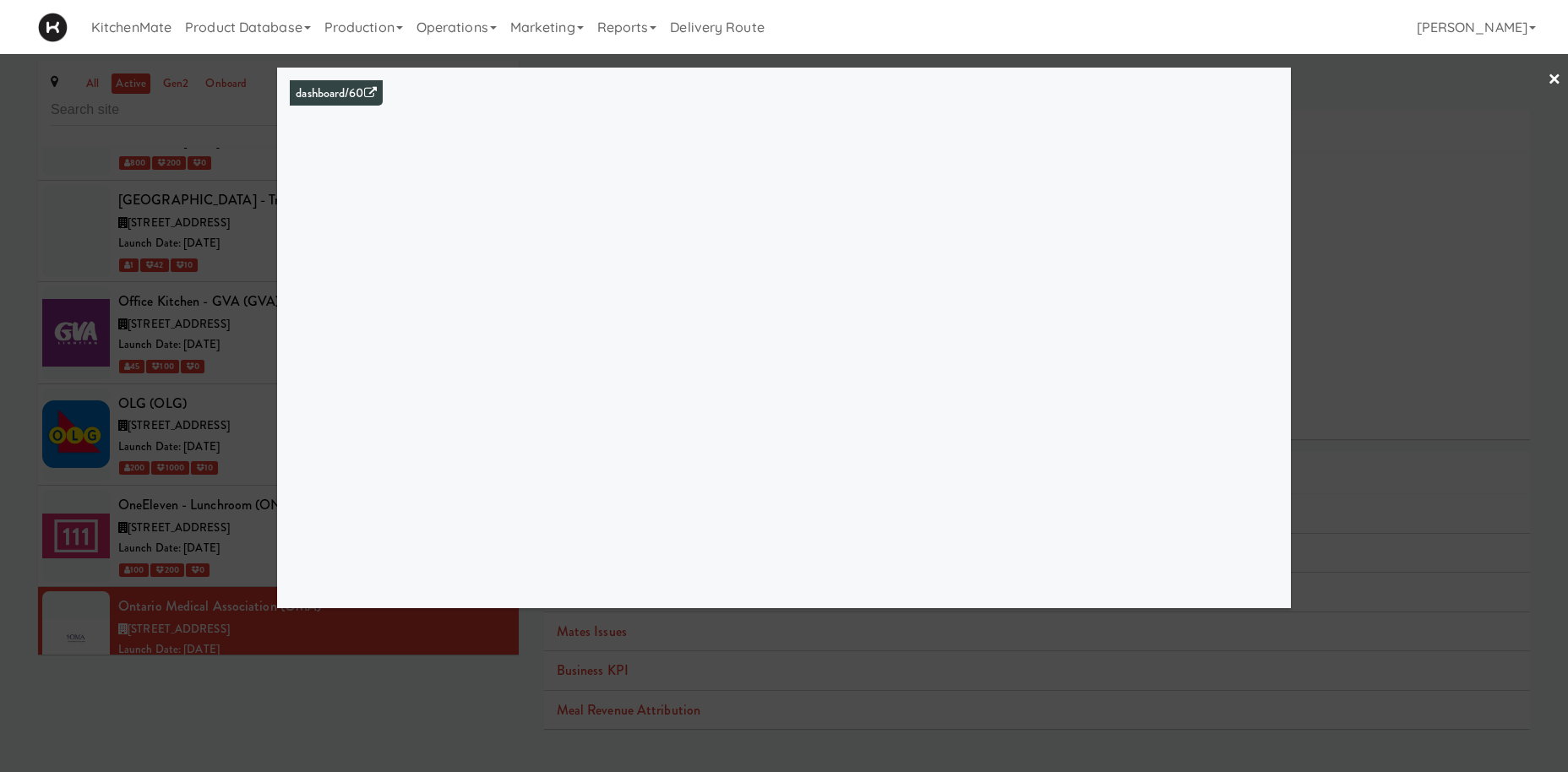
click at [131, 447] on div at bounding box center [784, 386] width 1568 height 772
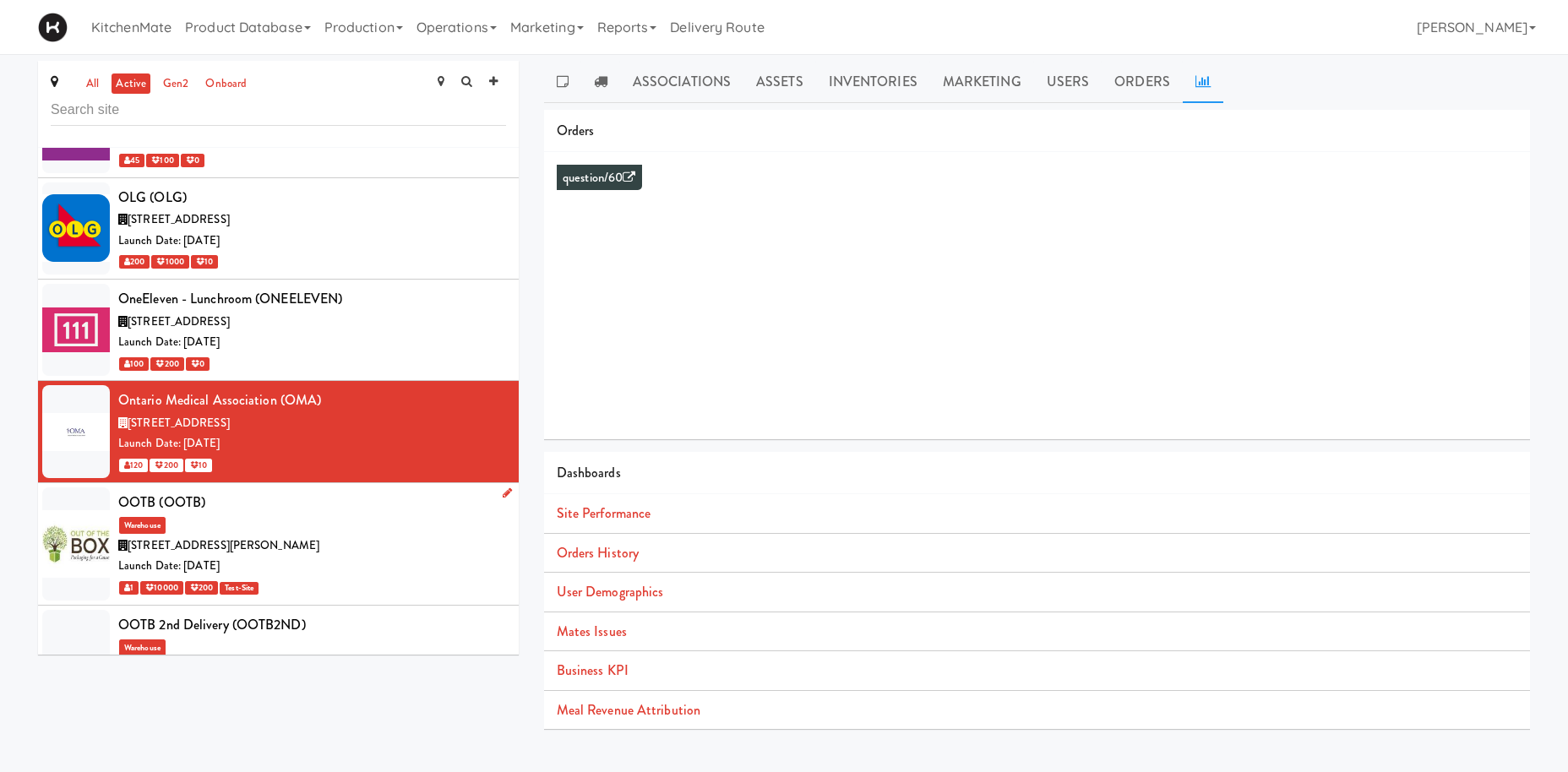
scroll to position [7067, 0]
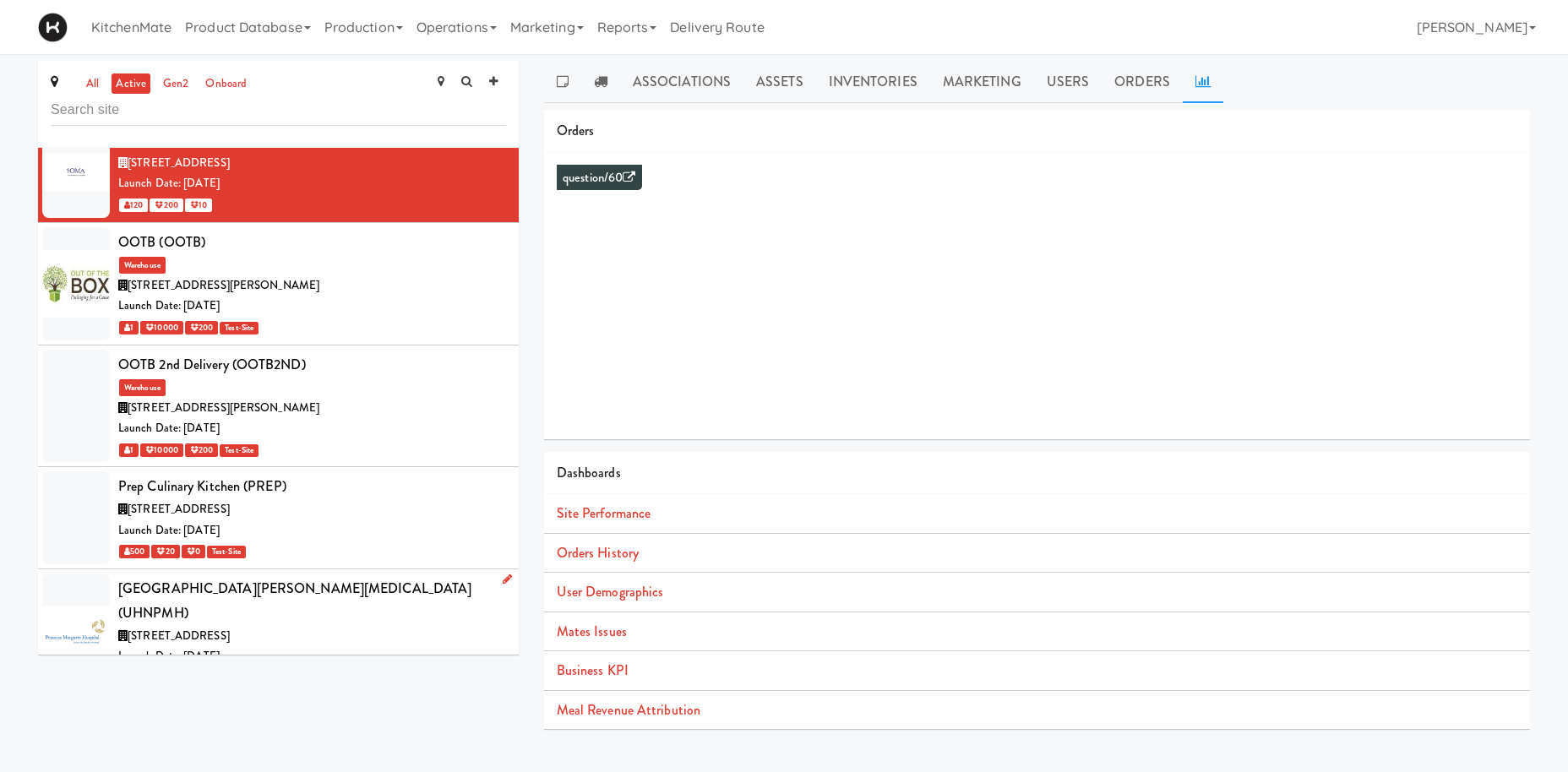
click at [351, 626] on div "610 University Ave, Toronto ON" at bounding box center [312, 636] width 387 height 21
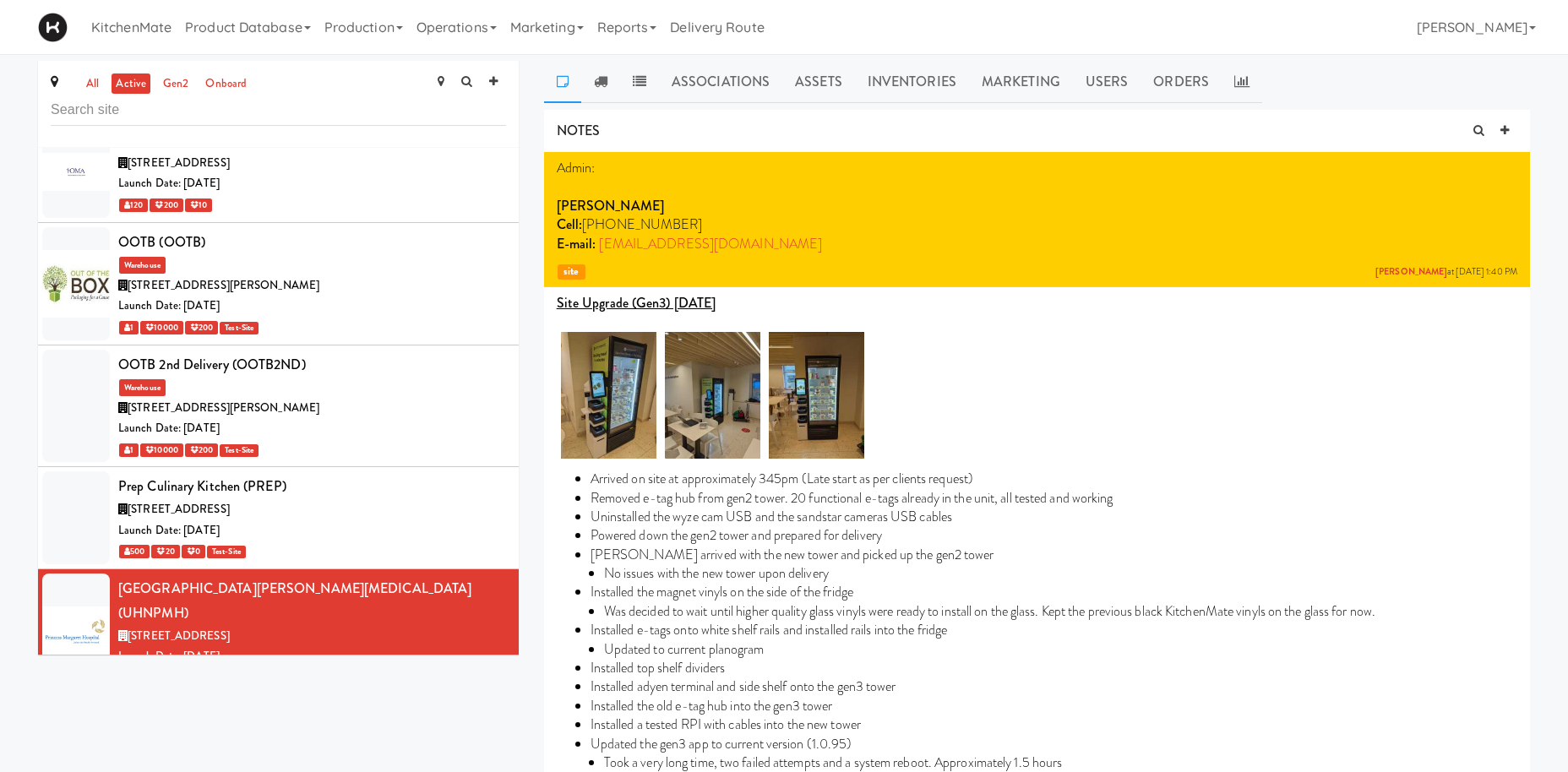
drag, startPoint x: 1237, startPoint y: 70, endPoint x: 1212, endPoint y: 129, distance: 64.1
click at [1237, 72] on link at bounding box center [1241, 82] width 40 height 42
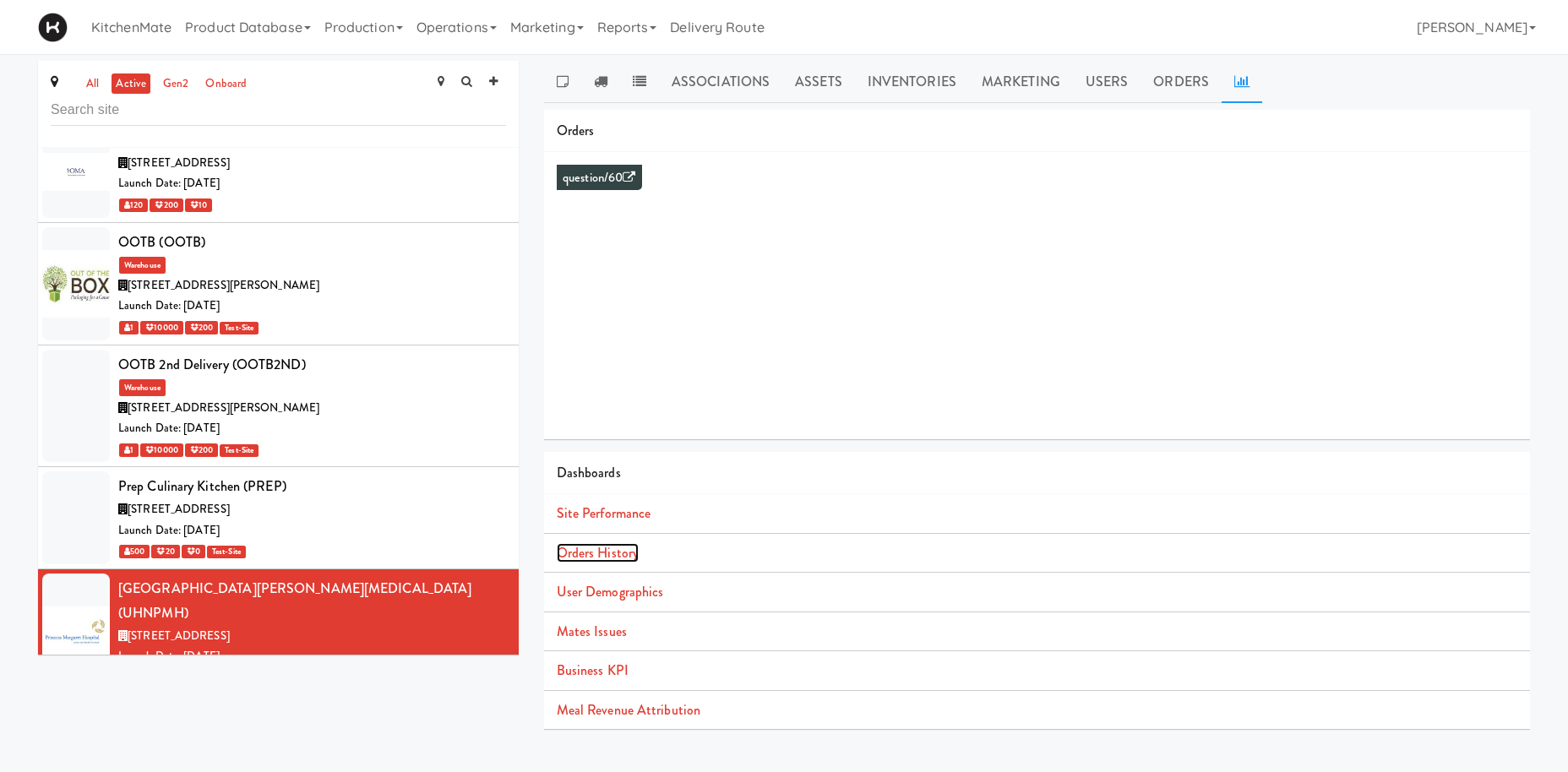
click at [617, 550] on link "Orders History" at bounding box center [597, 552] width 82 height 20
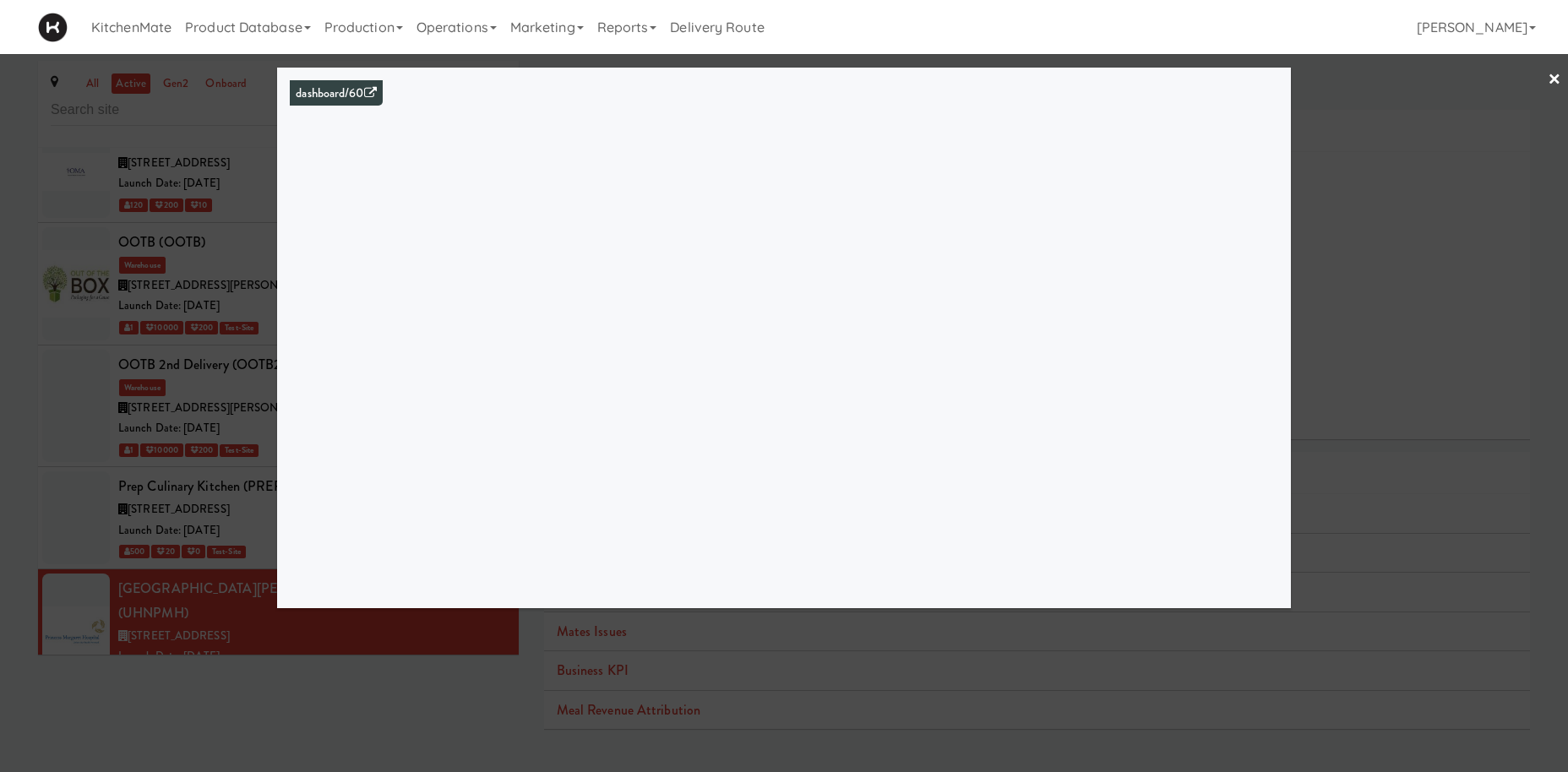
click at [167, 405] on div at bounding box center [784, 386] width 1568 height 772
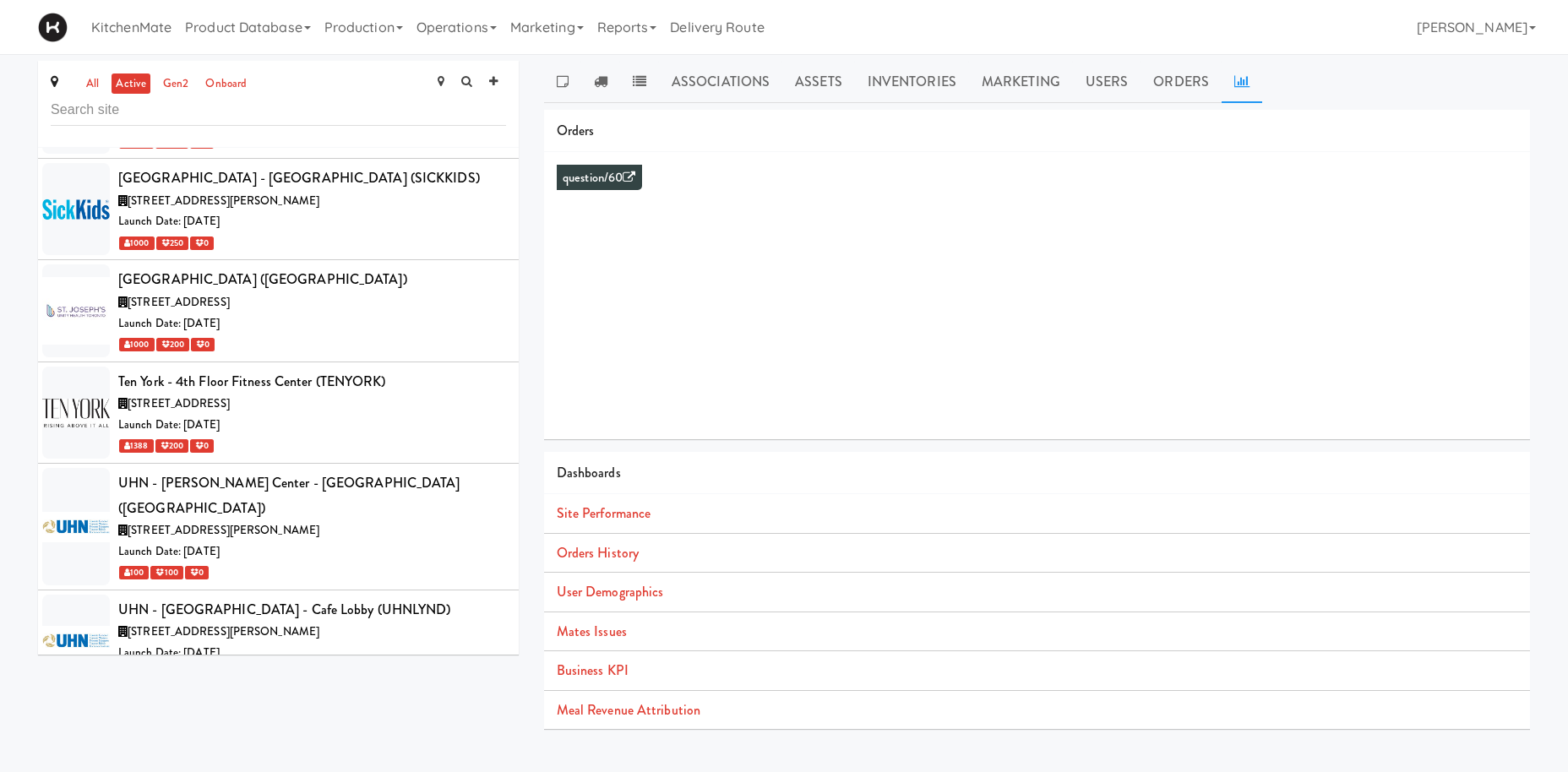
scroll to position [54, 0]
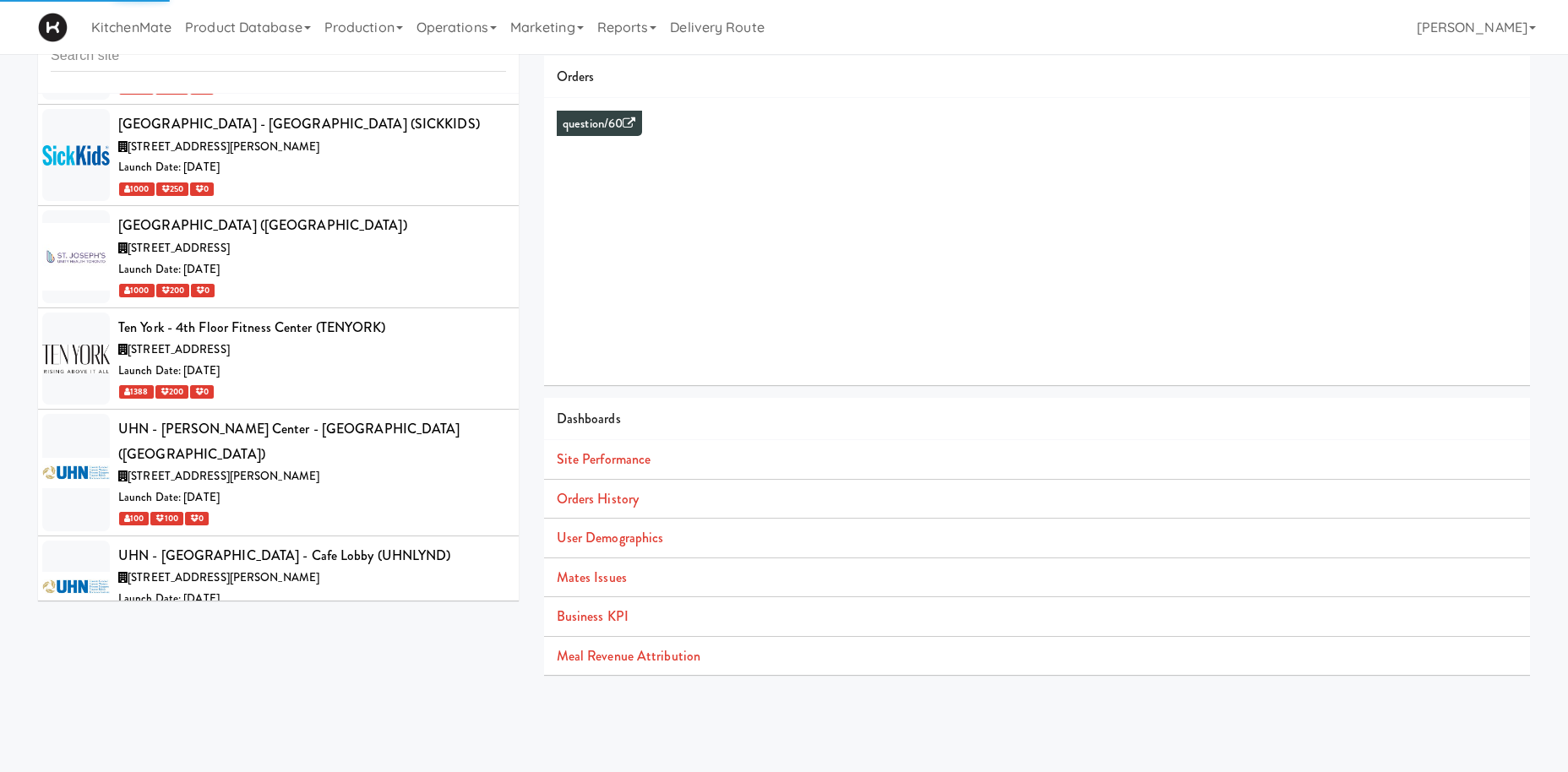
click at [296, 726] on div "William Thomas Digital (WTD)" at bounding box center [312, 739] width 387 height 26
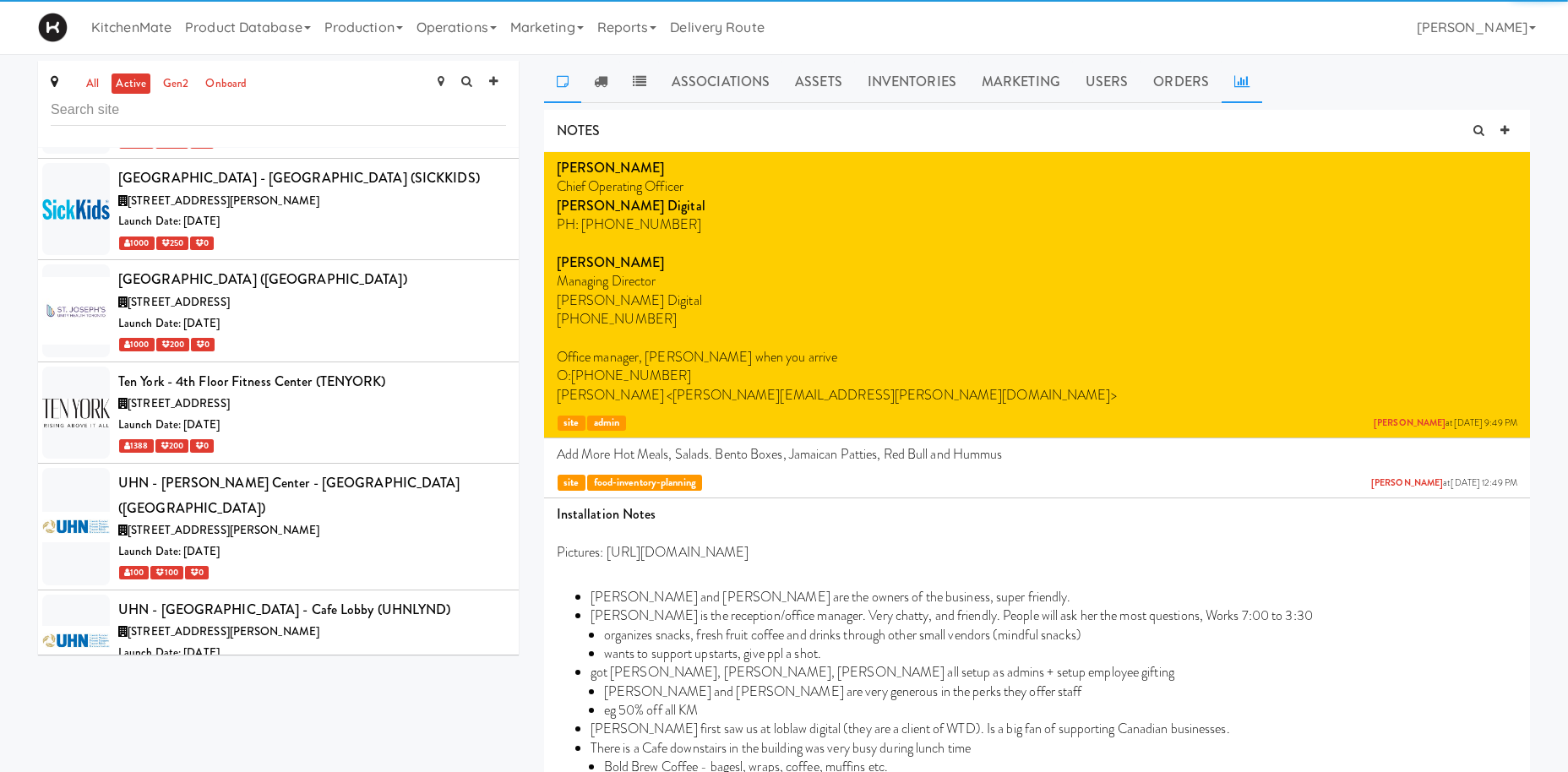
click at [1235, 77] on icon at bounding box center [1242, 82] width 15 height 14
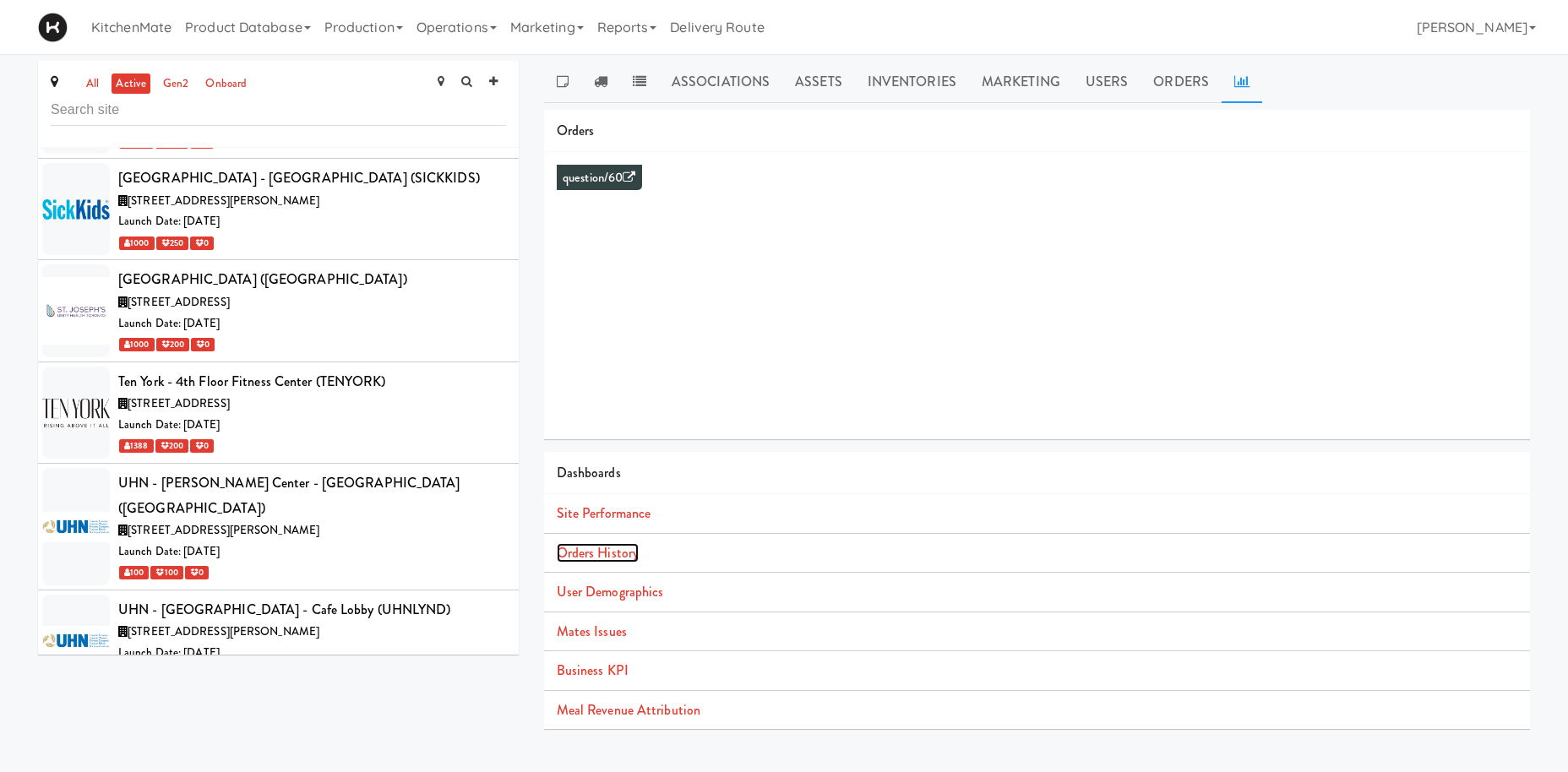
click at [624, 550] on link "Orders History" at bounding box center [597, 552] width 82 height 20
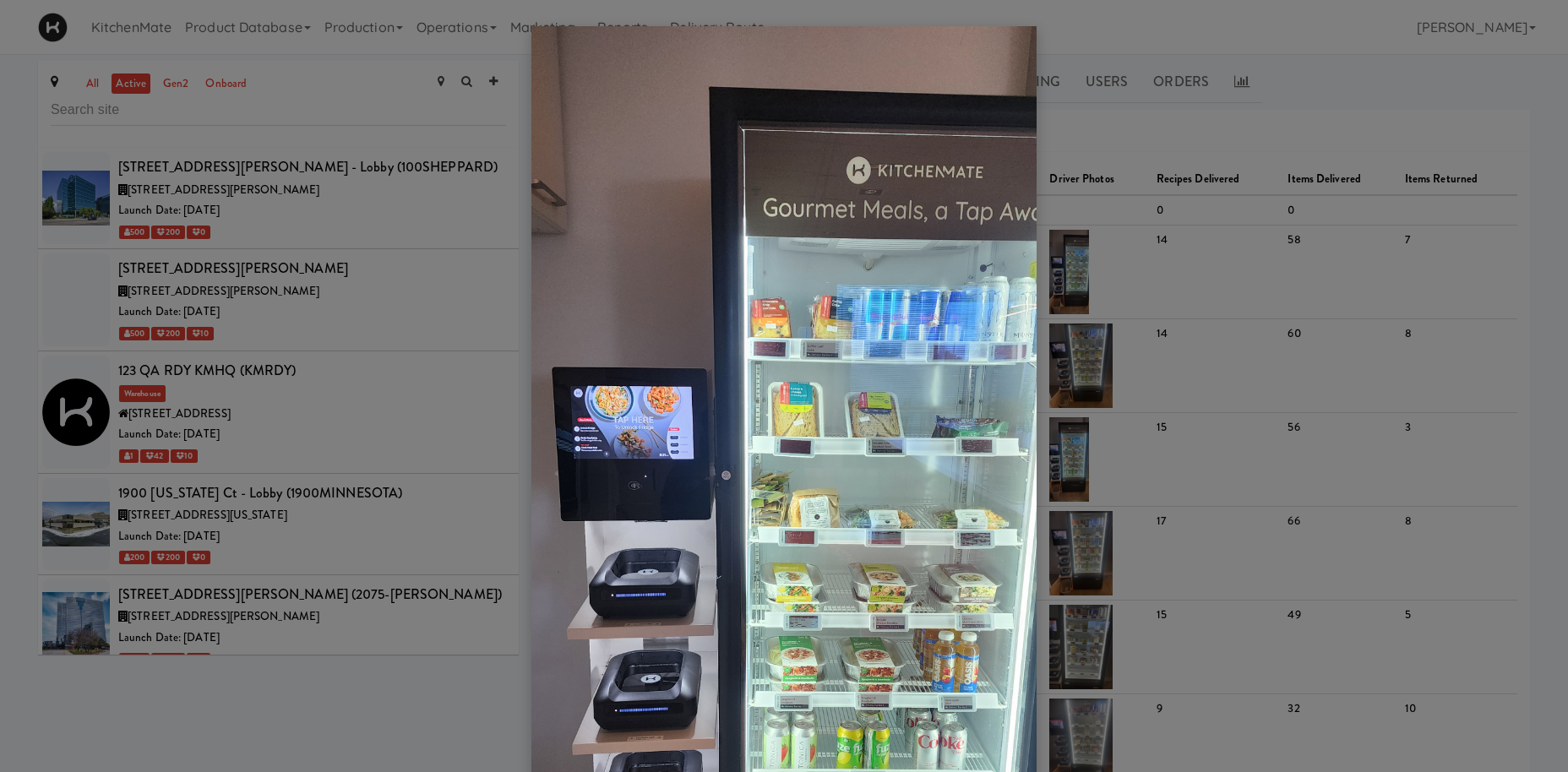
scroll to position [6280, 0]
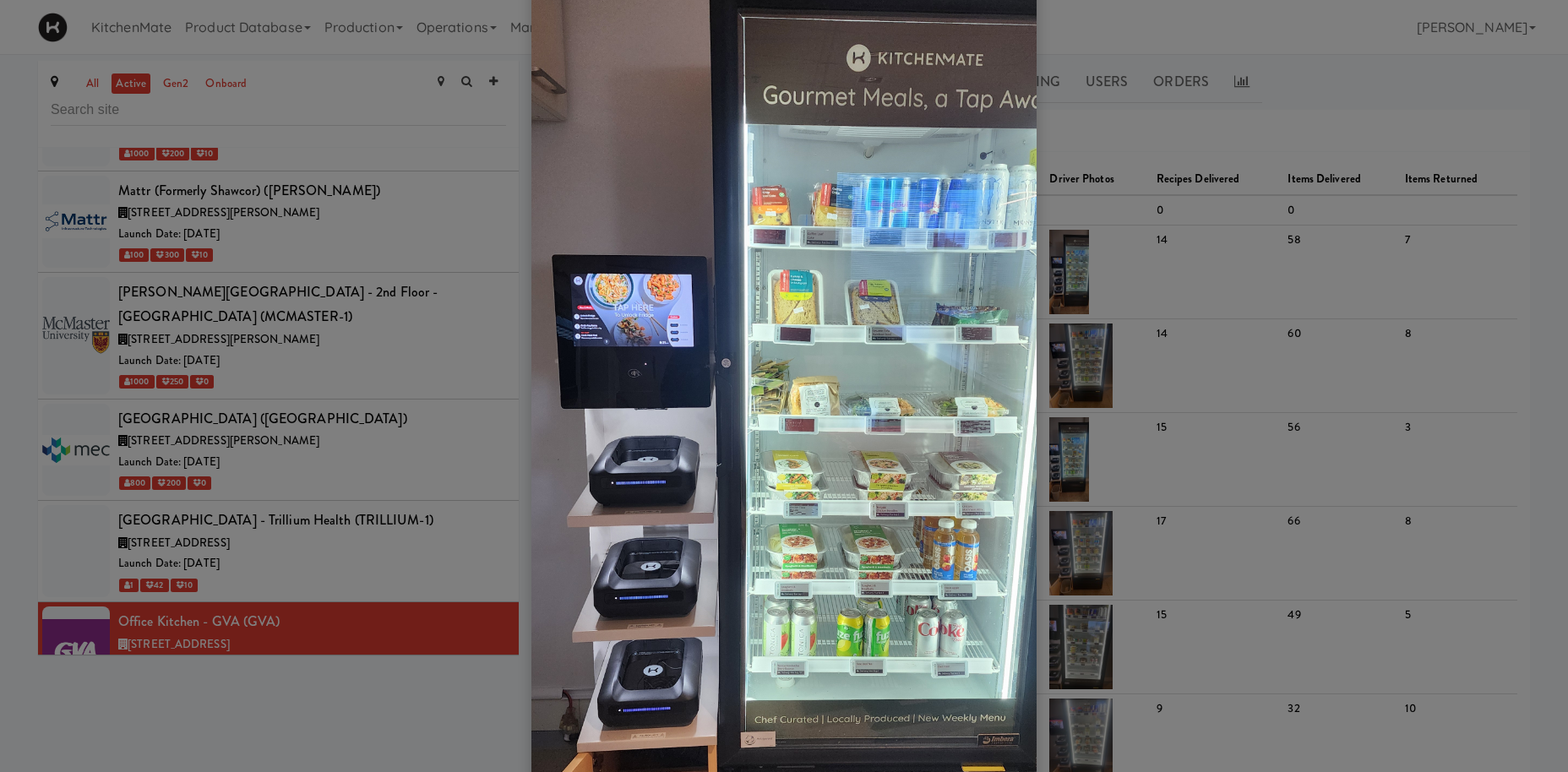
click at [377, 410] on div at bounding box center [784, 386] width 1568 height 772
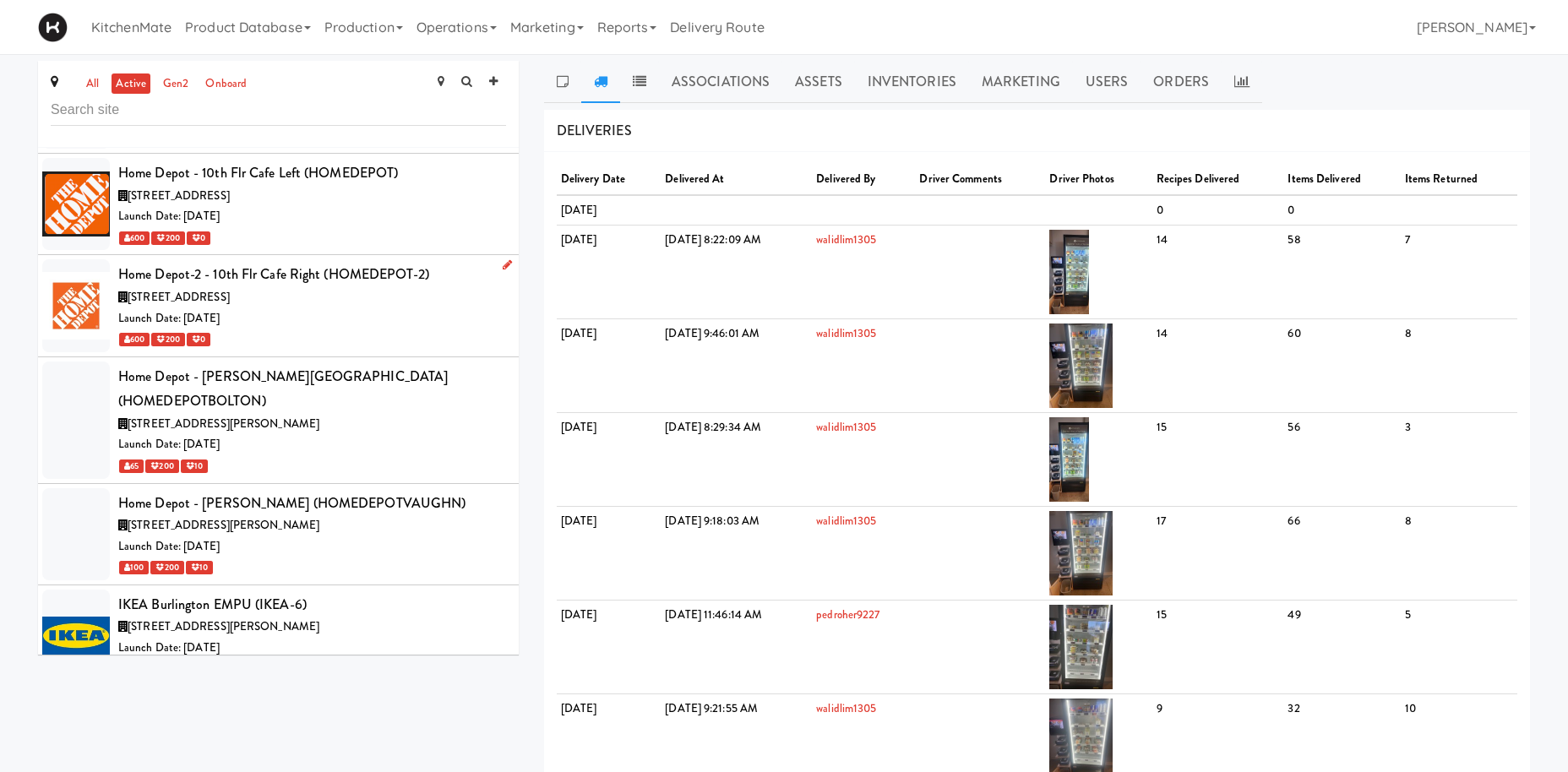
scroll to position [3716, 0]
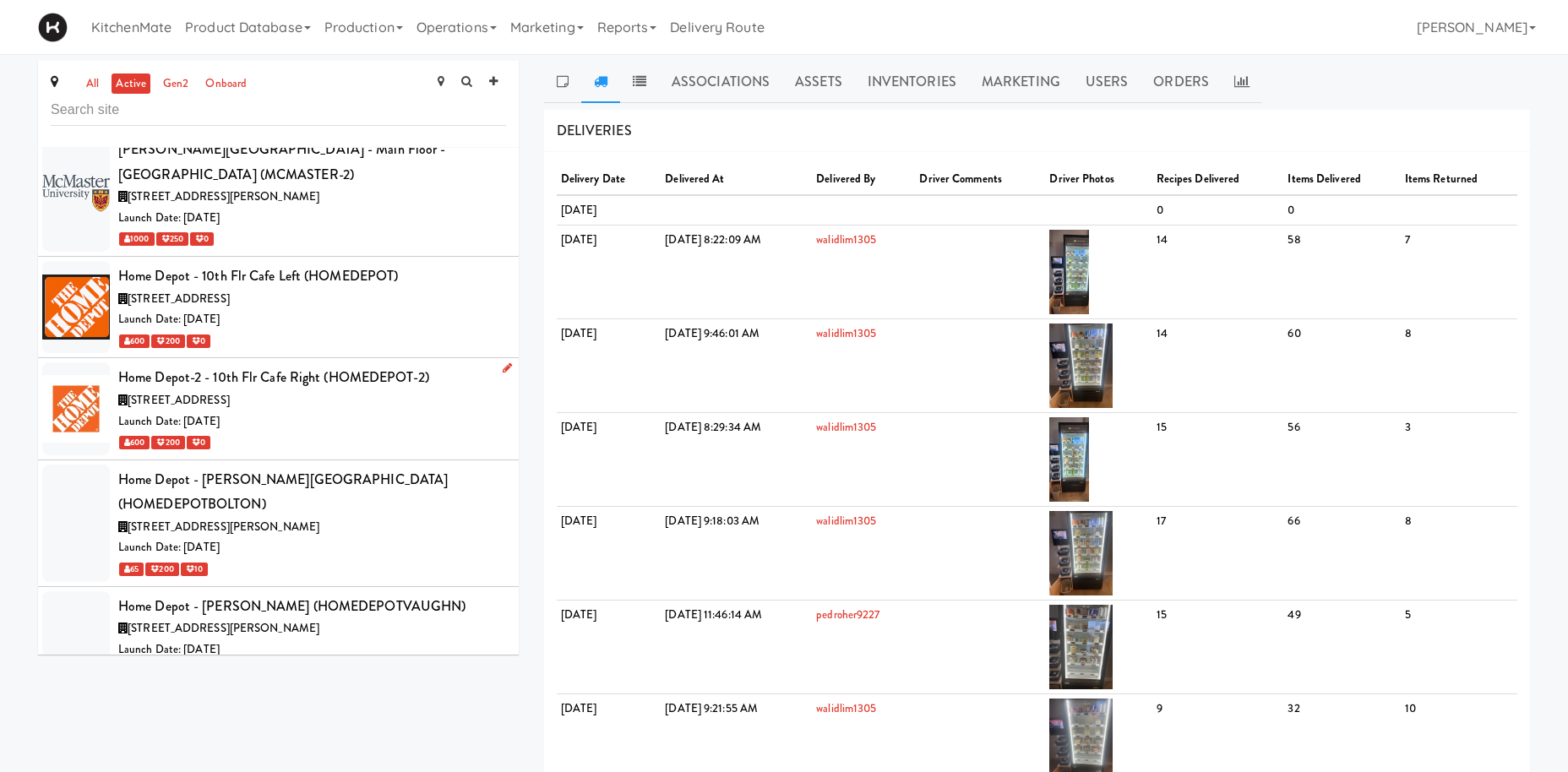
click at [368, 411] on div "Launch Date: Oct 28, 2024" at bounding box center [312, 422] width 387 height 21
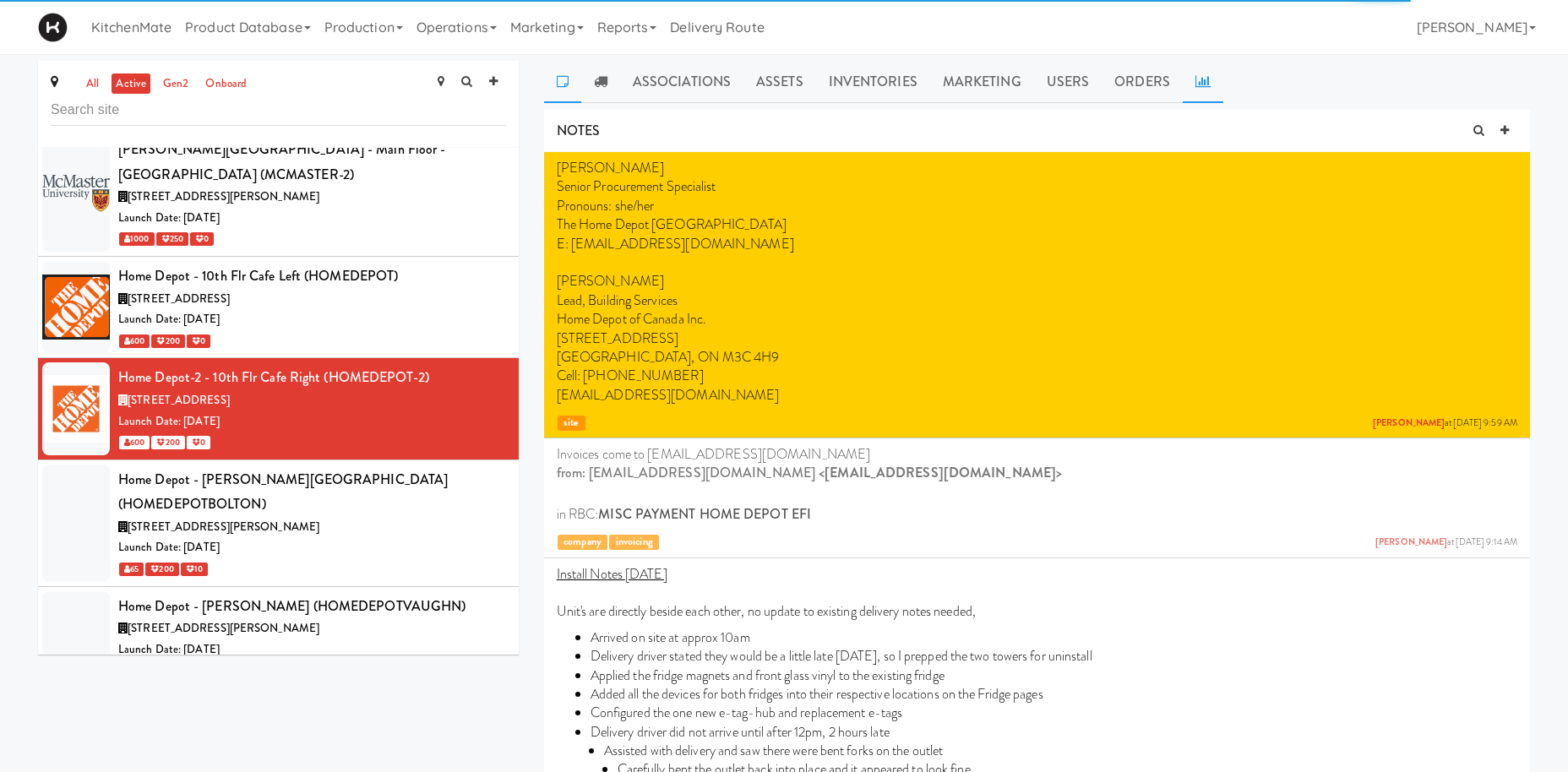
click at [1195, 83] on icon at bounding box center [1203, 82] width 15 height 14
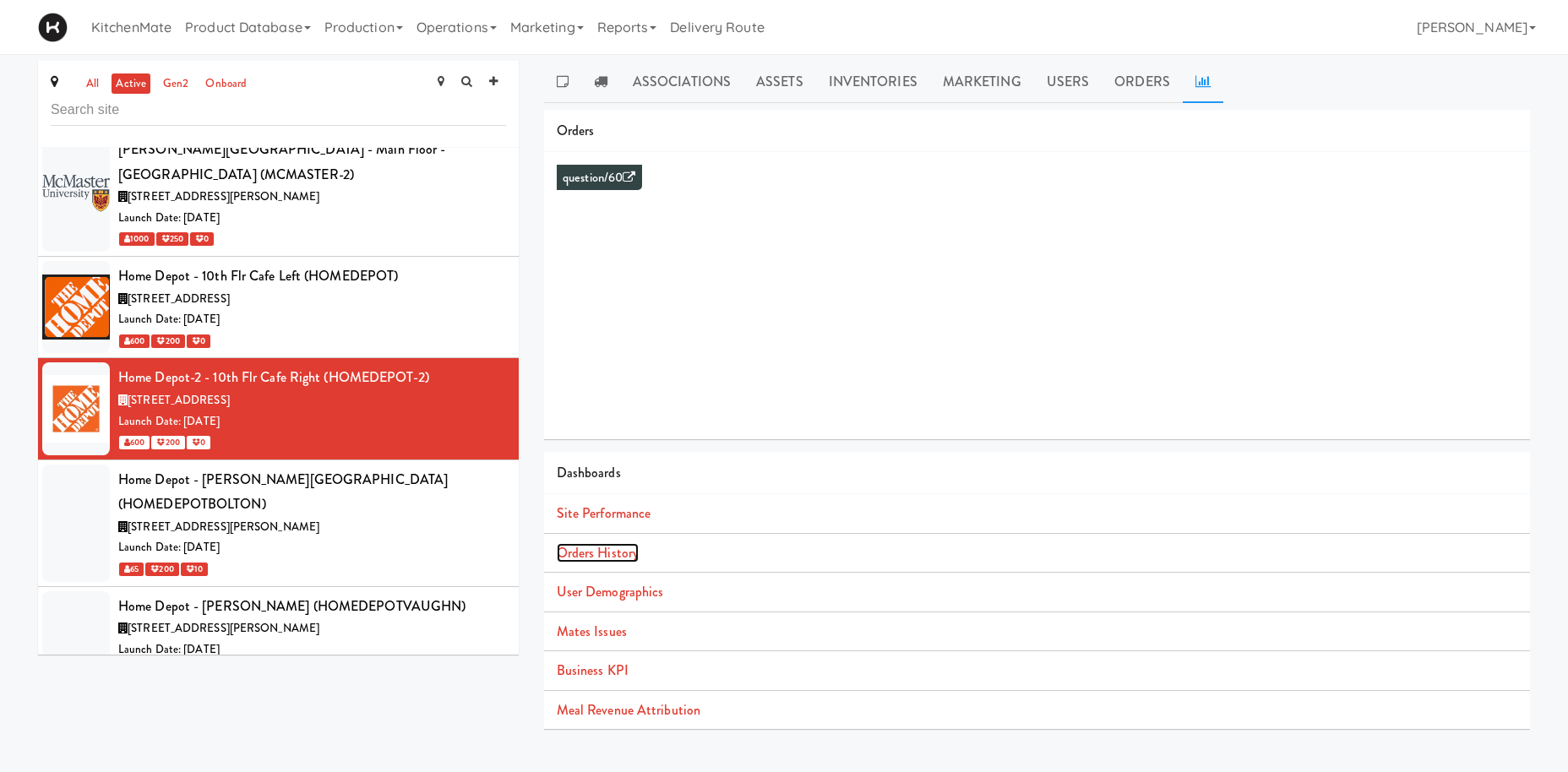
click at [623, 553] on link "Orders History" at bounding box center [597, 552] width 82 height 20
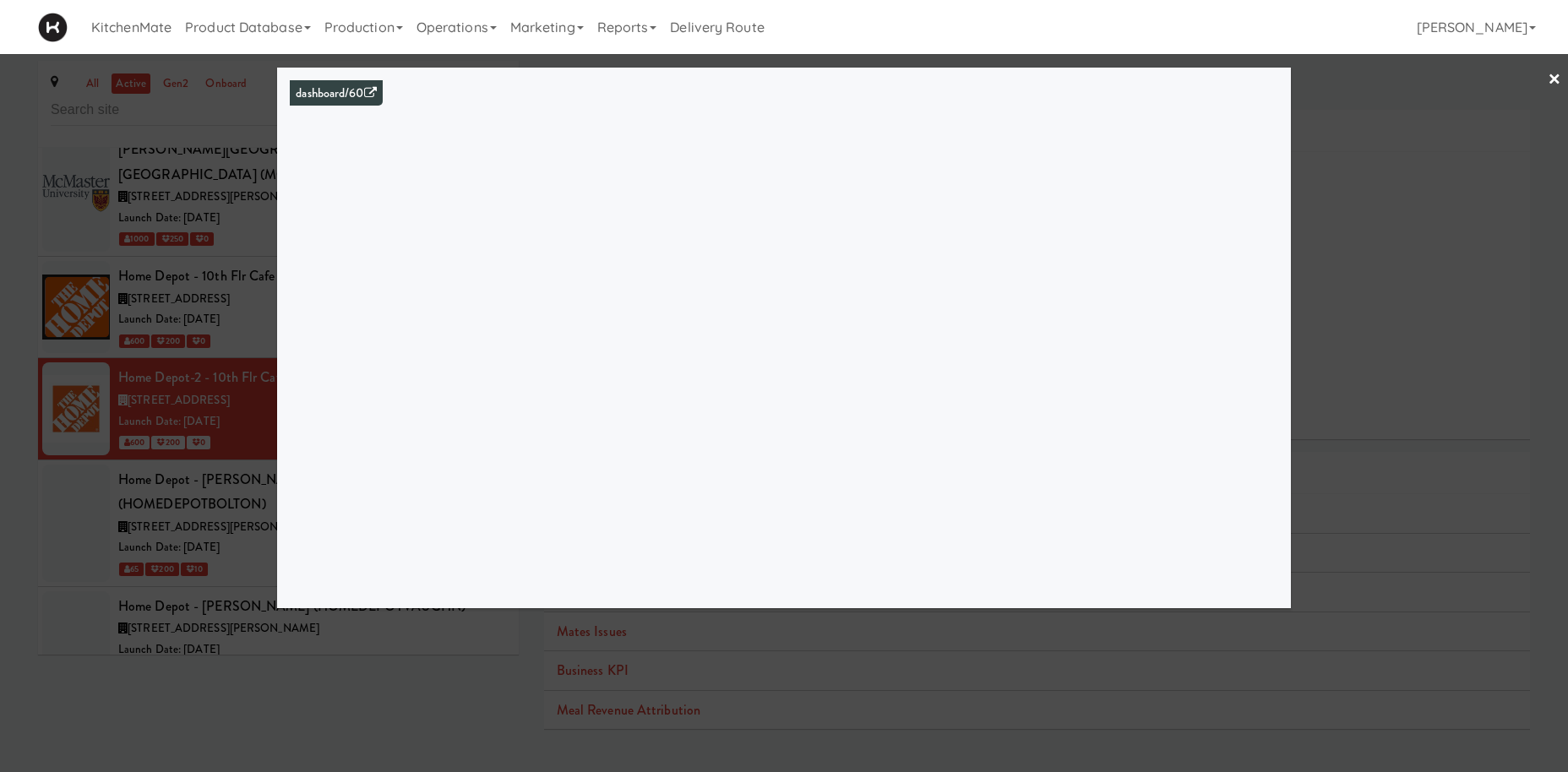
click at [88, 416] on div at bounding box center [784, 386] width 1568 height 772
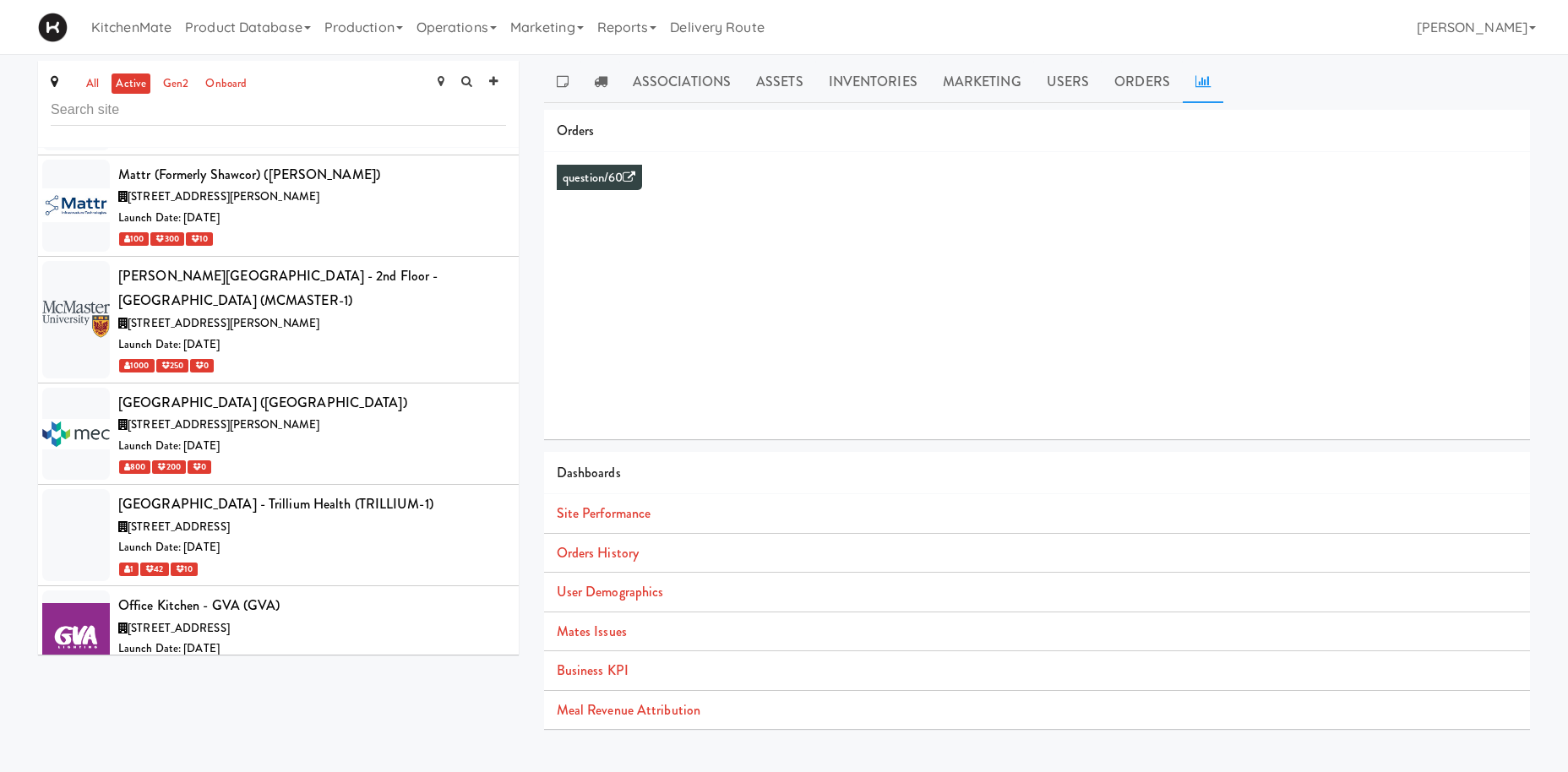
scroll to position [6397, 0]
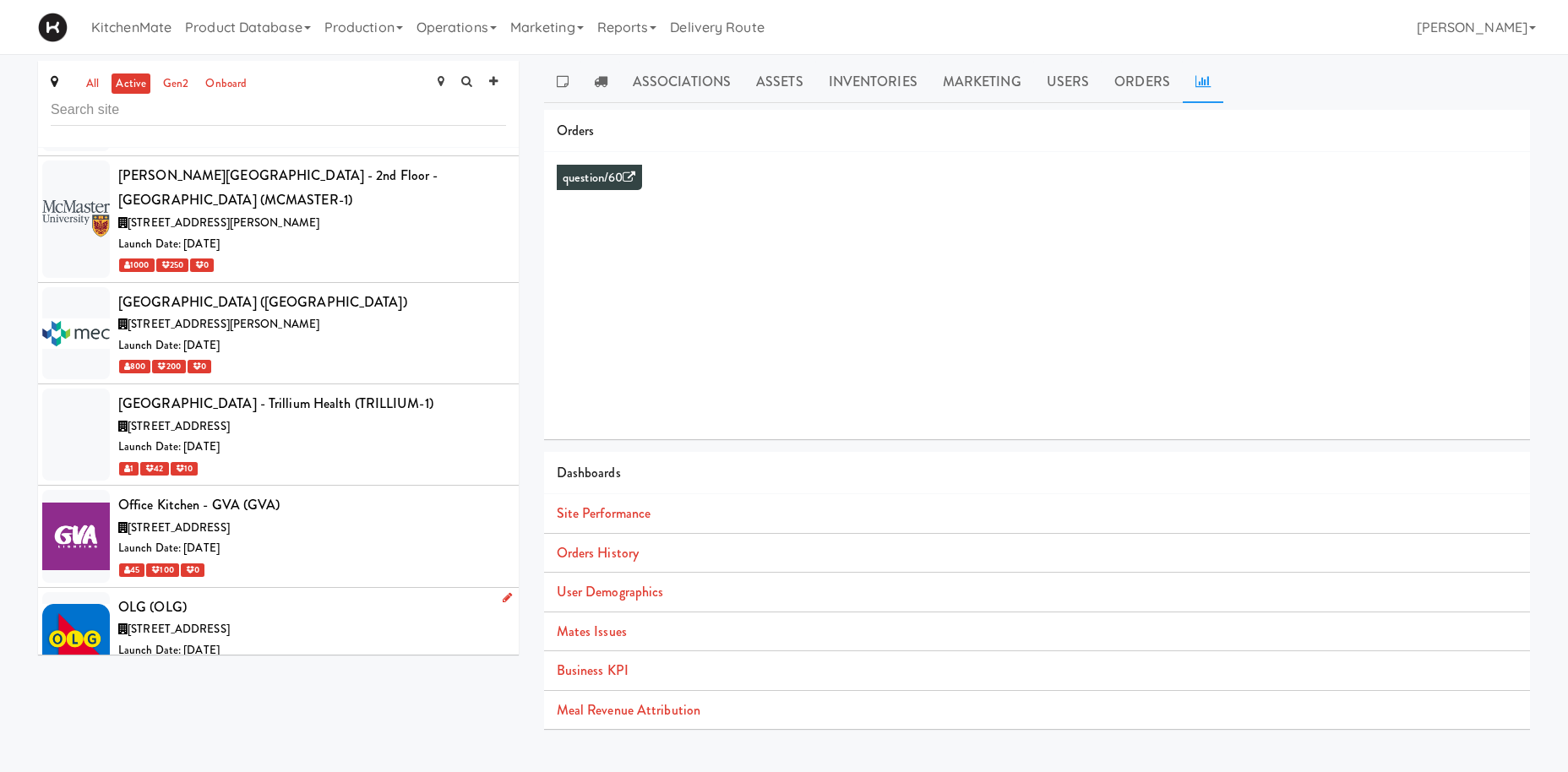
click at [309, 619] on div "4120 Yonge St, Toronto ON" at bounding box center [312, 629] width 387 height 21
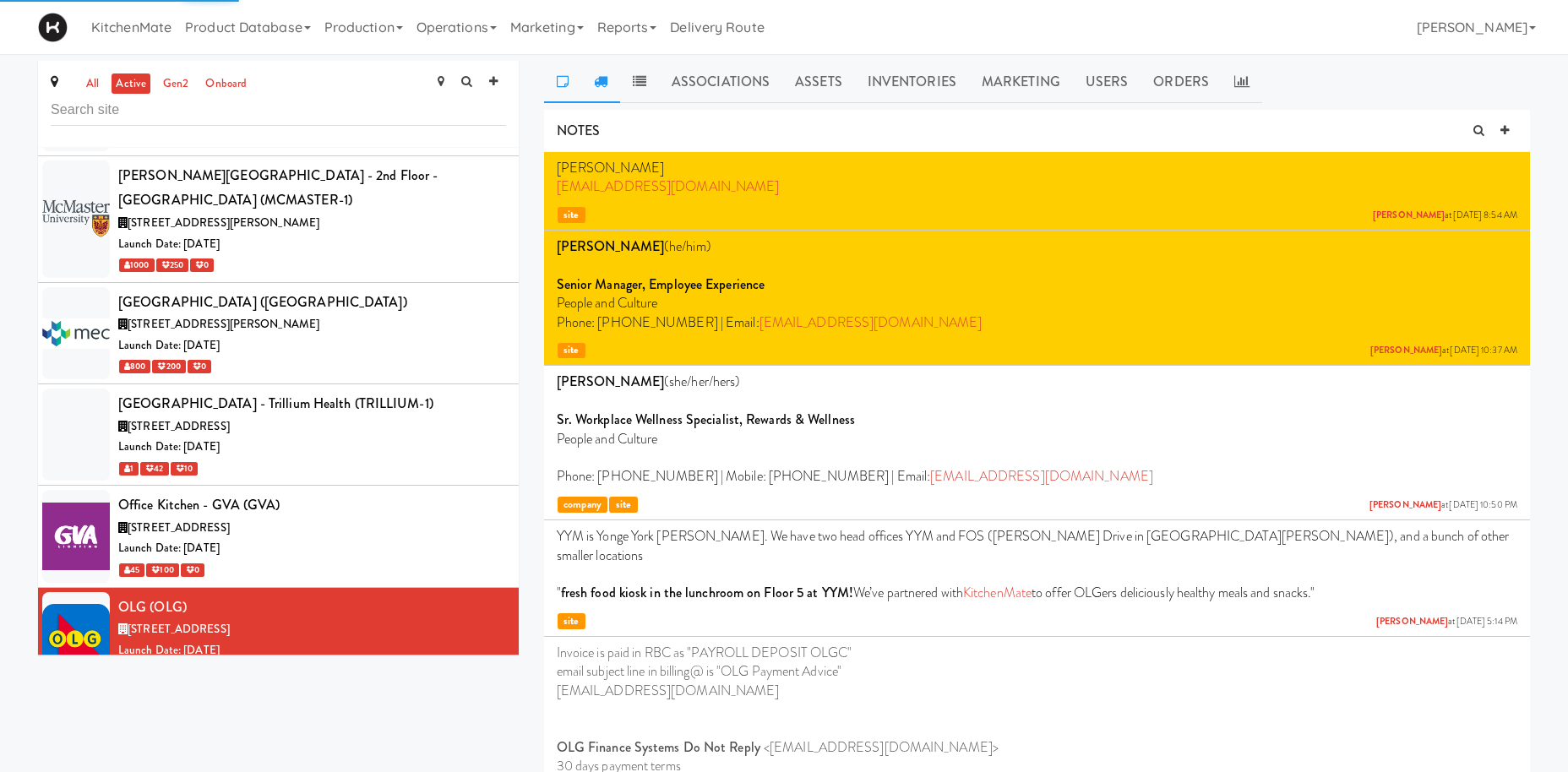
click at [589, 76] on link at bounding box center [600, 82] width 39 height 42
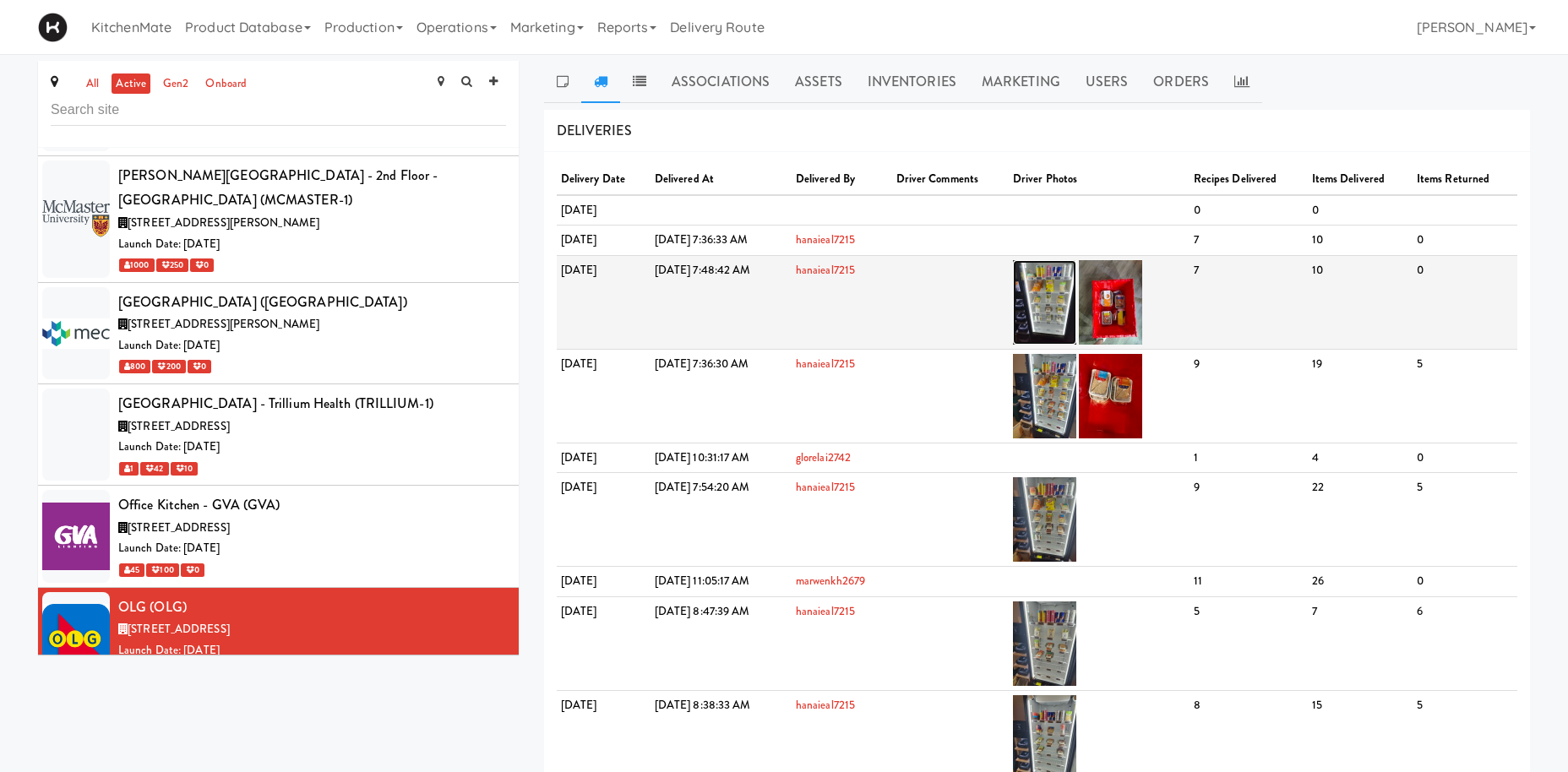
click at [1076, 301] on img at bounding box center [1044, 302] width 64 height 84
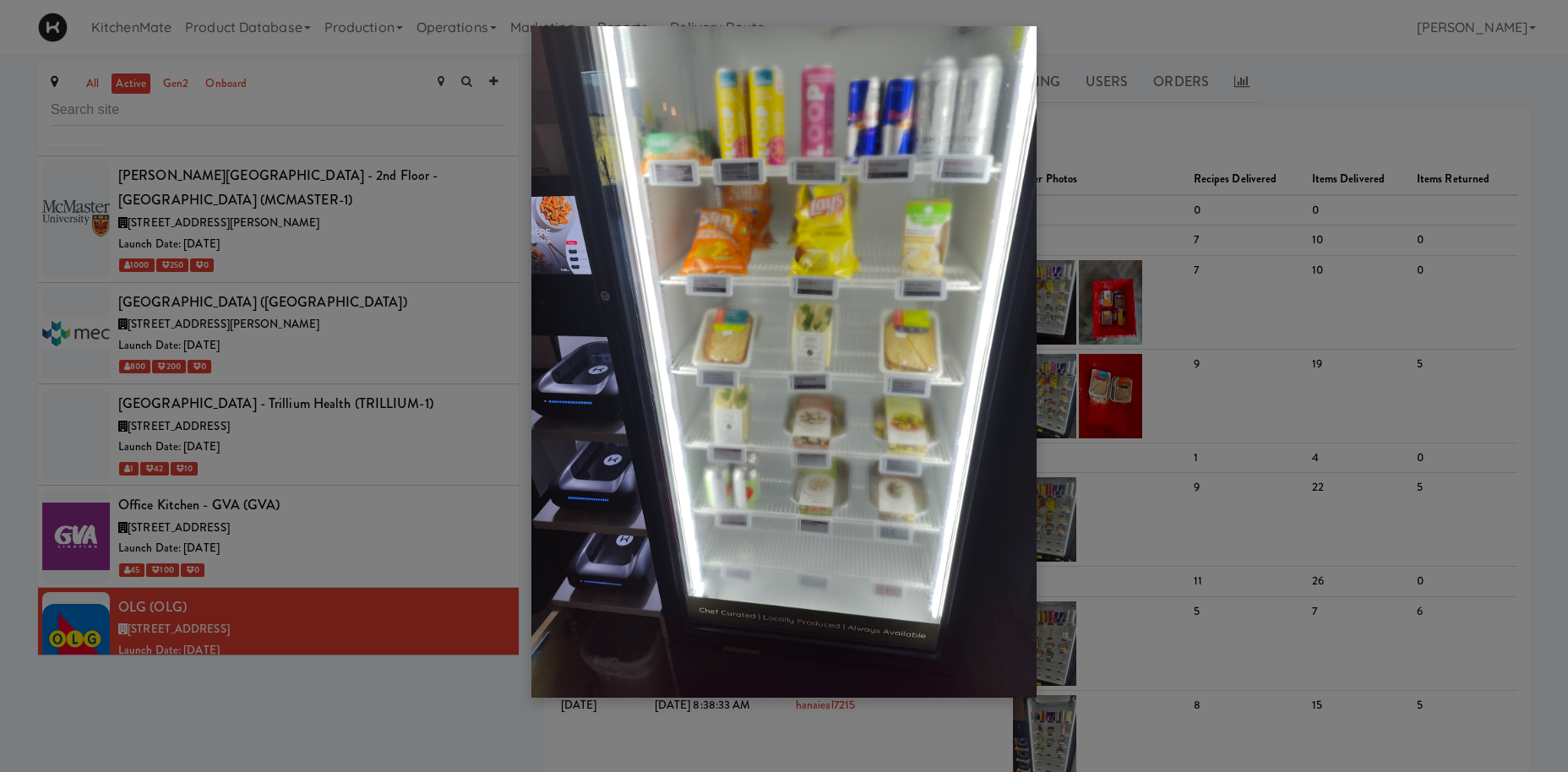
click at [305, 394] on div at bounding box center [784, 386] width 1568 height 772
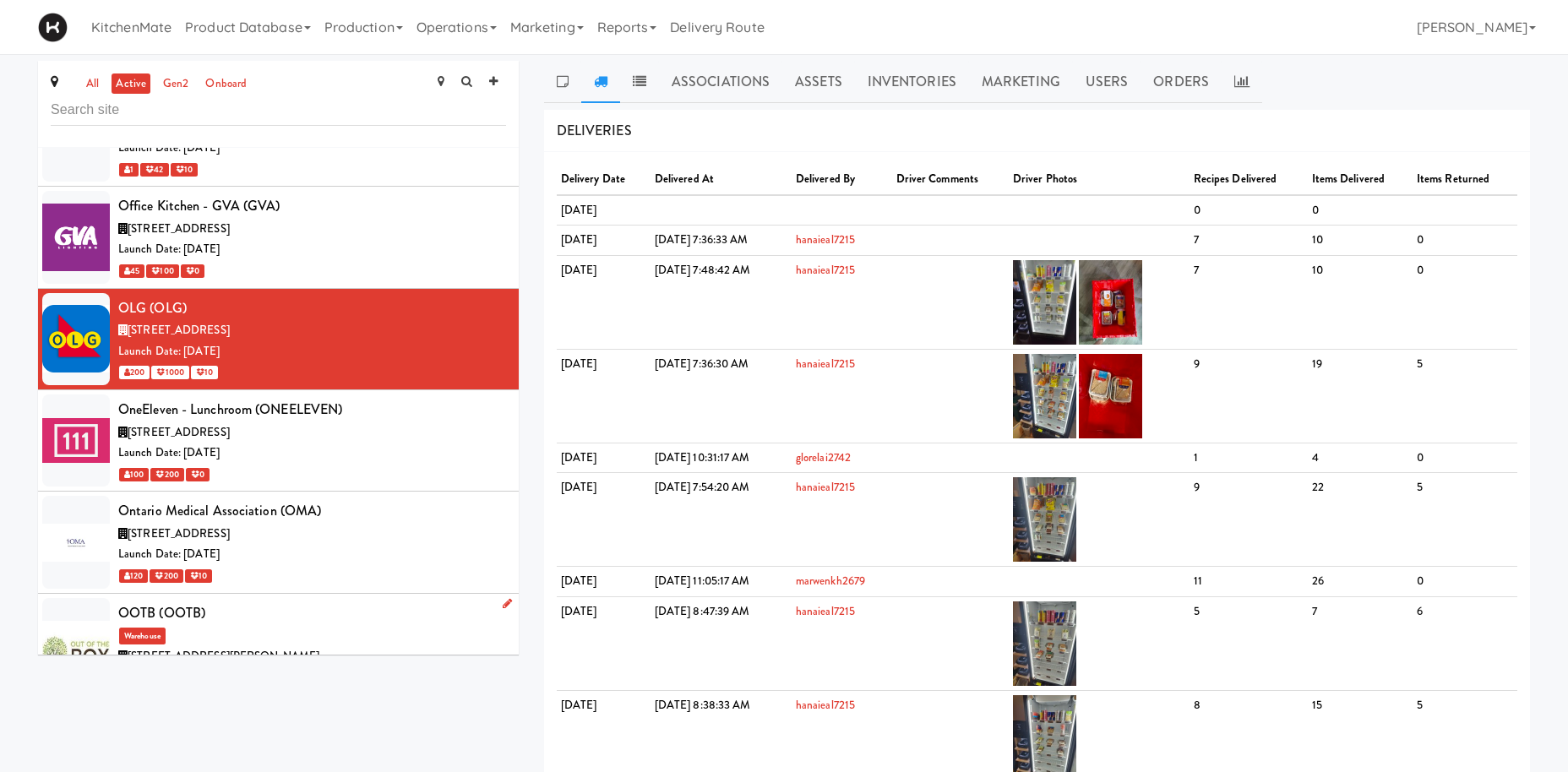
scroll to position [6746, 0]
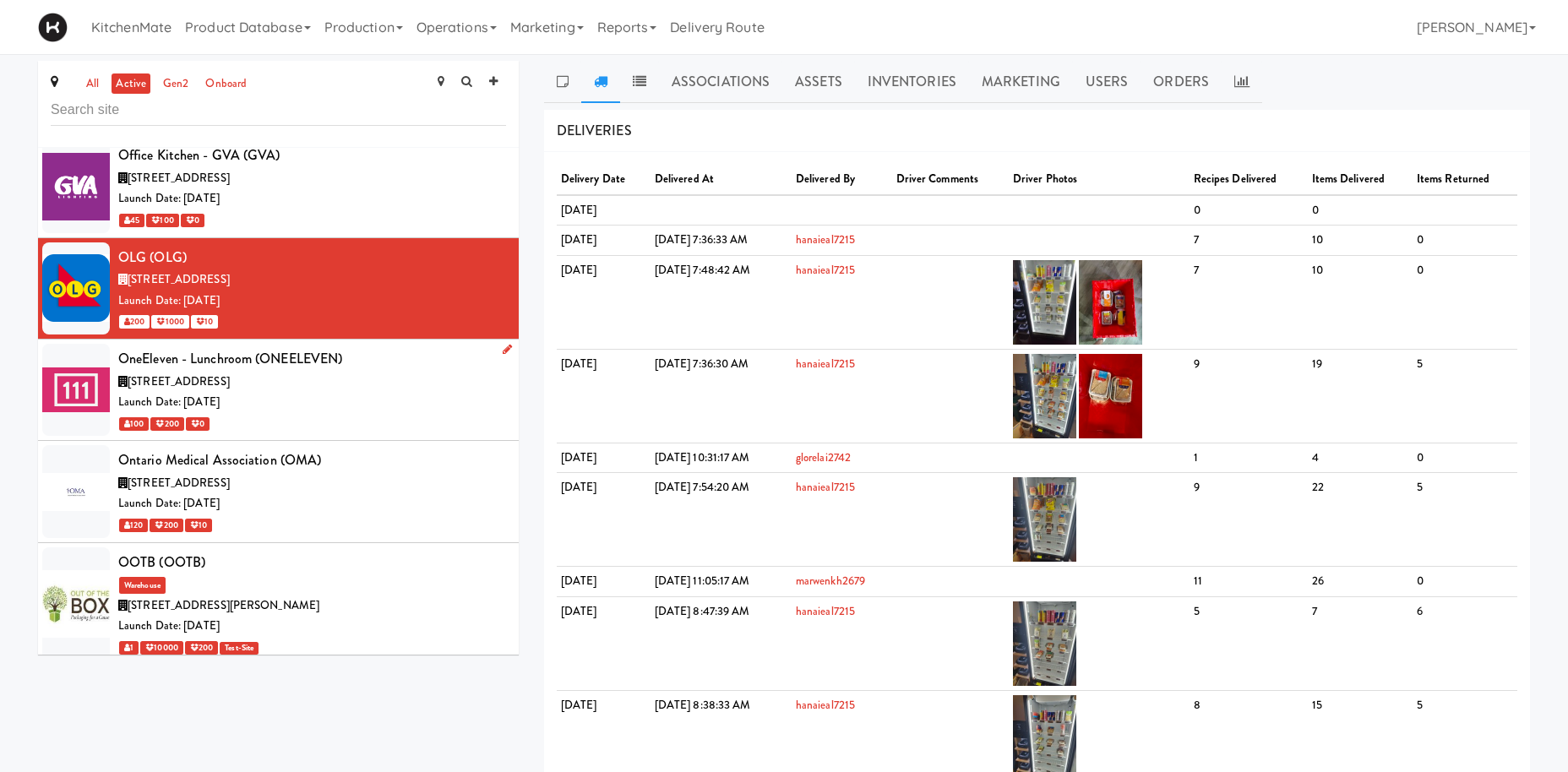
click at [374, 372] on div "325 Front St W, Toronto ON" at bounding box center [312, 382] width 387 height 21
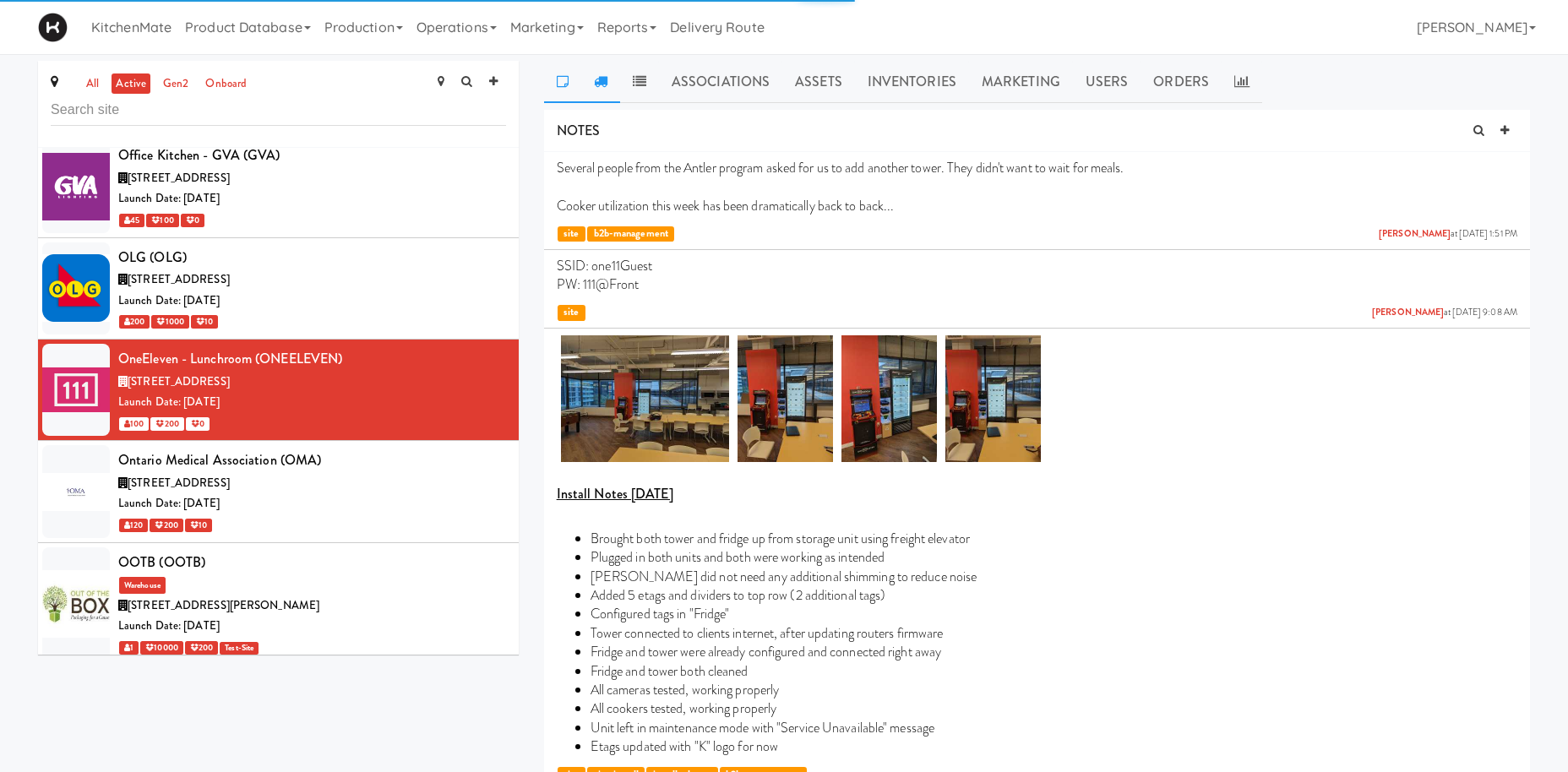
click at [602, 78] on icon at bounding box center [600, 82] width 14 height 14
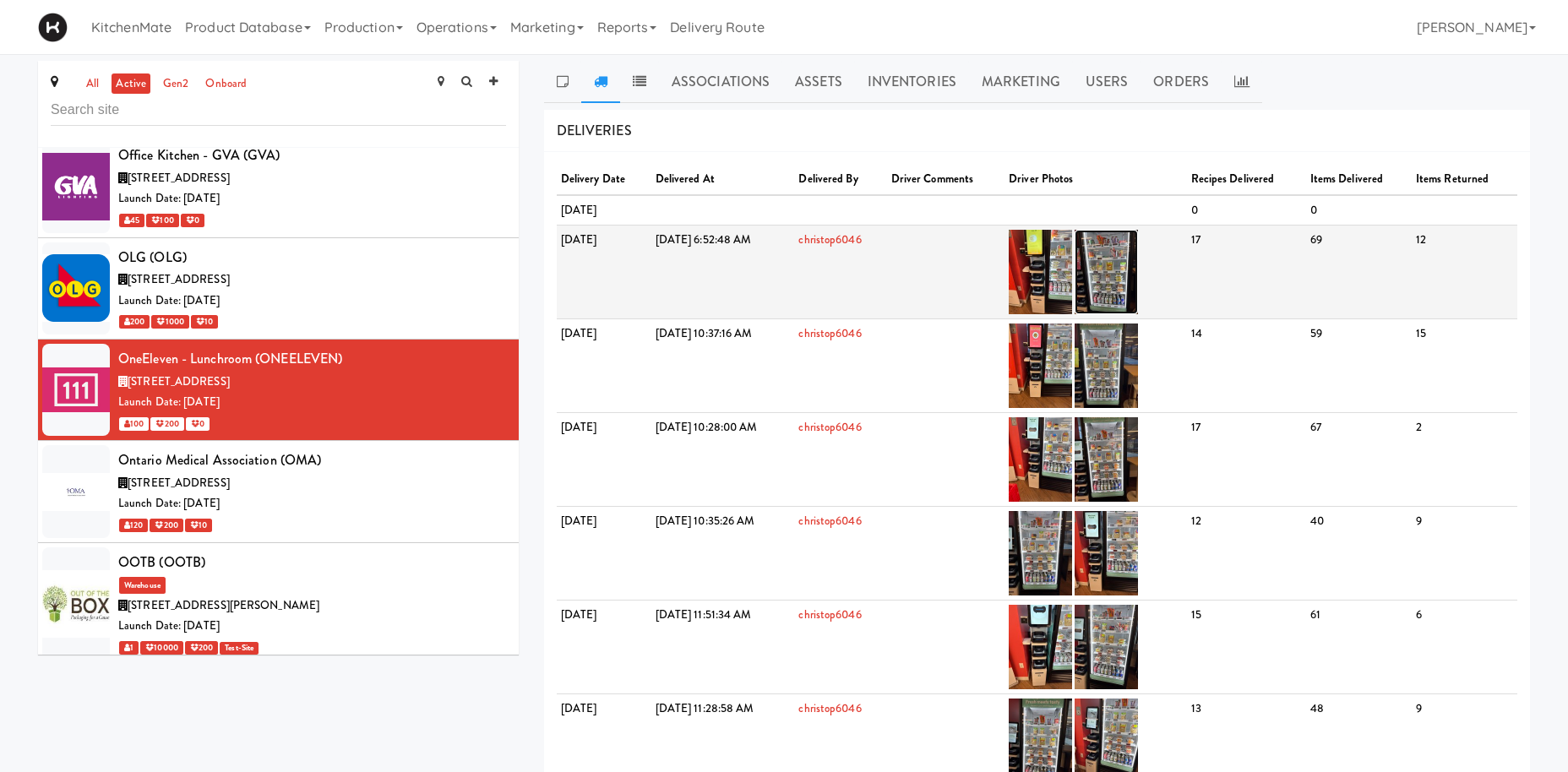
click at [1138, 261] on img at bounding box center [1106, 272] width 64 height 84
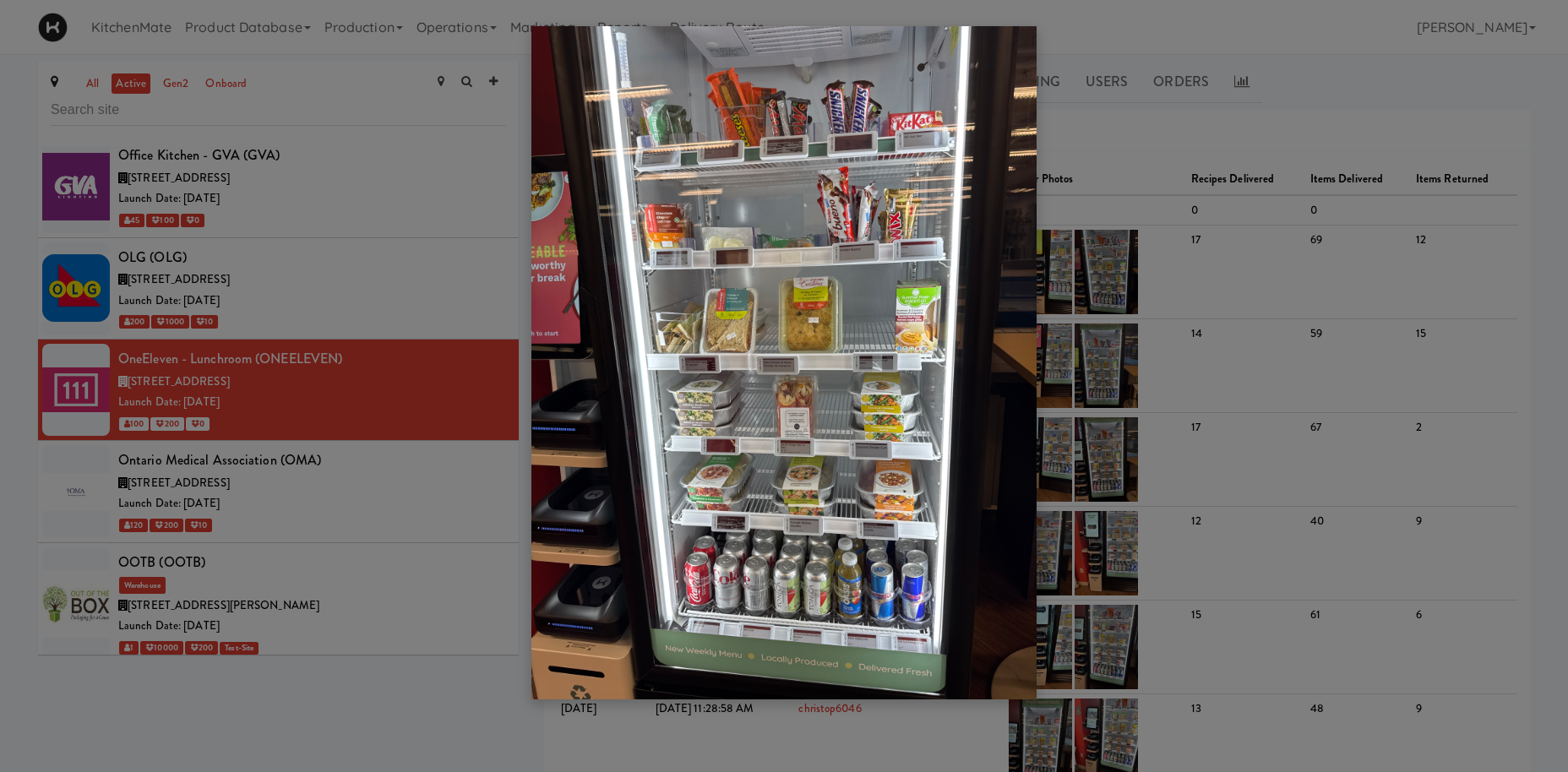
drag, startPoint x: 391, startPoint y: 439, endPoint x: 373, endPoint y: 368, distance: 73.2
click at [390, 439] on div at bounding box center [784, 386] width 1568 height 772
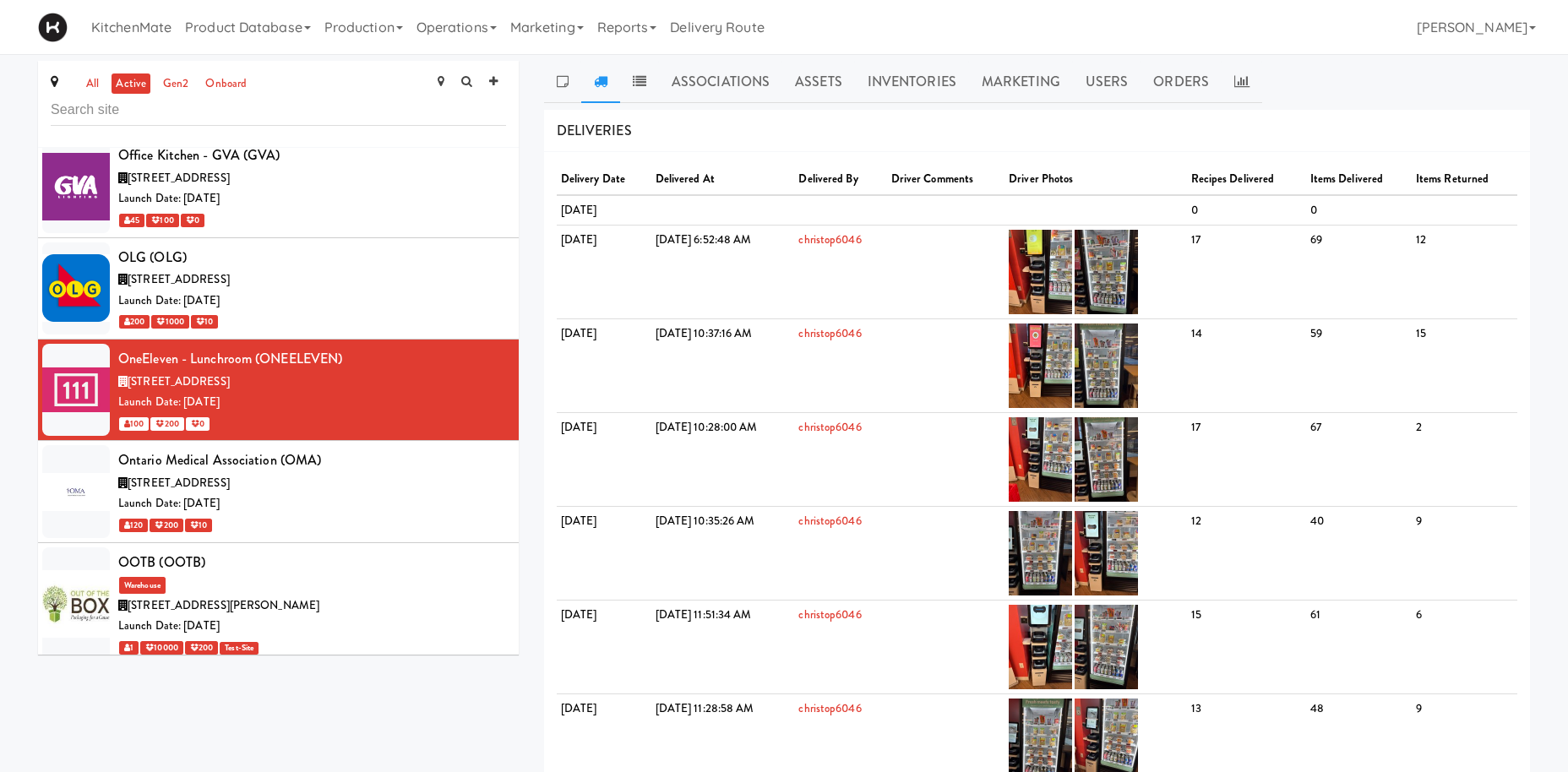
click at [356, 473] on div "150 Bloor Street West, Toronto Ontario" at bounding box center [312, 483] width 387 height 21
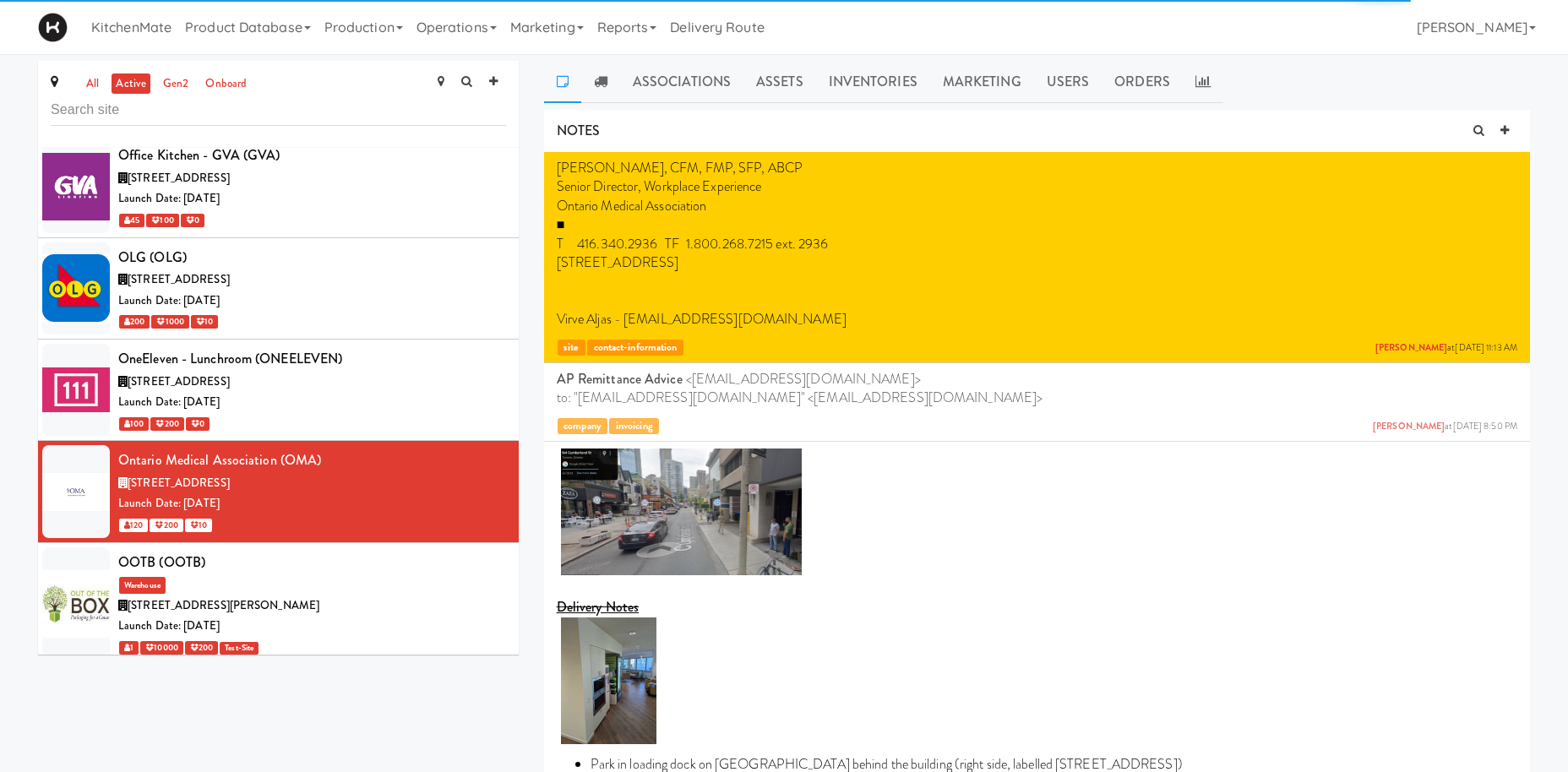
click at [576, 100] on link at bounding box center [562, 82] width 37 height 42
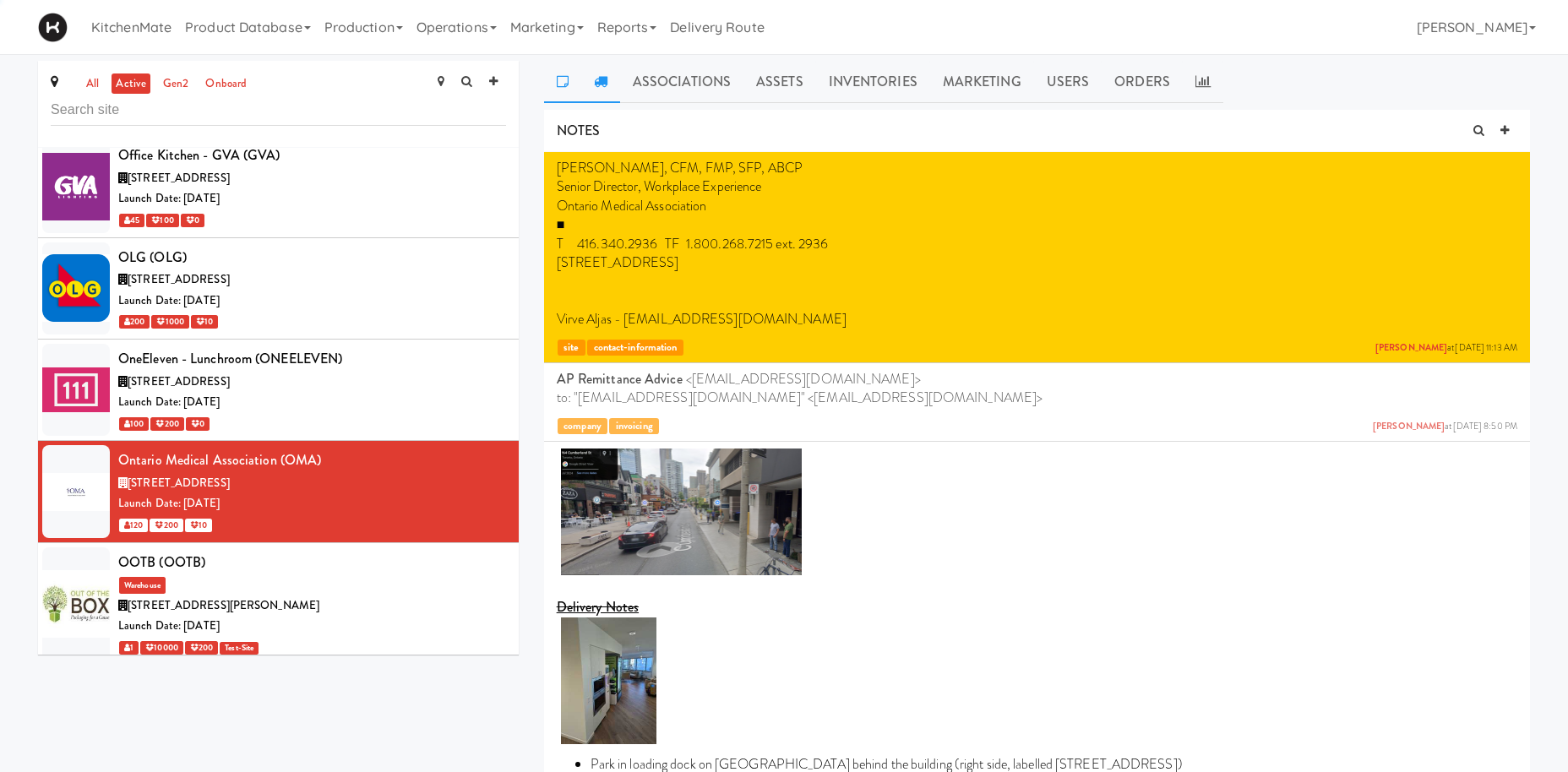
click at [589, 86] on link at bounding box center [600, 82] width 39 height 42
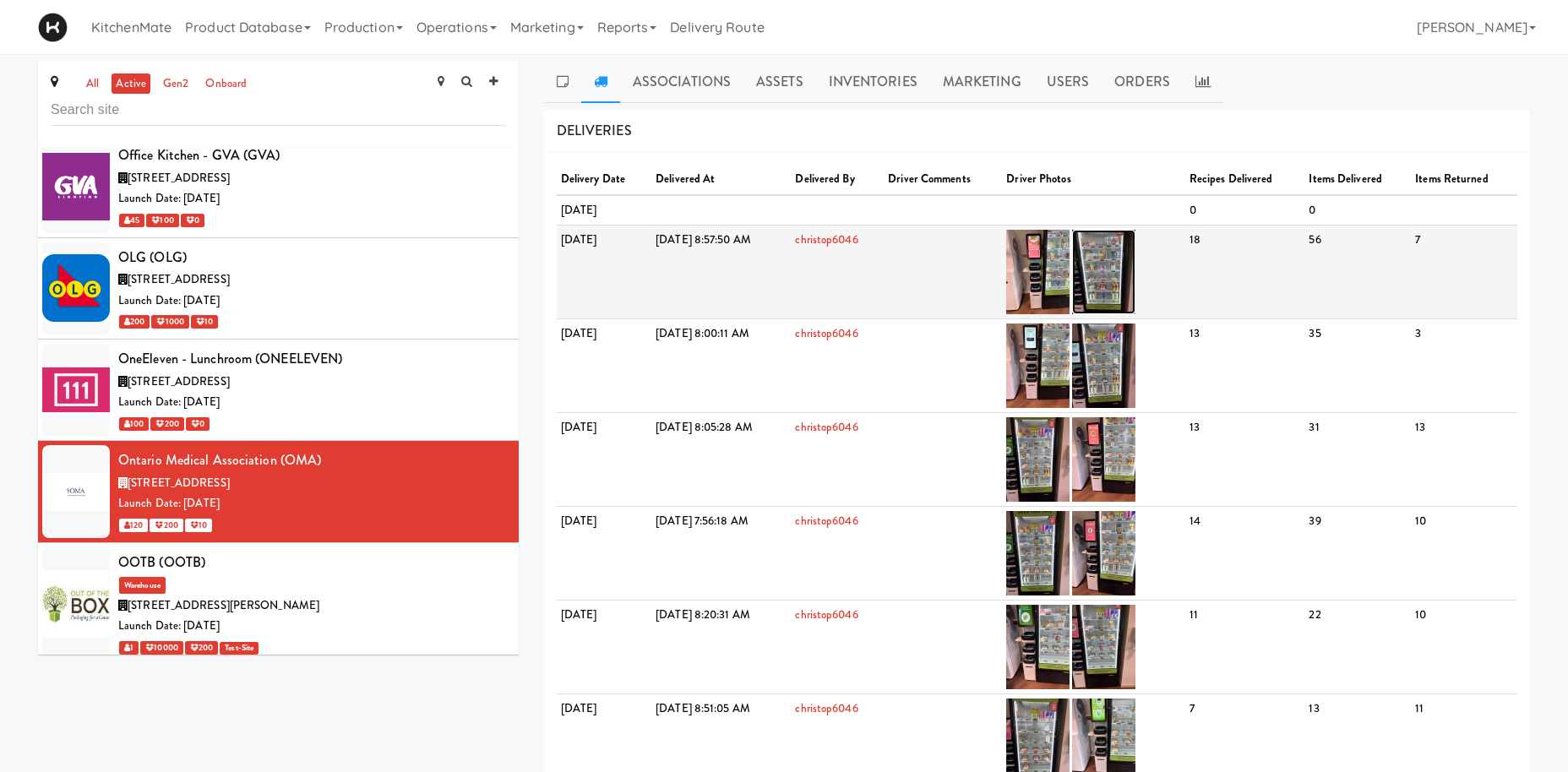
click at [1135, 246] on img at bounding box center [1103, 272] width 64 height 84
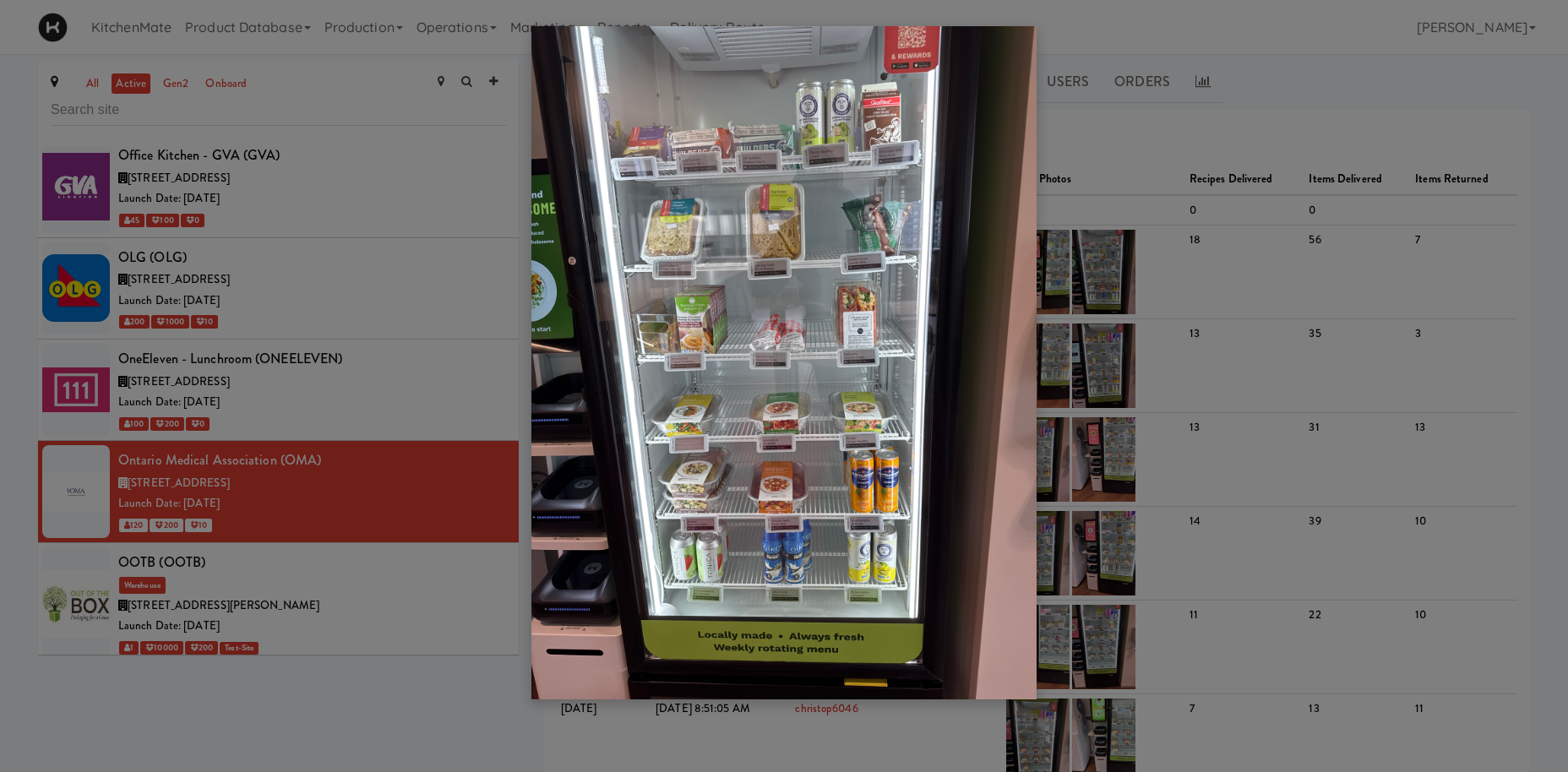
click at [301, 465] on div at bounding box center [784, 386] width 1568 height 772
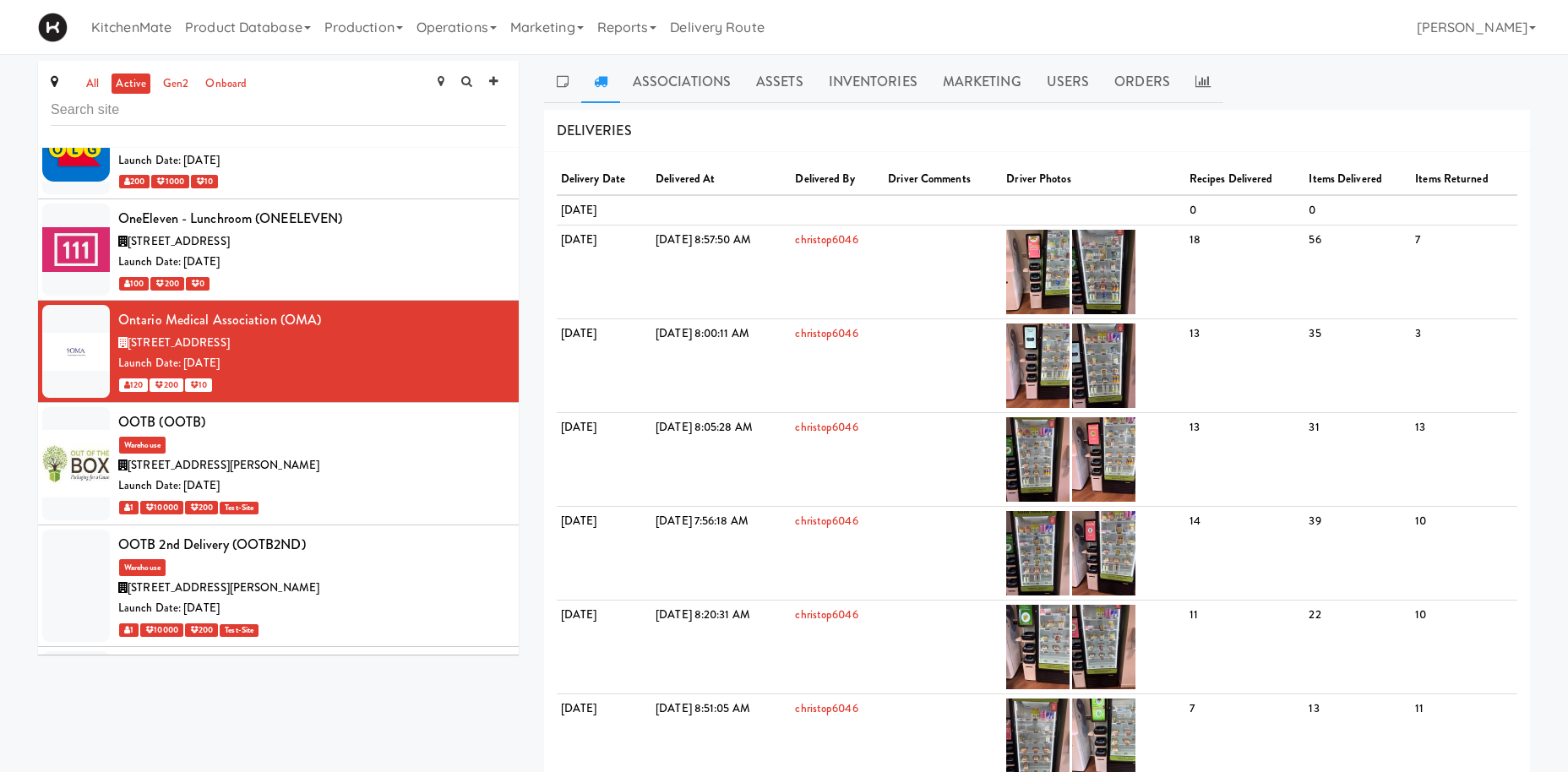
scroll to position [7096, 0]
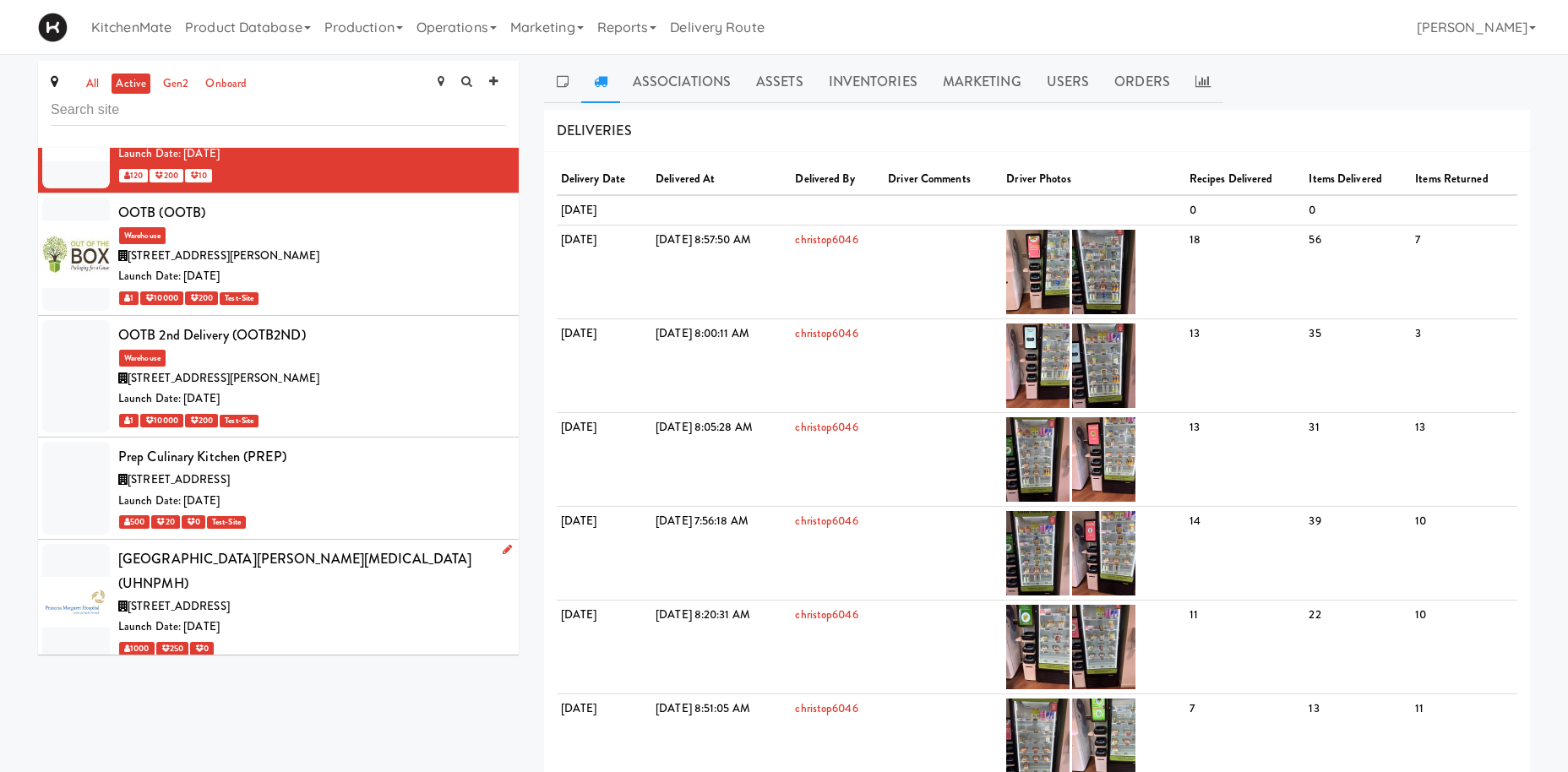
click at [356, 617] on div "Launch Date: Sep 19, 2022" at bounding box center [312, 627] width 387 height 21
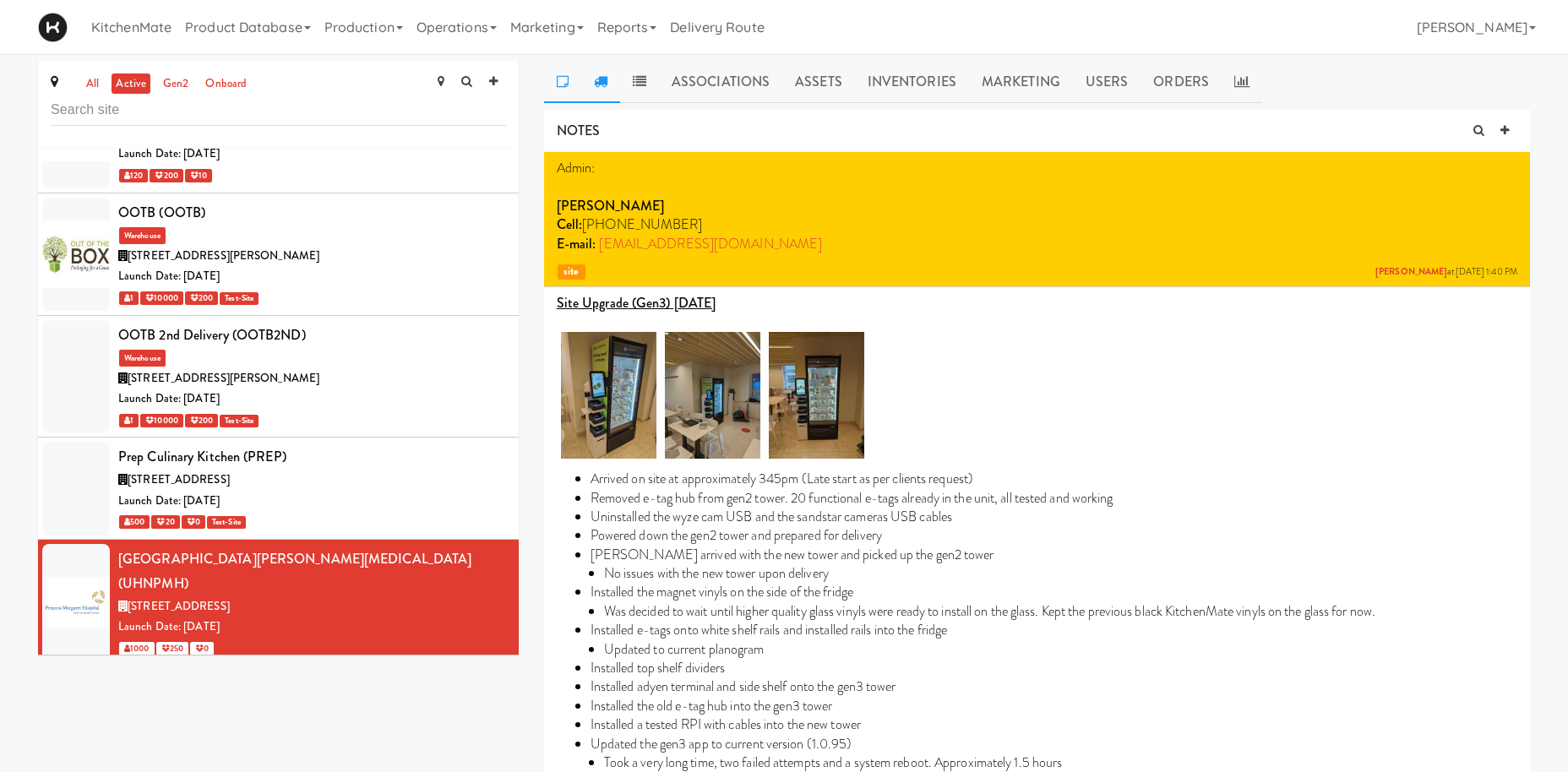
click at [599, 76] on icon at bounding box center [600, 82] width 14 height 14
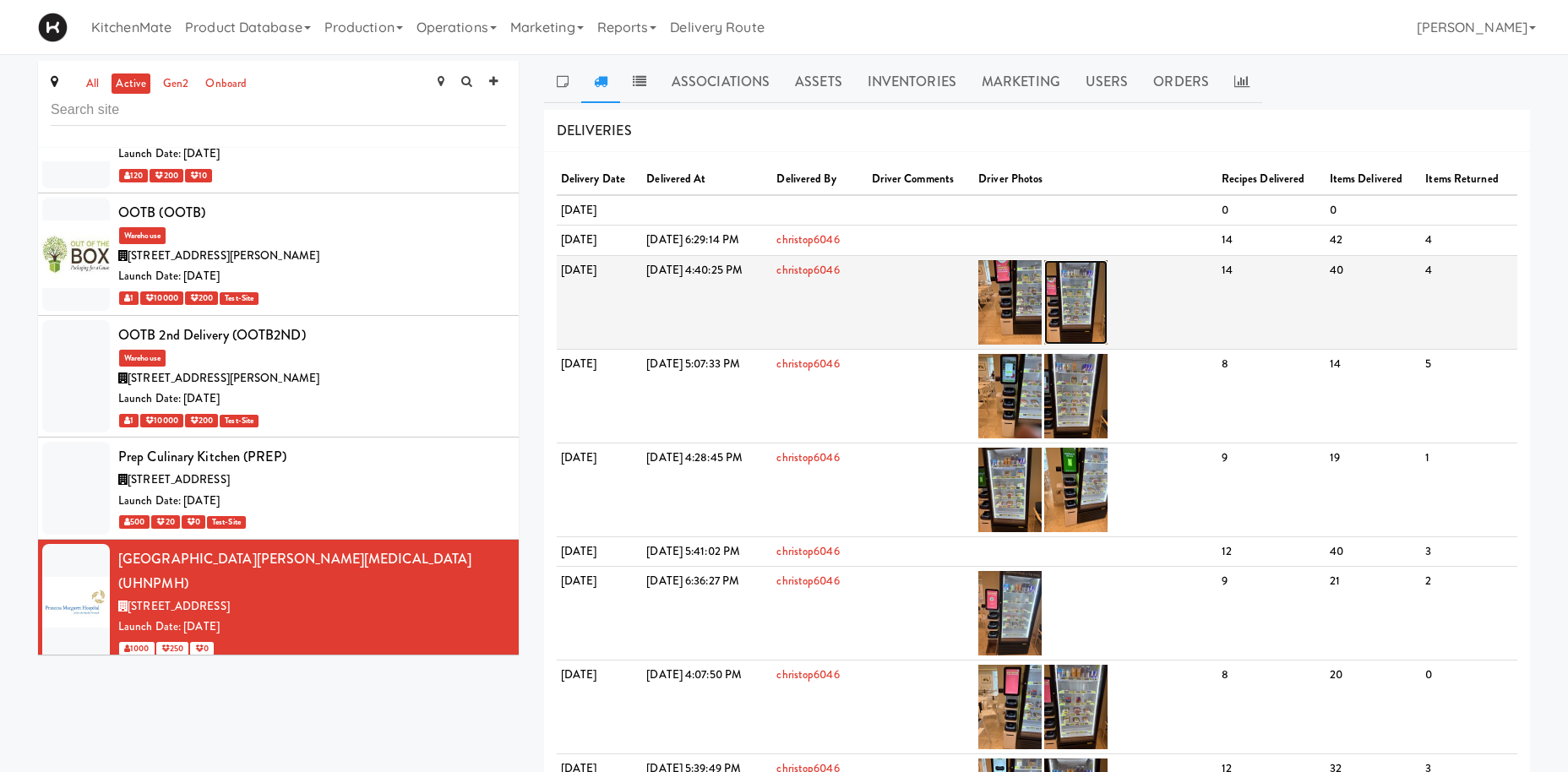
click at [1108, 281] on img at bounding box center [1076, 302] width 64 height 84
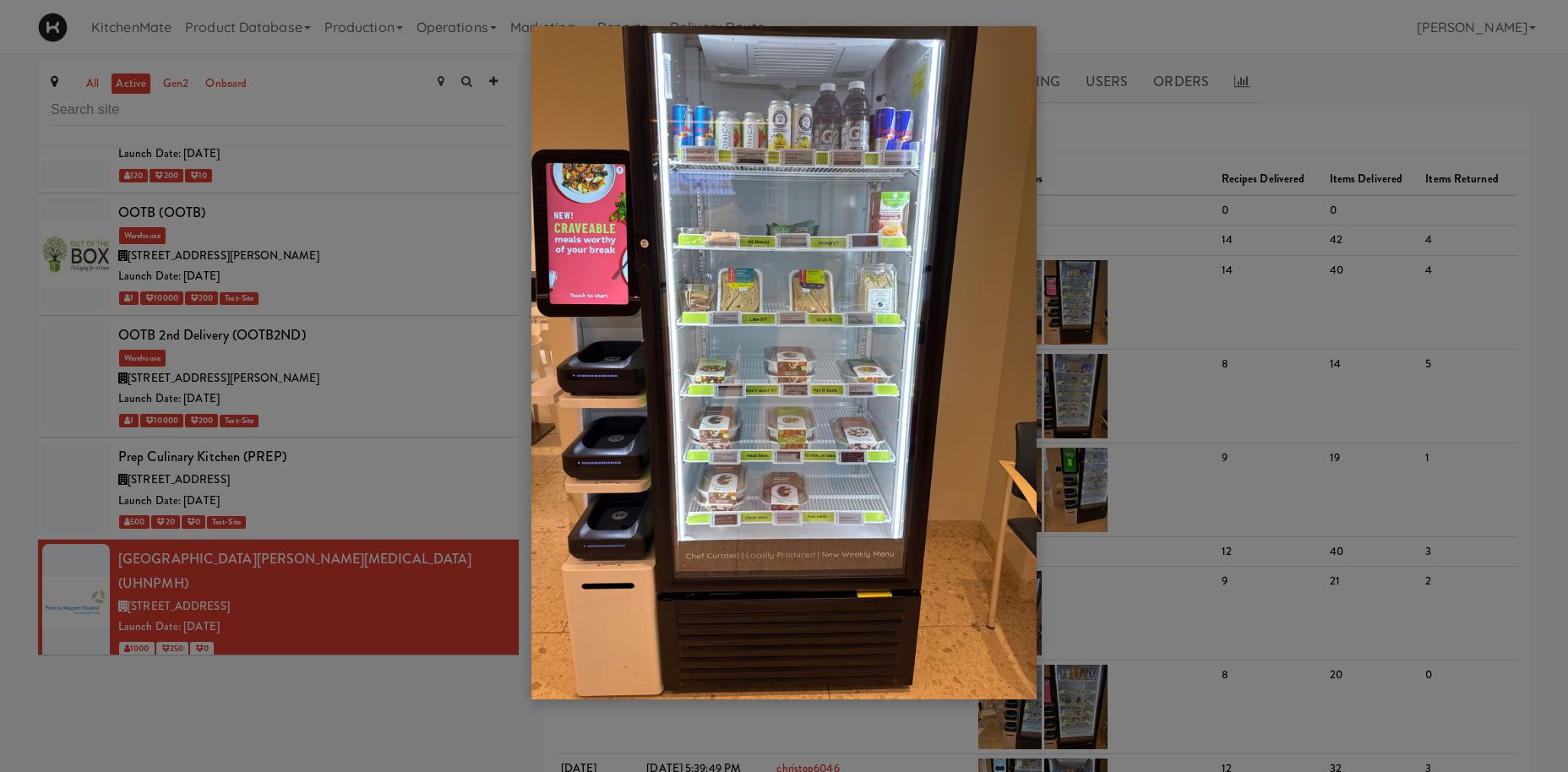
click at [318, 522] on div at bounding box center [784, 386] width 1568 height 772
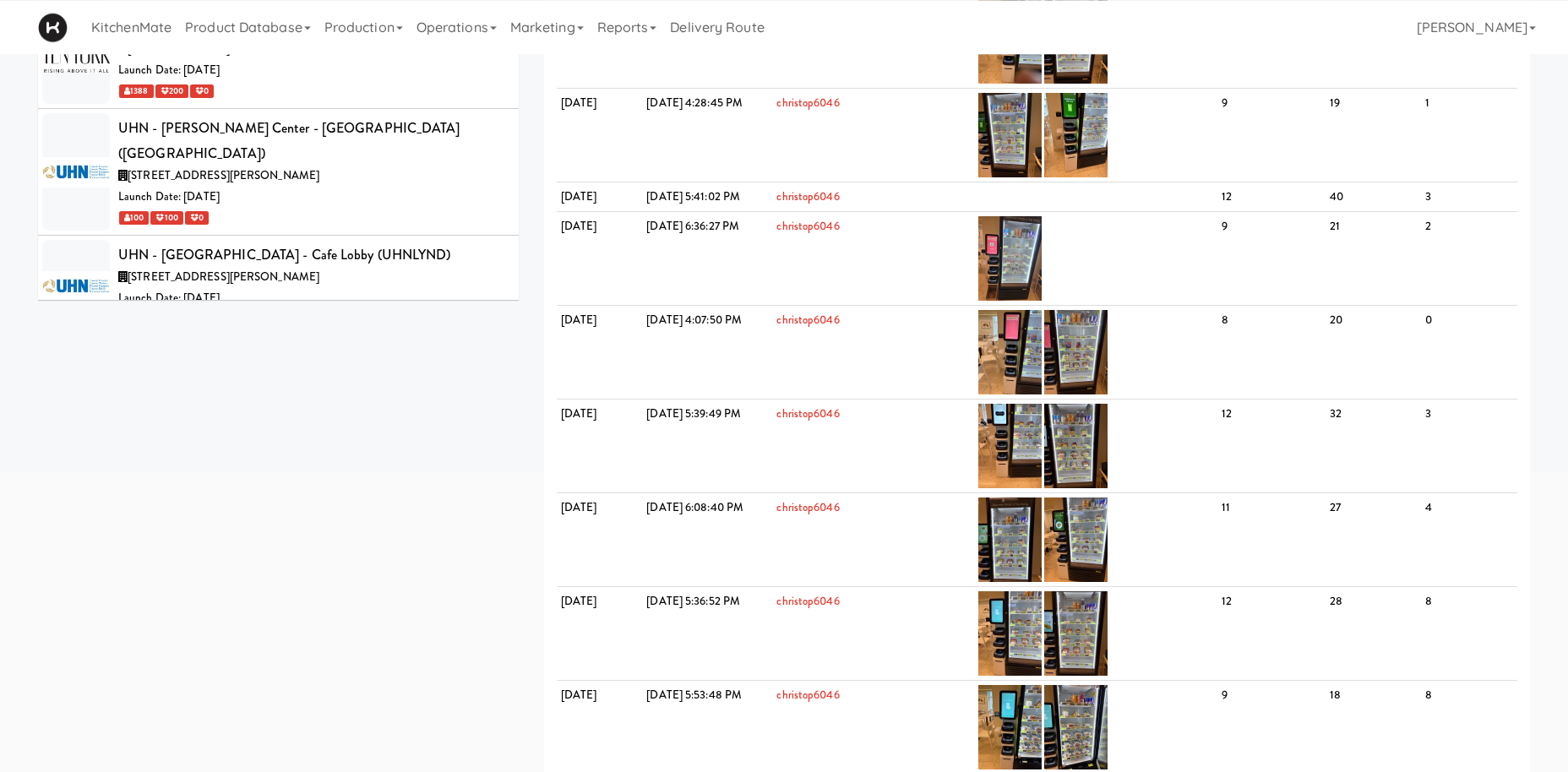
scroll to position [431, 0]
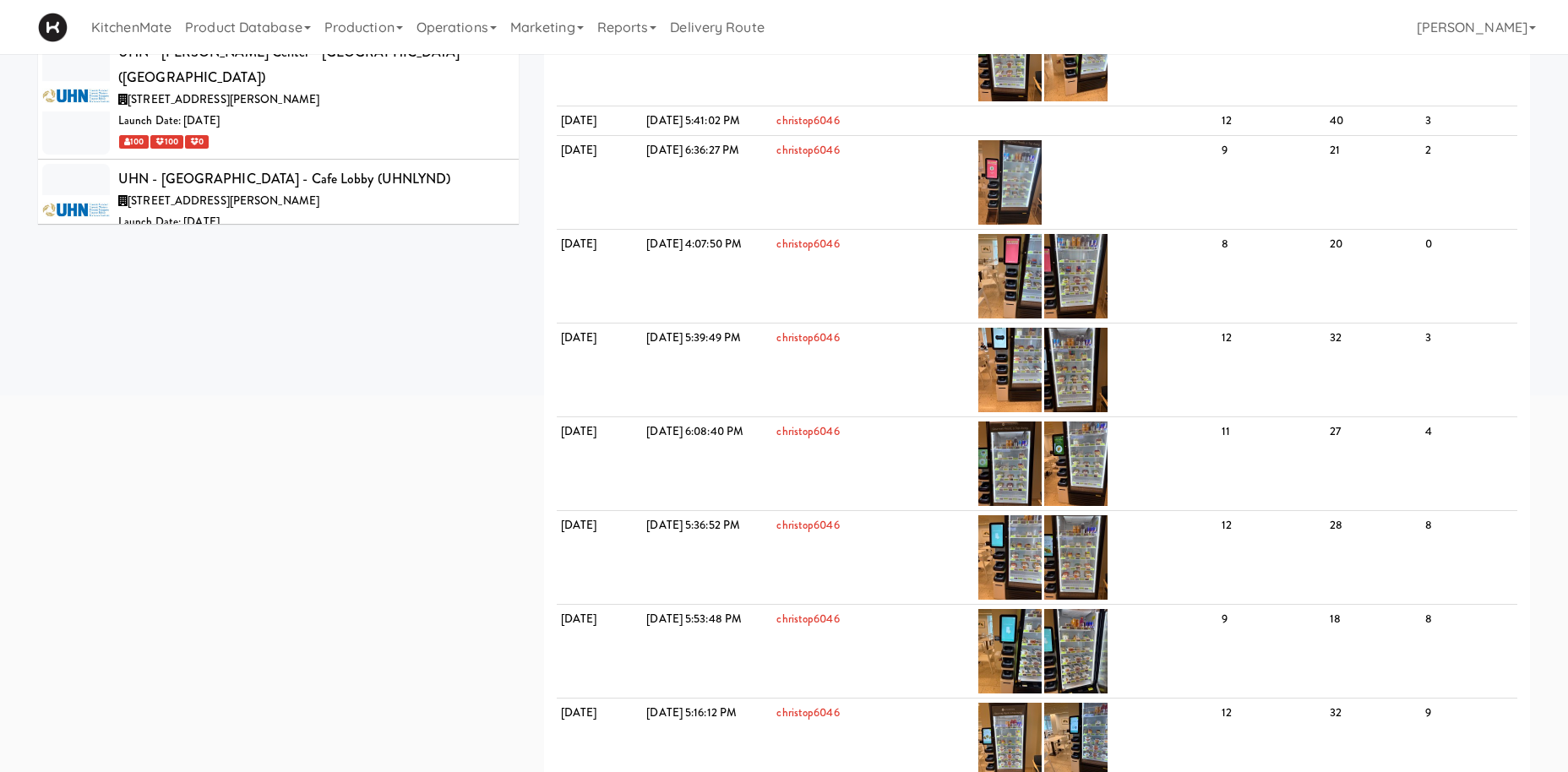
click at [328, 394] on div "Launch Date: Oct 23, 2023" at bounding box center [312, 404] width 387 height 21
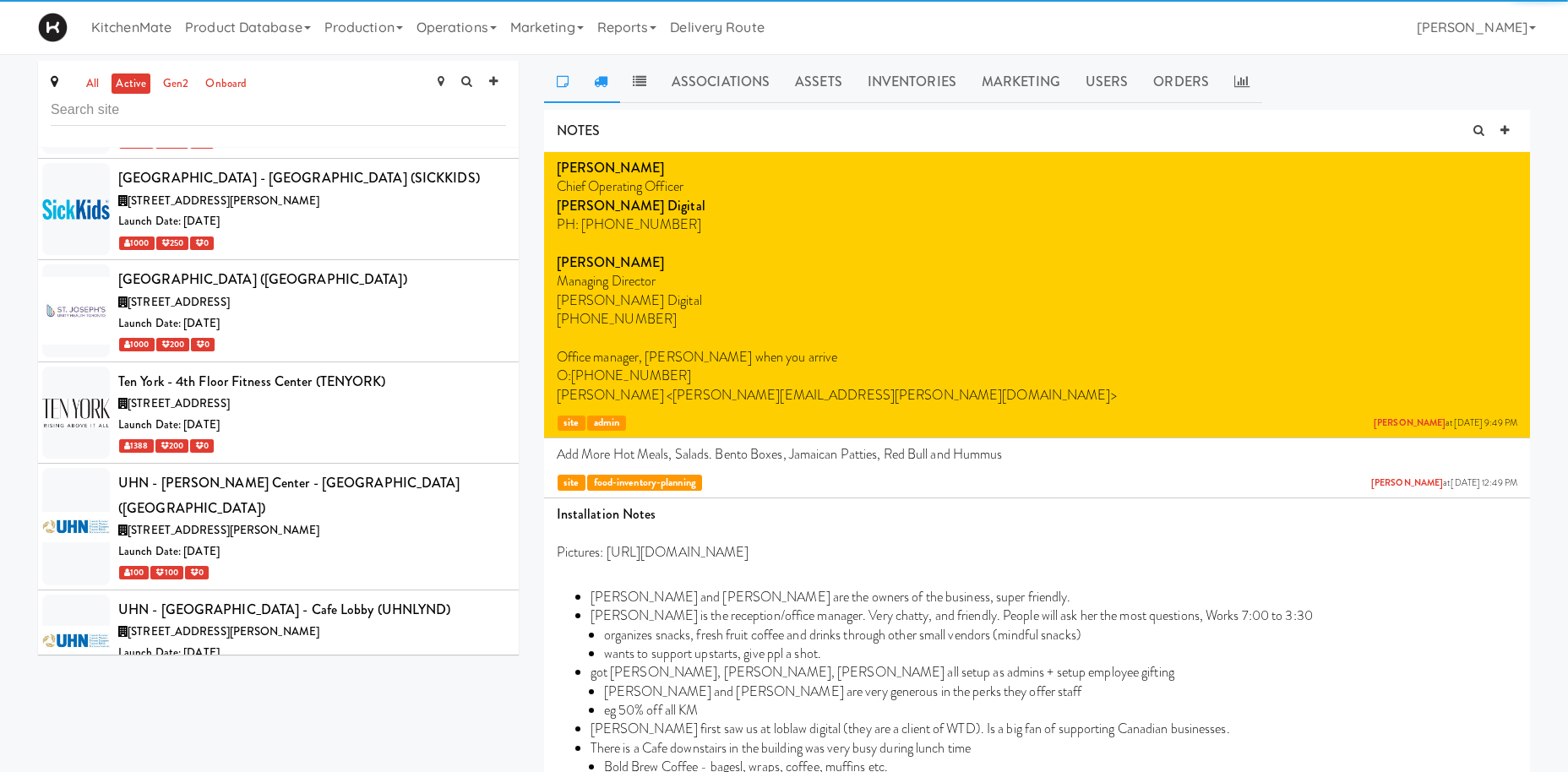
click at [602, 77] on icon at bounding box center [600, 82] width 14 height 14
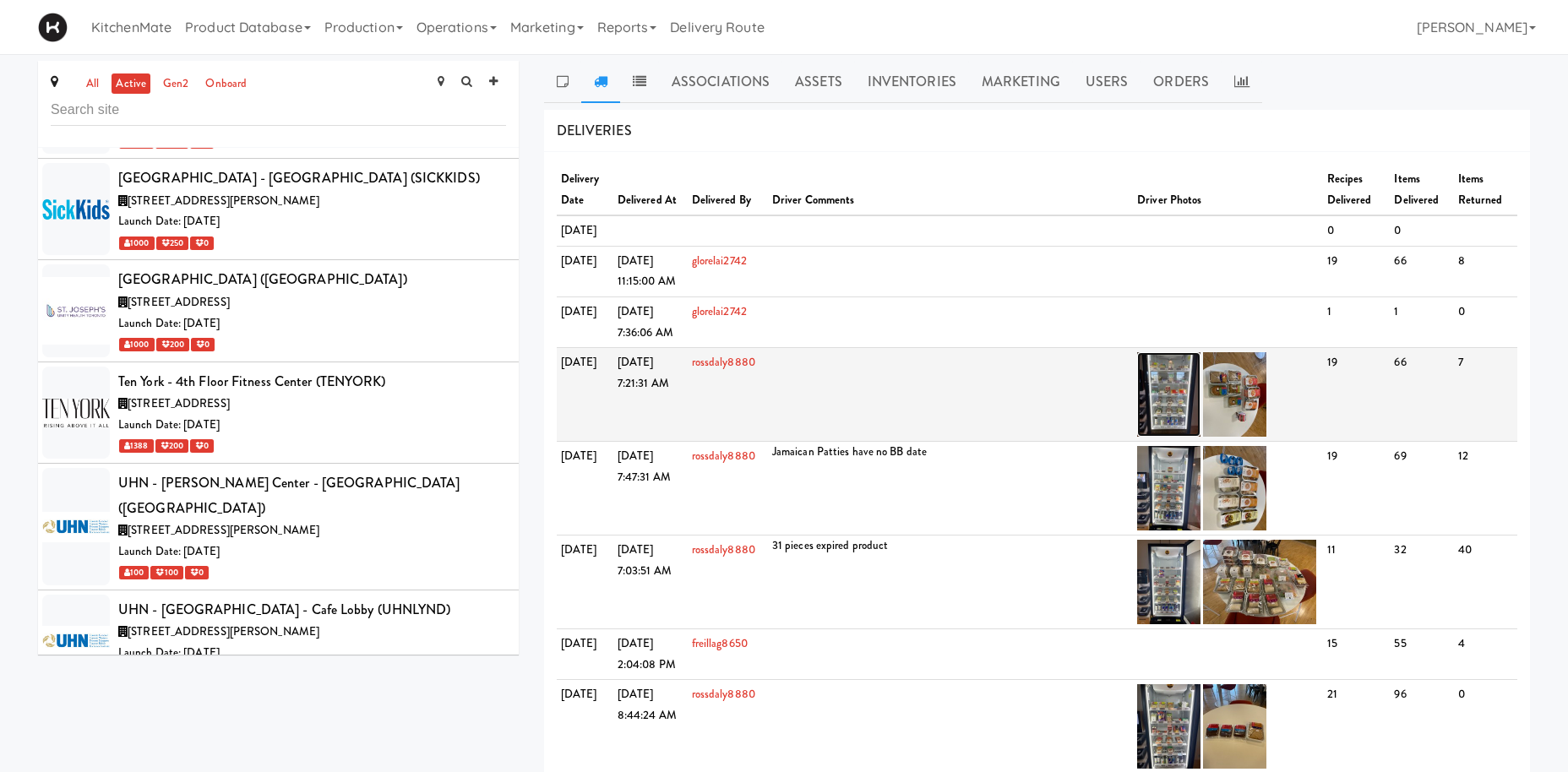
click at [1166, 435] on img at bounding box center [1169, 394] width 64 height 84
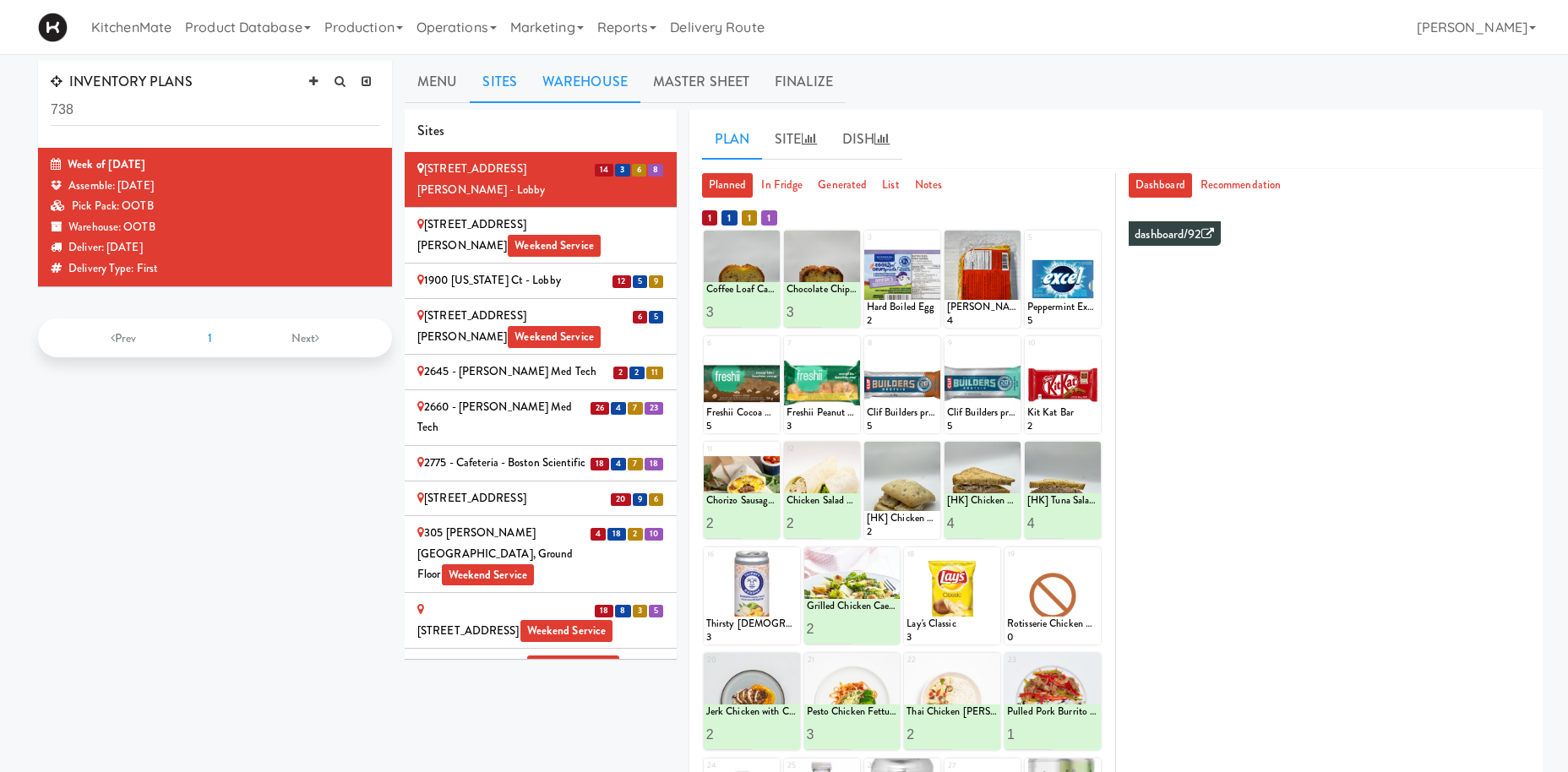
click at [600, 75] on link "Warehouse" at bounding box center [585, 82] width 111 height 42
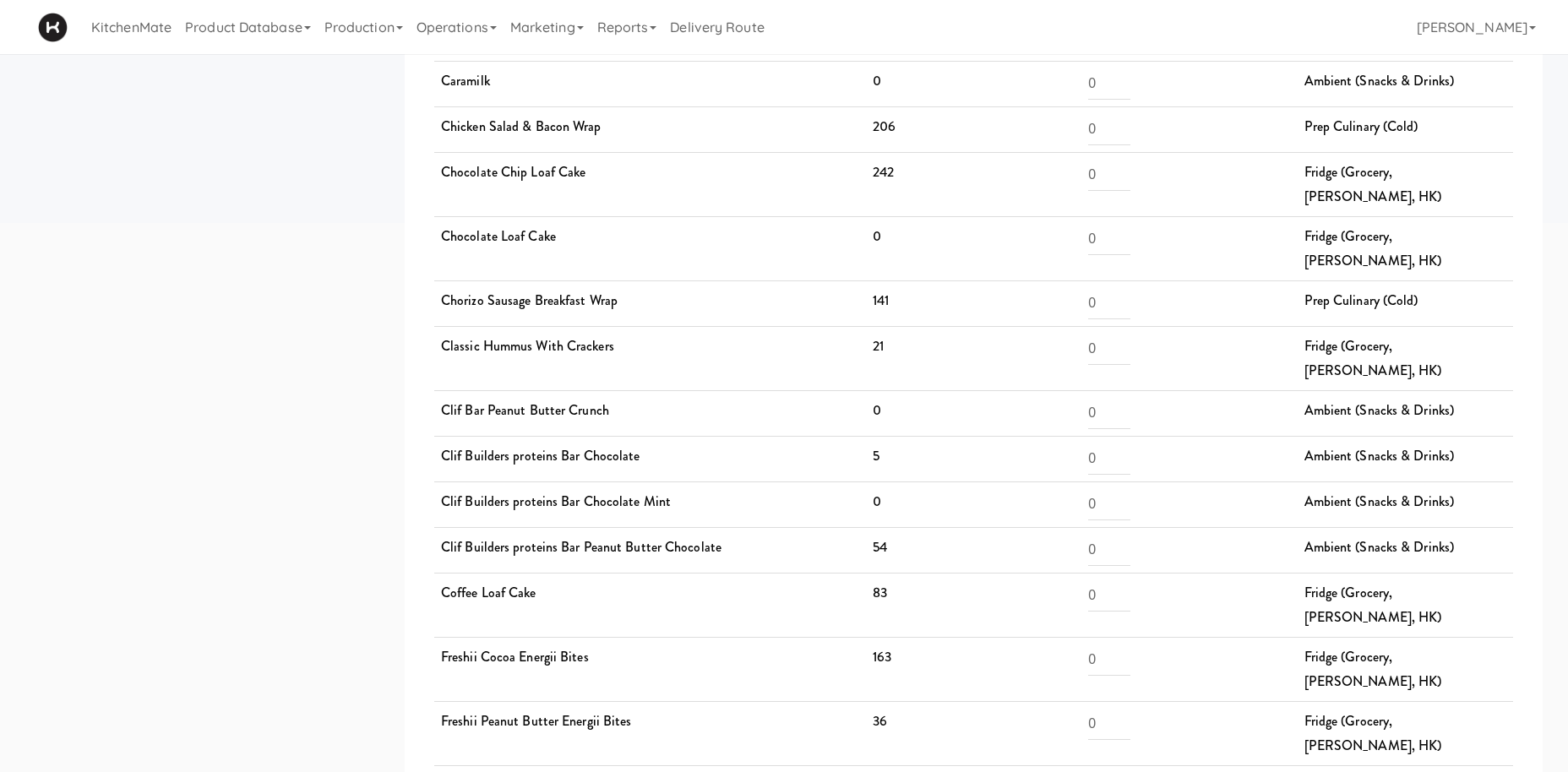
scroll to position [344, 0]
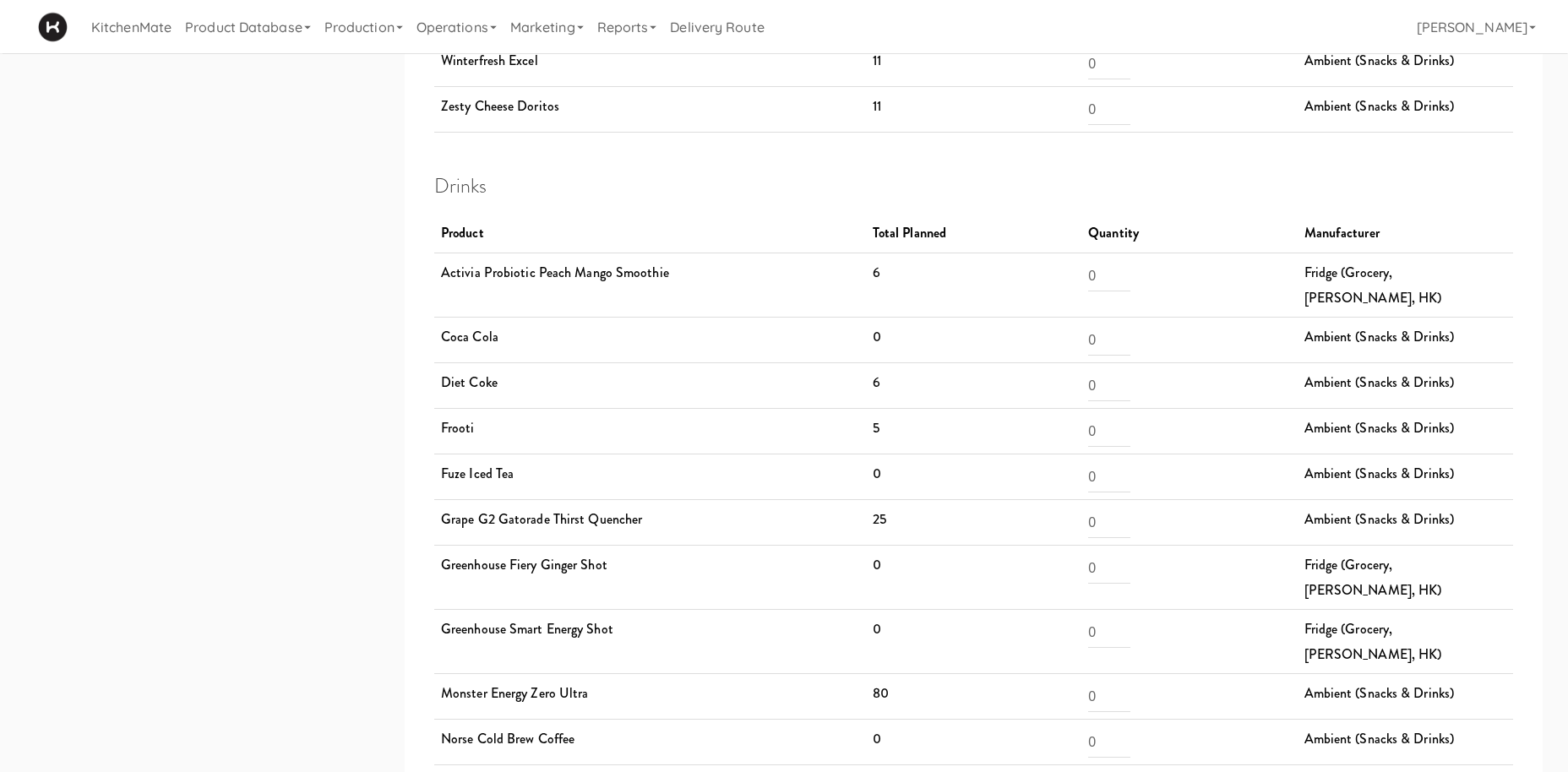
scroll to position [3444, 0]
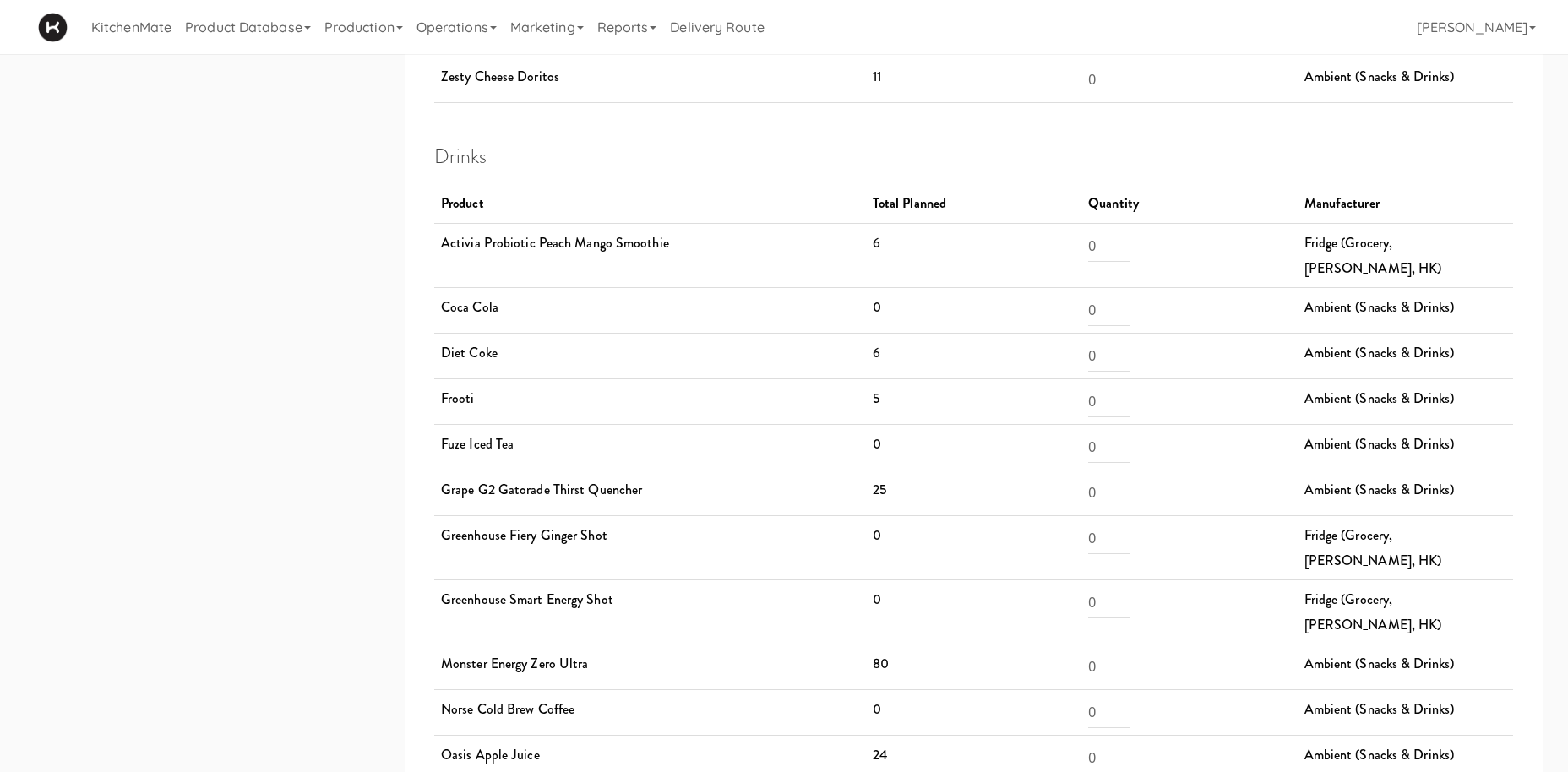
drag, startPoint x: 894, startPoint y: 322, endPoint x: 820, endPoint y: 331, distance: 74.5
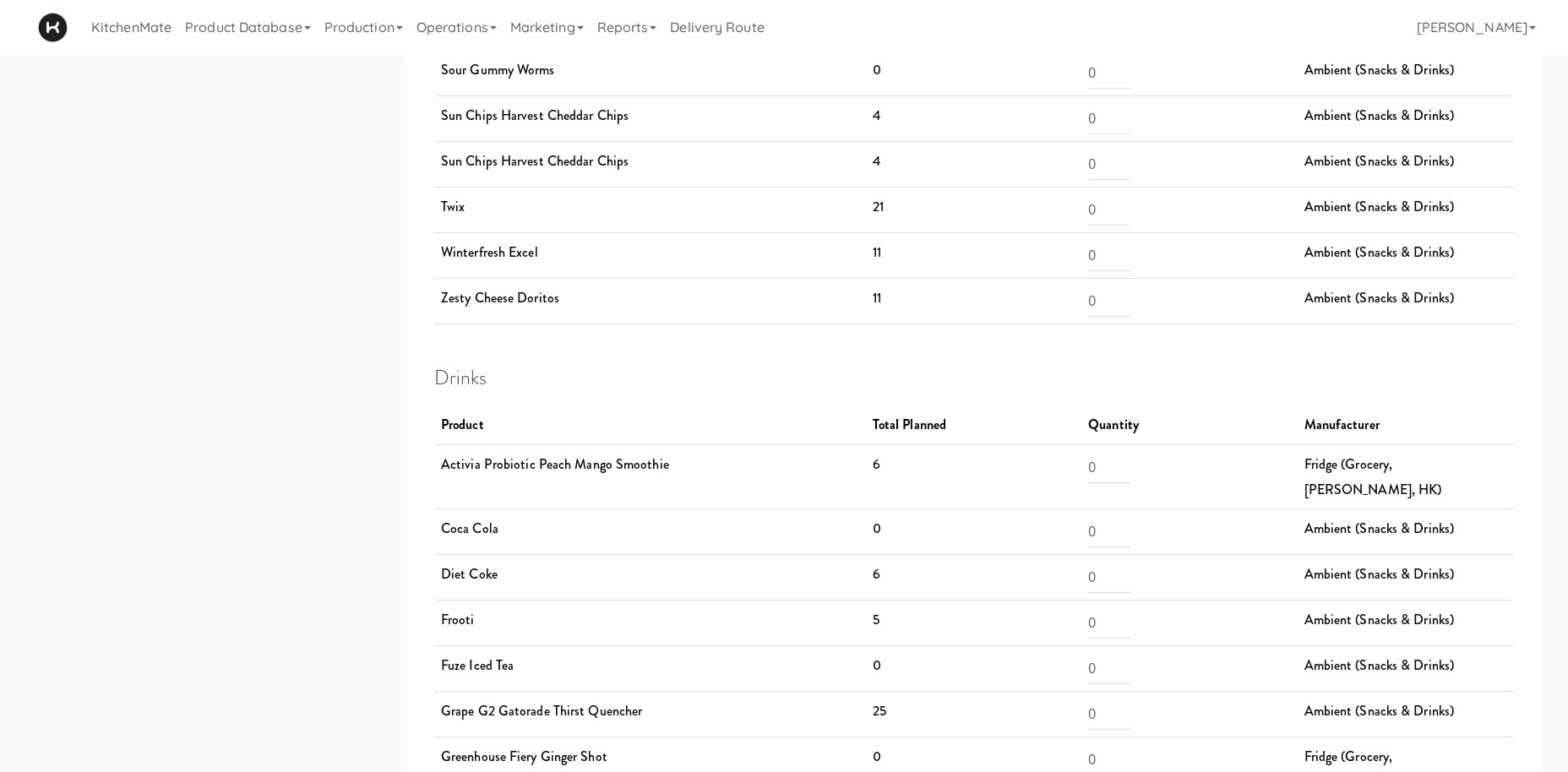
scroll to position [3186, 0]
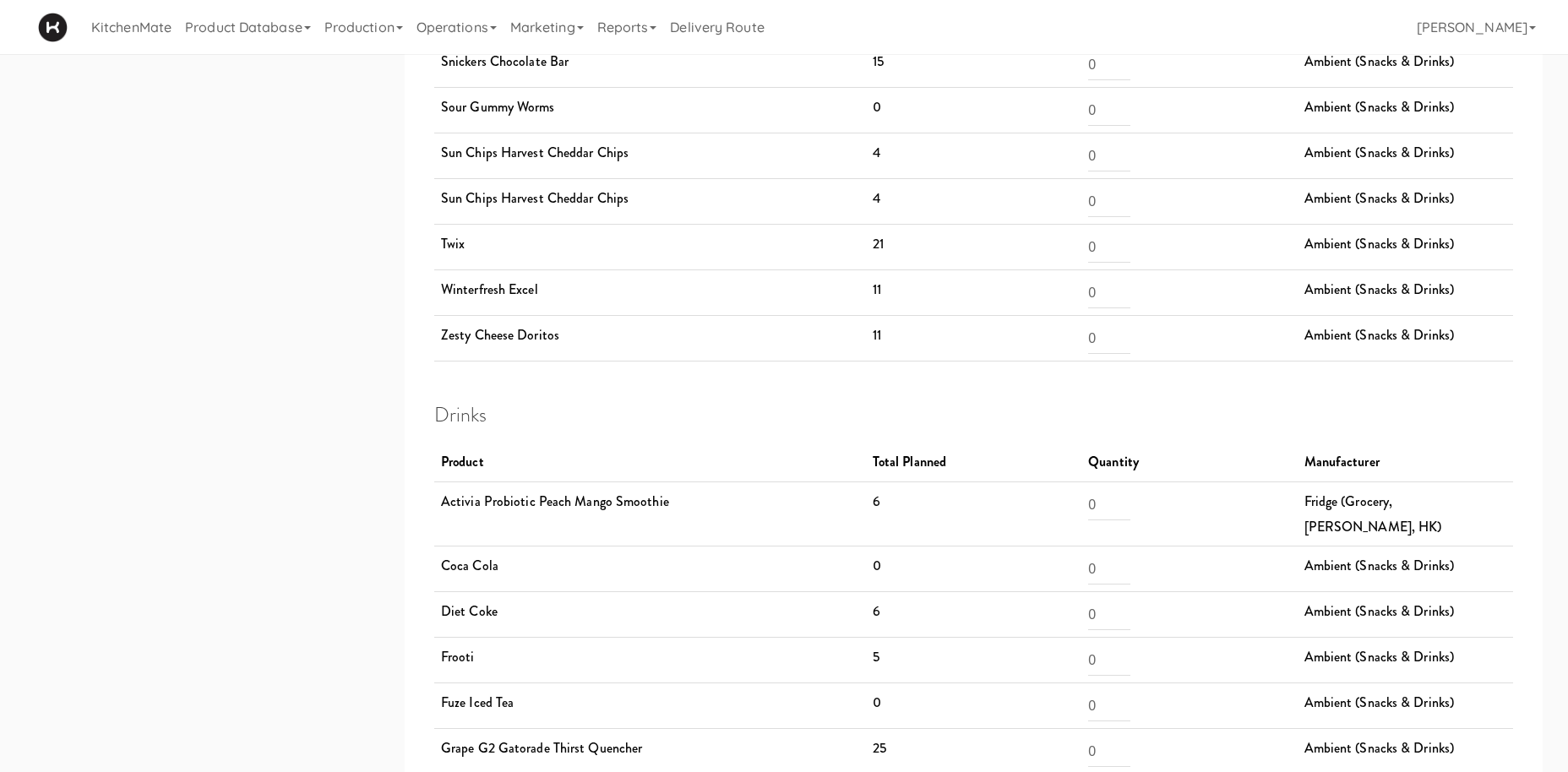
drag, startPoint x: 896, startPoint y: 392, endPoint x: 830, endPoint y: 435, distance: 78.8
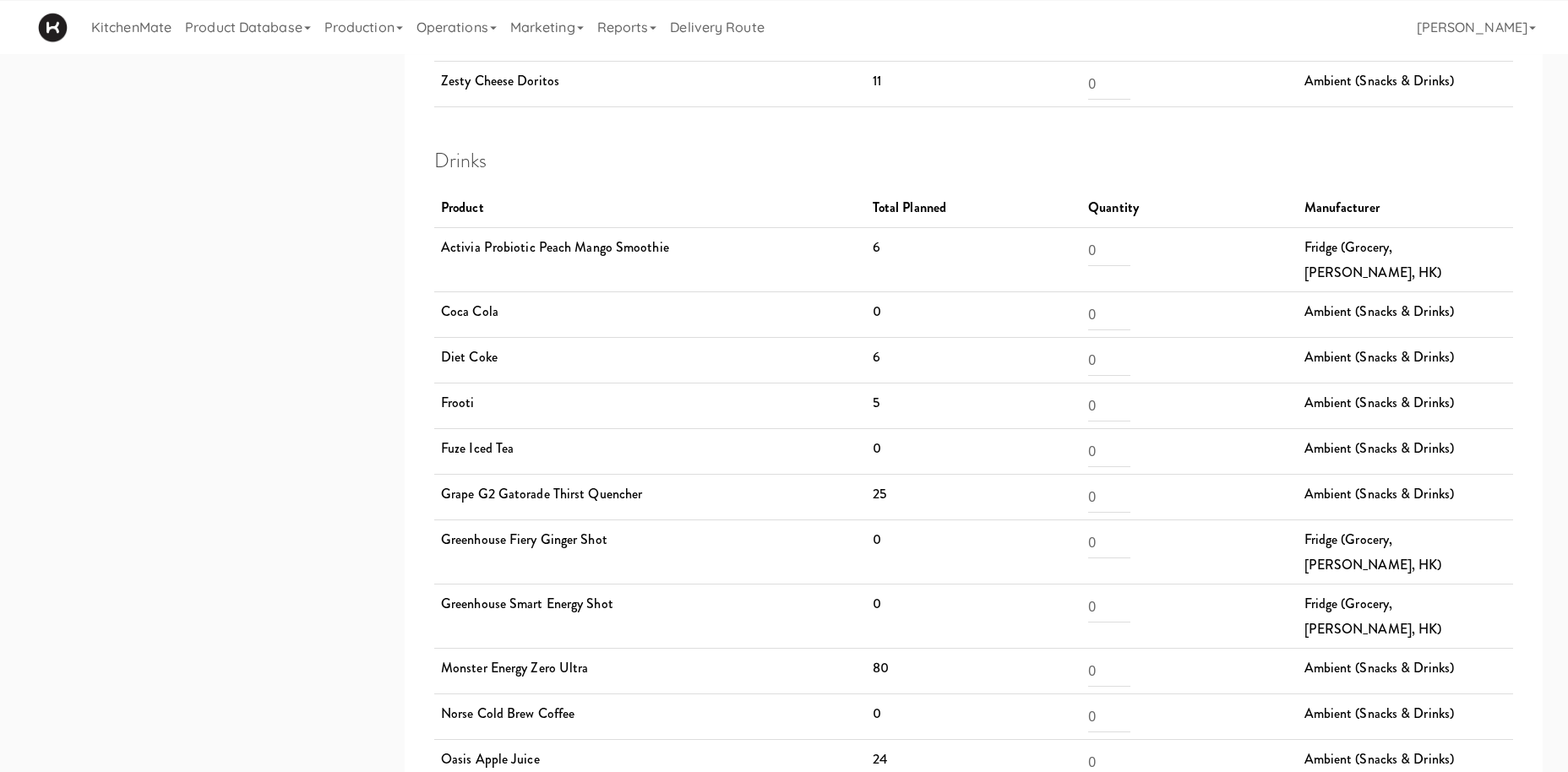
scroll to position [3444, 0]
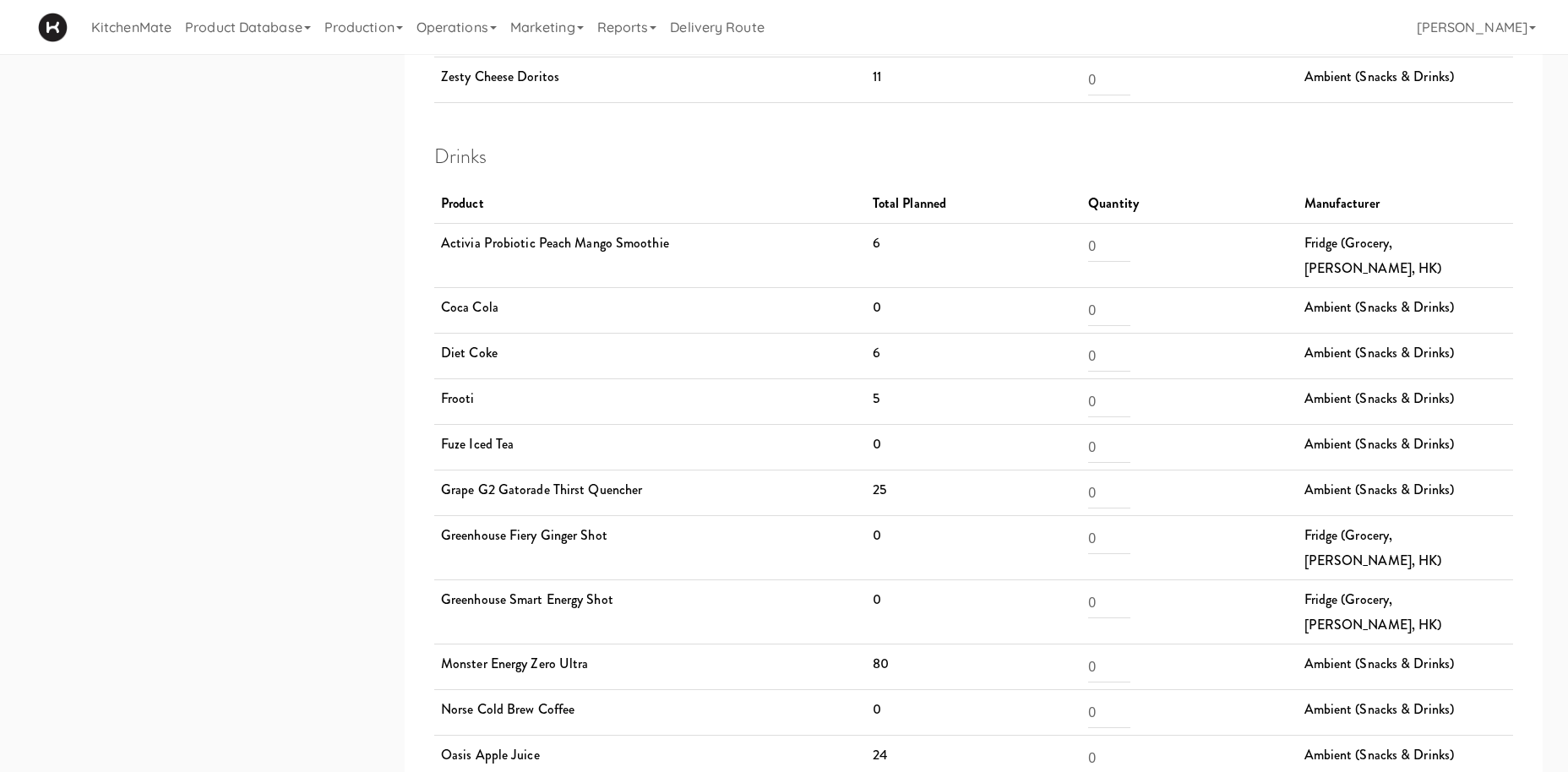
drag, startPoint x: 859, startPoint y: 647, endPoint x: 909, endPoint y: 653, distance: 50.4
drag, startPoint x: 442, startPoint y: 278, endPoint x: 676, endPoint y: 309, distance: 236.0
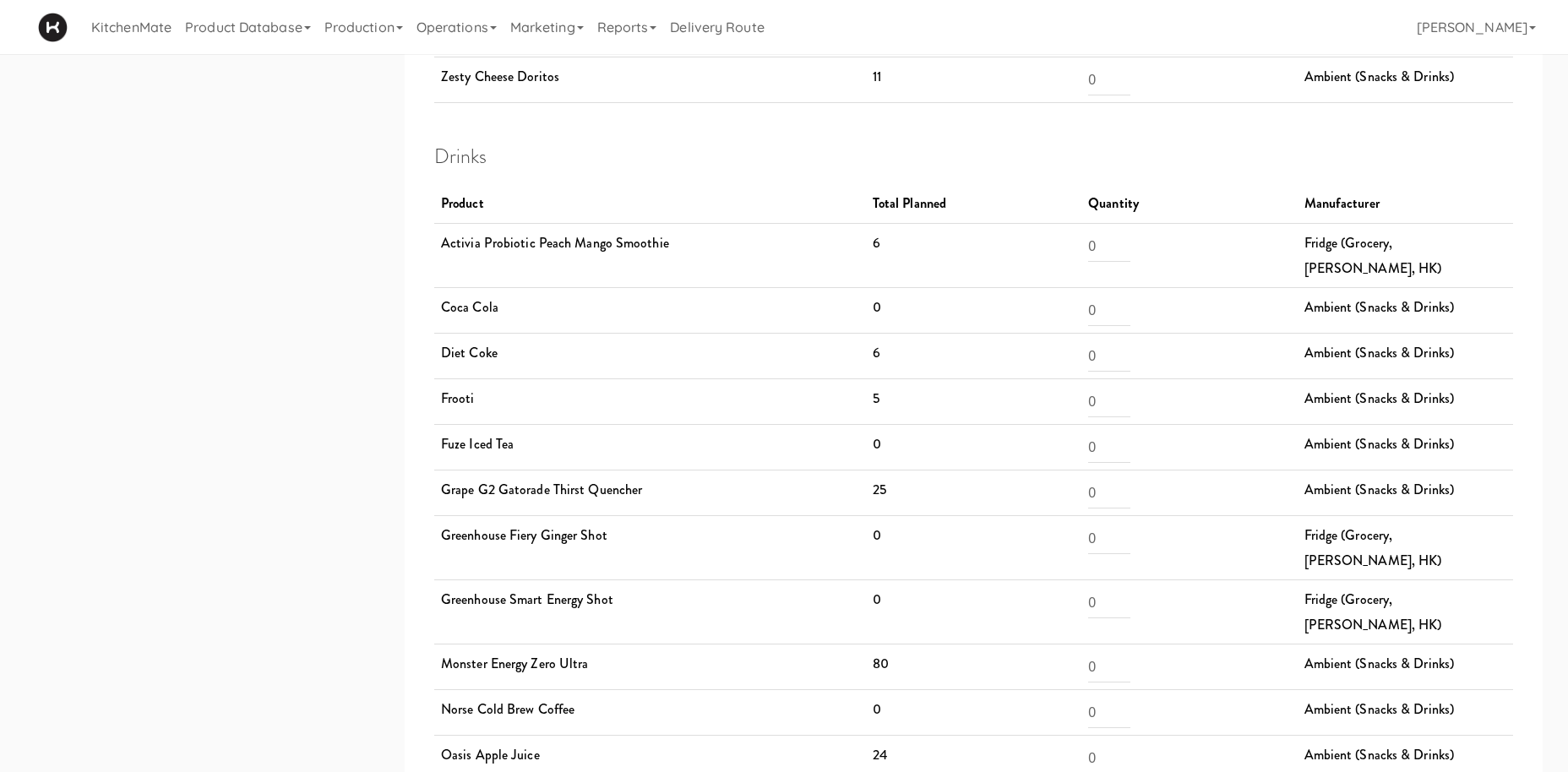
drag, startPoint x: 501, startPoint y: 505, endPoint x: 673, endPoint y: 648, distance: 223.7
click at [659, 634] on tbody "Product Total Planned Quantity Manufacturer Activia Probiotic Peach Mango Smoot…" at bounding box center [974, 706] width 1079 height 1044
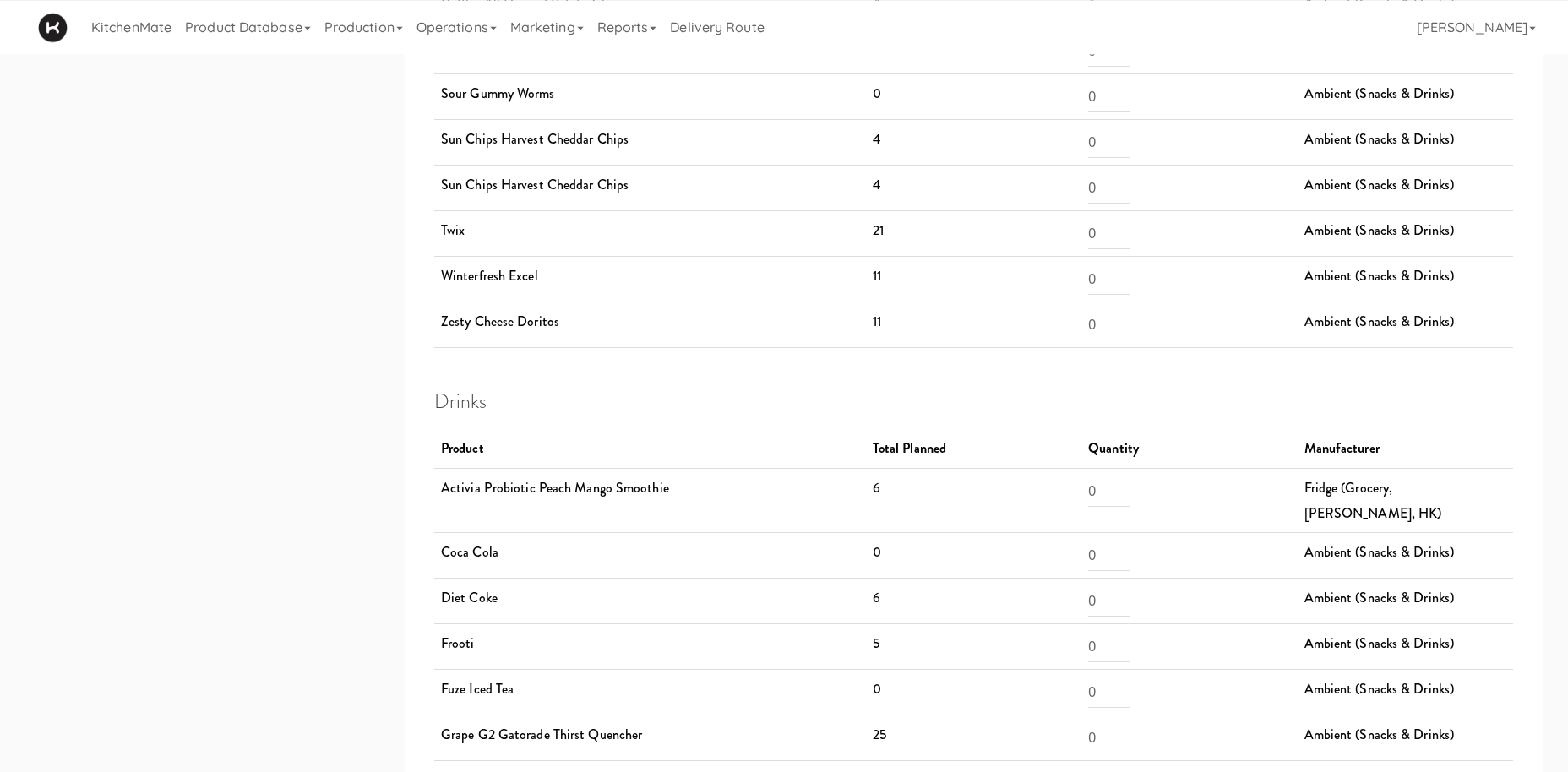
scroll to position [3014, 0]
